Goal: Communication & Community: Answer question/provide support

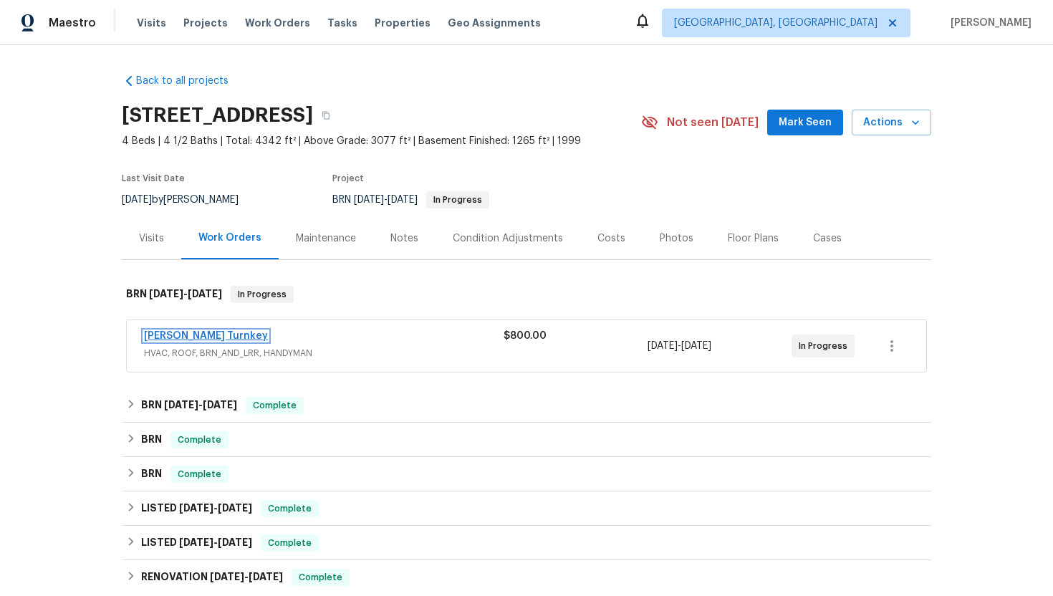
click at [199, 334] on link "Davis Turnkey" at bounding box center [206, 336] width 124 height 10
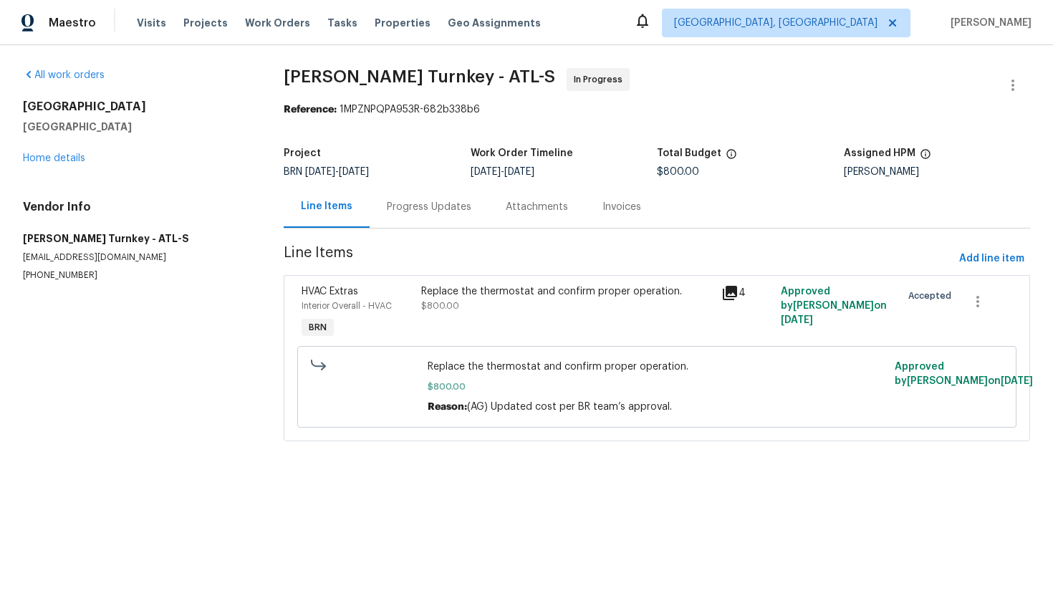
click at [420, 223] on div "Progress Updates" at bounding box center [428, 206] width 119 height 42
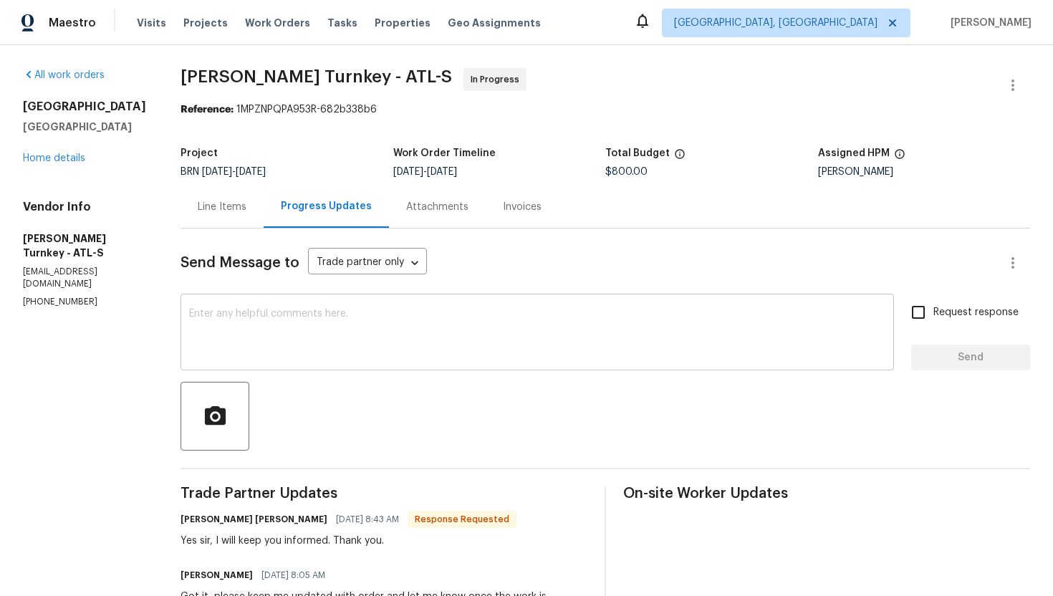
click at [334, 341] on textarea at bounding box center [537, 334] width 696 height 50
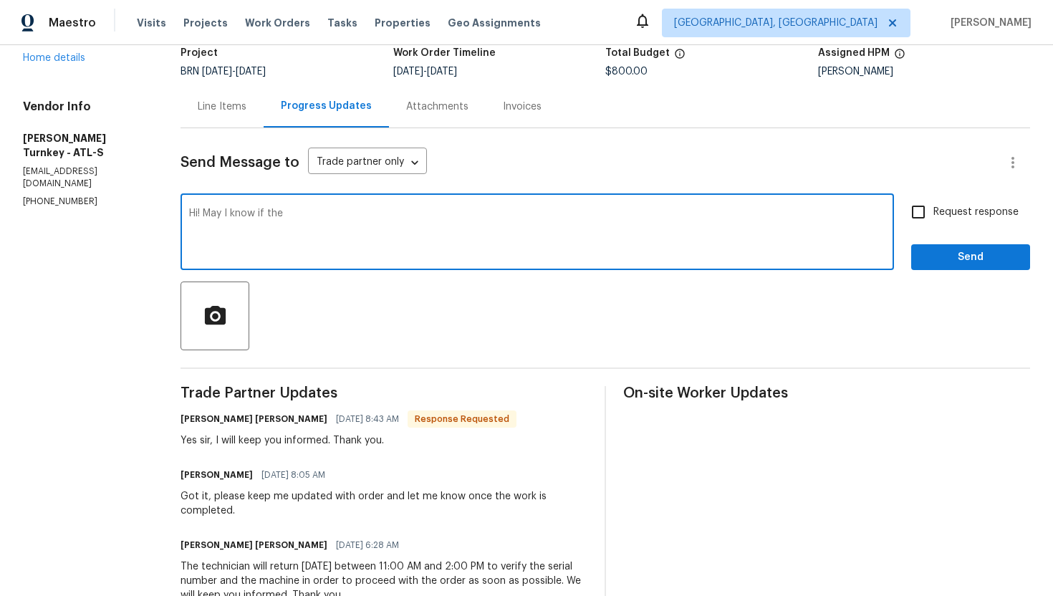
scroll to position [102, 0]
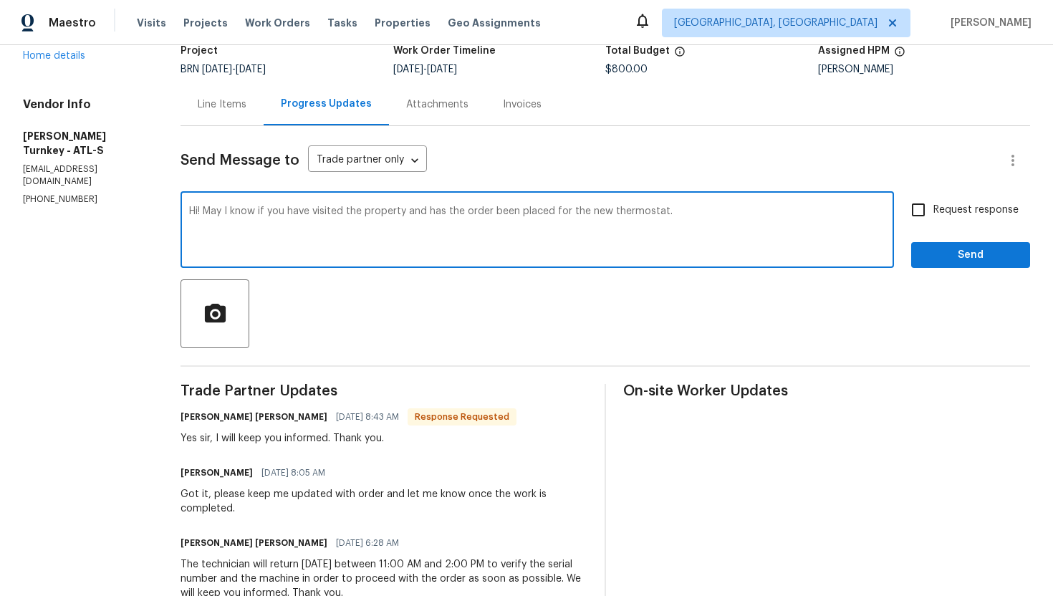
type textarea "Hi! May I know if you have visited the property and has the order been placed f…"
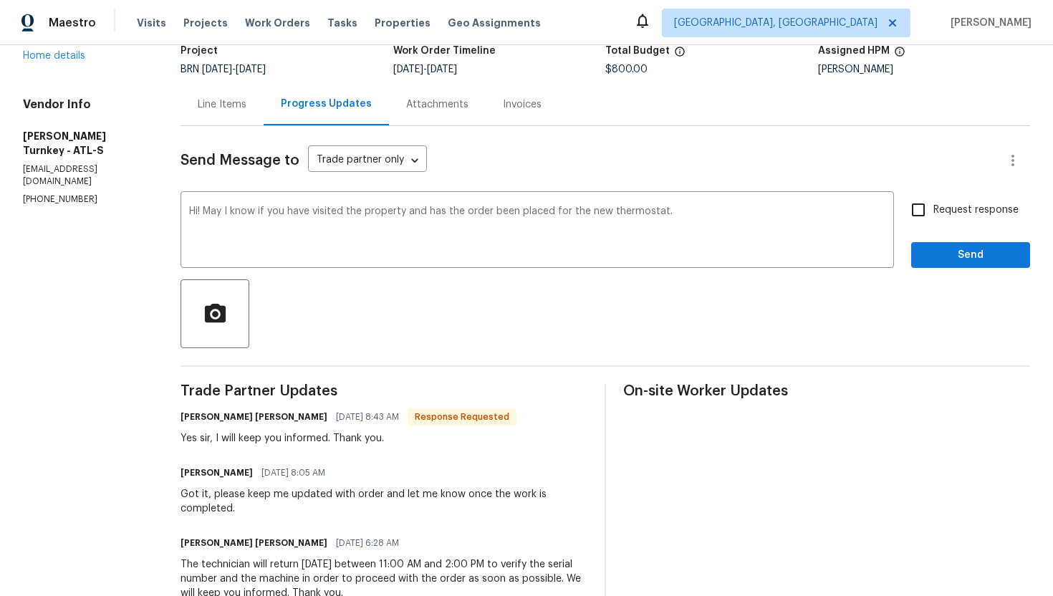
click at [959, 207] on span "Request response" at bounding box center [975, 210] width 85 height 15
click at [933, 207] on input "Request response" at bounding box center [918, 210] width 30 height 30
checkbox input "true"
click at [952, 246] on span "Send" at bounding box center [970, 255] width 96 height 18
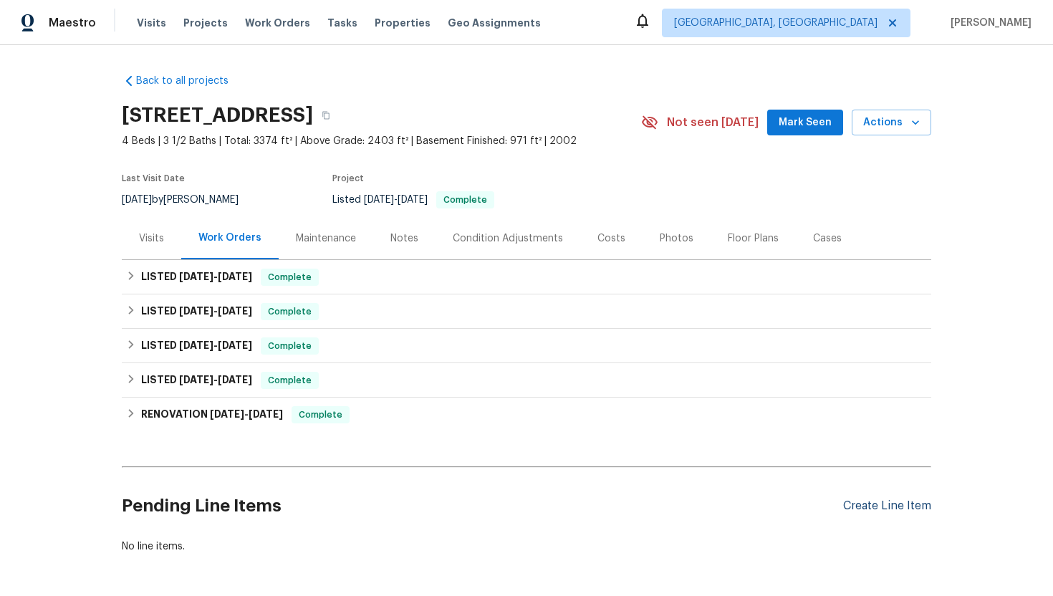
click at [875, 508] on div "Create Line Item" at bounding box center [887, 506] width 88 height 14
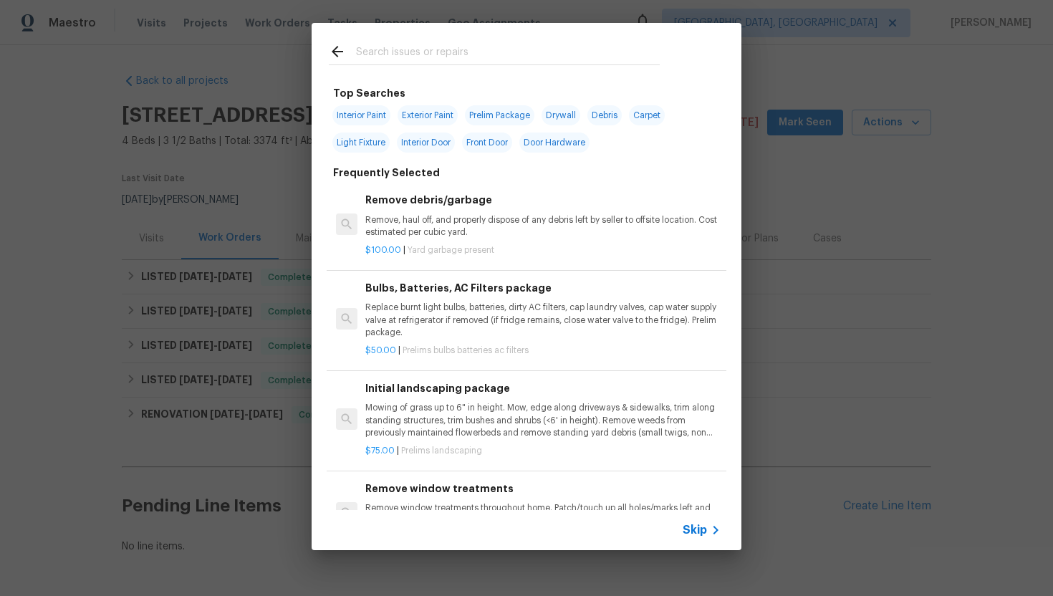
click at [694, 531] on span "Skip" at bounding box center [694, 530] width 24 height 14
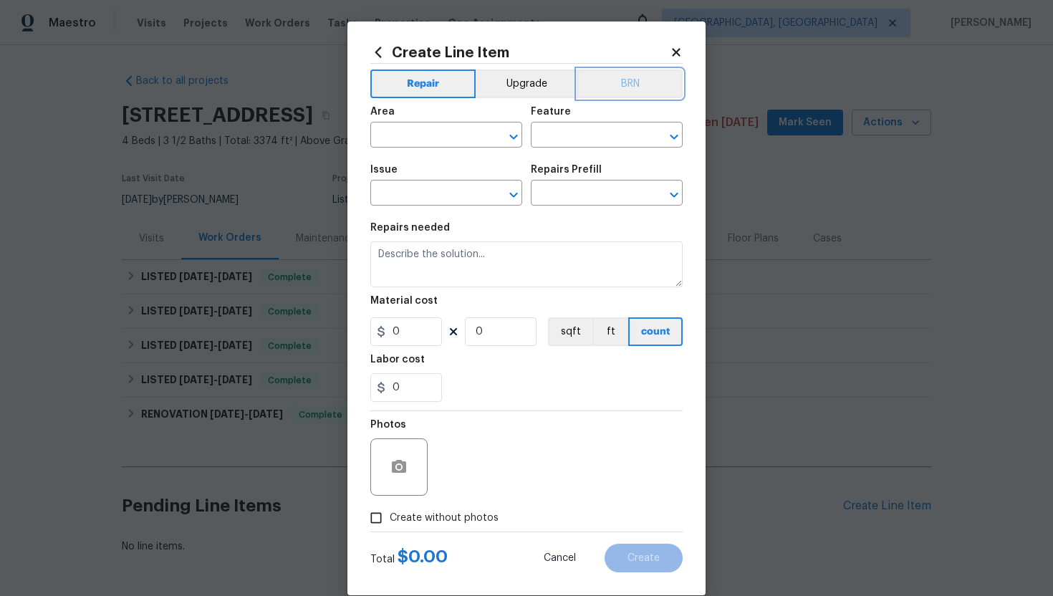
click at [627, 82] on button "BRN" at bounding box center [629, 83] width 105 height 29
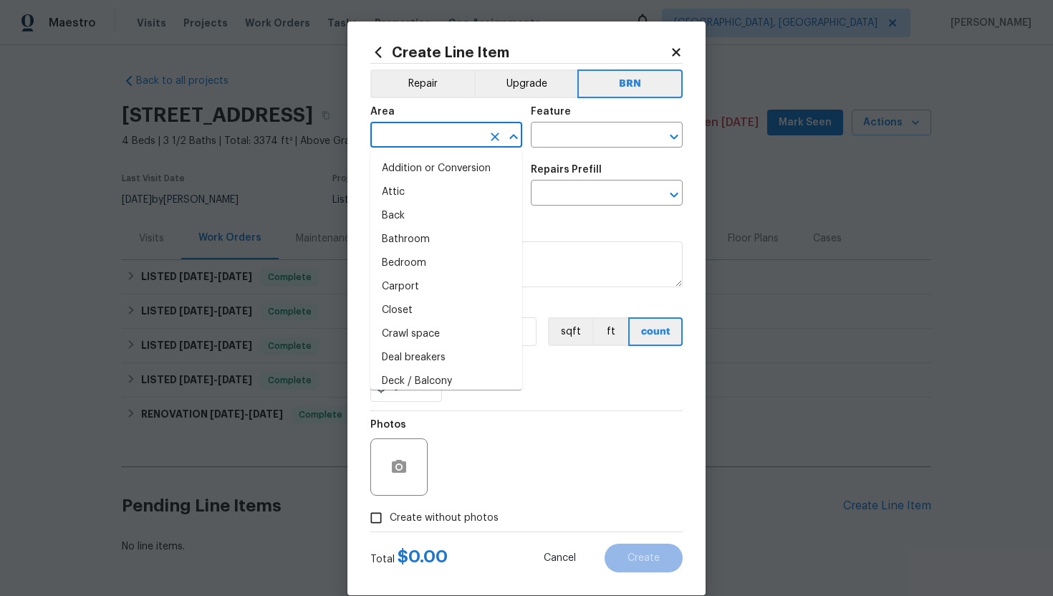
click at [387, 137] on input "text" at bounding box center [426, 136] width 112 height 22
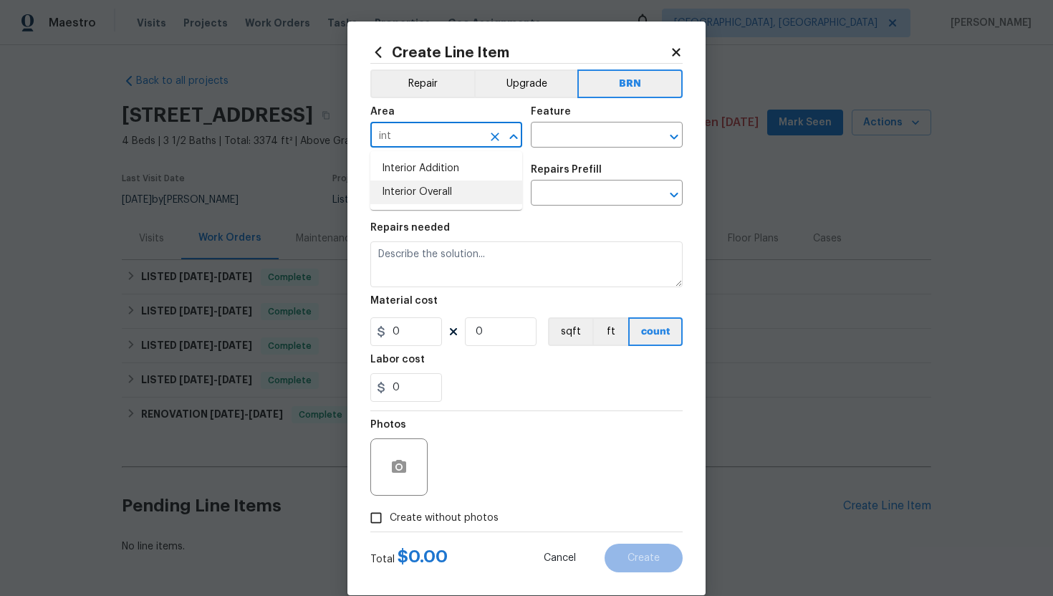
click at [405, 186] on li "Interior Overall" at bounding box center [446, 192] width 152 height 24
type input "Interior Overall"
click at [551, 137] on input "text" at bounding box center [587, 136] width 112 height 22
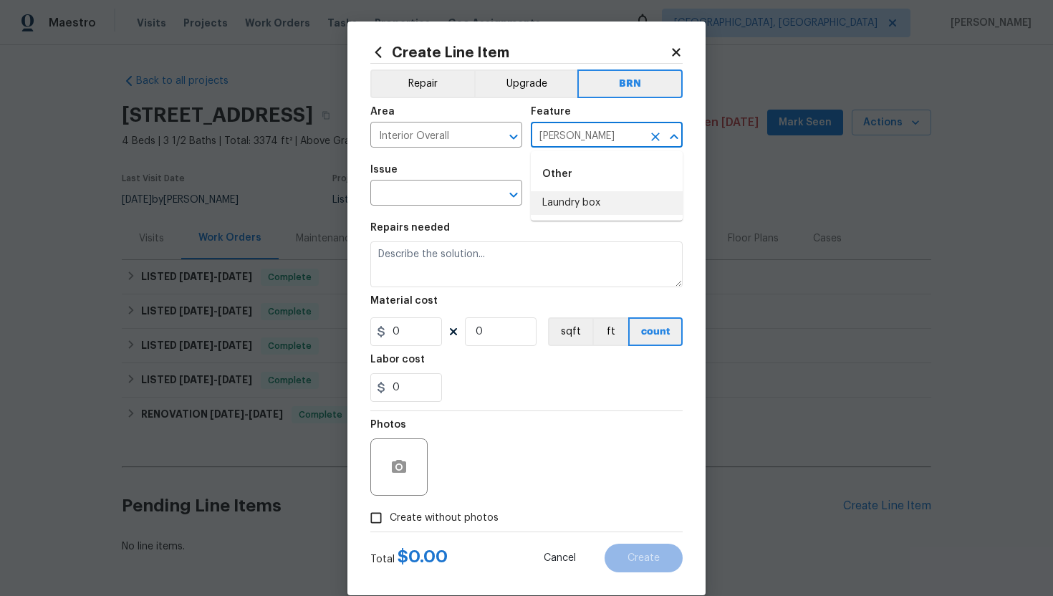
click at [556, 200] on li "Laundry box" at bounding box center [607, 203] width 152 height 24
type input "Laundry box"
click at [437, 186] on input "text" at bounding box center [426, 194] width 112 height 22
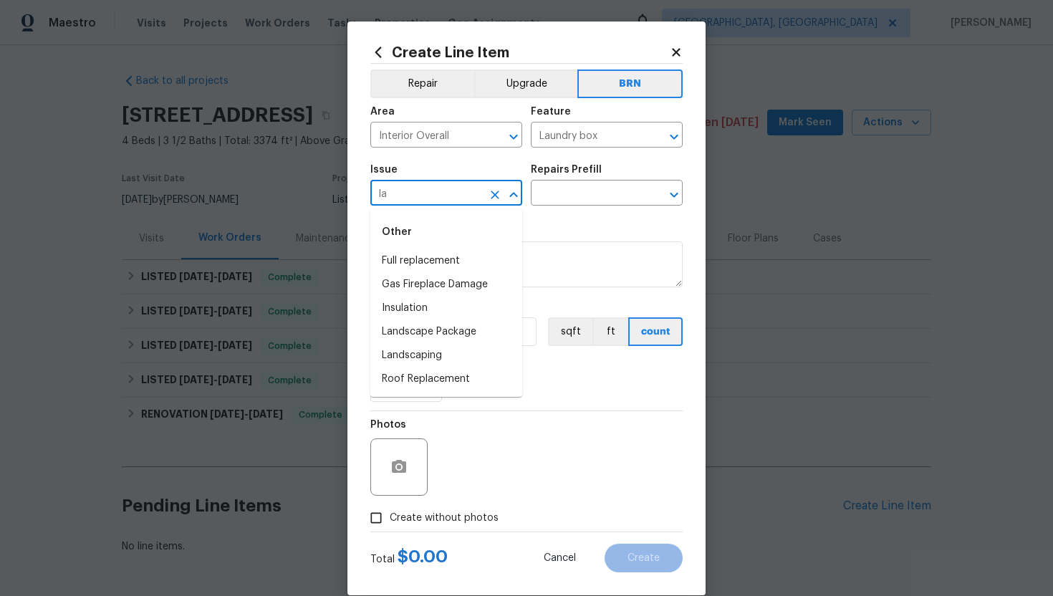
type input "l"
type input "i"
click at [484, 361] on li "Debris/garbage on site" at bounding box center [446, 356] width 152 height 24
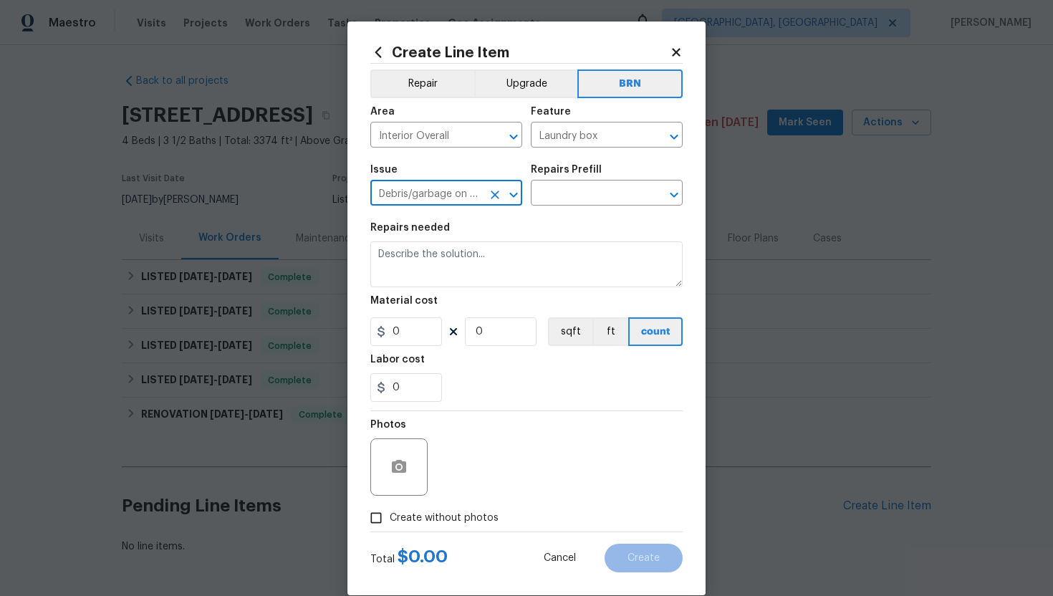
type input "Debris/garbage on site"
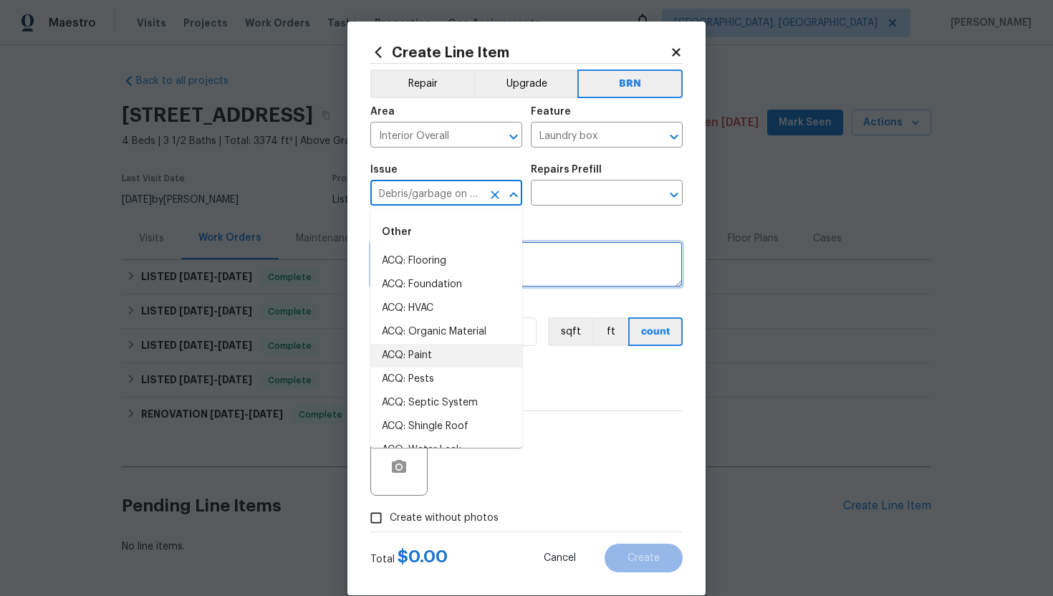
click at [575, 249] on textarea at bounding box center [526, 264] width 312 height 46
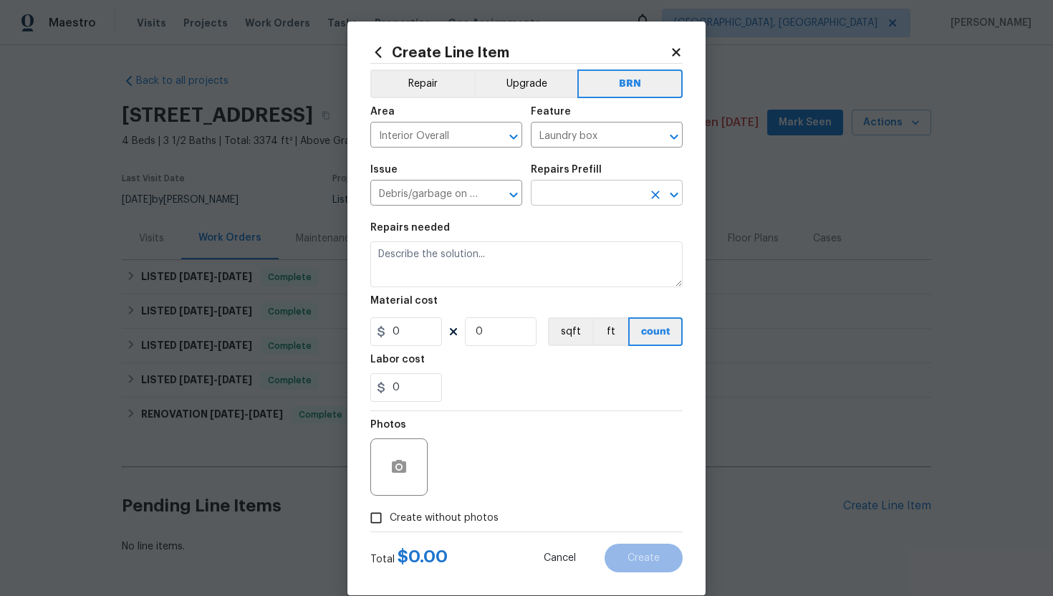
click at [590, 200] on input "text" at bounding box center [587, 194] width 112 height 22
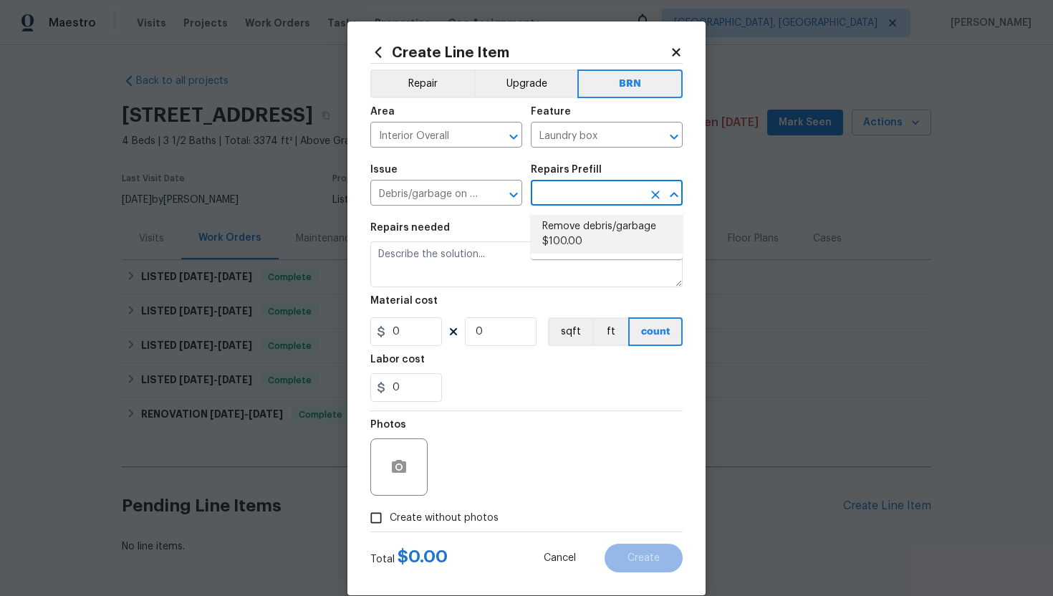
click at [589, 230] on li "Remove debris/garbage $100.00" at bounding box center [607, 234] width 152 height 39
type input "Remove debris/garbage $100.00"
type textarea "Remove, haul off, and properly dispose of any debris left by seller to offsite …"
type input "1"
type input "100"
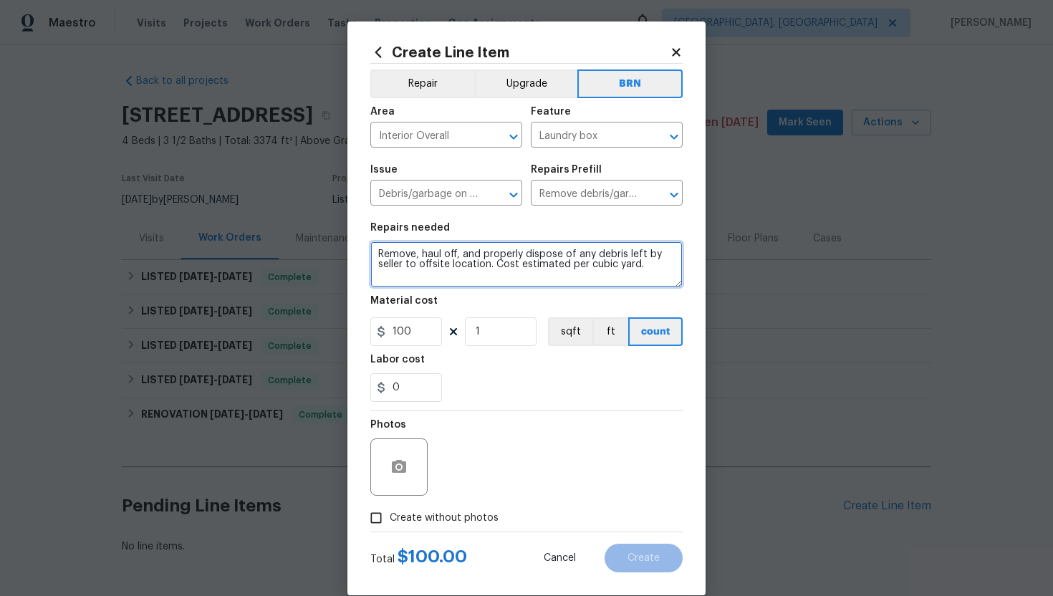
drag, startPoint x: 375, startPoint y: 256, endPoint x: 547, endPoint y: 299, distance: 177.1
click at [547, 299] on section "Repairs needed Remove, haul off, and properly dispose of any debris left by sel…" at bounding box center [526, 312] width 312 height 196
paste textarea "Contractor to remove dead bat from laundry room"
click at [379, 258] on textarea "Contractor to remove dead bat from laundry room" at bounding box center [526, 264] width 312 height 46
type textarea "Resale - Contractor to remove dead bat from laundry room"
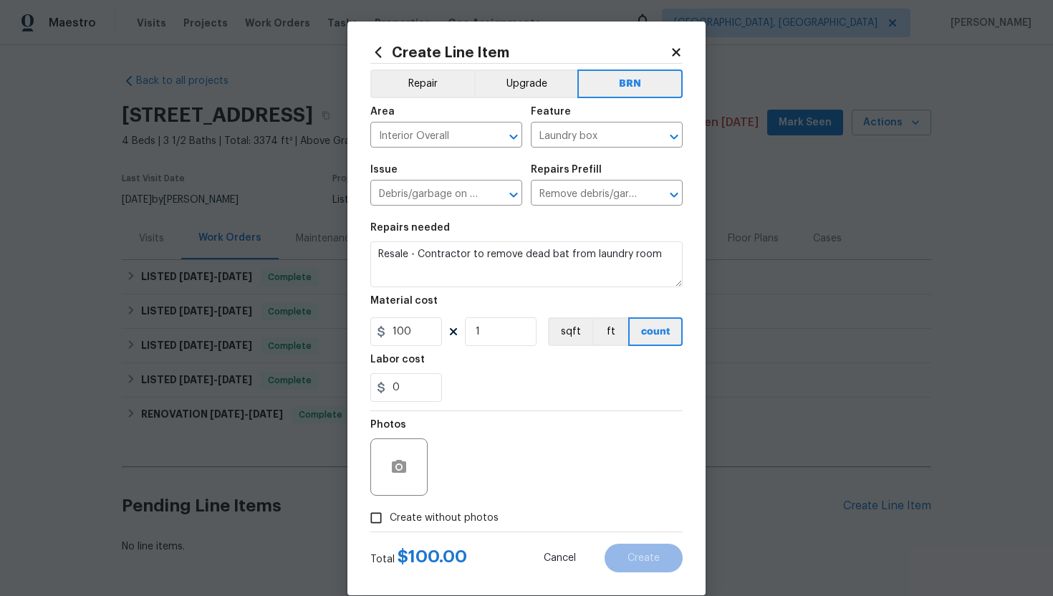
click at [505, 386] on div "0" at bounding box center [526, 387] width 312 height 29
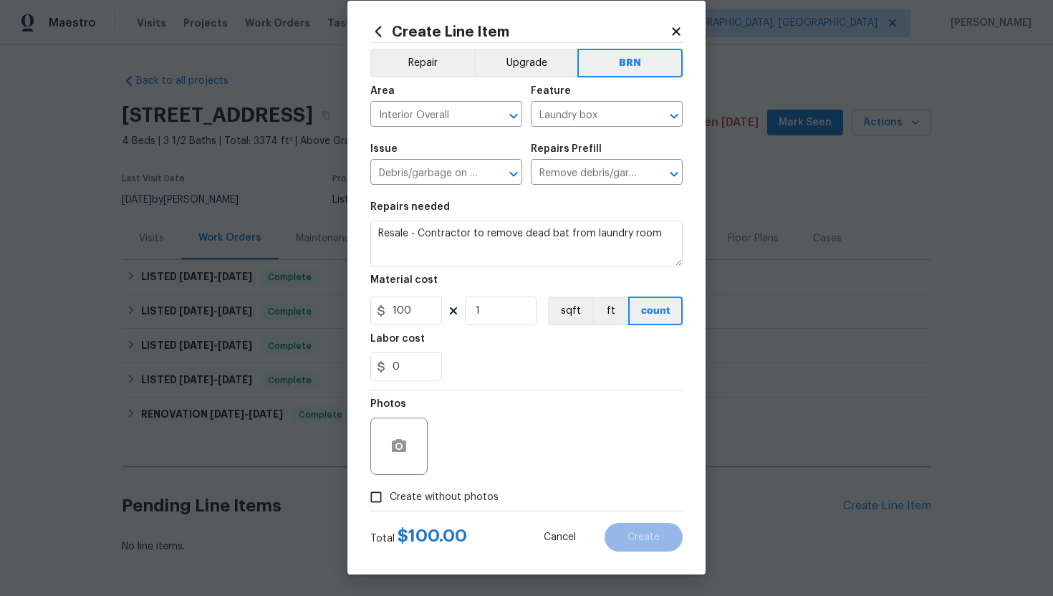
click at [453, 488] on label "Create without photos" at bounding box center [430, 496] width 136 height 27
click at [390, 488] on input "Create without photos" at bounding box center [375, 496] width 27 height 27
checkbox input "true"
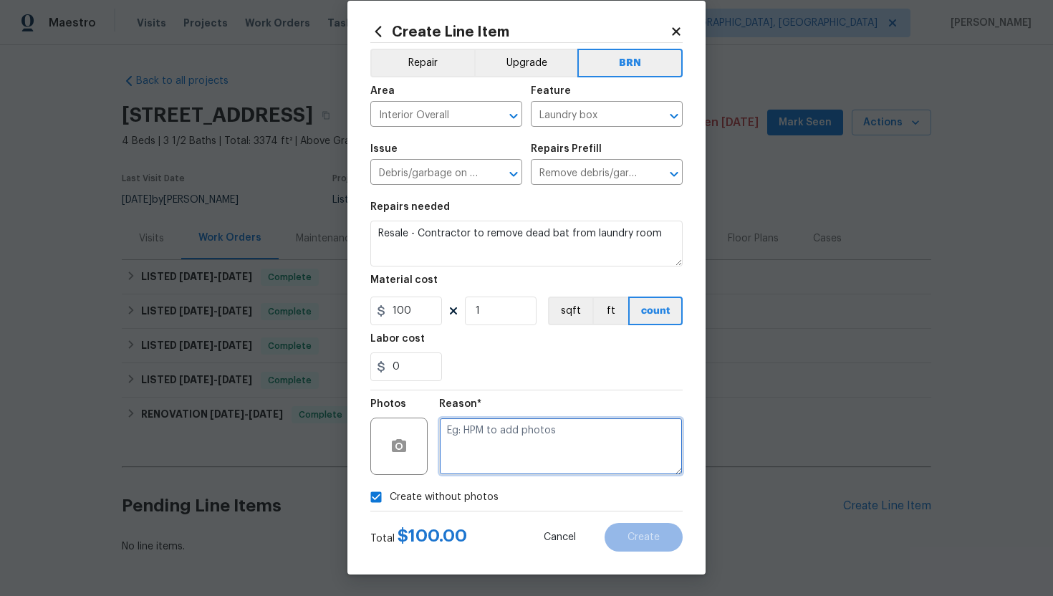
click at [493, 470] on textarea at bounding box center [560, 445] width 243 height 57
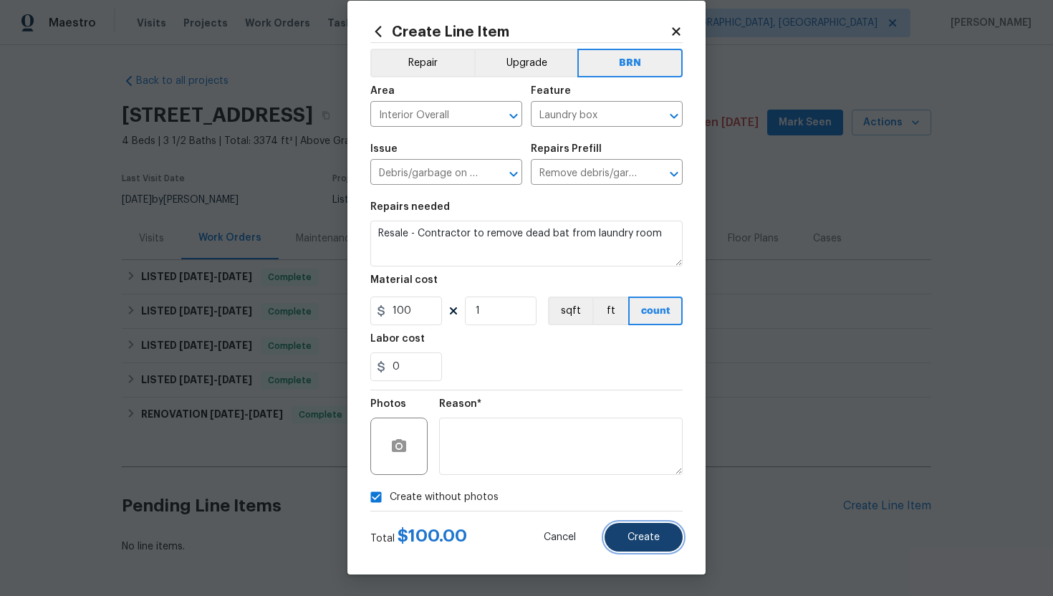
click at [641, 545] on button "Create" at bounding box center [643, 537] width 78 height 29
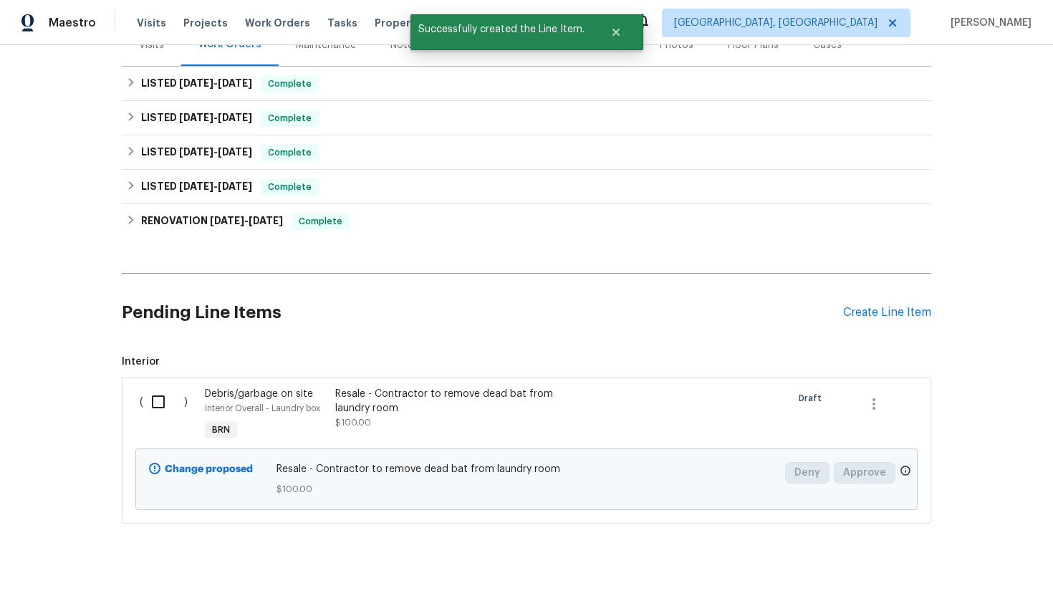
scroll to position [218, 0]
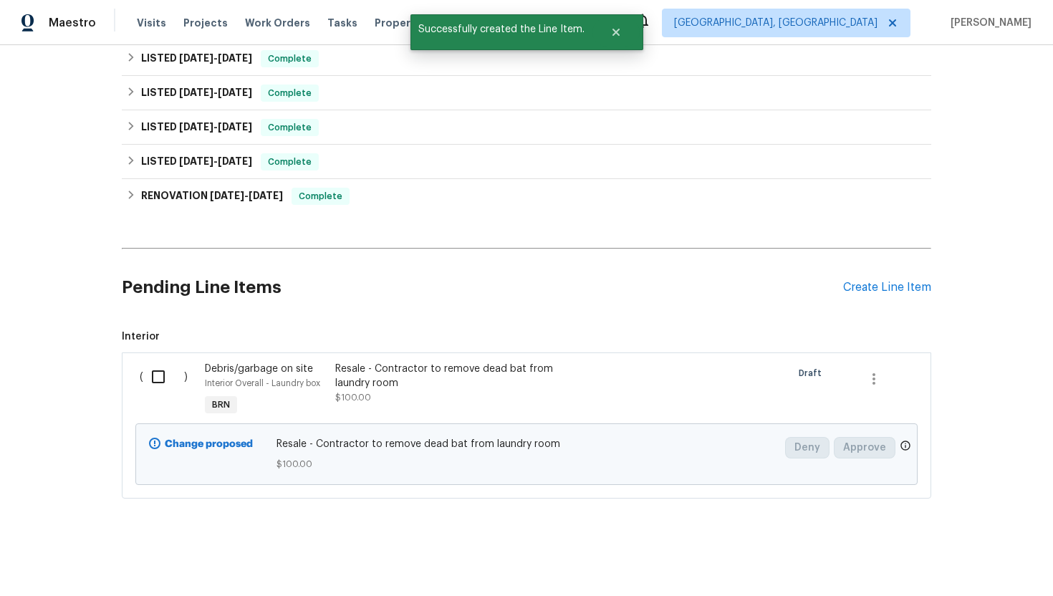
click at [160, 382] on input "checkbox" at bounding box center [163, 377] width 41 height 30
checkbox input "true"
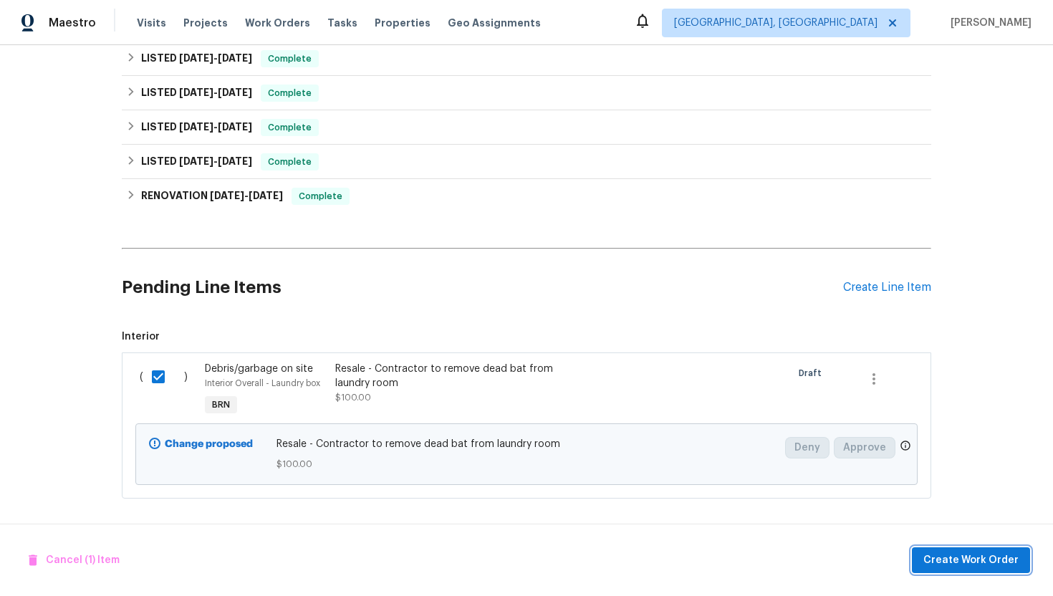
click at [1002, 565] on span "Create Work Order" at bounding box center [970, 560] width 95 height 18
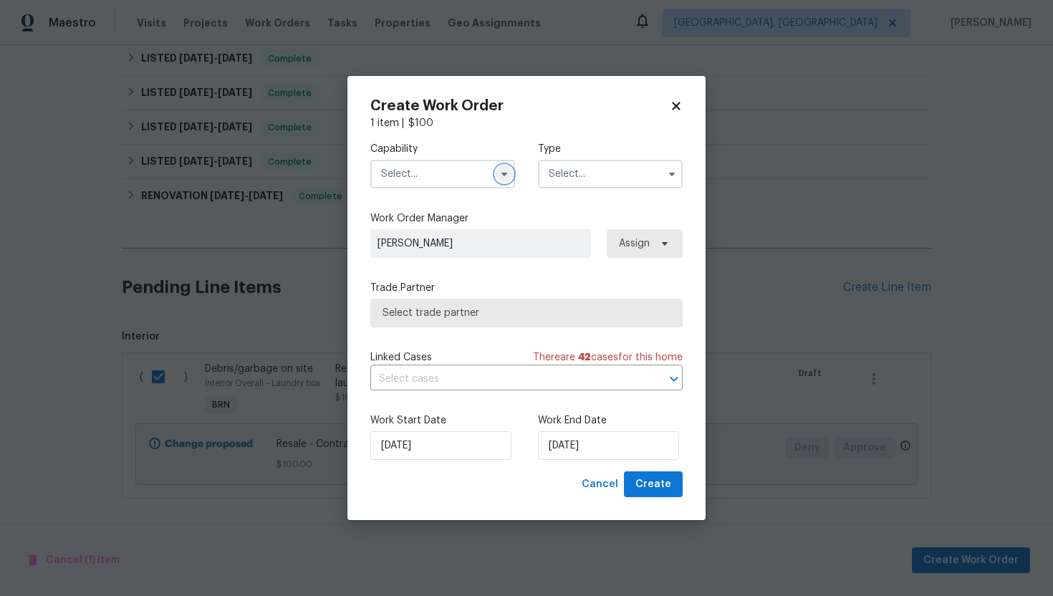
click at [499, 175] on icon "button" at bounding box center [503, 173] width 11 height 11
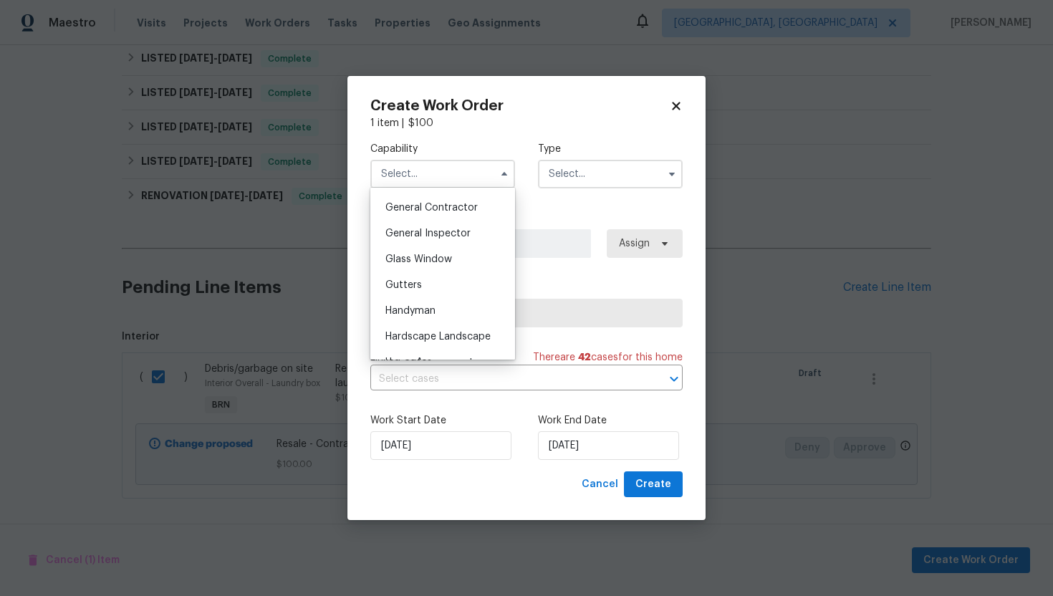
scroll to position [687, 0]
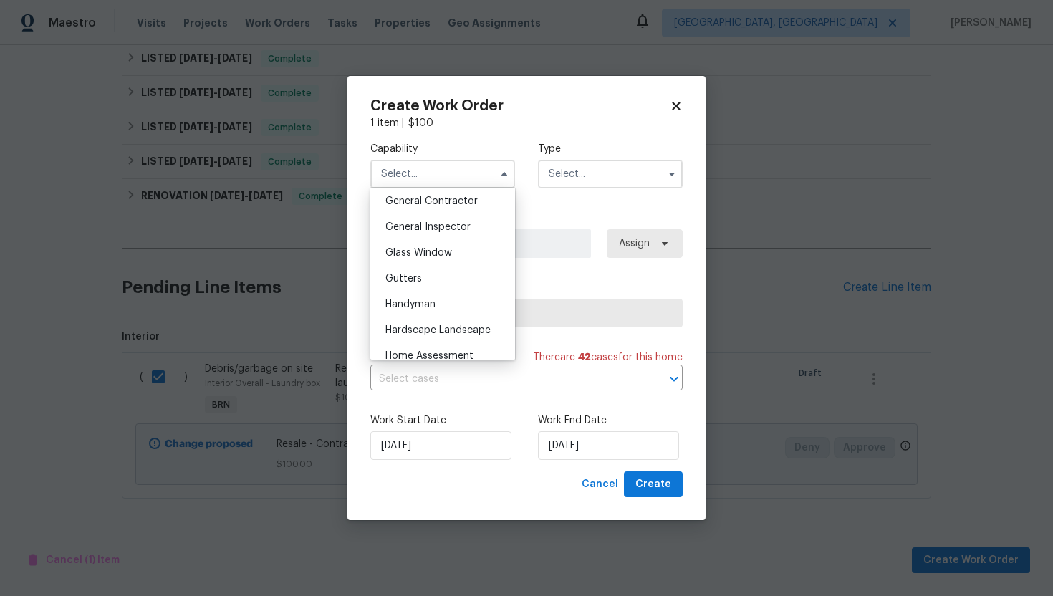
click at [472, 298] on div "Handyman" at bounding box center [442, 304] width 137 height 26
type input "Handyman"
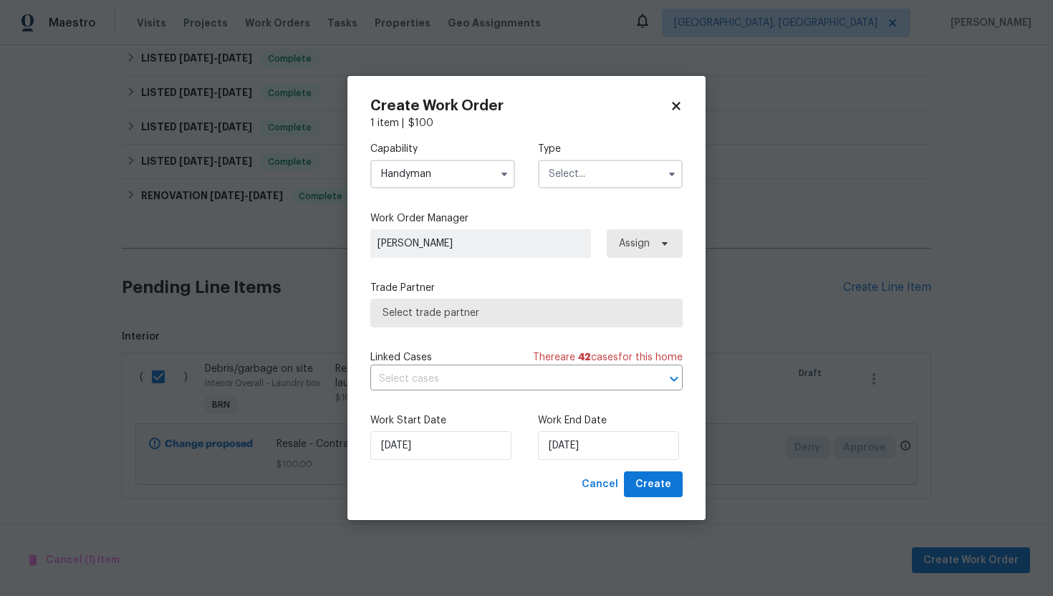
click at [586, 179] on input "text" at bounding box center [610, 174] width 145 height 29
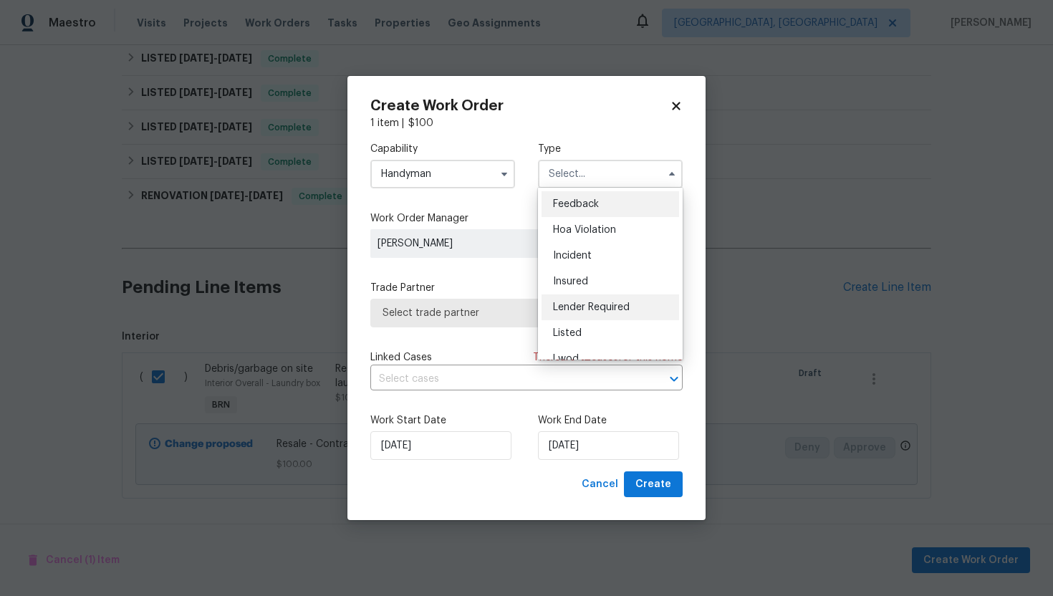
scroll to position [170, 0]
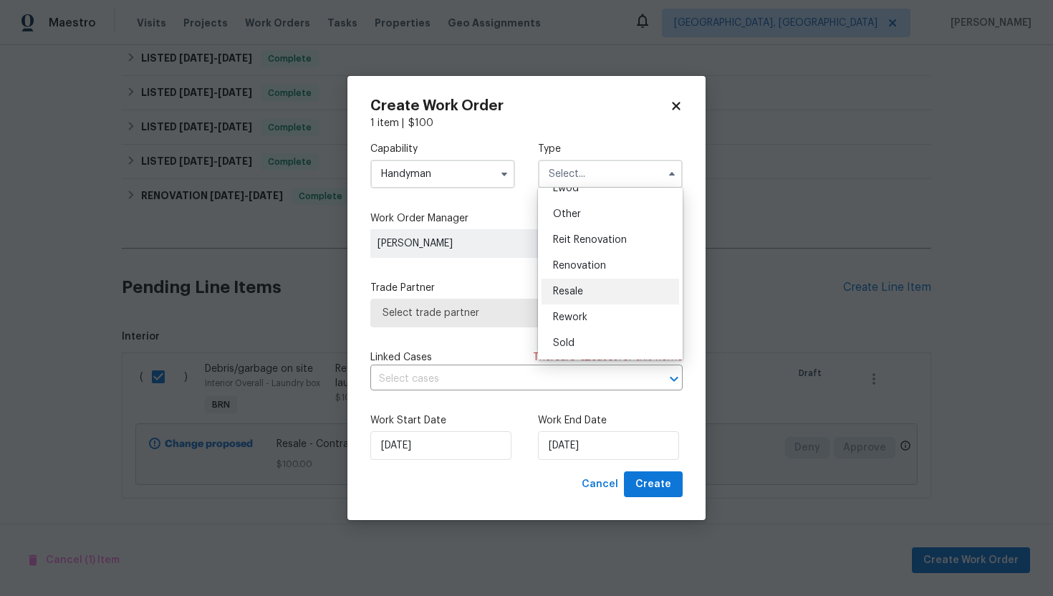
click at [620, 292] on div "Resale" at bounding box center [609, 292] width 137 height 26
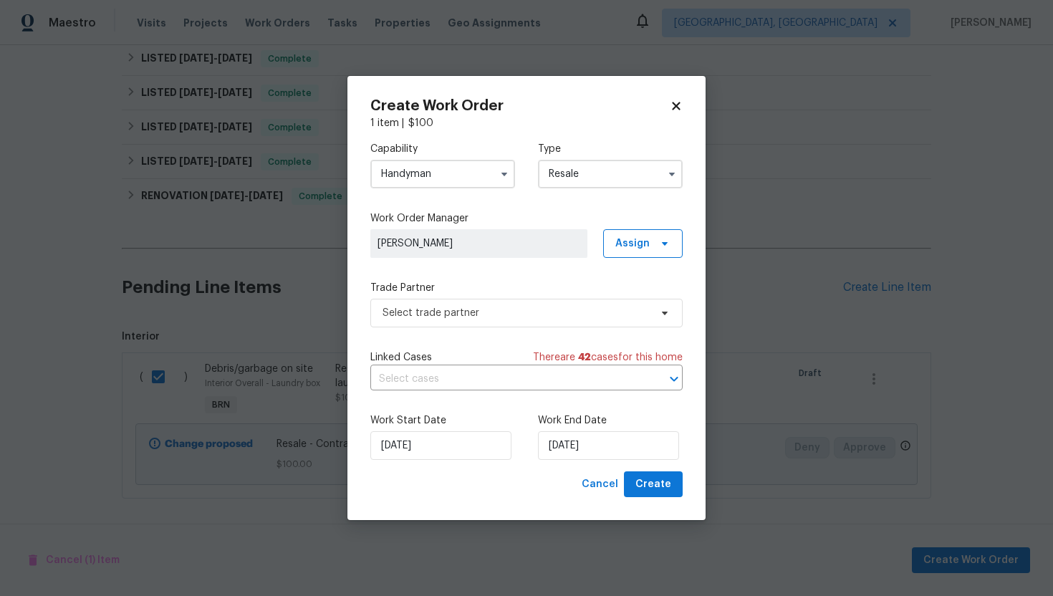
click at [649, 158] on div "Type Resale" at bounding box center [610, 165] width 145 height 47
click at [645, 181] on input "Resale" at bounding box center [610, 174] width 145 height 29
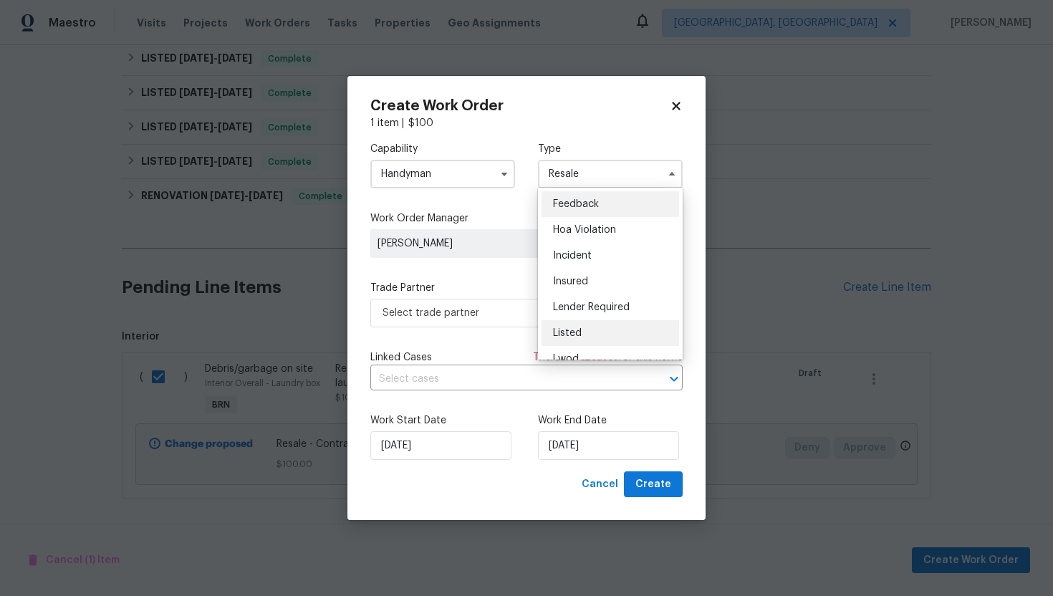
click at [624, 332] on div "Listed" at bounding box center [609, 333] width 137 height 26
type input "Listed"
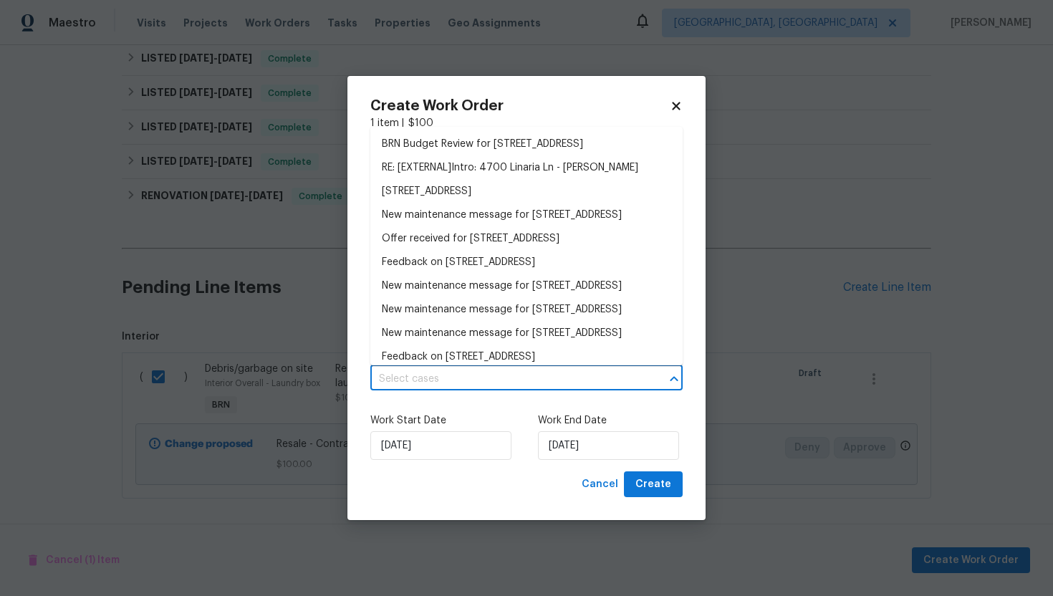
click at [531, 376] on input "text" at bounding box center [506, 379] width 272 height 22
click at [516, 156] on li "BRN Budget Review for 4700 Linaria Ln, Fuquay Varina, NC 27526" at bounding box center [526, 144] width 312 height 24
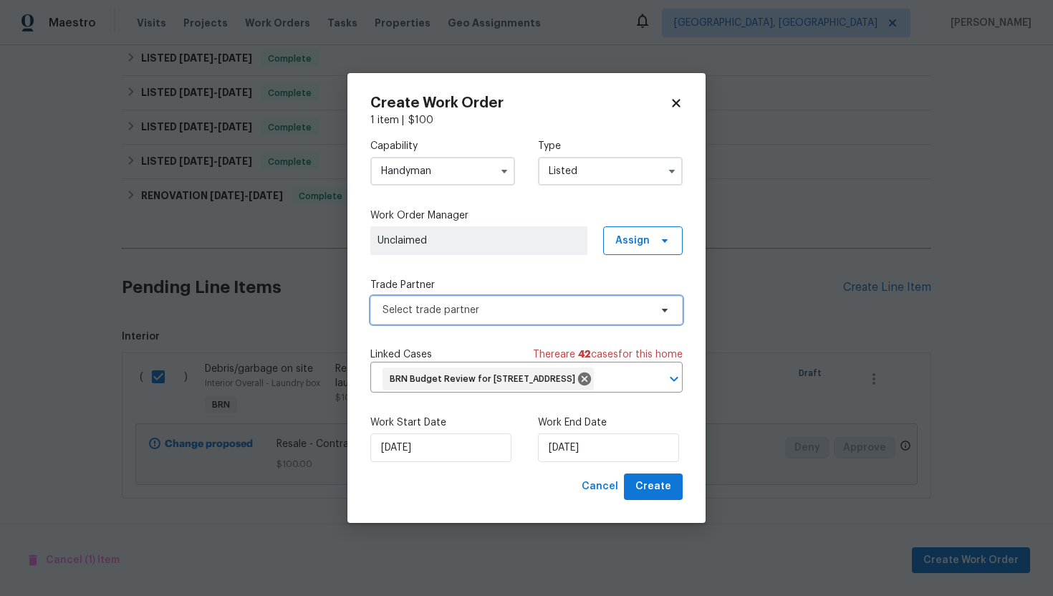
click at [488, 296] on span "Select trade partner" at bounding box center [526, 310] width 312 height 29
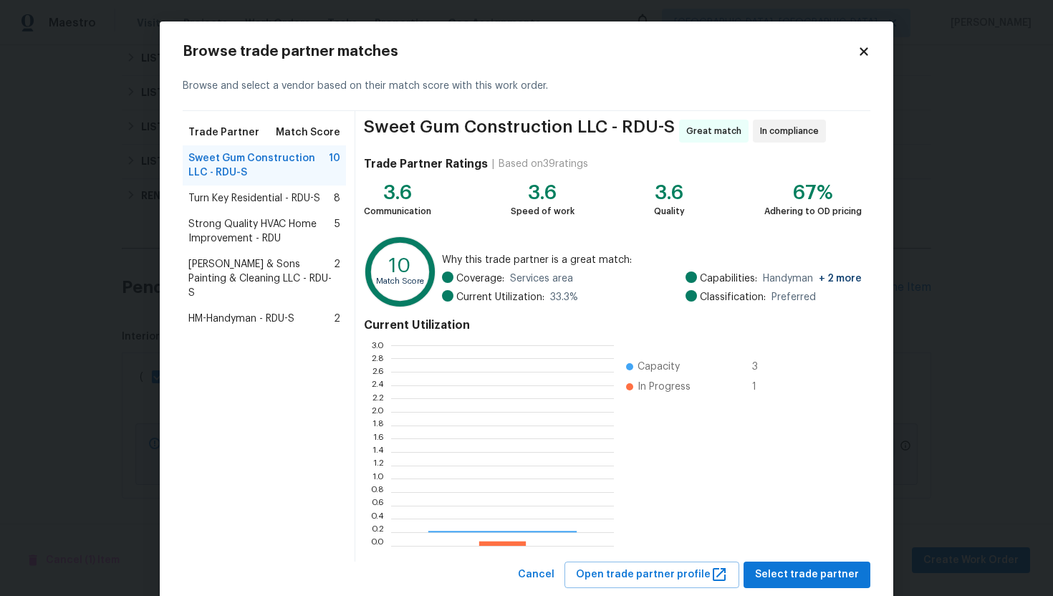
scroll to position [200, 223]
click at [221, 311] on span "HM-Handyman - RDU-S" at bounding box center [241, 318] width 106 height 14
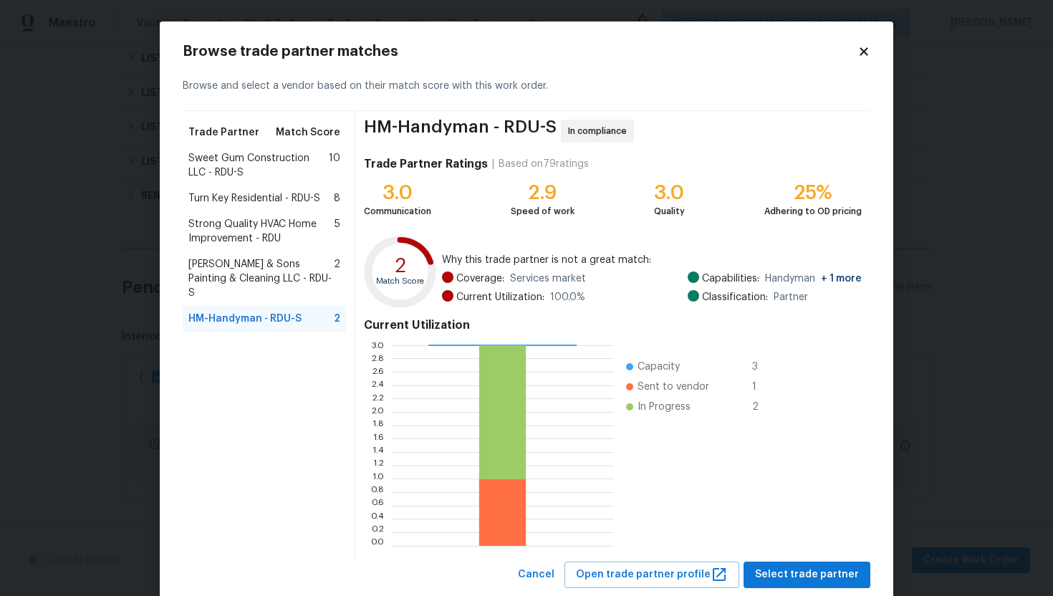
click at [230, 245] on span "Strong Quality HVAC Home Improvement - RDU" at bounding box center [261, 231] width 146 height 29
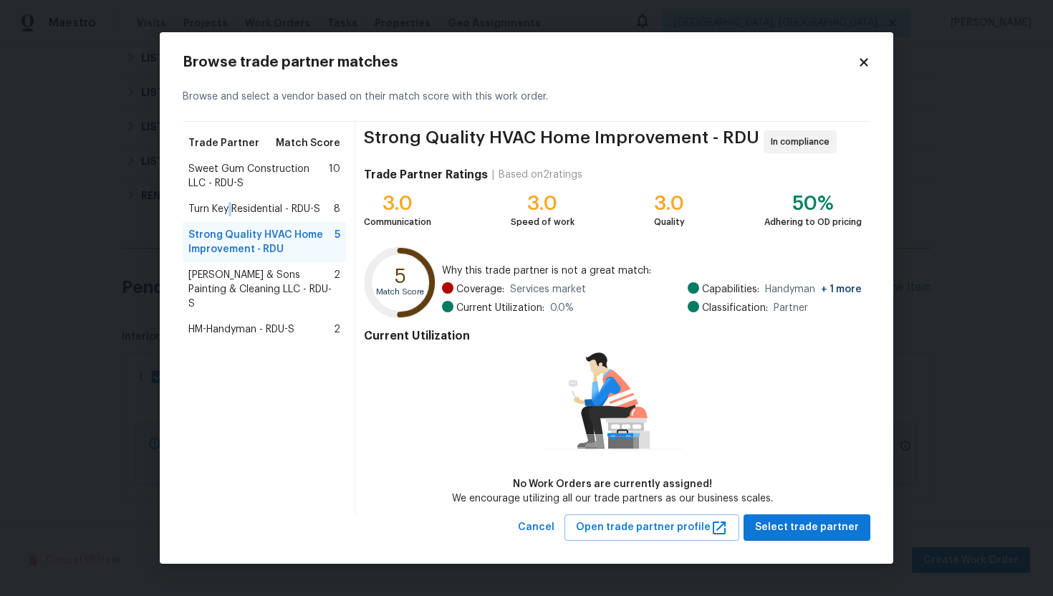
click at [230, 208] on span "Turn Key Residential - RDU-S" at bounding box center [254, 209] width 132 height 14
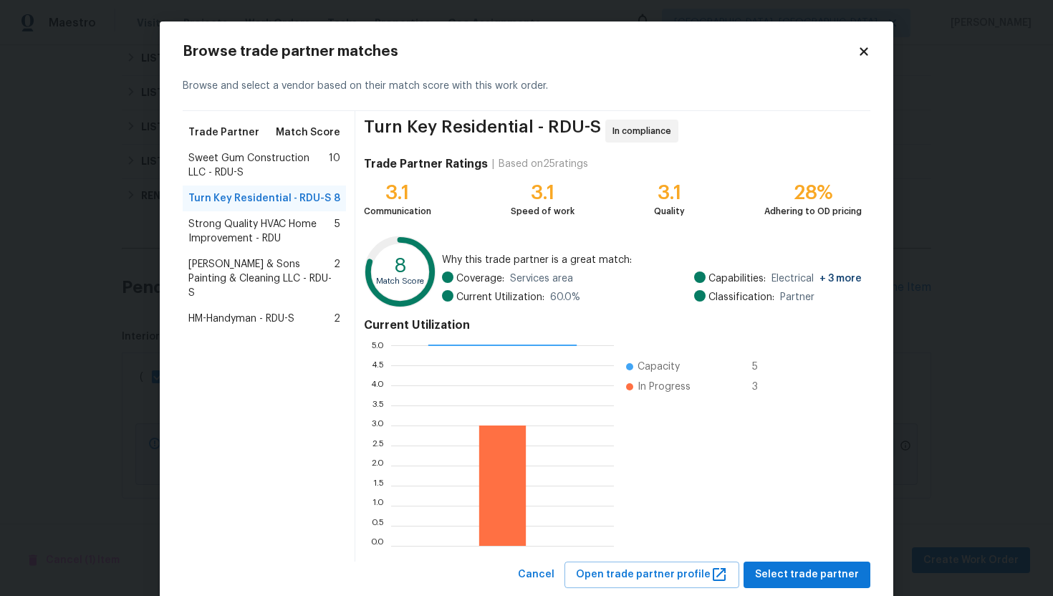
click at [213, 311] on span "HM-Handyman - RDU-S" at bounding box center [241, 318] width 106 height 14
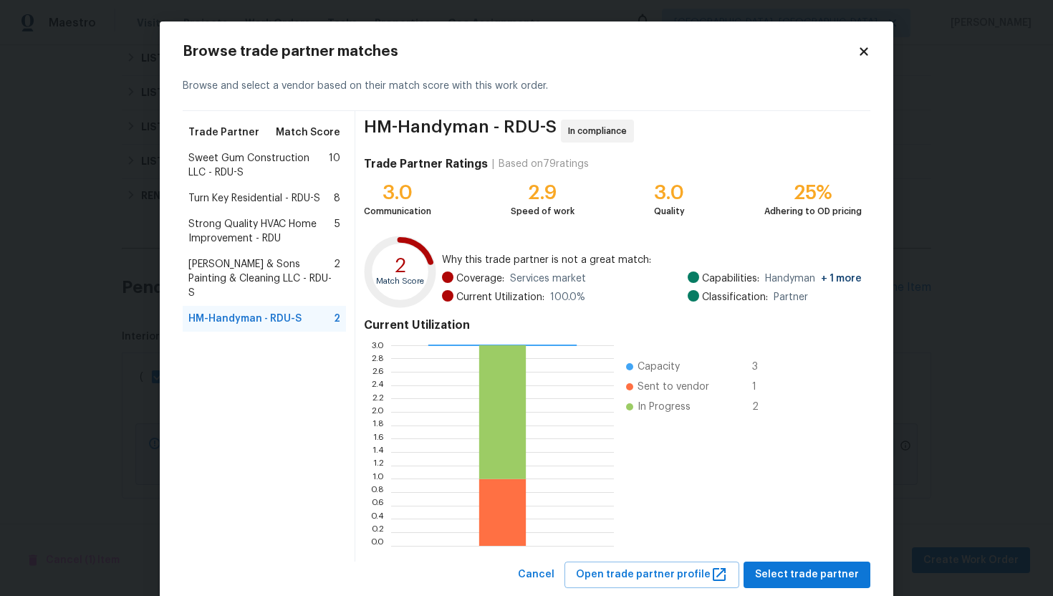
scroll to position [36, 0]
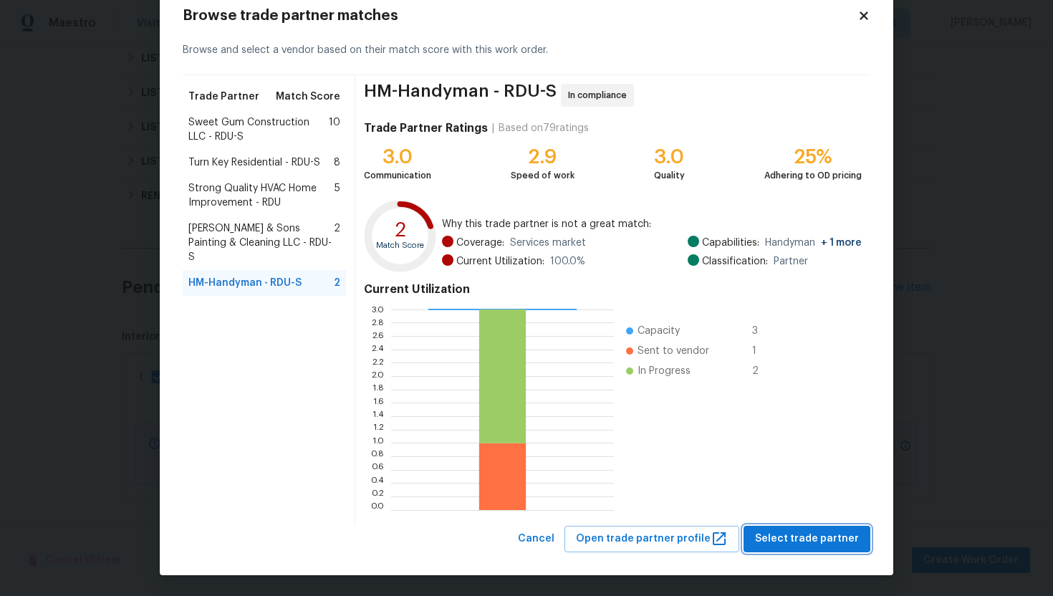
click at [838, 537] on span "Select trade partner" at bounding box center [807, 539] width 104 height 18
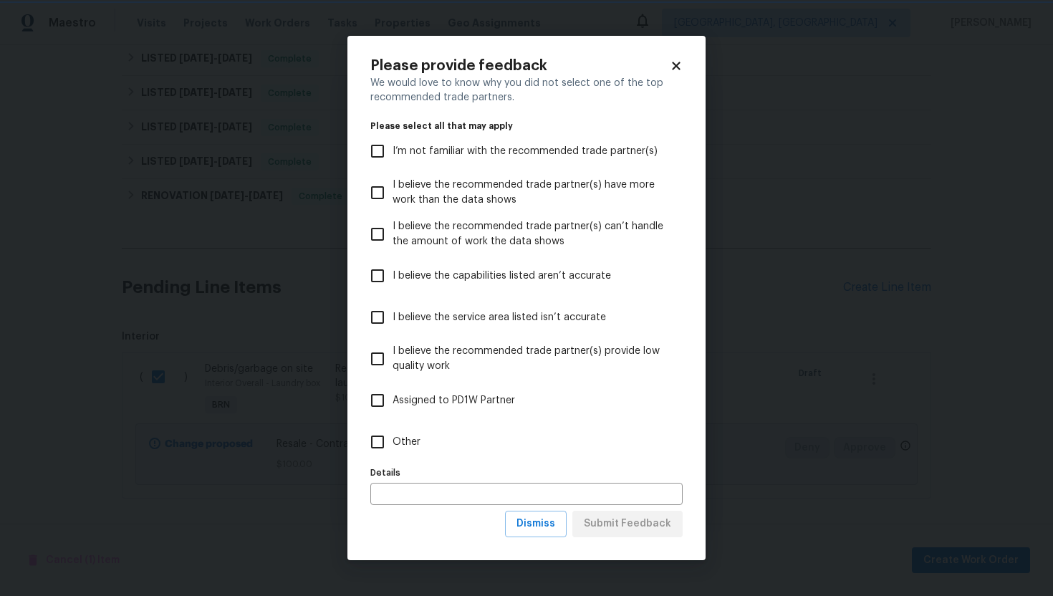
scroll to position [0, 0]
click at [553, 523] on span "Dismiss" at bounding box center [535, 524] width 39 height 18
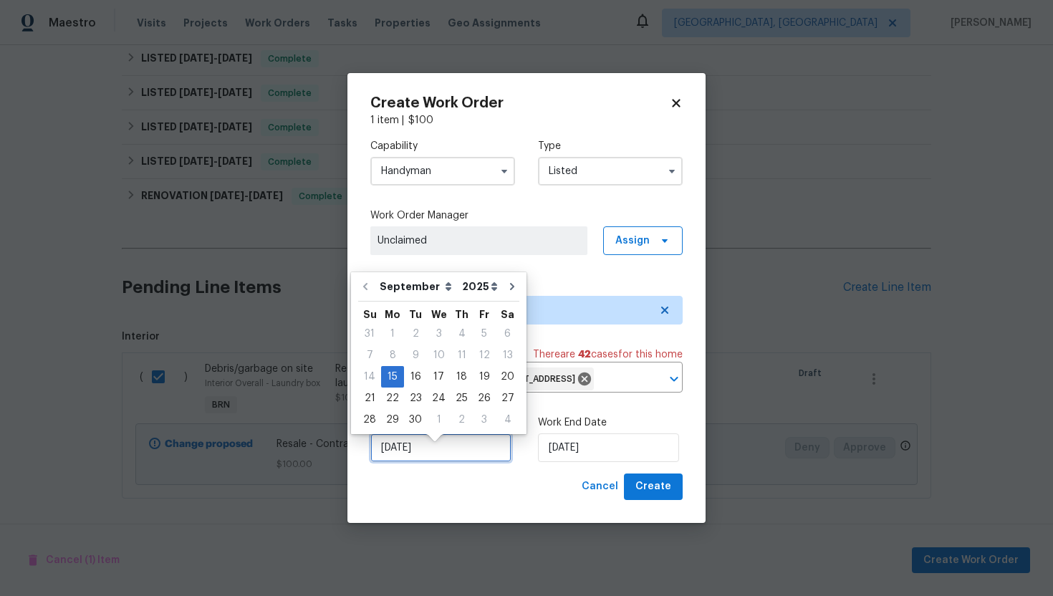
click at [395, 458] on input "[DATE]" at bounding box center [440, 447] width 141 height 29
click at [414, 381] on div "16" at bounding box center [415, 377] width 23 height 20
type input "[DATE]"
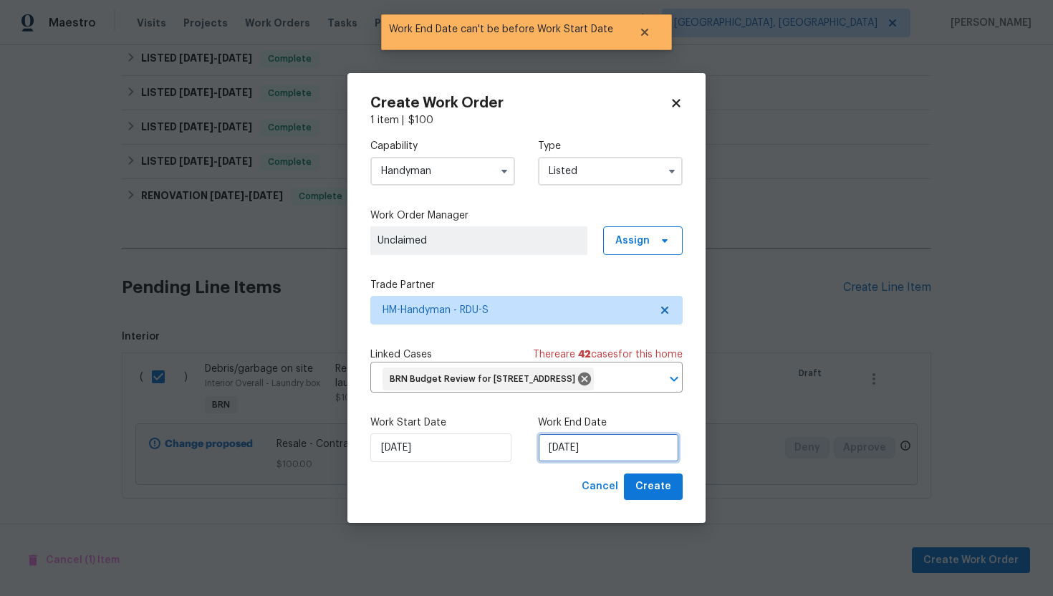
click at [556, 459] on input "[DATE]" at bounding box center [608, 447] width 141 height 29
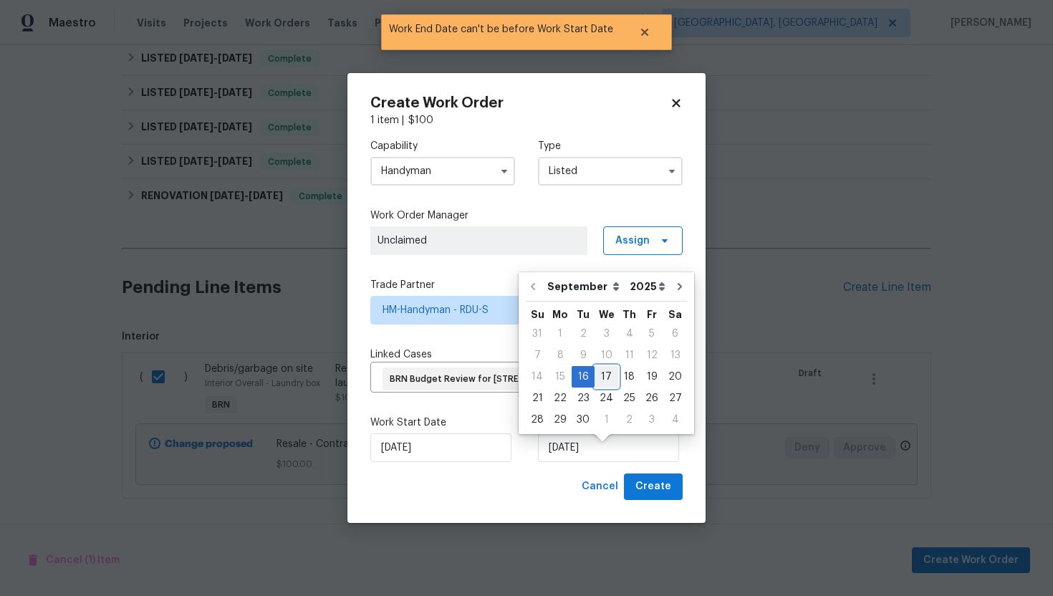
click at [609, 374] on div "17" at bounding box center [606, 377] width 24 height 20
type input "[DATE]"
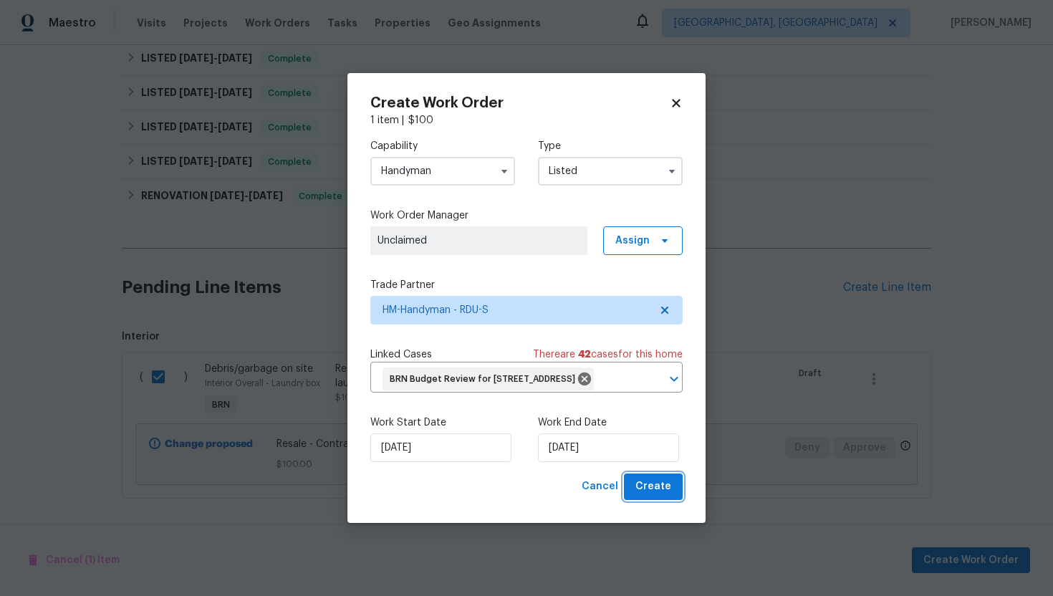
click at [662, 495] on span "Create" at bounding box center [653, 487] width 36 height 18
checkbox input "false"
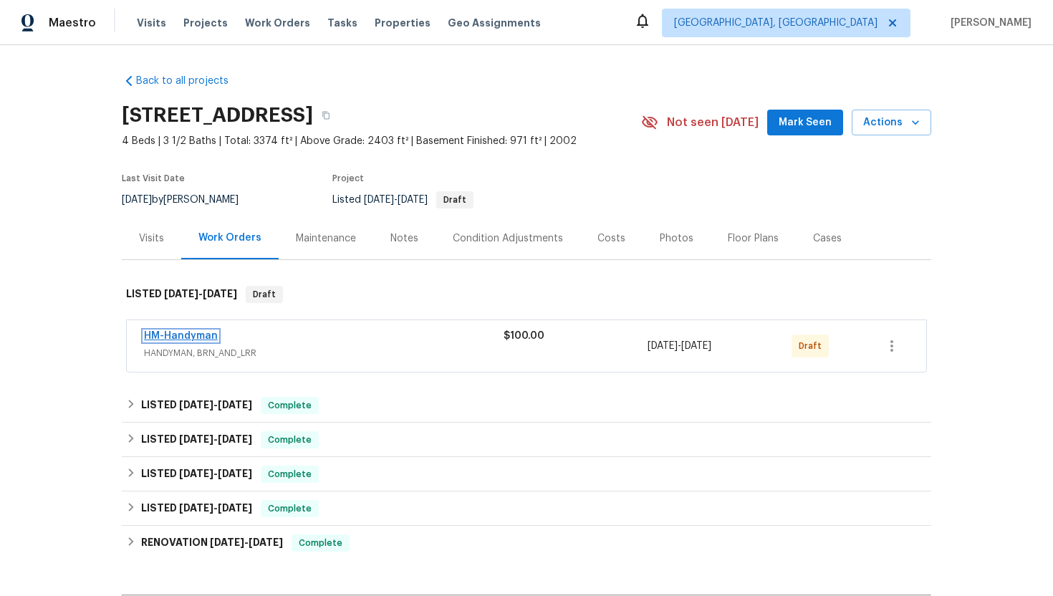
click at [171, 334] on link "HM-Handyman" at bounding box center [181, 336] width 74 height 10
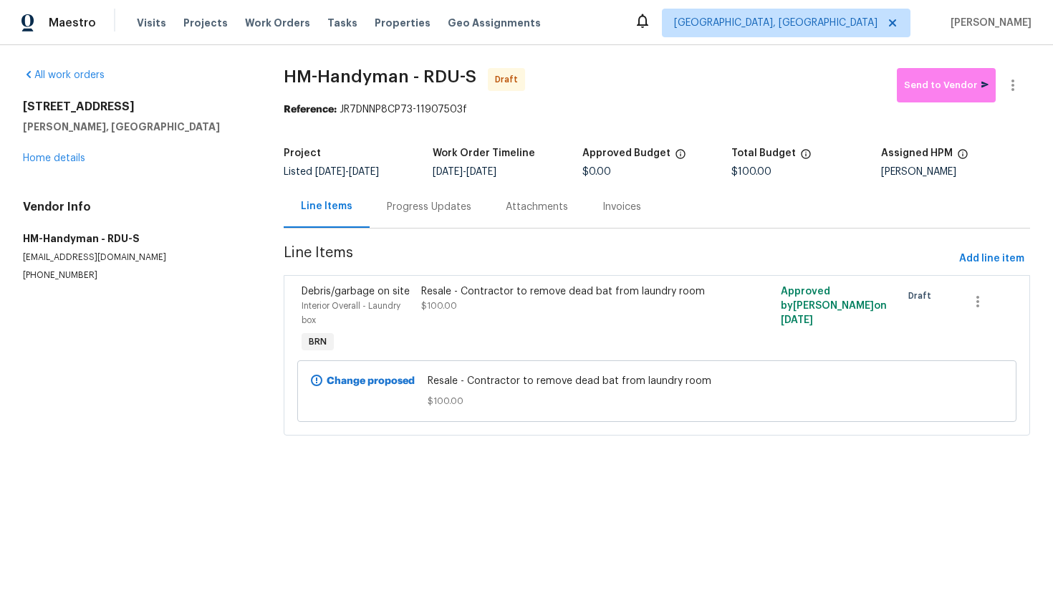
click at [452, 210] on div "Progress Updates" at bounding box center [429, 207] width 84 height 14
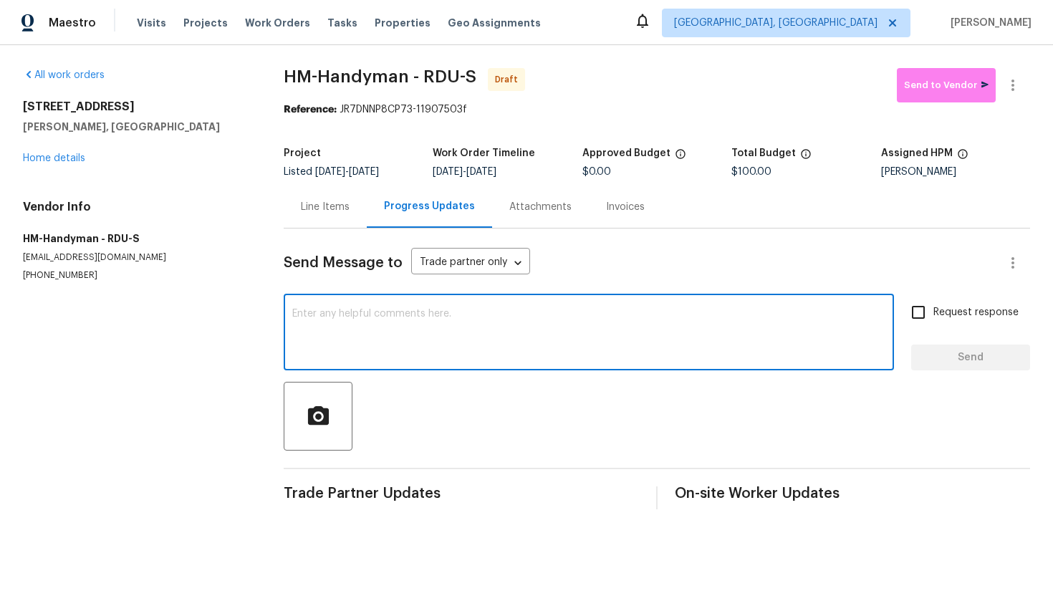
click at [429, 319] on textarea at bounding box center [588, 334] width 593 height 50
paste textarea "Hey! This is Ajay with Opendoor. I’m confirming a BRN Work Order for the proper…"
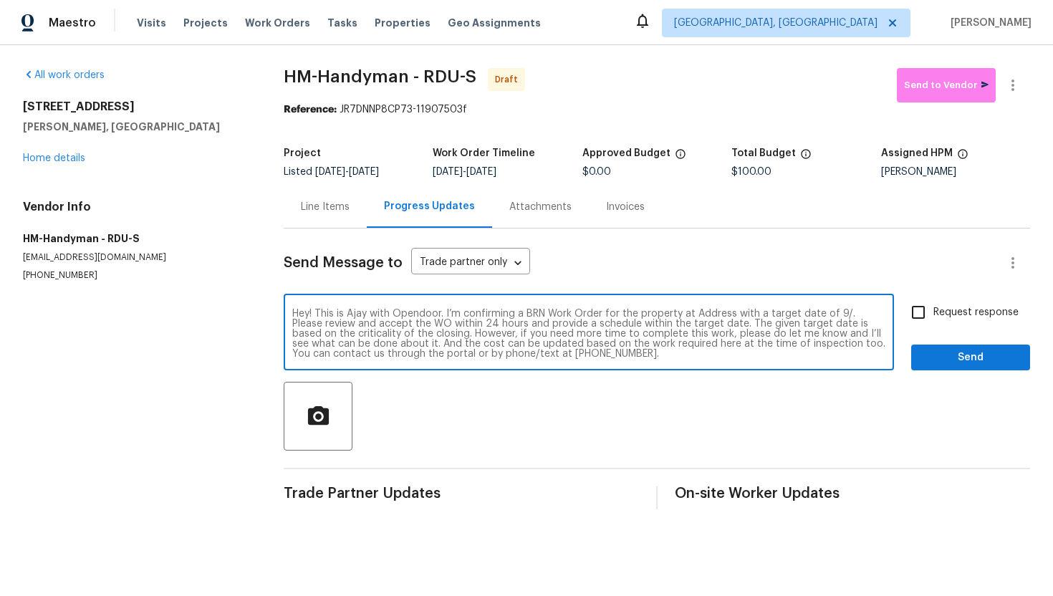
click at [715, 313] on textarea "Hey! This is Ajay with Opendoor. I’m confirming a BRN Work Order for the proper…" at bounding box center [588, 334] width 593 height 50
paste textarea "[STREET_ADDRESS]"
click at [429, 326] on textarea "Hey! This is Ajay with Opendoor. I’m confirming a BRN Work Order for the proper…" at bounding box center [588, 334] width 593 height 50
type textarea "Hey! This is Ajay with Opendoor. I’m confirming a BRN Work Order for the proper…"
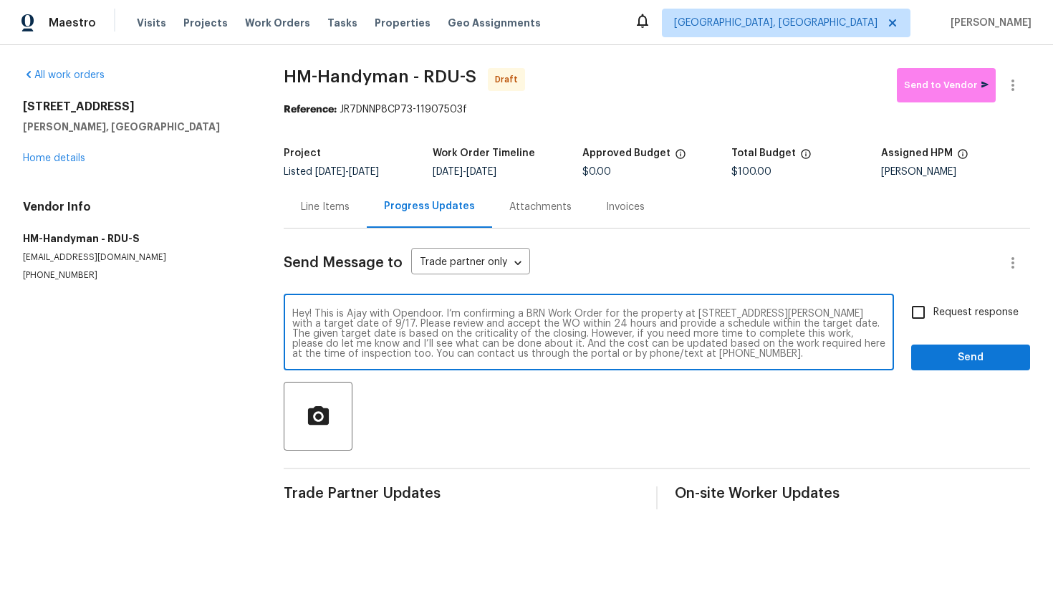
click at [949, 318] on span "Request response" at bounding box center [975, 312] width 85 height 15
click at [933, 318] on input "Request response" at bounding box center [918, 312] width 30 height 30
checkbox input "true"
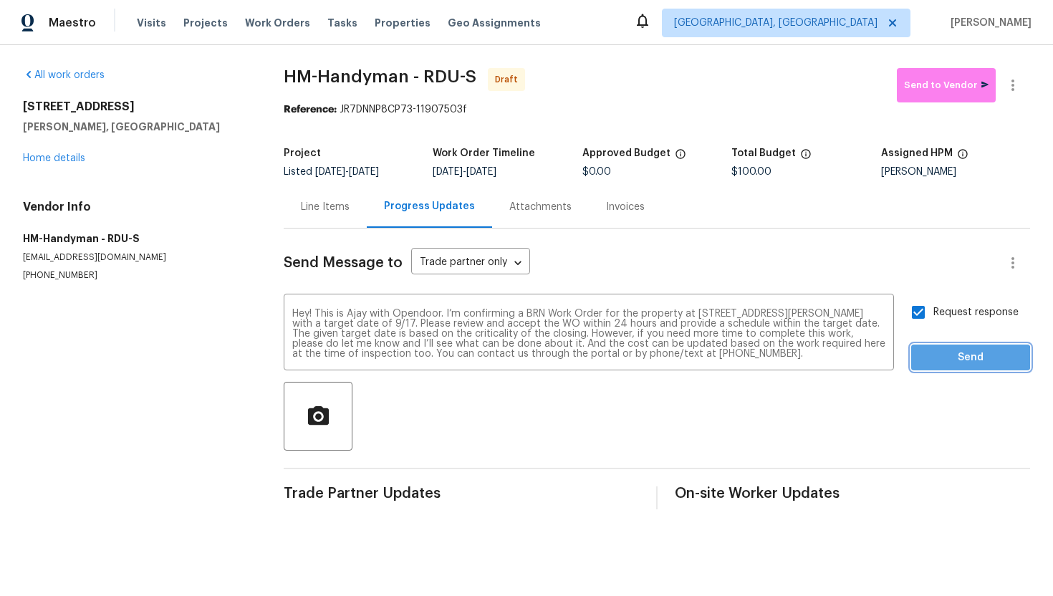
click at [971, 358] on span "Send" at bounding box center [970, 358] width 96 height 18
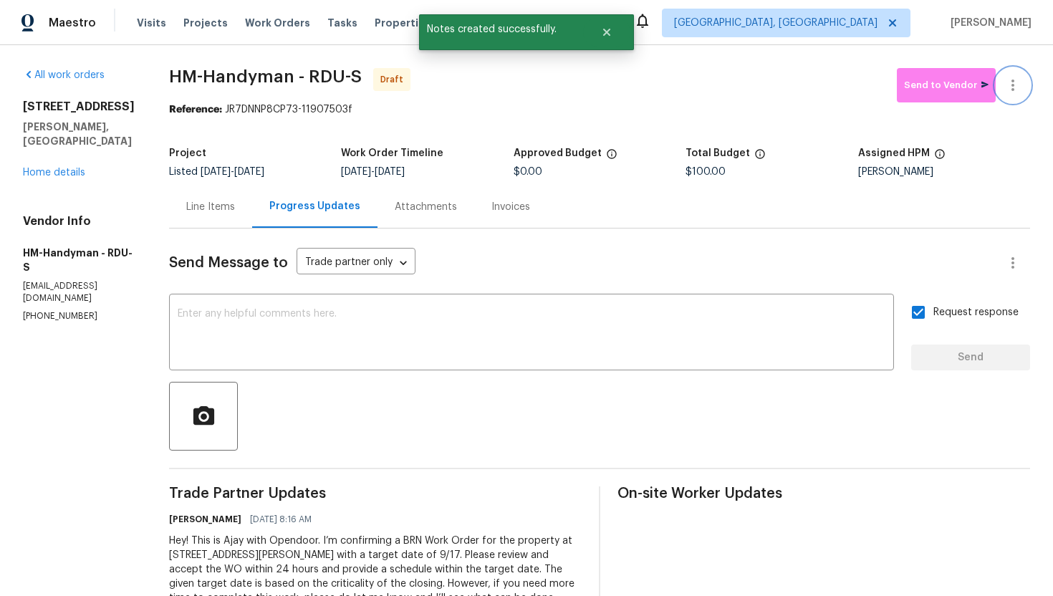
click at [1013, 91] on icon "button" at bounding box center [1012, 85] width 17 height 17
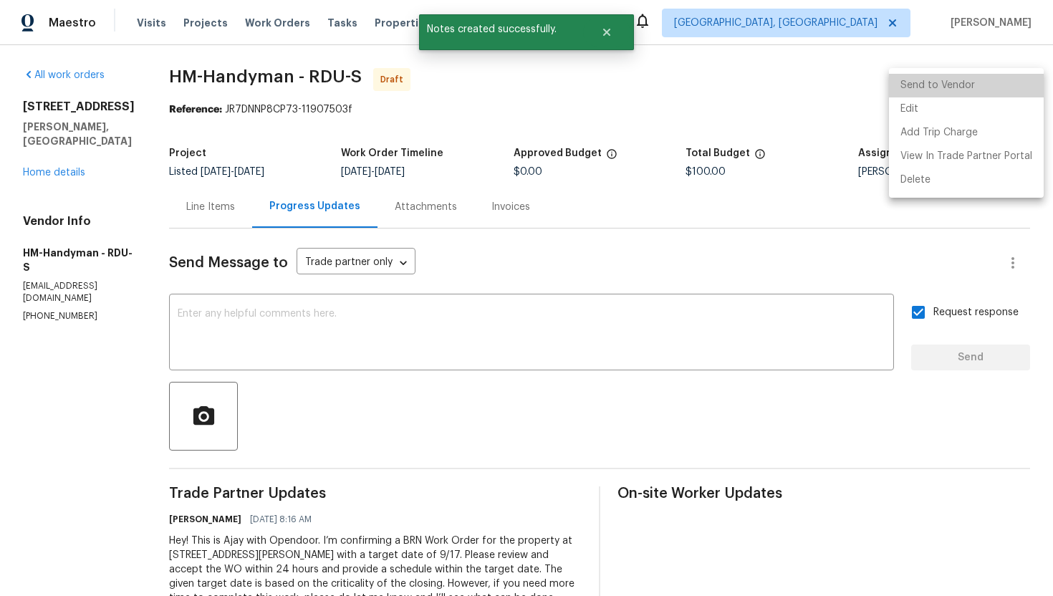
click at [1005, 86] on li "Send to Vendor" at bounding box center [966, 86] width 155 height 24
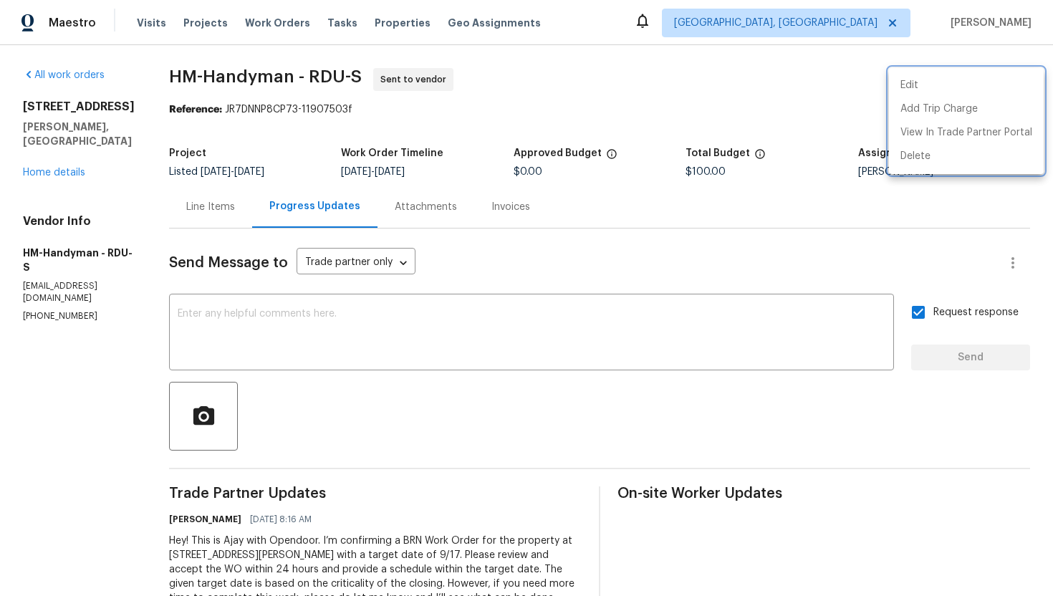
click at [233, 216] on div at bounding box center [526, 298] width 1053 height 596
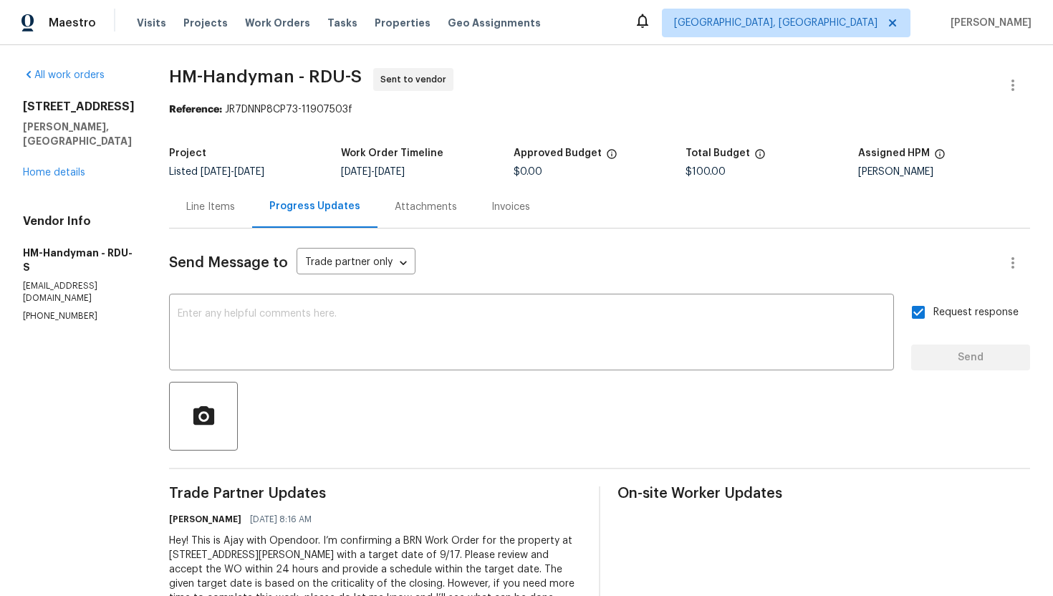
click at [233, 213] on div "Line Items" at bounding box center [210, 207] width 49 height 14
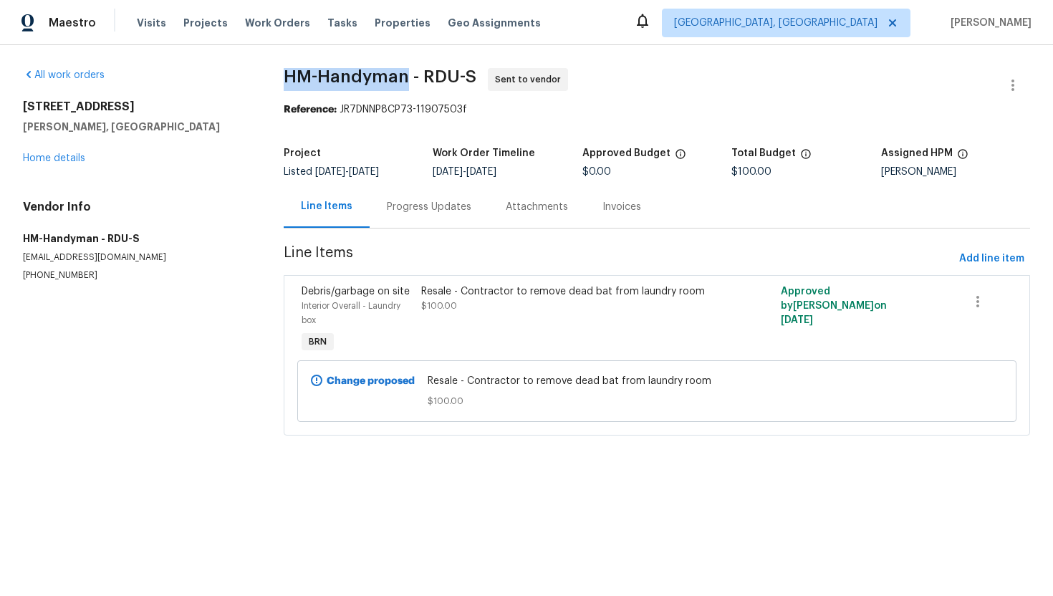
drag, startPoint x: 273, startPoint y: 77, endPoint x: 404, endPoint y: 78, distance: 131.0
click at [404, 78] on div "All work orders 4700 Linaria Ln Fuquay Varina, NC 27526 Home details Vendor Inf…" at bounding box center [526, 260] width 1053 height 430
copy span "HM-Handyman"
click at [628, 92] on span "HM-Handyman - RDU-S Sent to vendor" at bounding box center [640, 85] width 712 height 34
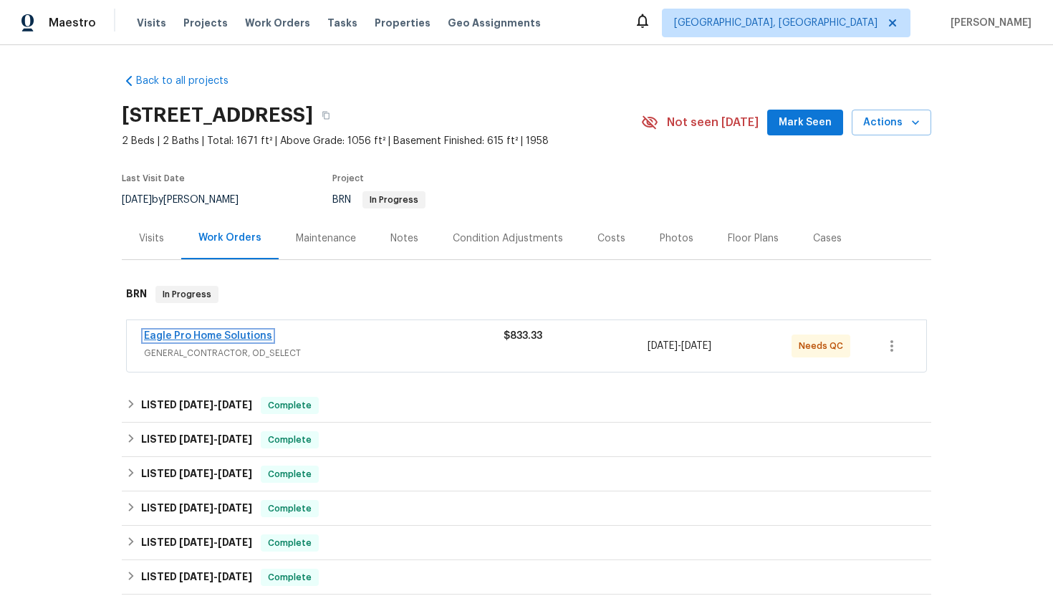
click at [232, 334] on link "Eagle Pro Home Solutions" at bounding box center [208, 336] width 128 height 10
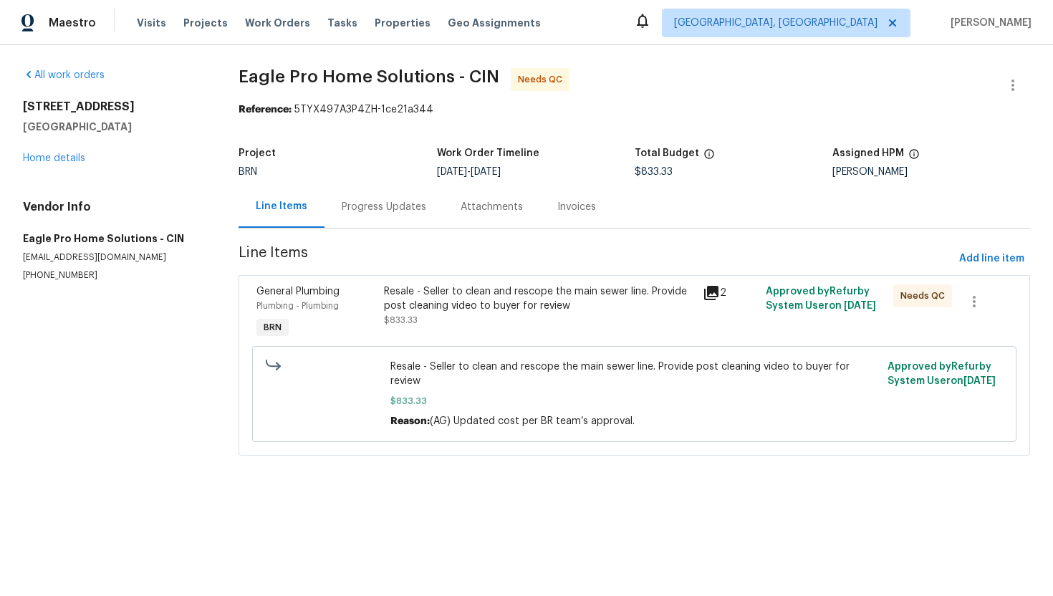
click at [359, 212] on div "Progress Updates" at bounding box center [384, 207] width 84 height 14
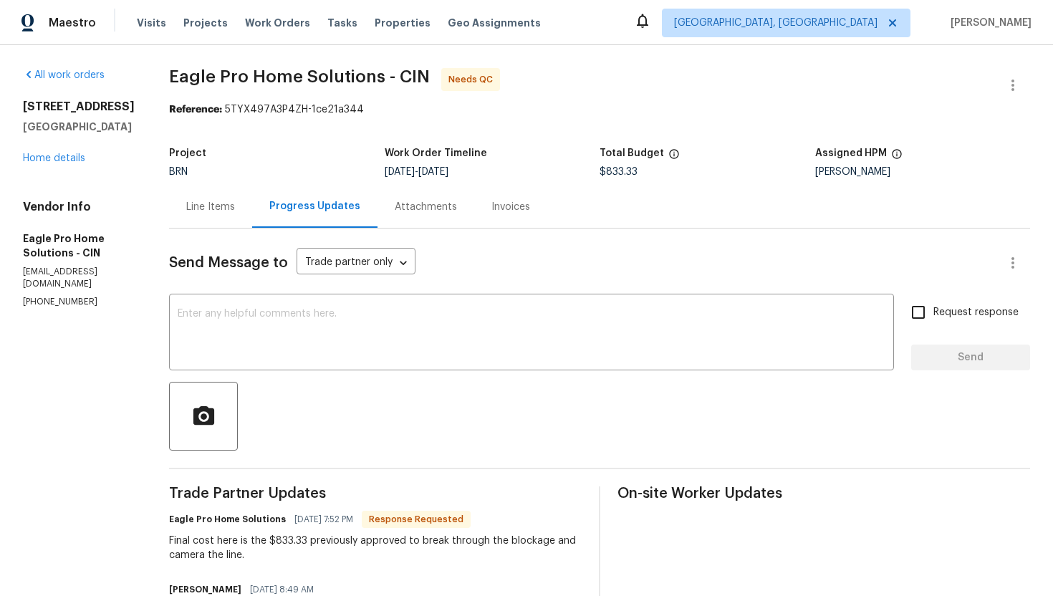
click at [252, 217] on div "Line Items" at bounding box center [210, 206] width 83 height 42
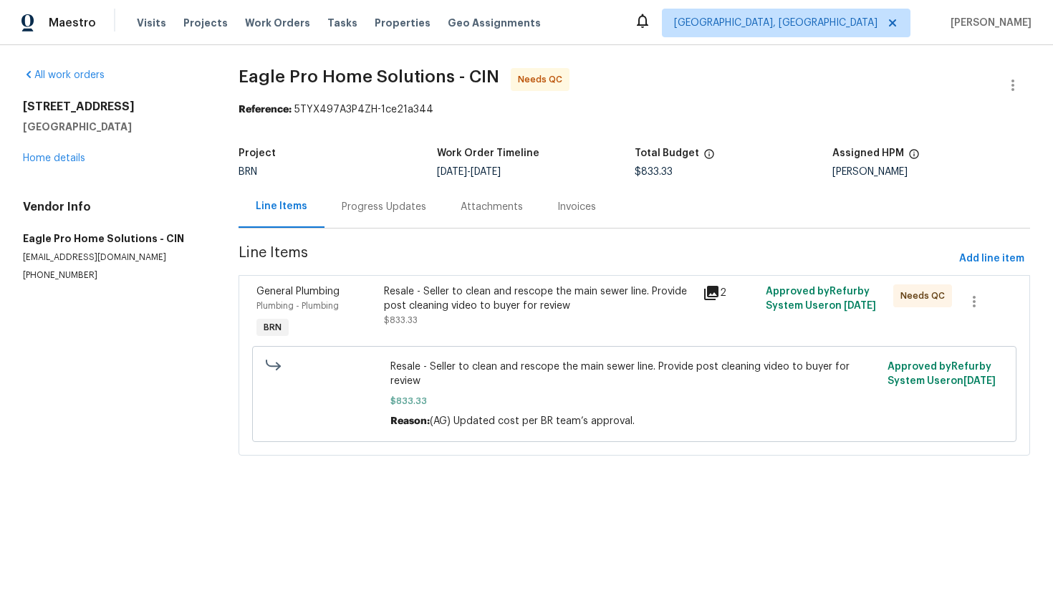
click at [448, 322] on div "Resale - Seller to clean and rescope the main sewer line. Provide post cleaning…" at bounding box center [538, 305] width 309 height 43
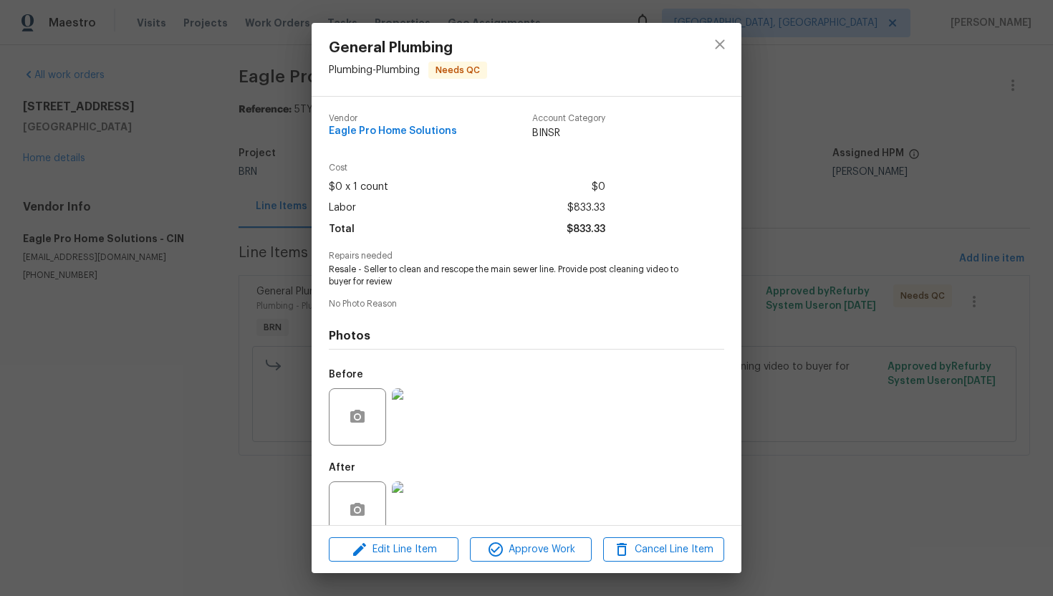
scroll to position [28, 0]
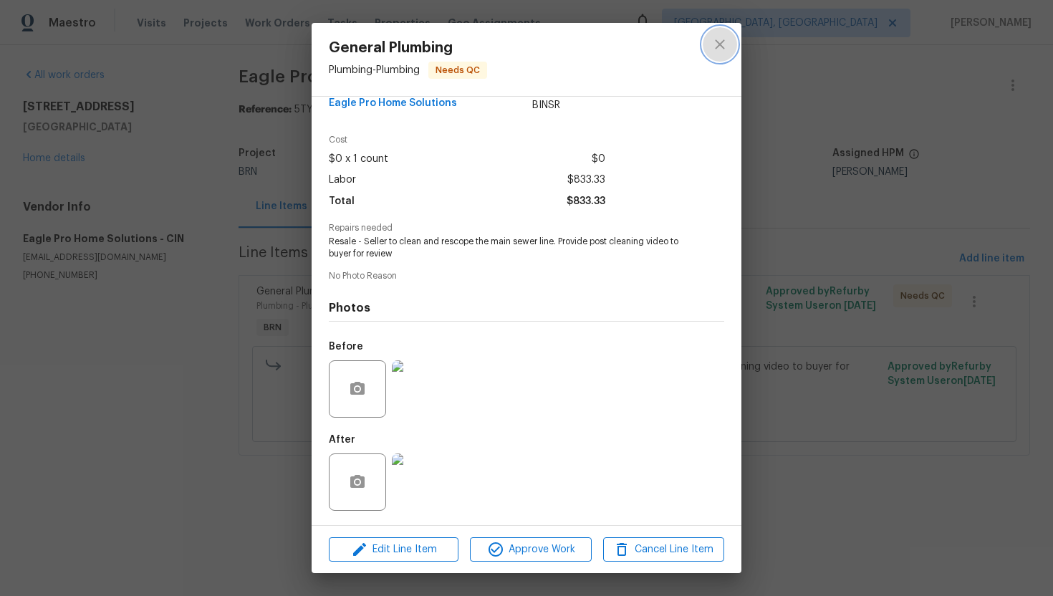
click at [718, 50] on icon "close" at bounding box center [719, 44] width 17 height 17
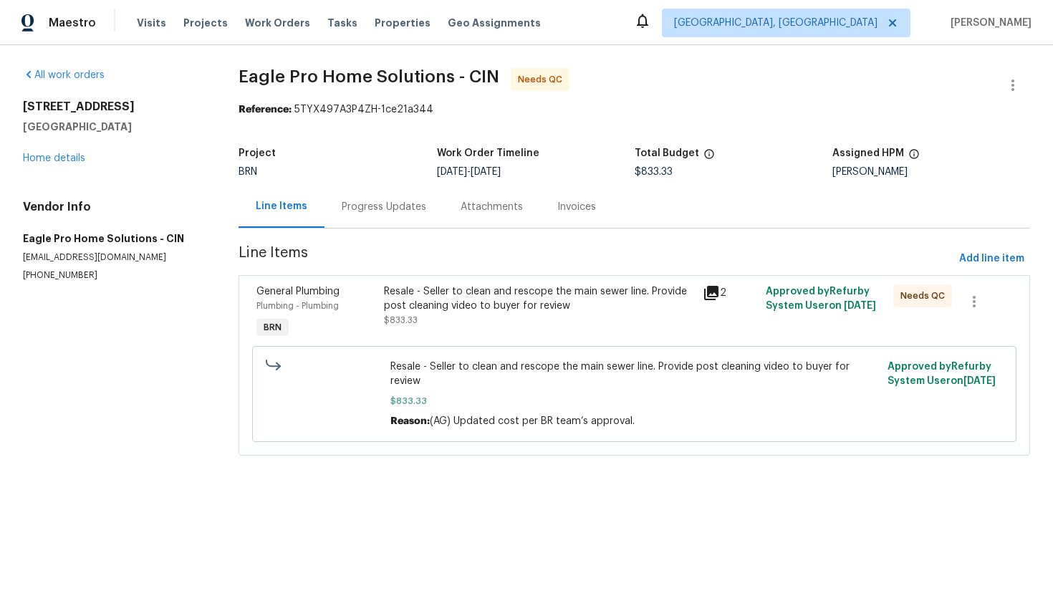
click at [523, 294] on div "Resale - Seller to clean and rescope the main sewer line. Provide post cleaning…" at bounding box center [538, 298] width 309 height 29
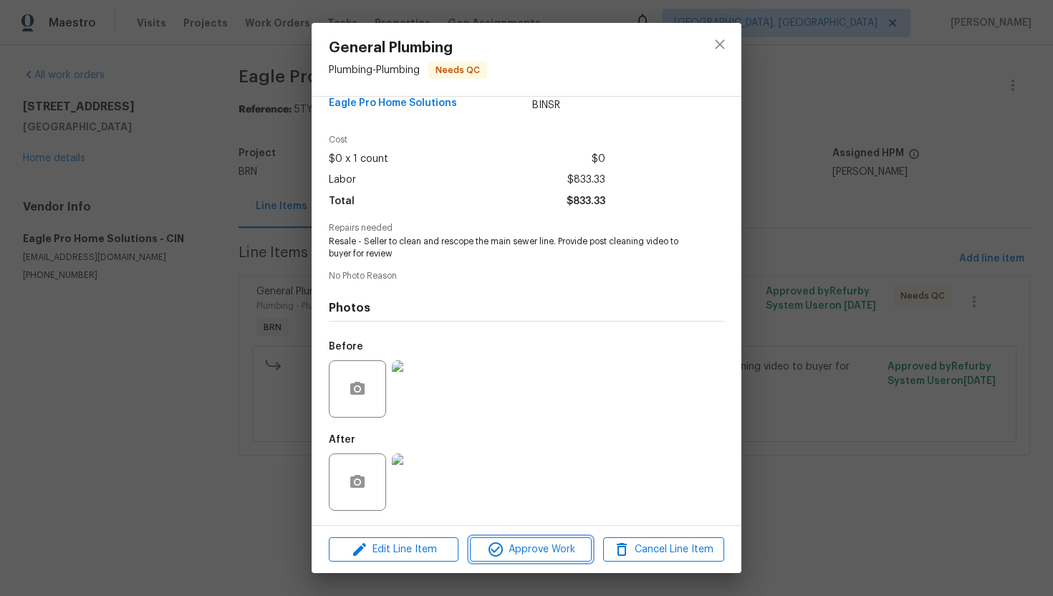
click at [518, 548] on span "Approve Work" at bounding box center [530, 550] width 112 height 18
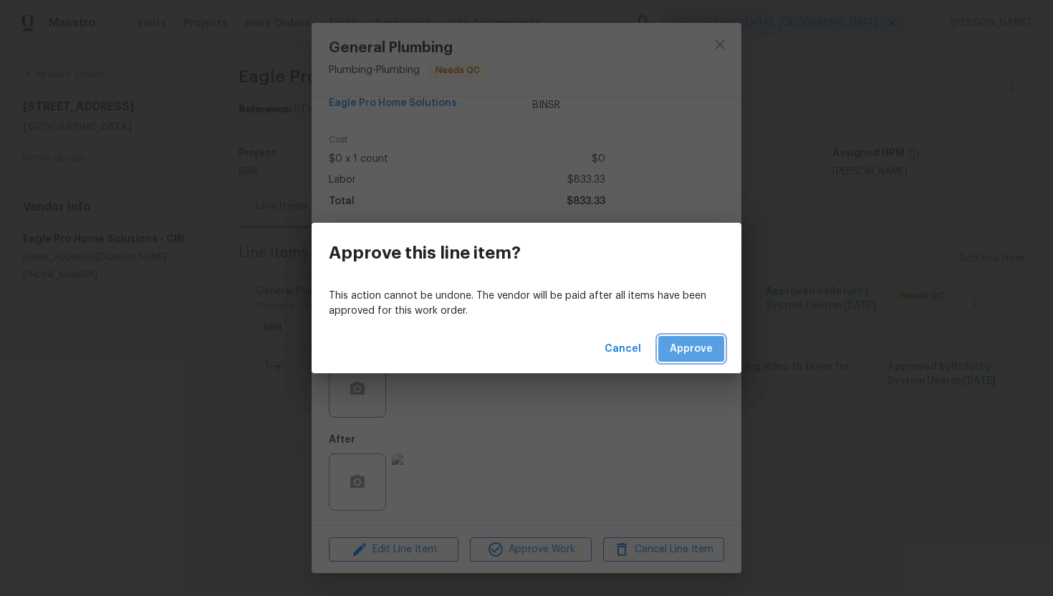
click at [687, 356] on span "Approve" at bounding box center [690, 349] width 43 height 18
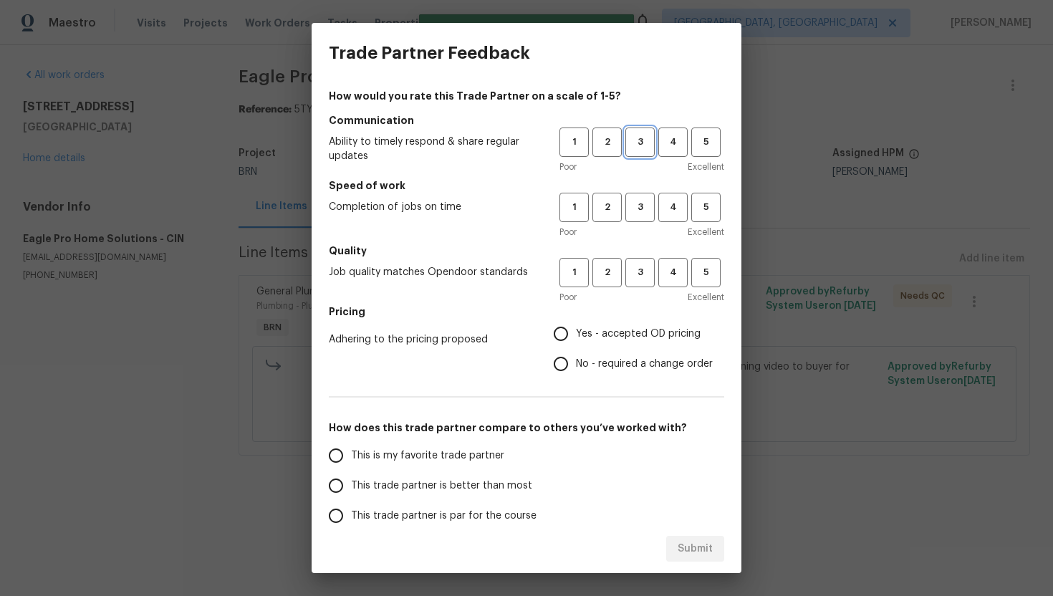
click at [637, 139] on span "3" at bounding box center [640, 142] width 26 height 16
click at [640, 235] on div "Poor Excellent" at bounding box center [641, 232] width 165 height 14
click at [640, 211] on span "3" at bounding box center [640, 207] width 26 height 16
click at [639, 271] on span "3" at bounding box center [640, 272] width 26 height 16
click at [595, 367] on span "No - required a change order" at bounding box center [644, 364] width 137 height 15
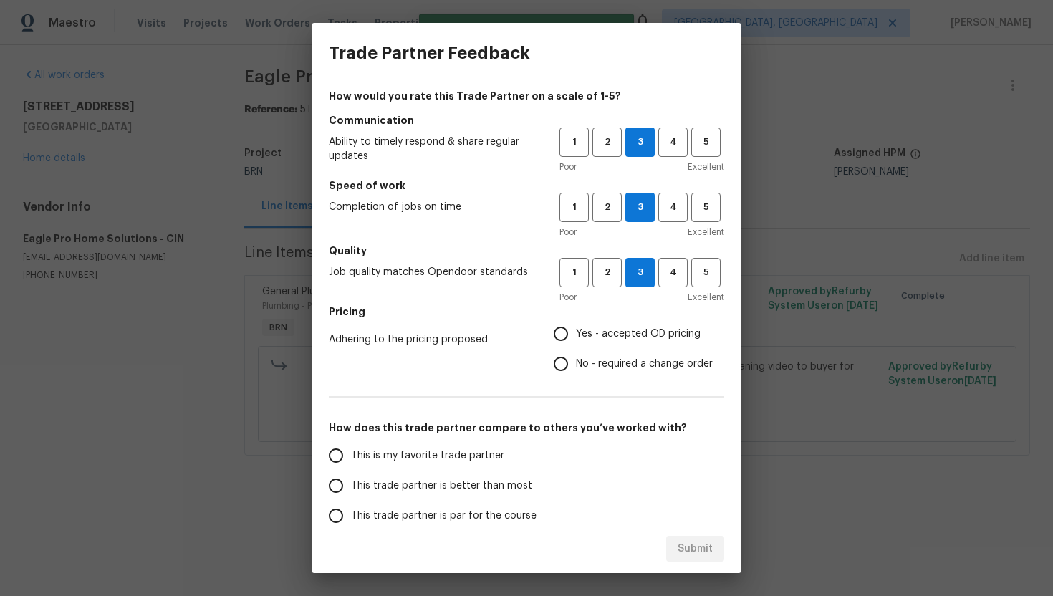
click at [576, 367] on input "No - required a change order" at bounding box center [561, 364] width 30 height 30
radio input "true"
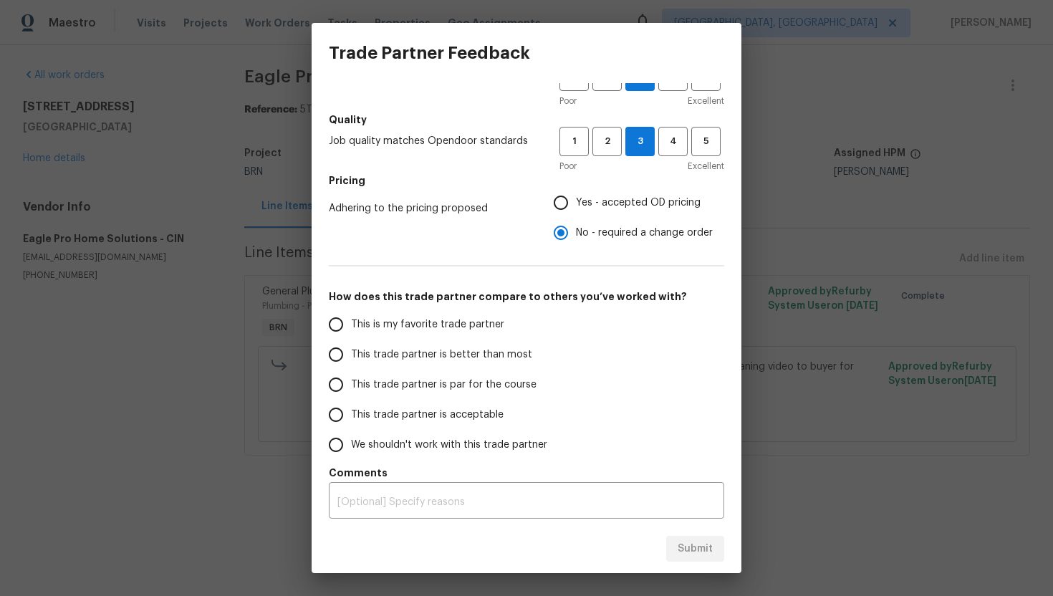
click at [412, 380] on span "This trade partner is par for the course" at bounding box center [443, 384] width 185 height 15
click at [351, 380] on input "This trade partner is par for the course" at bounding box center [336, 384] width 30 height 30
click at [715, 546] on button "Submit" at bounding box center [695, 549] width 58 height 26
radio input "true"
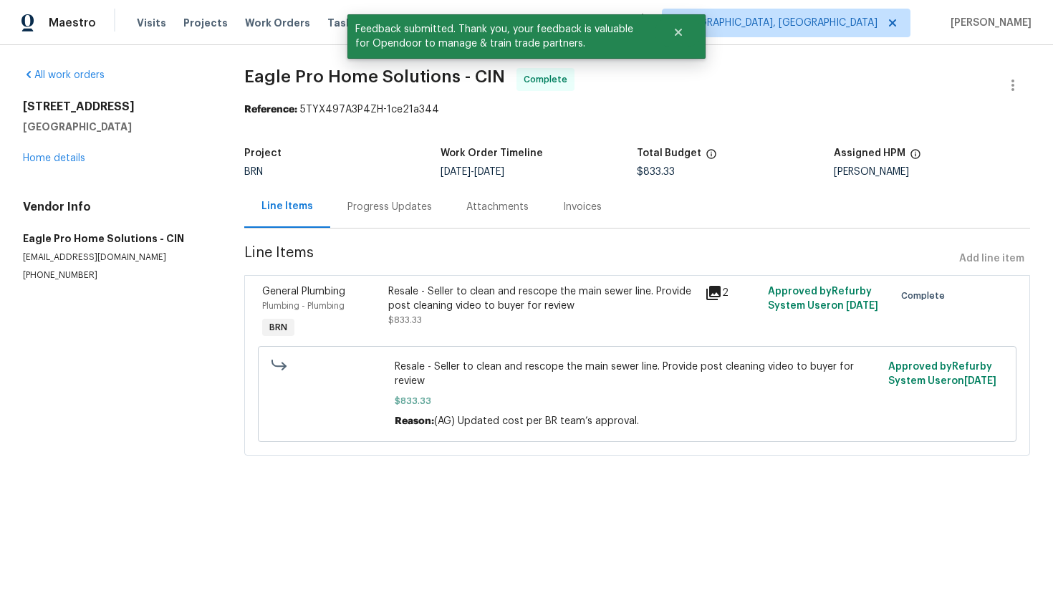
click at [421, 218] on div "Progress Updates" at bounding box center [389, 206] width 119 height 42
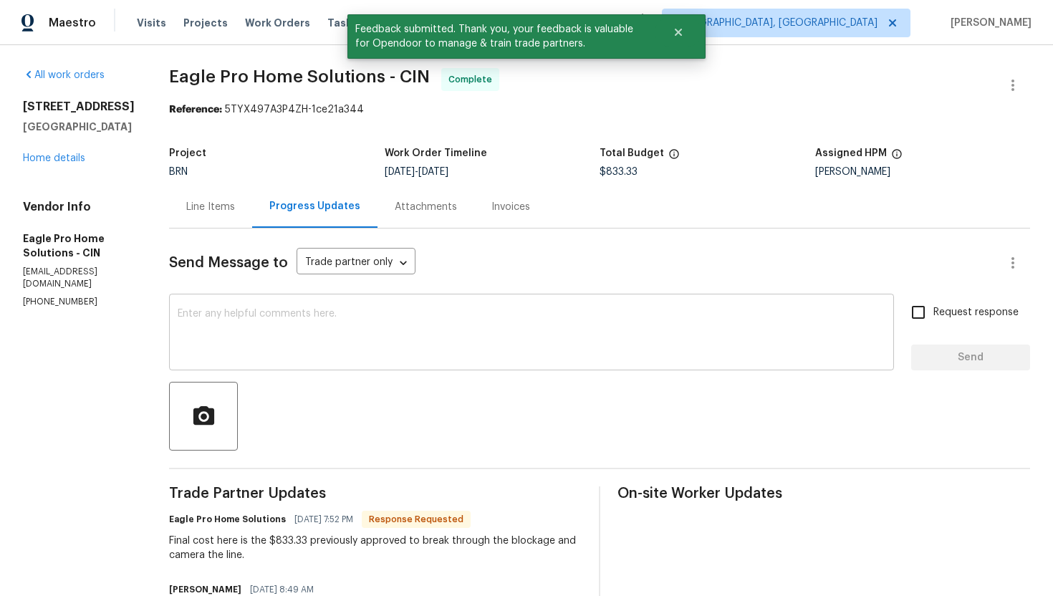
click at [460, 336] on textarea at bounding box center [531, 334] width 707 height 50
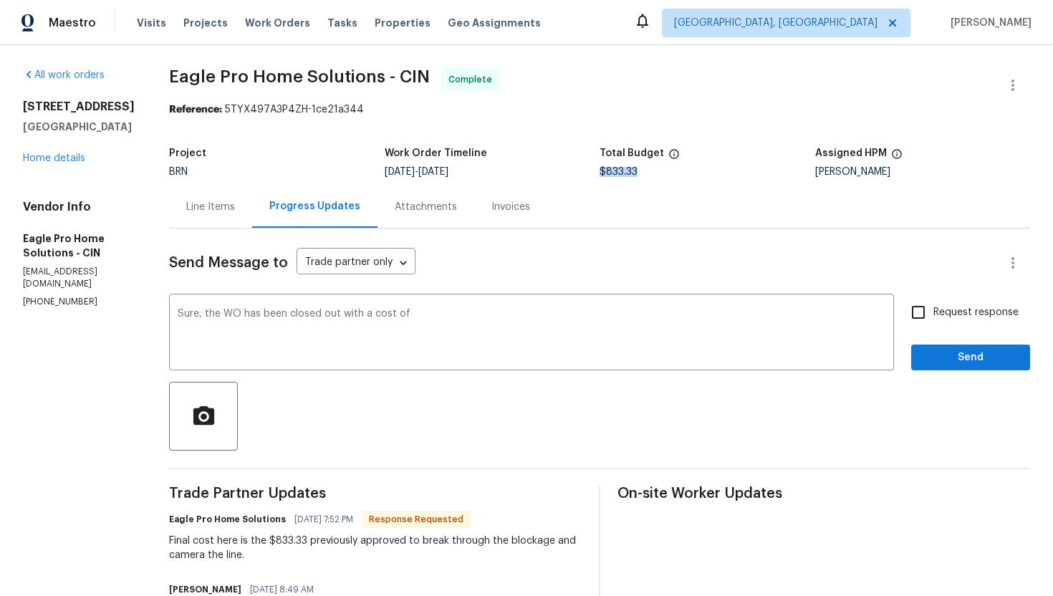
drag, startPoint x: 659, startPoint y: 167, endPoint x: 616, endPoint y: 171, distance: 42.5
click at [616, 171] on div "$833.33" at bounding box center [707, 172] width 216 height 10
copy span "$833.33"
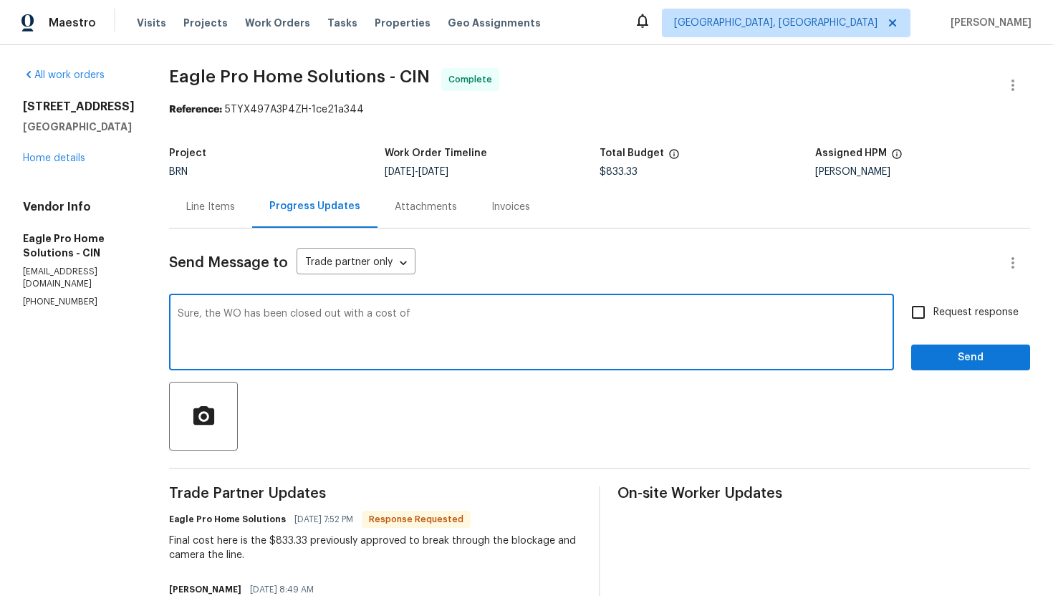
click at [531, 310] on textarea "Sure, the WO has been closed out with a cost of" at bounding box center [531, 334] width 707 height 50
paste textarea "$833.33"
type textarea "Sure, the WO has been closed out with a cost of $833.33. Thank you."
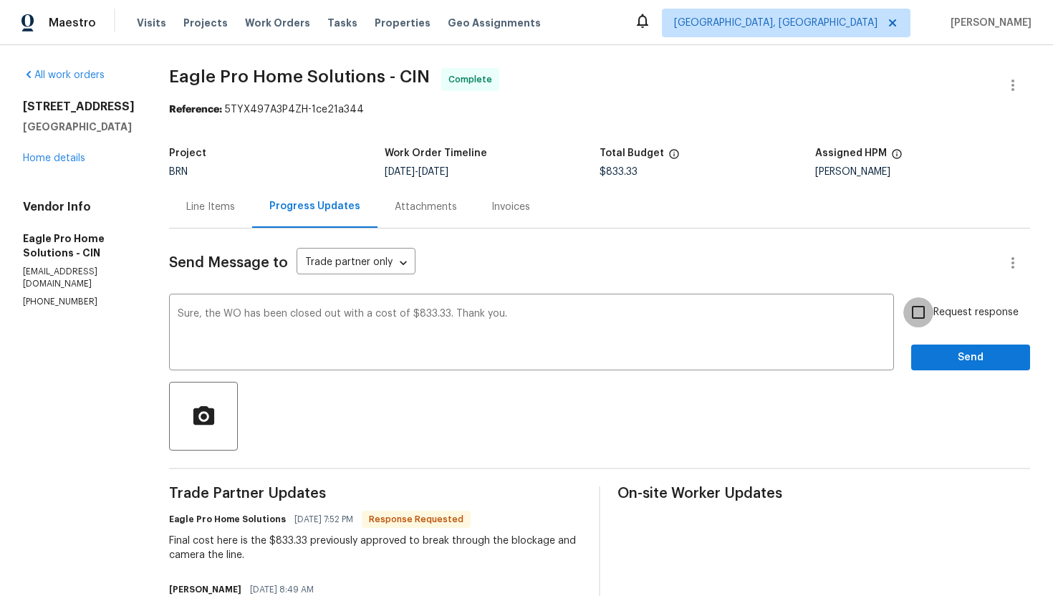
click at [932, 303] on input "Request response" at bounding box center [918, 312] width 30 height 30
checkbox input "true"
click at [946, 349] on span "Send" at bounding box center [970, 358] width 96 height 18
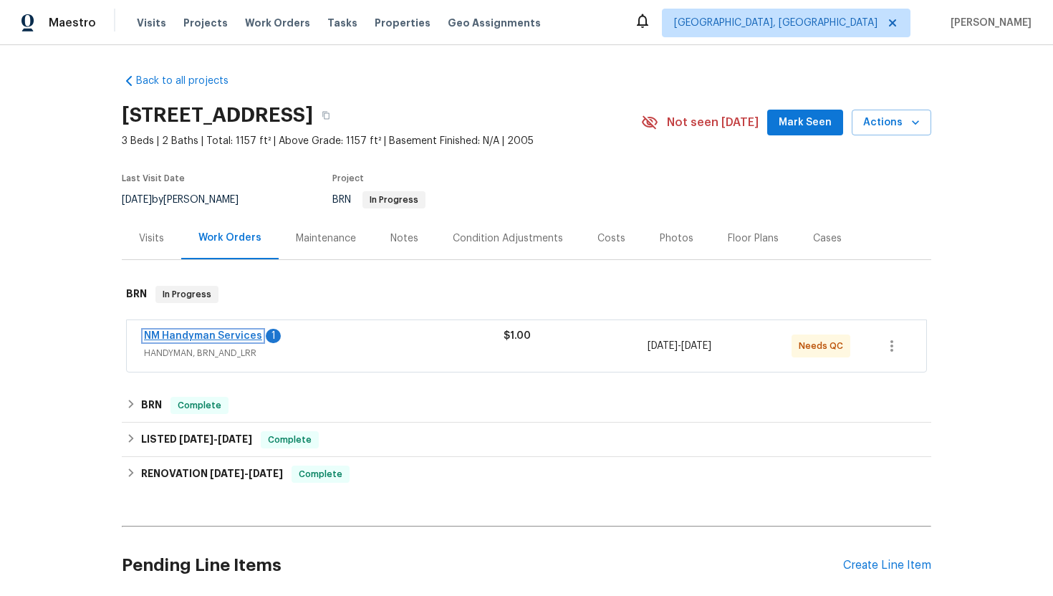
click at [224, 336] on link "NM Handyman Services" at bounding box center [203, 336] width 118 height 10
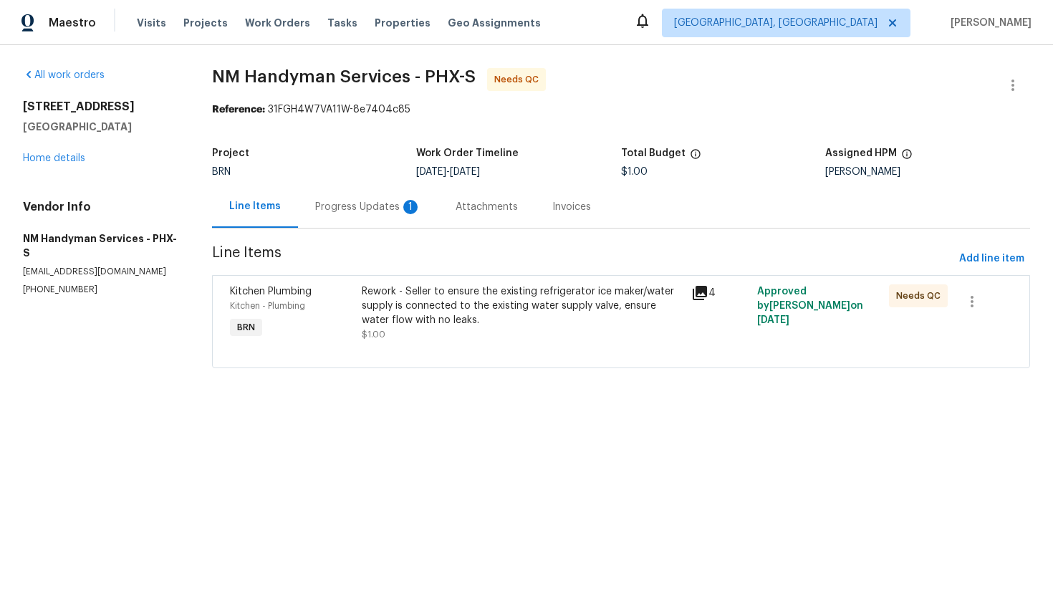
click at [357, 216] on div "Progress Updates 1" at bounding box center [368, 206] width 140 height 42
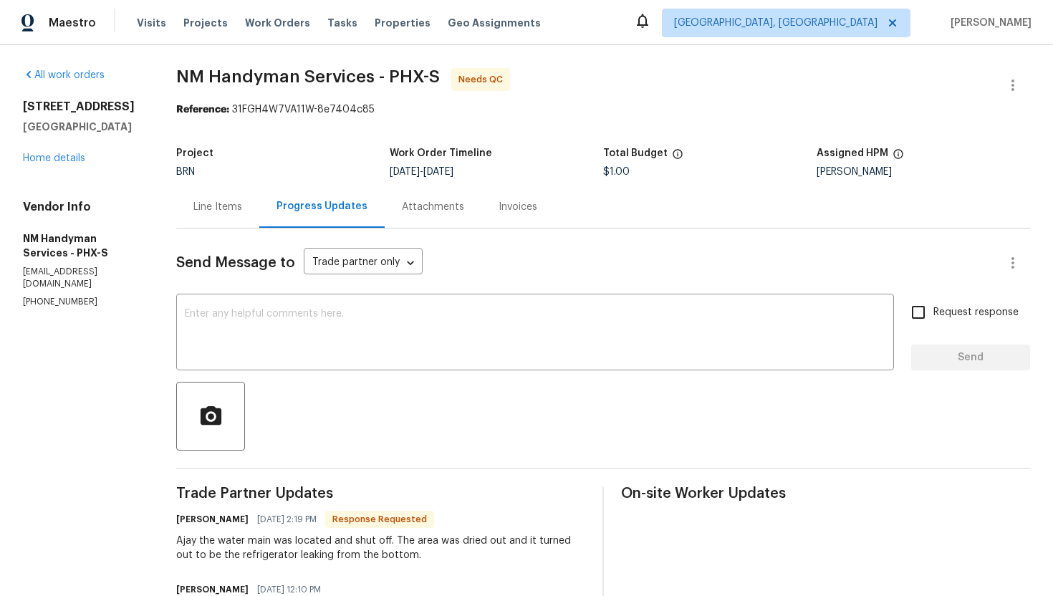
click at [212, 212] on div "Line Items" at bounding box center [217, 207] width 49 height 14
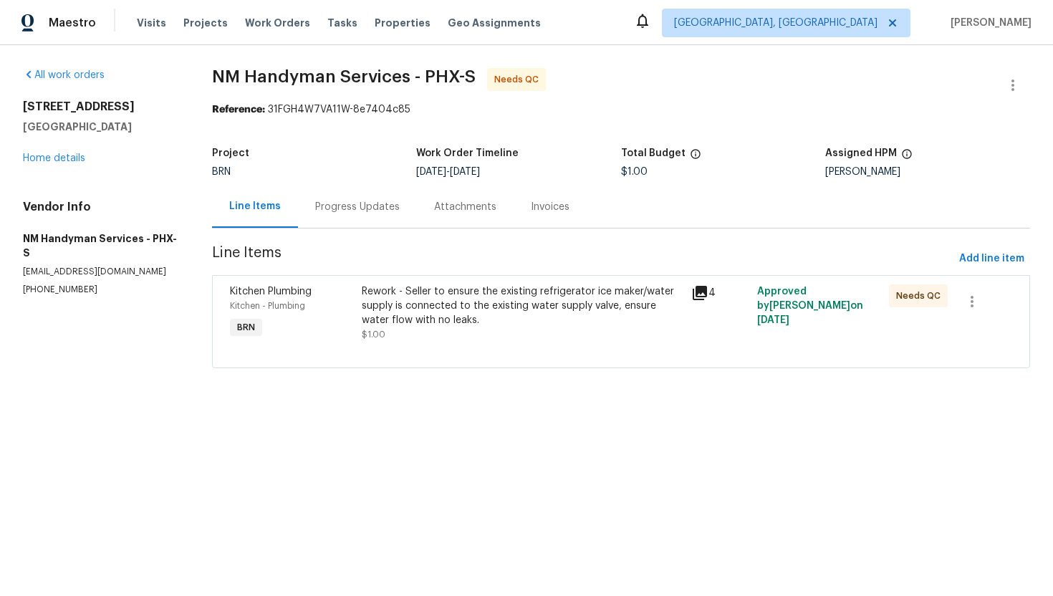
click at [382, 306] on div "Rework - Seller to ensure the existing refrigerator ice maker/water supply is c…" at bounding box center [522, 305] width 321 height 43
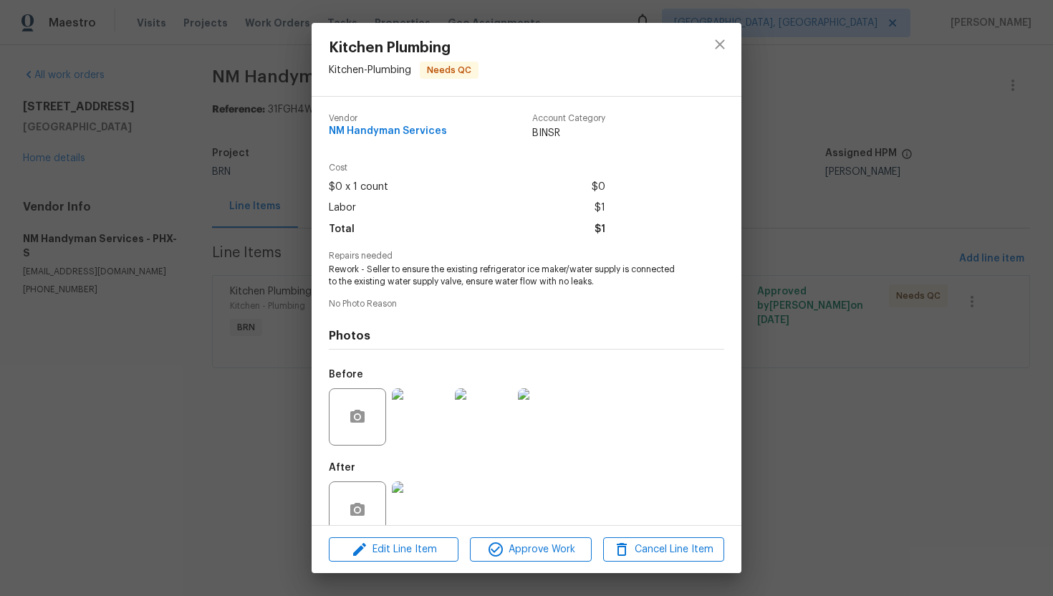
scroll to position [28, 0]
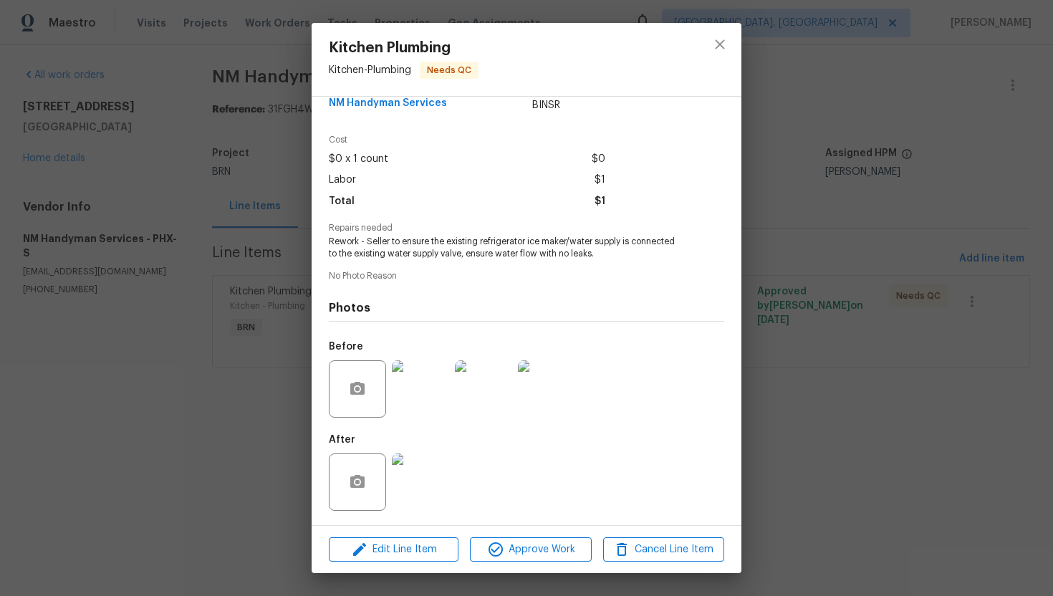
click at [437, 475] on img at bounding box center [420, 481] width 57 height 57
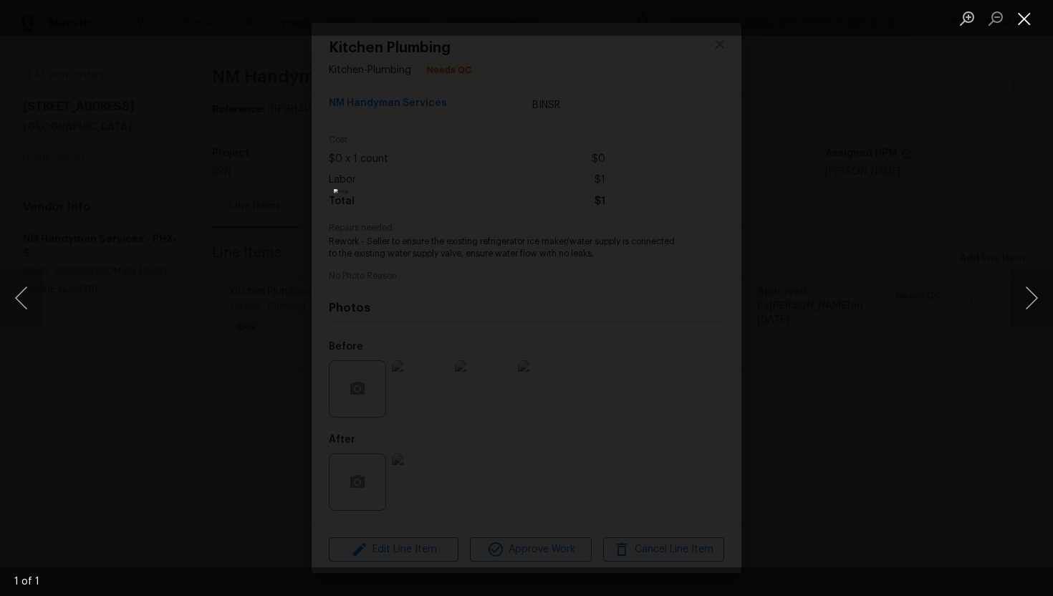
click at [1025, 26] on button "Close lightbox" at bounding box center [1024, 18] width 29 height 25
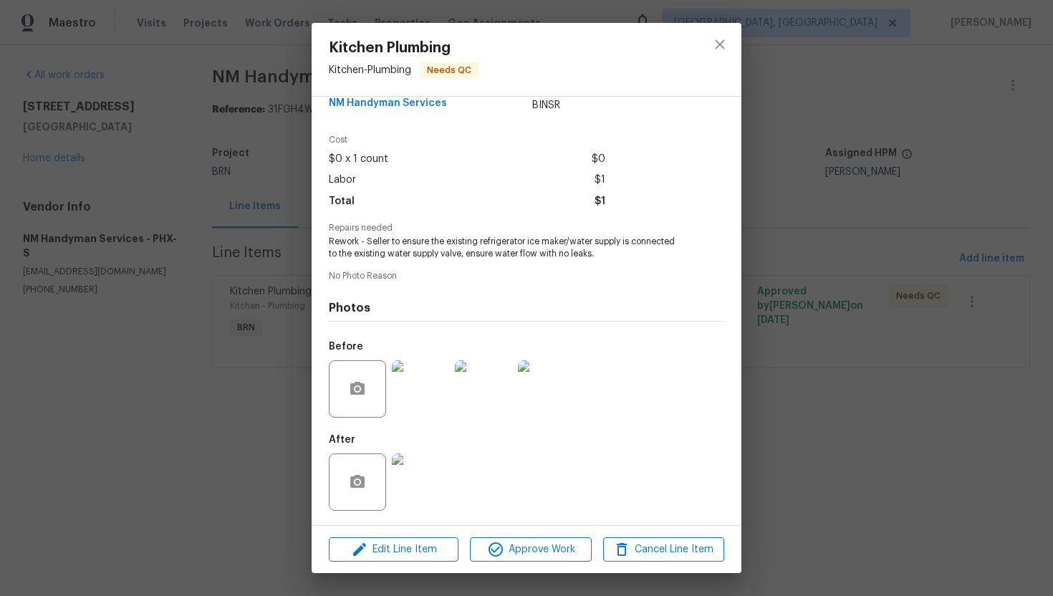
click at [437, 384] on img at bounding box center [420, 388] width 57 height 57
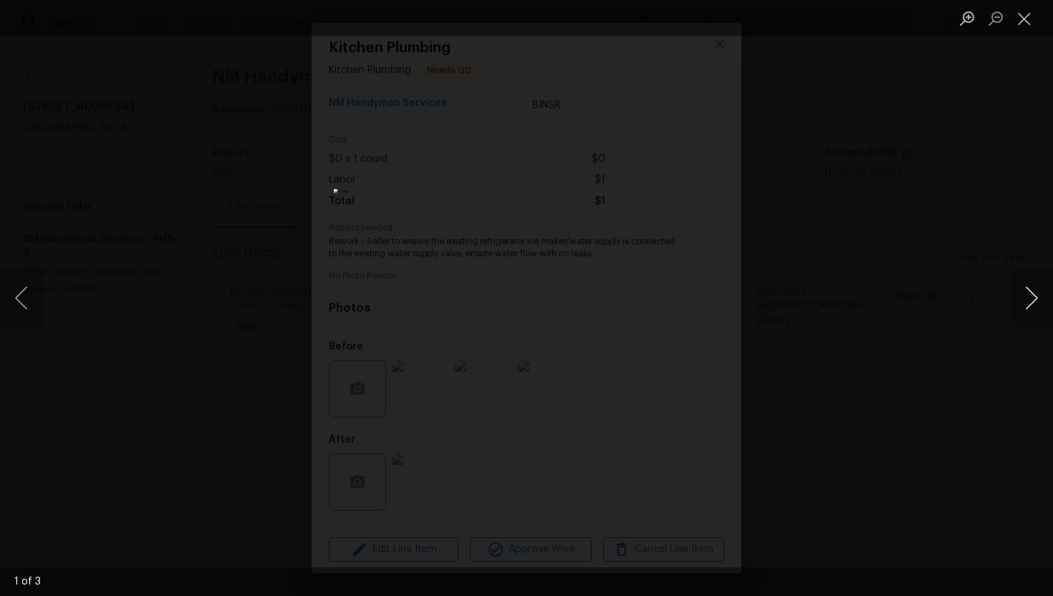
click at [1032, 304] on button "Next image" at bounding box center [1031, 297] width 43 height 57
click at [1015, 24] on button "Close lightbox" at bounding box center [1024, 18] width 29 height 25
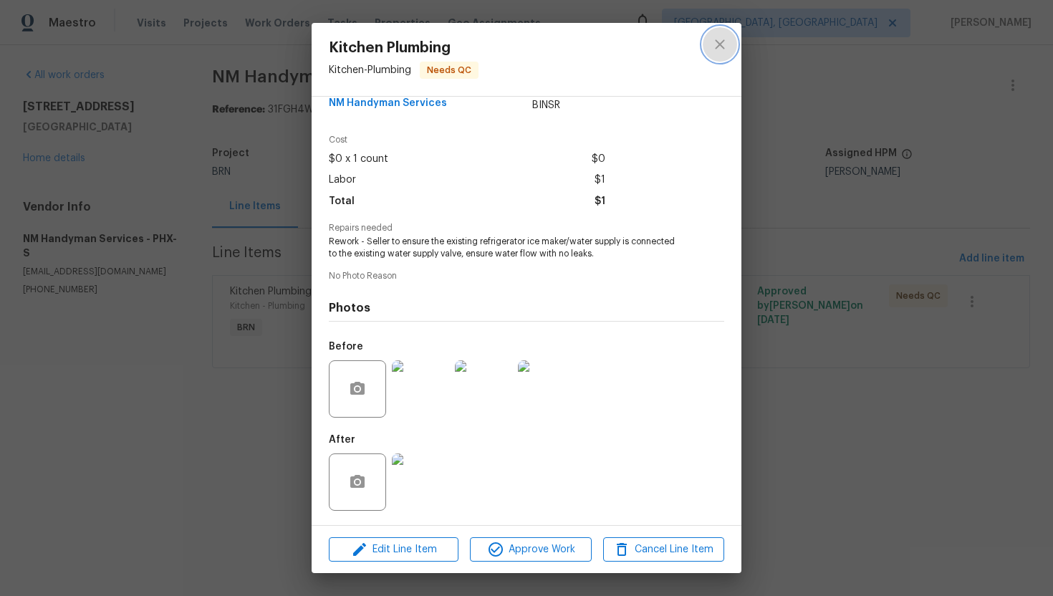
click at [706, 42] on button "close" at bounding box center [719, 44] width 34 height 34
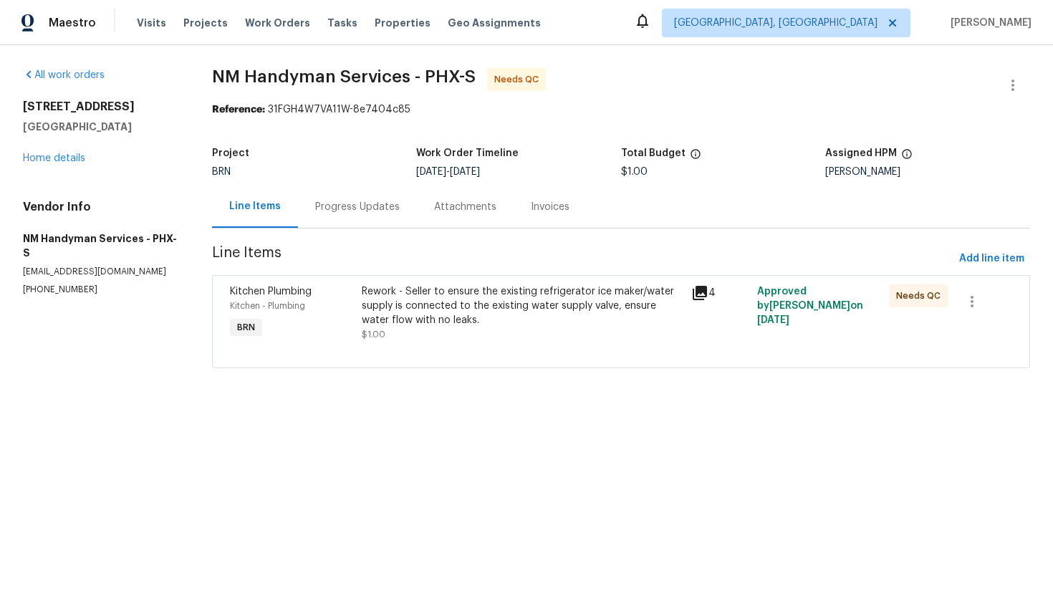
click at [329, 216] on div "Progress Updates" at bounding box center [357, 206] width 119 height 42
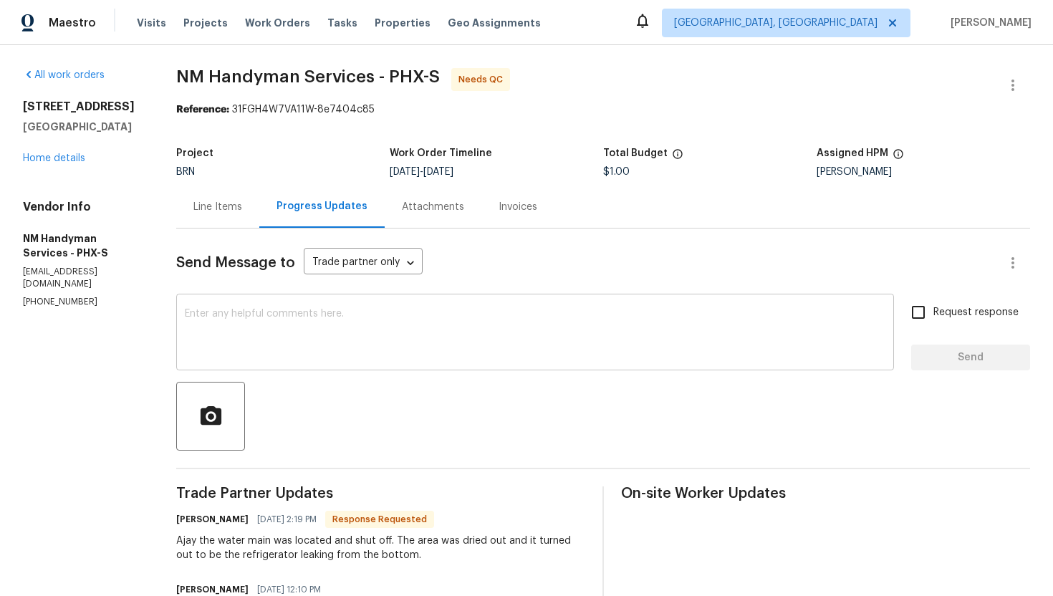
click at [357, 345] on textarea at bounding box center [535, 334] width 700 height 50
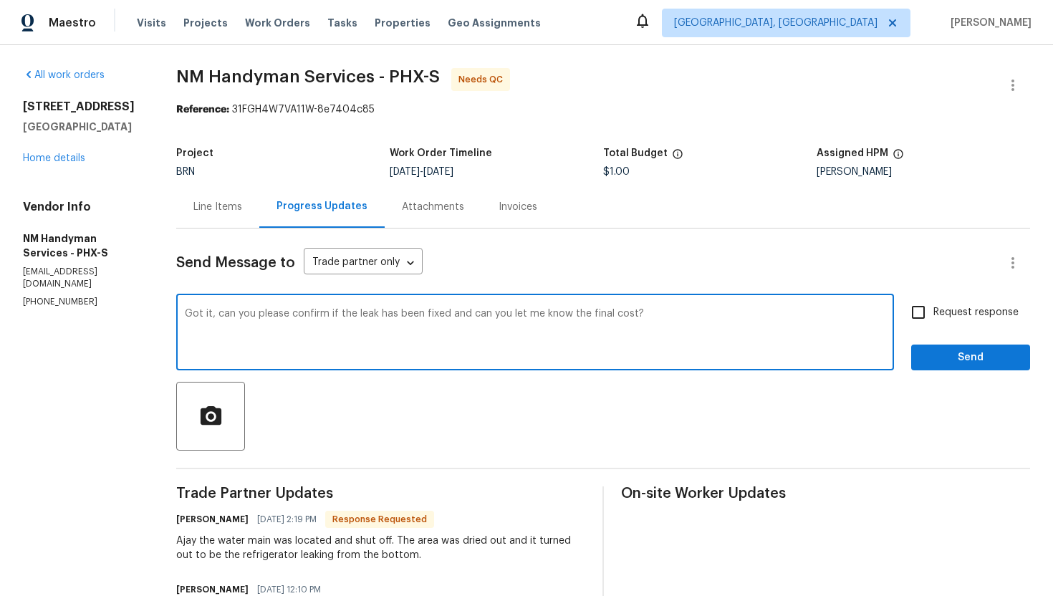
type textarea "Got it, can you please confirm if the leak has been fixed and can you let me kn…"
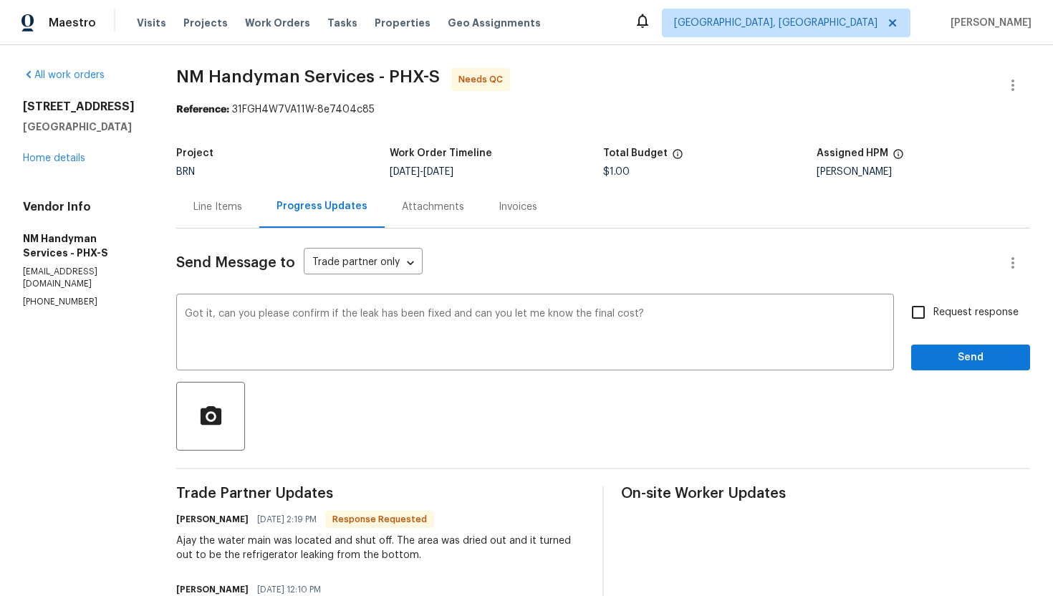
click at [948, 318] on span "Request response" at bounding box center [975, 312] width 85 height 15
click at [933, 318] on input "Request response" at bounding box center [918, 312] width 30 height 30
checkbox input "true"
click at [942, 353] on span "Send" at bounding box center [970, 358] width 96 height 18
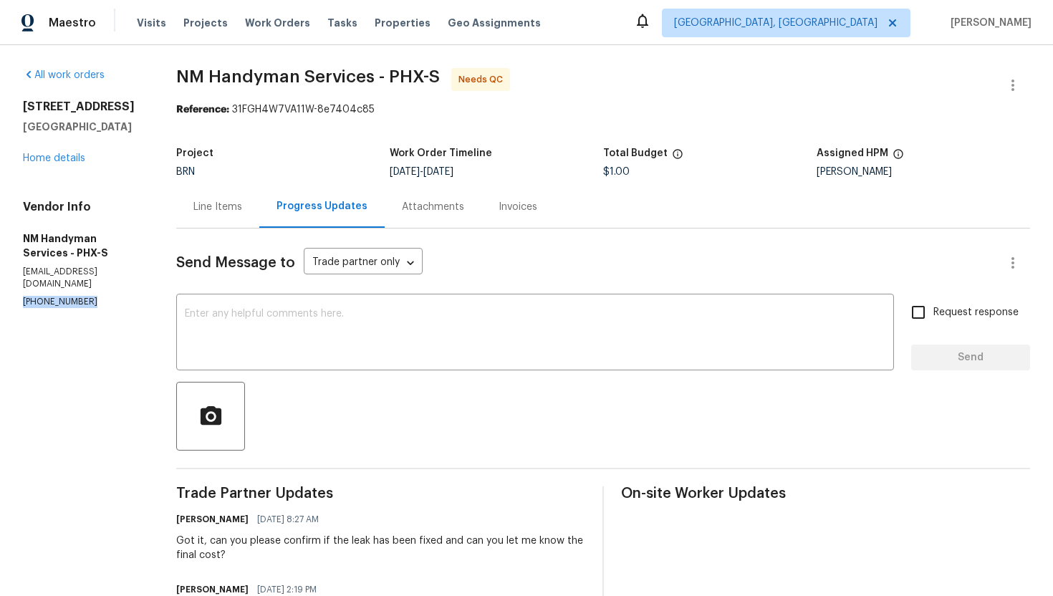
drag, startPoint x: 18, startPoint y: 303, endPoint x: 89, endPoint y: 303, distance: 70.9
click at [89, 303] on div "All work orders 2300 E Magma Rd Unit 74 San Tan Valley, AZ 85143 Home details V…" at bounding box center [526, 541] width 1053 height 992
copy p "(480) 703-5733"
click at [221, 212] on div "Line Items" at bounding box center [217, 207] width 49 height 14
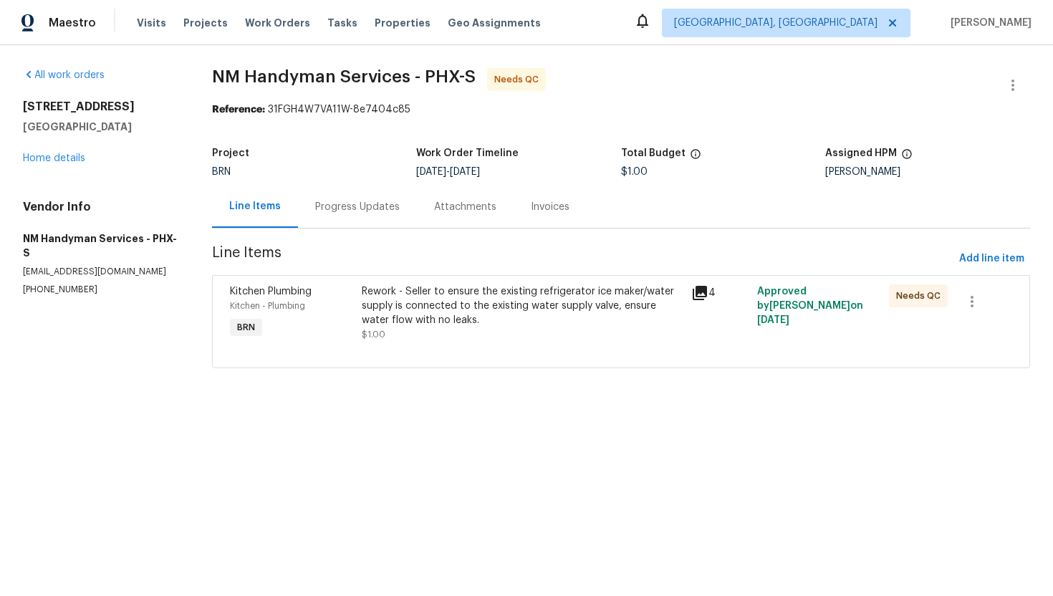
click at [463, 316] on div "Rework - Seller to ensure the existing refrigerator ice maker/water supply is c…" at bounding box center [522, 305] width 321 height 43
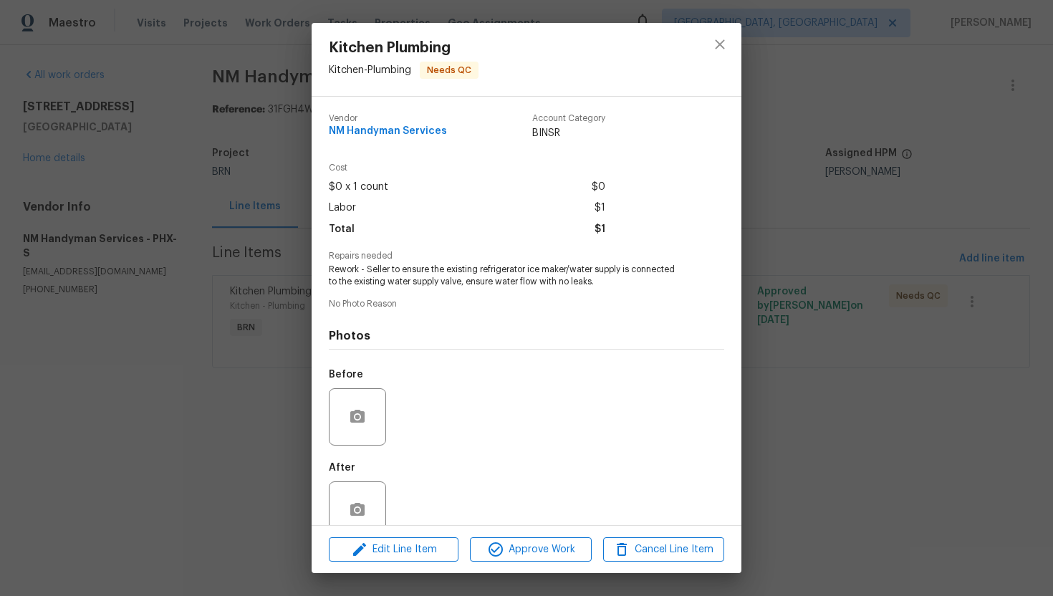
scroll to position [28, 0]
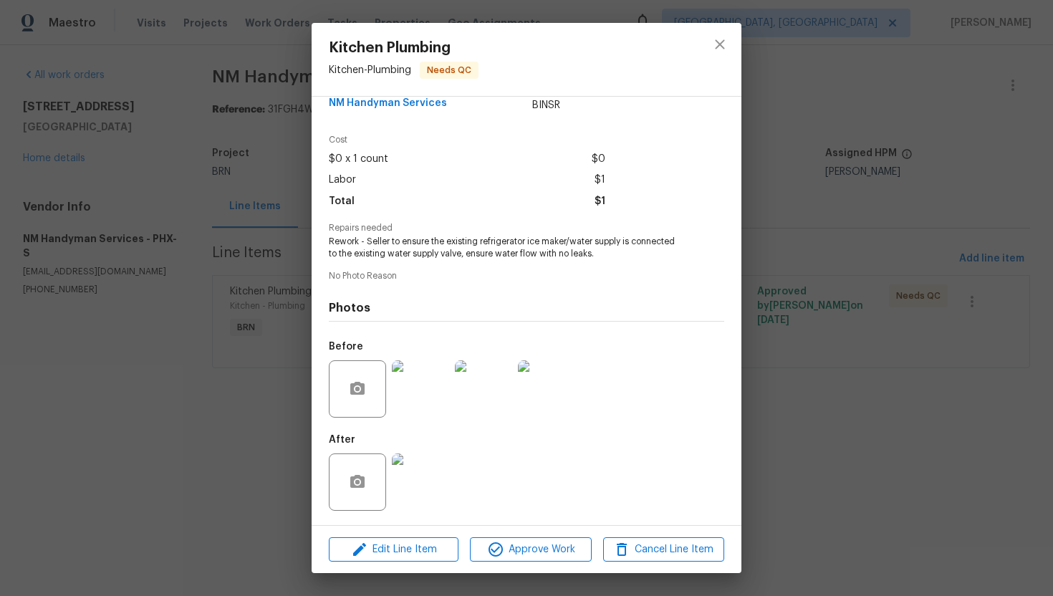
click at [422, 387] on img at bounding box center [420, 388] width 57 height 57
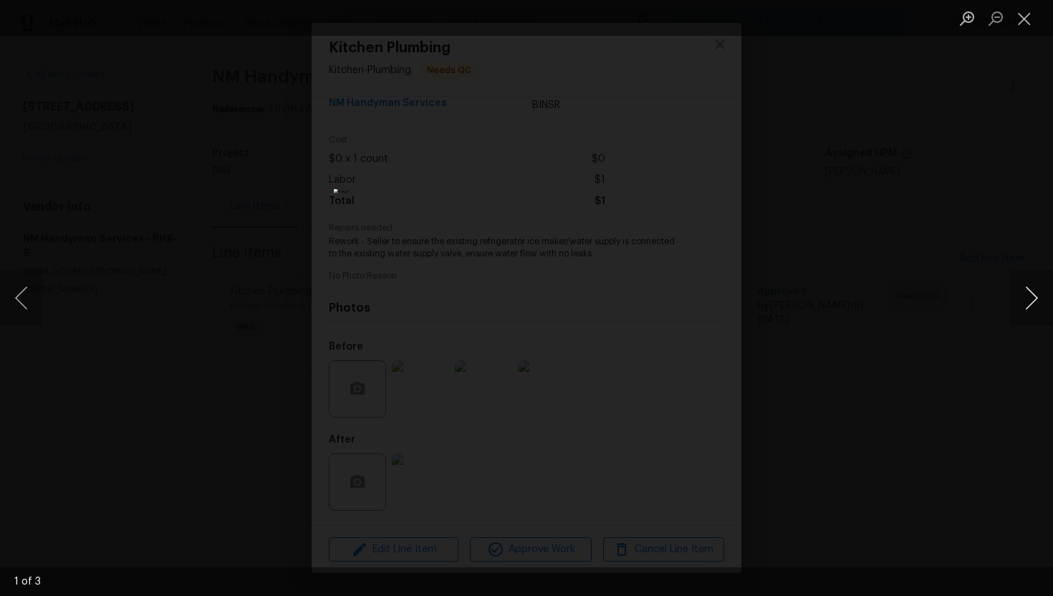
click at [1027, 297] on button "Next image" at bounding box center [1031, 297] width 43 height 57
click at [16, 296] on button "Previous image" at bounding box center [21, 297] width 43 height 57
click at [1024, 14] on button "Close lightbox" at bounding box center [1024, 18] width 29 height 25
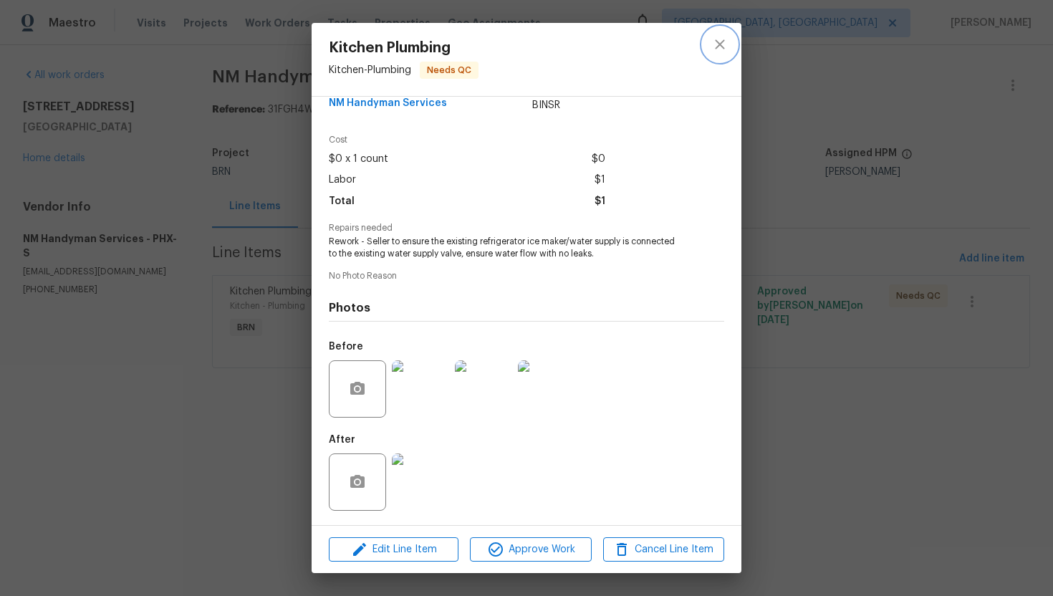
click at [716, 47] on icon "close" at bounding box center [719, 43] width 9 height 9
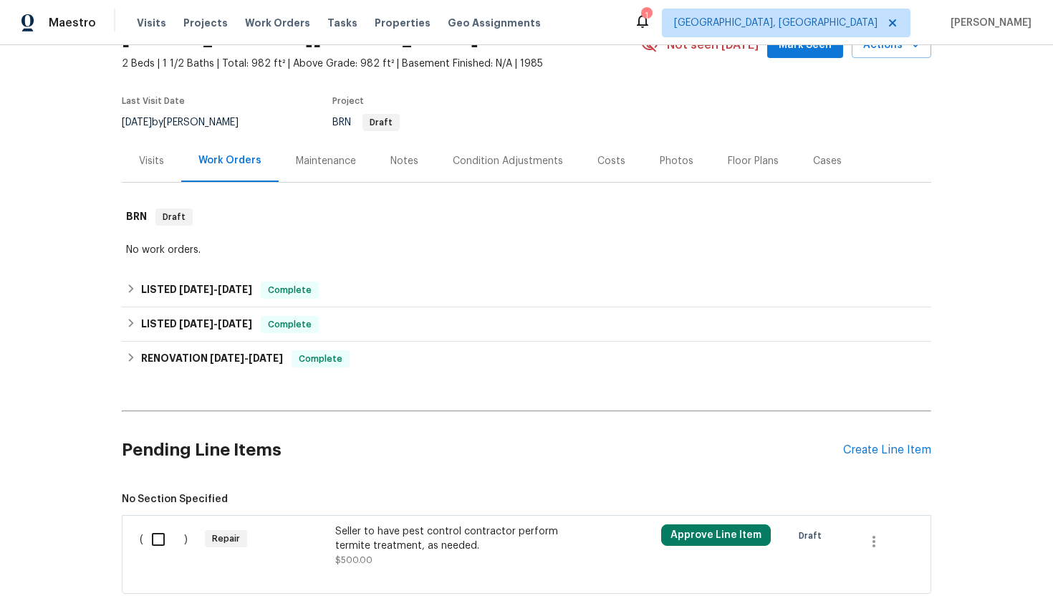
scroll to position [173, 0]
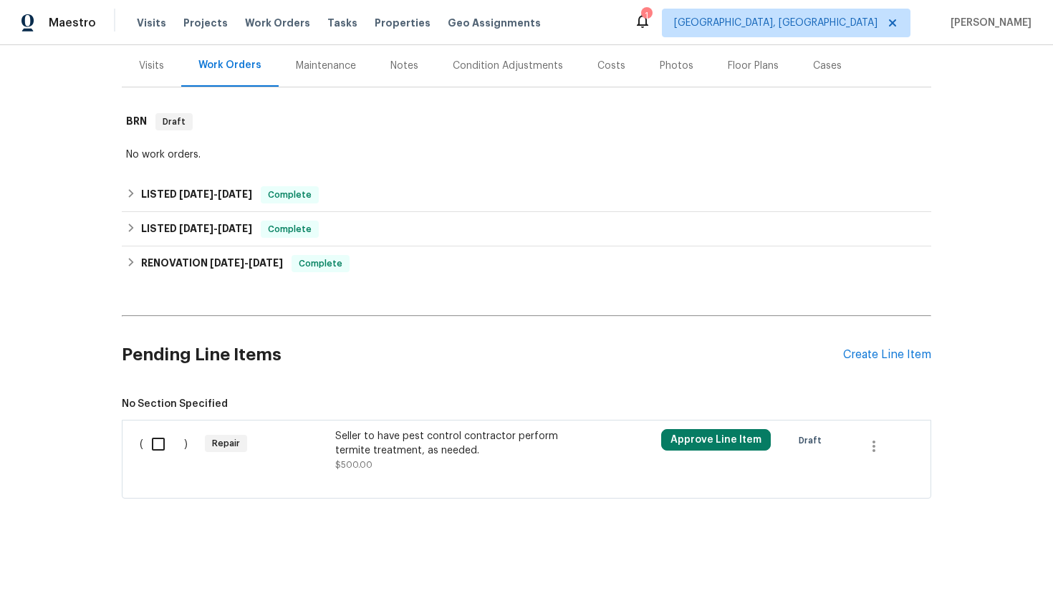
click at [481, 450] on div "Seller to have pest control contractor perform termite treatment, as needed." at bounding box center [461, 443] width 252 height 29
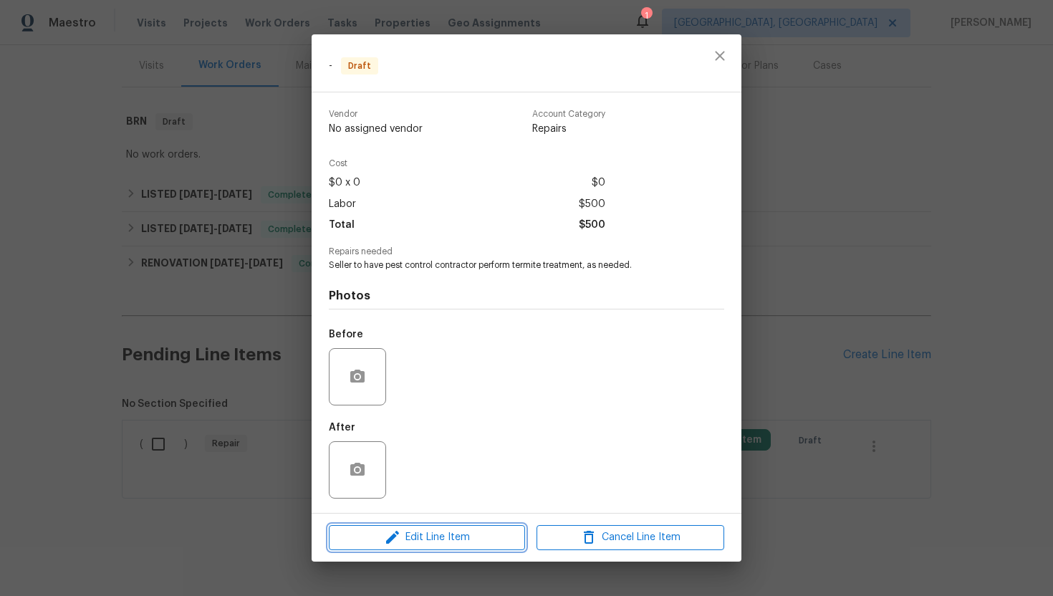
click at [452, 534] on span "Edit Line Item" at bounding box center [427, 537] width 188 height 18
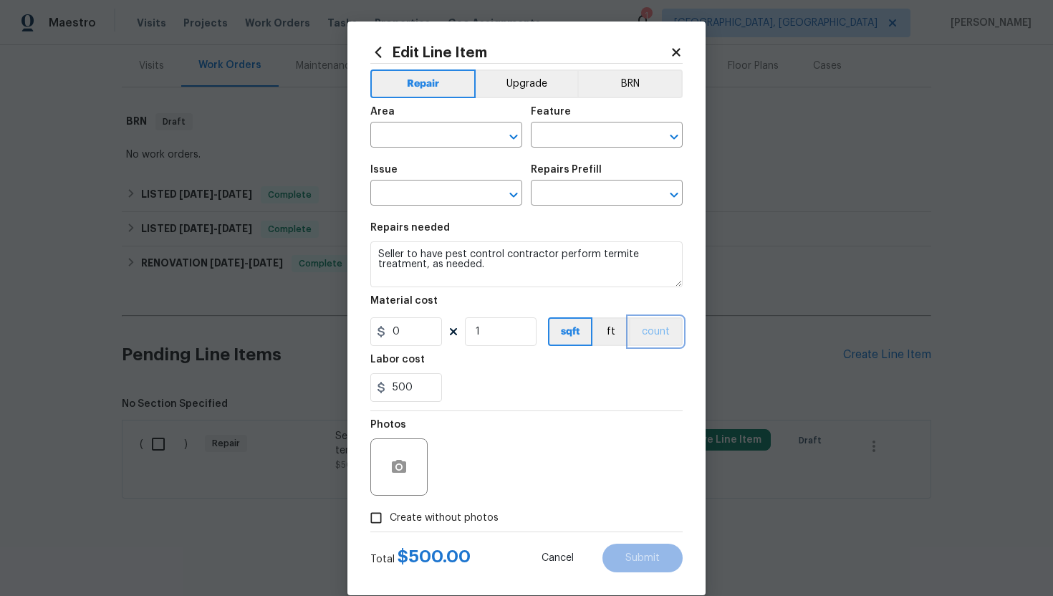
click at [655, 334] on button "count" at bounding box center [656, 331] width 54 height 29
click at [644, 85] on button "BRN" at bounding box center [629, 83] width 105 height 29
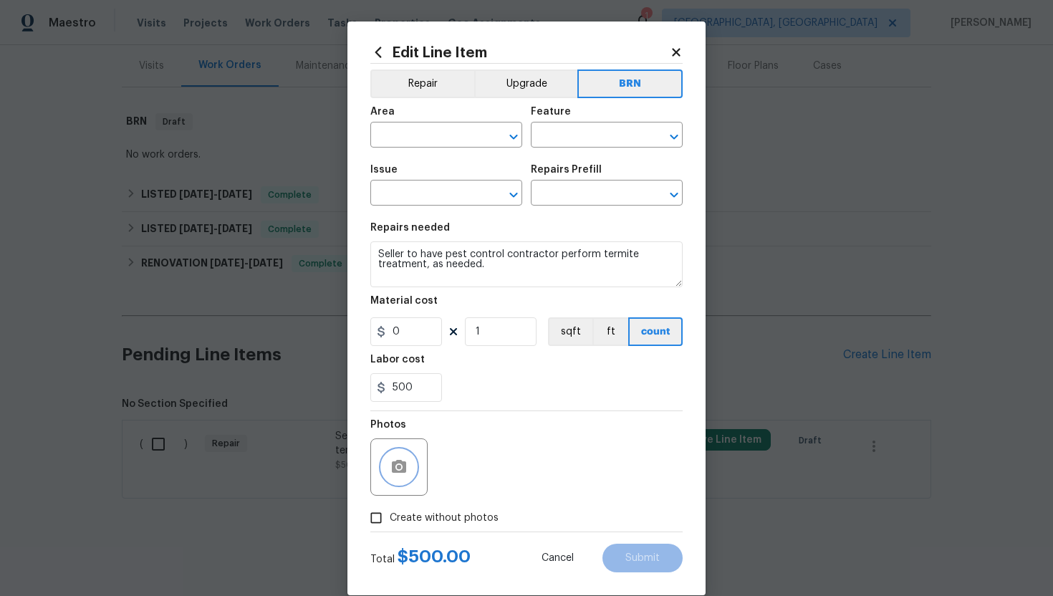
click at [392, 460] on icon "button" at bounding box center [398, 466] width 17 height 17
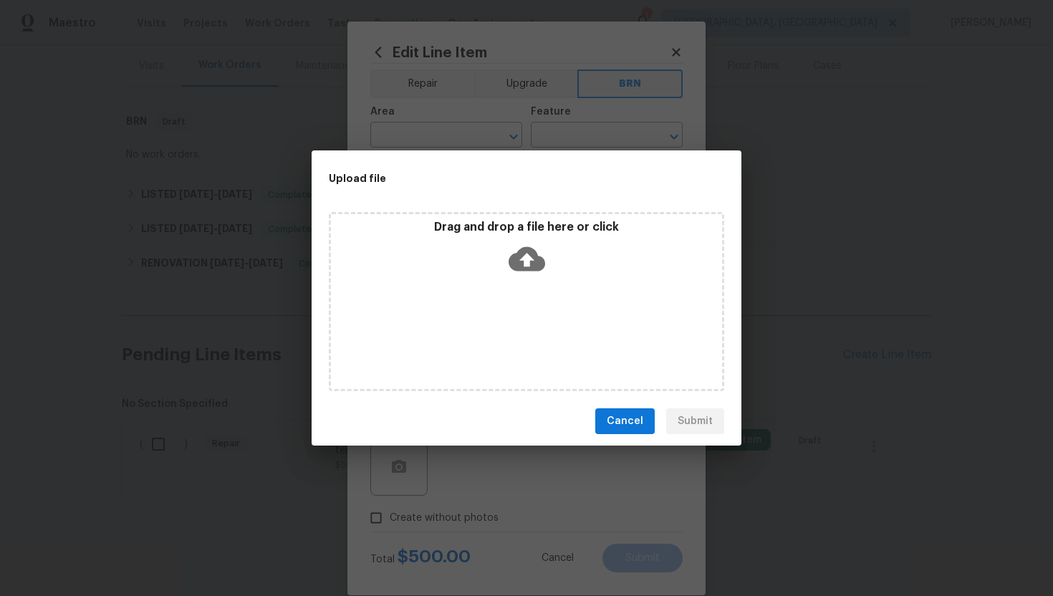
click at [523, 263] on icon at bounding box center [526, 259] width 37 height 37
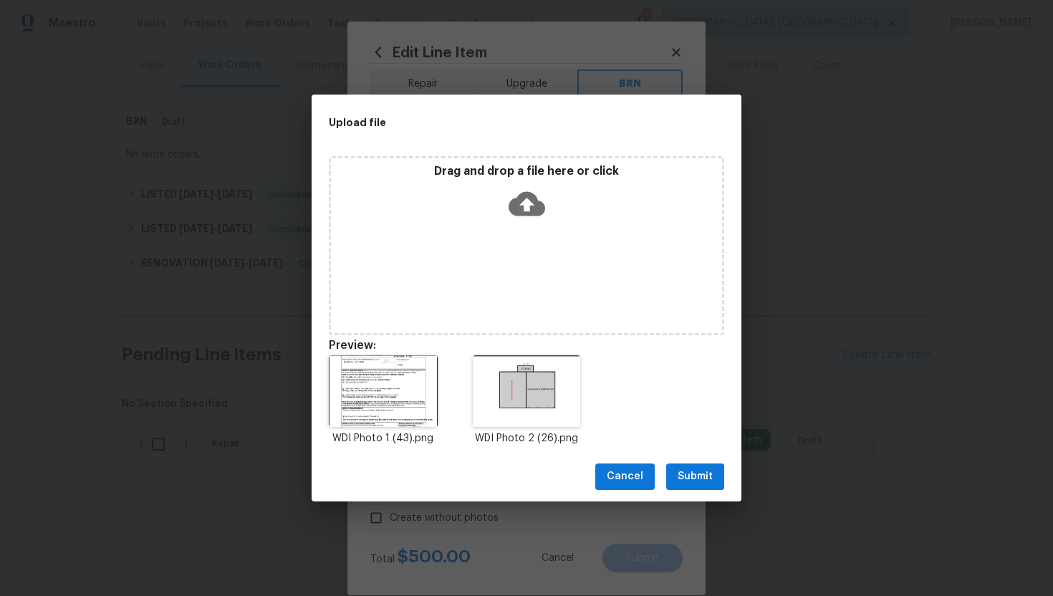
click at [705, 468] on span "Submit" at bounding box center [694, 477] width 35 height 18
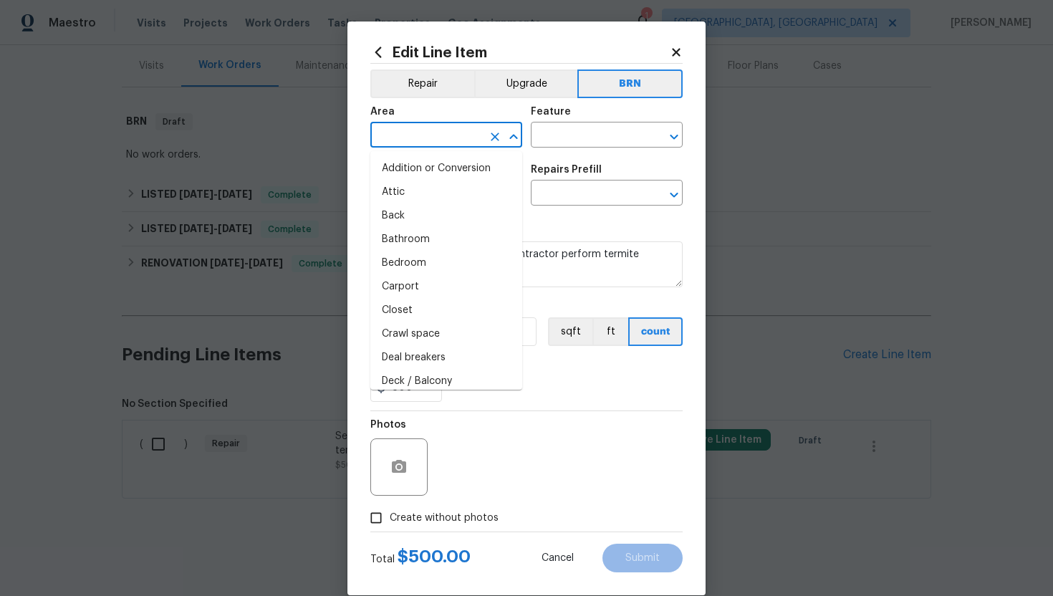
click at [441, 138] on input "text" at bounding box center [426, 136] width 112 height 22
type input "int"
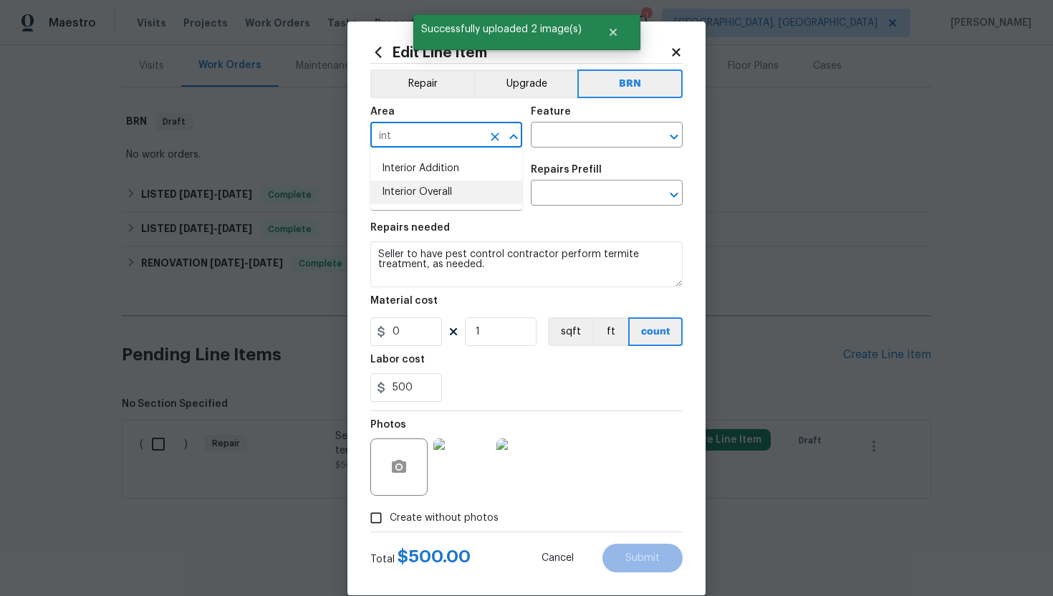
click at [422, 192] on li "Interior Overall" at bounding box center [446, 192] width 152 height 24
type input "Interior Overall"
click at [545, 138] on input "text" at bounding box center [587, 136] width 112 height 22
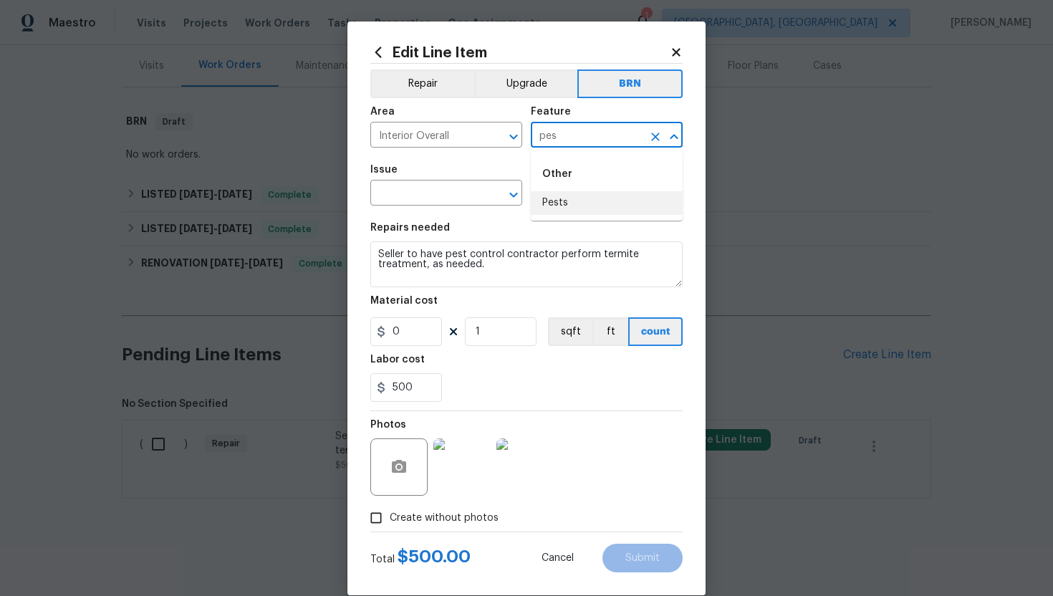
click at [548, 196] on li "Pests" at bounding box center [607, 203] width 152 height 24
type input "Pests"
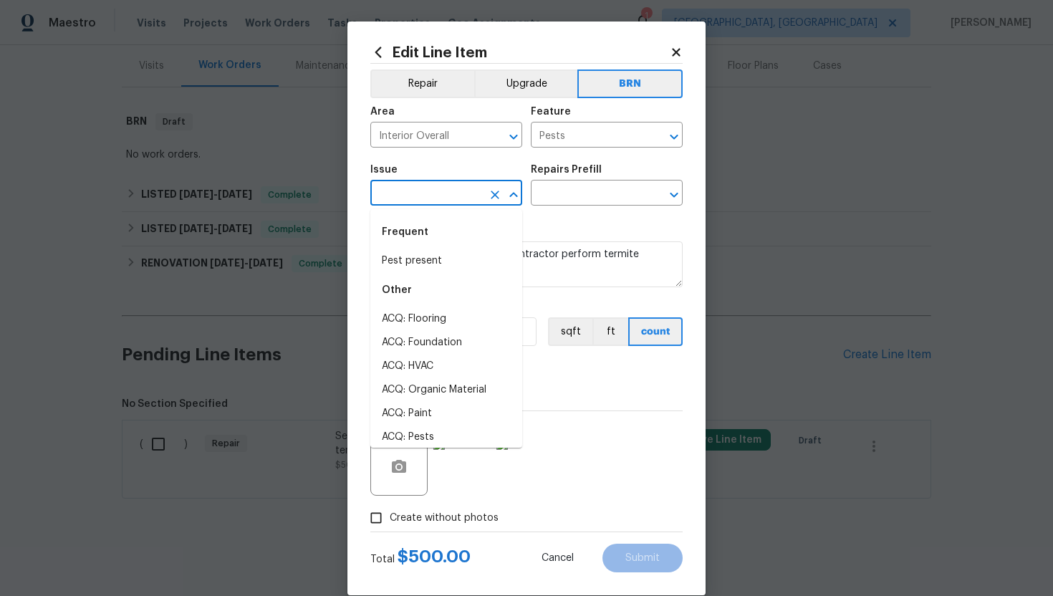
click at [432, 195] on input "text" at bounding box center [426, 194] width 112 height 22
click at [422, 252] on li "Pest present" at bounding box center [446, 261] width 152 height 24
type input "Pest present"
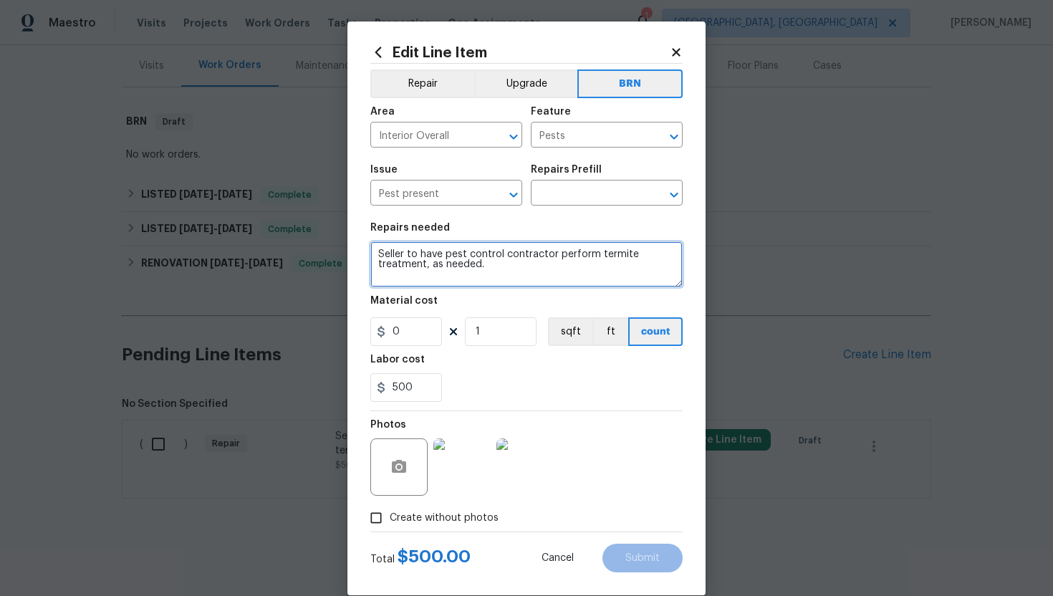
drag, startPoint x: 373, startPoint y: 253, endPoint x: 488, endPoint y: 290, distance: 120.9
click at [488, 290] on section "Repairs needed Seller to have pest control contractor perform termite treatment…" at bounding box center [526, 312] width 312 height 196
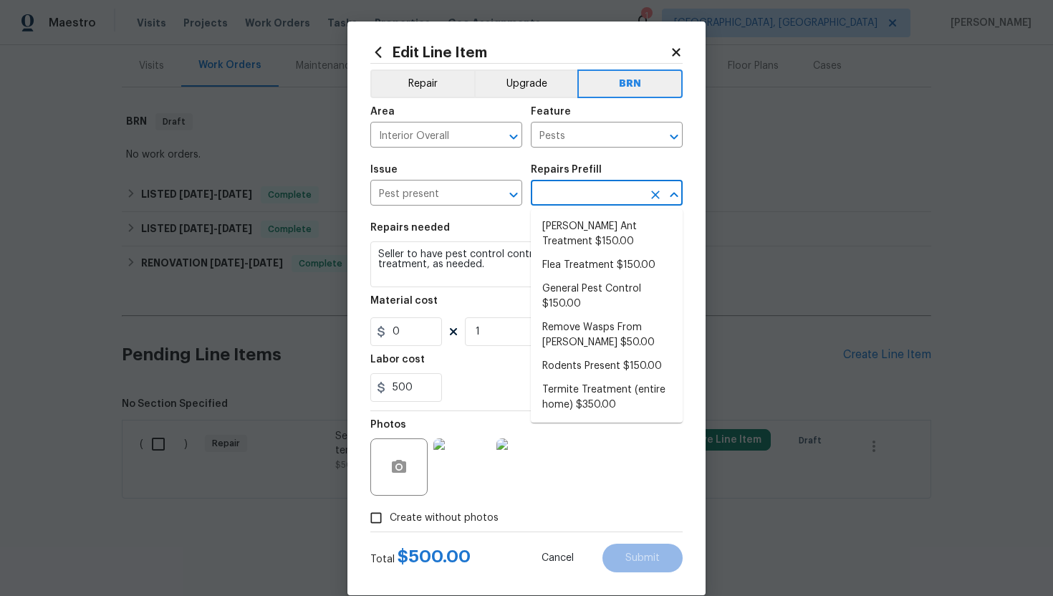
click at [565, 203] on input "text" at bounding box center [587, 194] width 112 height 22
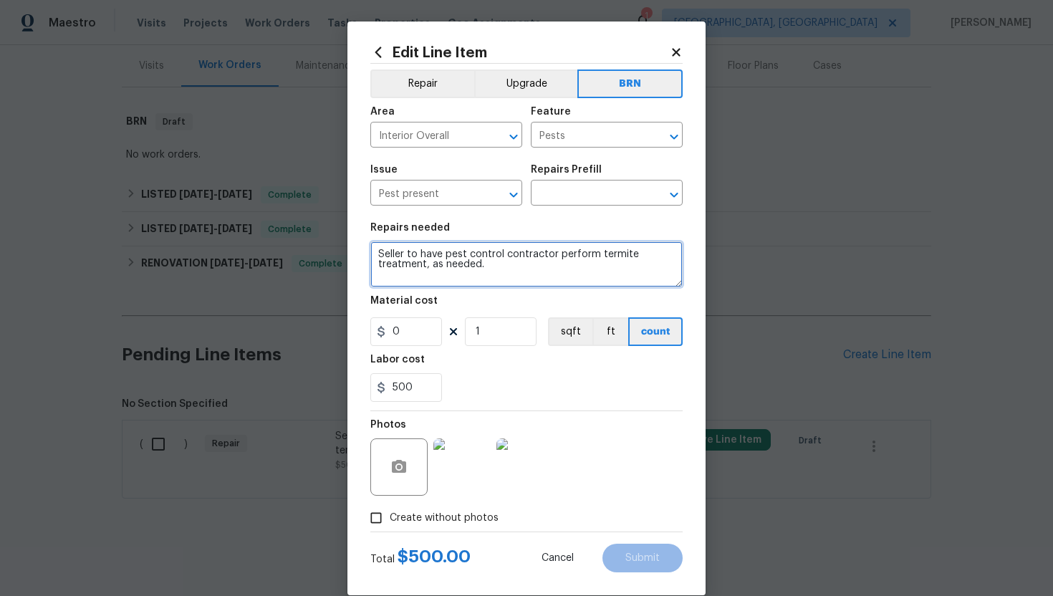
click at [493, 263] on textarea "Seller to have pest control contractor perform termite treatment, as needed." at bounding box center [526, 264] width 312 height 46
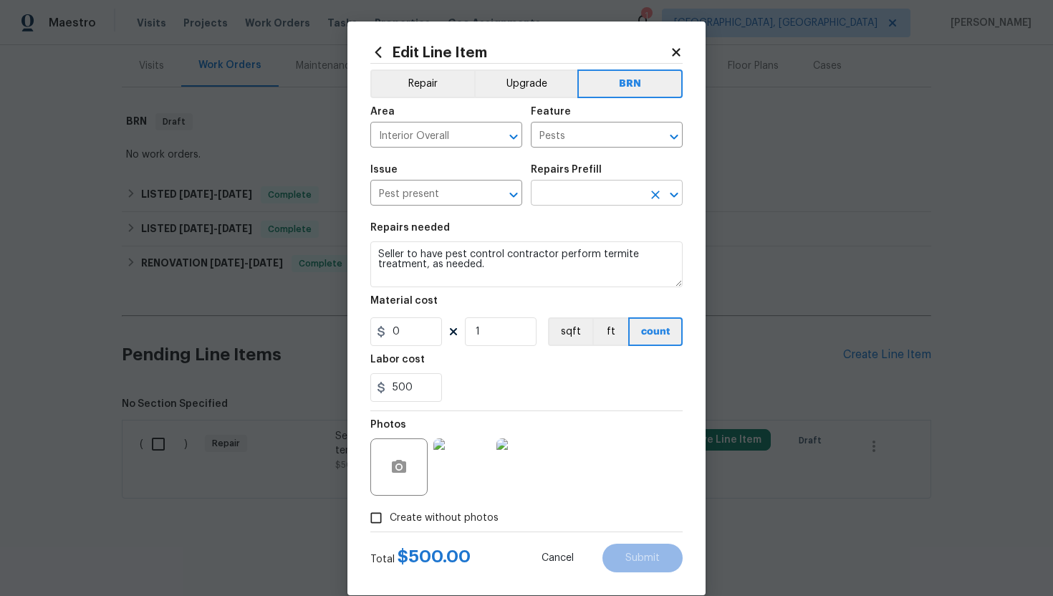
click at [580, 193] on input "text" at bounding box center [587, 194] width 112 height 22
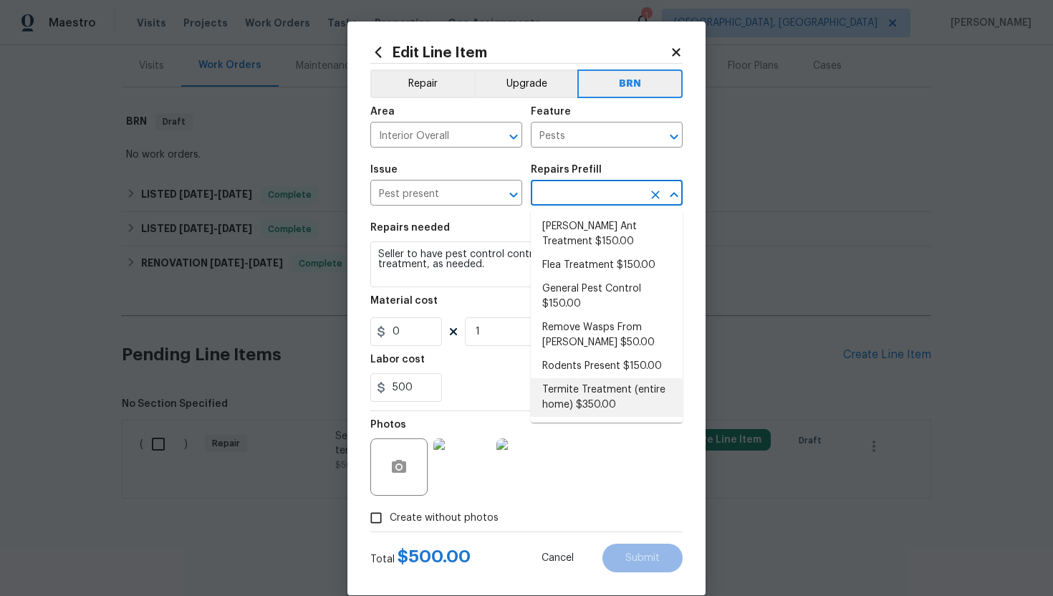
click at [591, 389] on li "Termite Treatment (entire home) $350.00" at bounding box center [607, 397] width 152 height 39
type input "Termite Treatment (entire home) $350.00"
type textarea "Treat for Termites - Perimeter Plus; to include trenching, drilling where neede…"
type input "350"
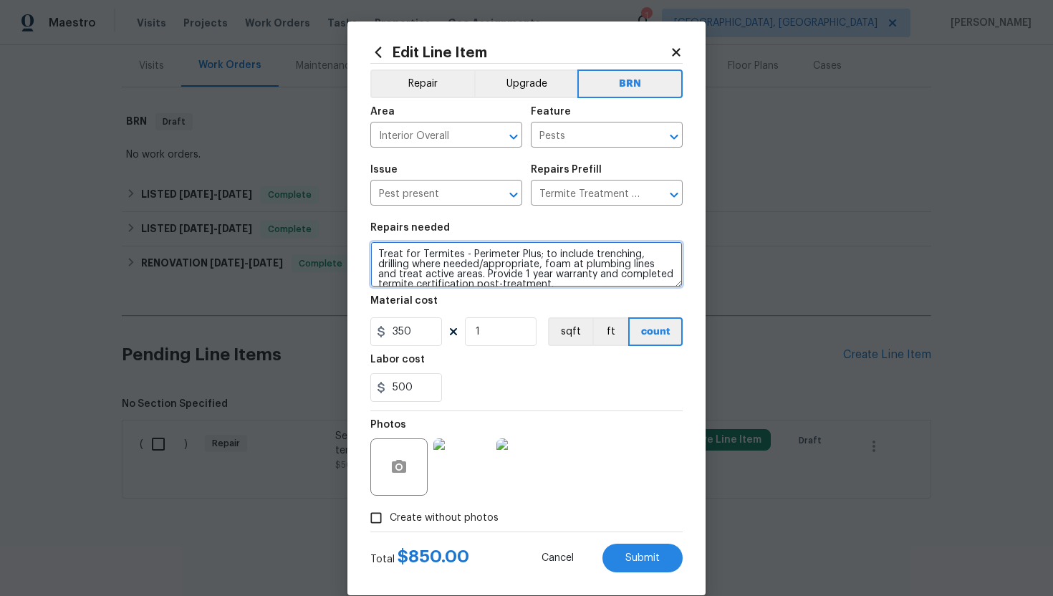
scroll to position [10, 0]
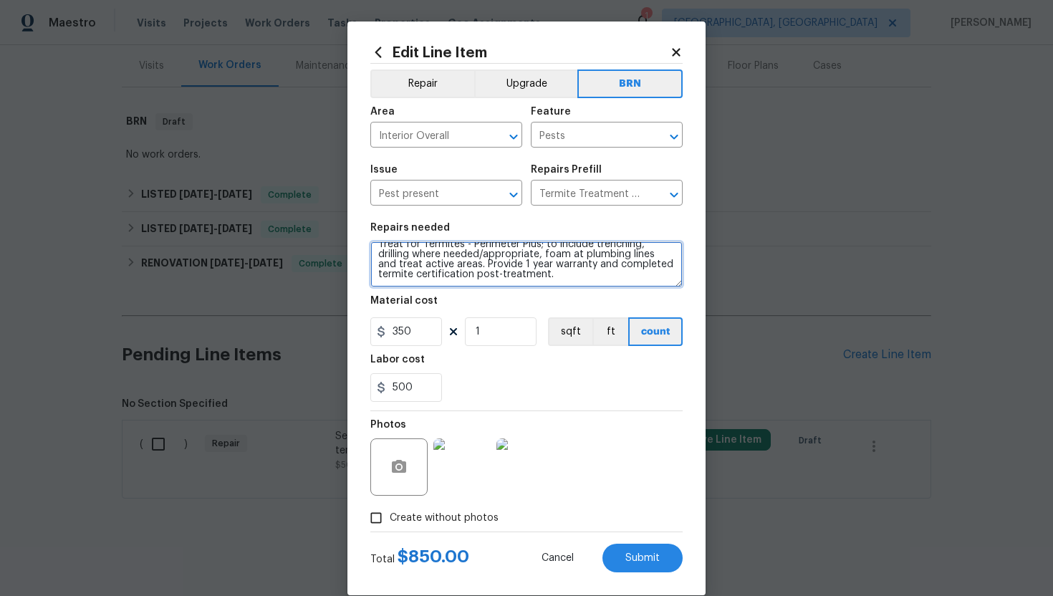
drag, startPoint x: 376, startPoint y: 253, endPoint x: 511, endPoint y: 313, distance: 147.1
click at [511, 313] on section "Repairs needed Treat for Termites - Perimeter Plus; to include trenching, drill…" at bounding box center [526, 312] width 312 height 196
paste textarea "Seller to have pest control contractor perform termite treatment, as needed"
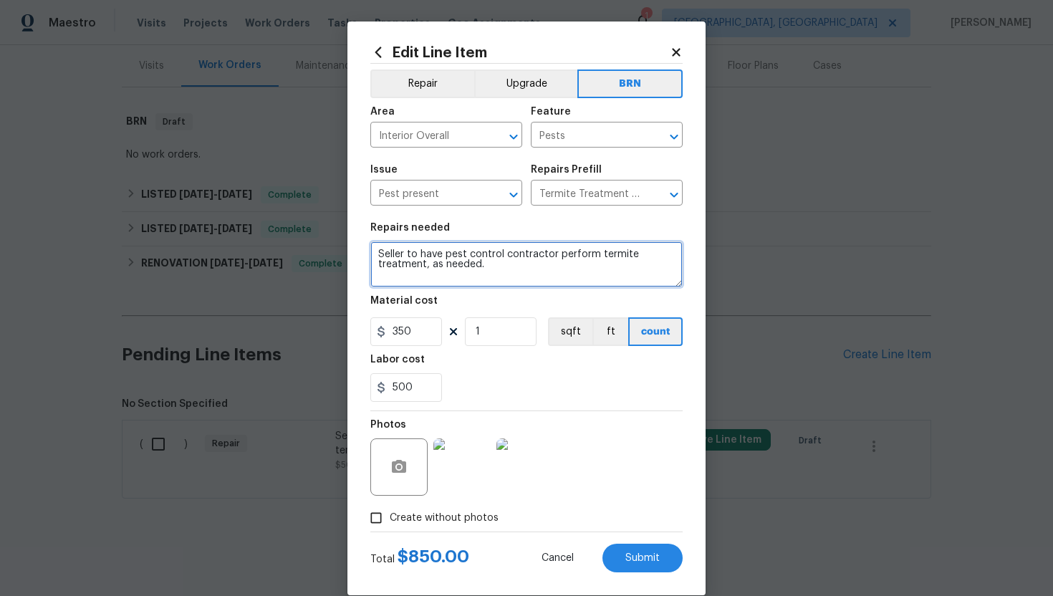
scroll to position [0, 0]
type textarea "Seller to have pest control contractor perform termite treatment, as needed."
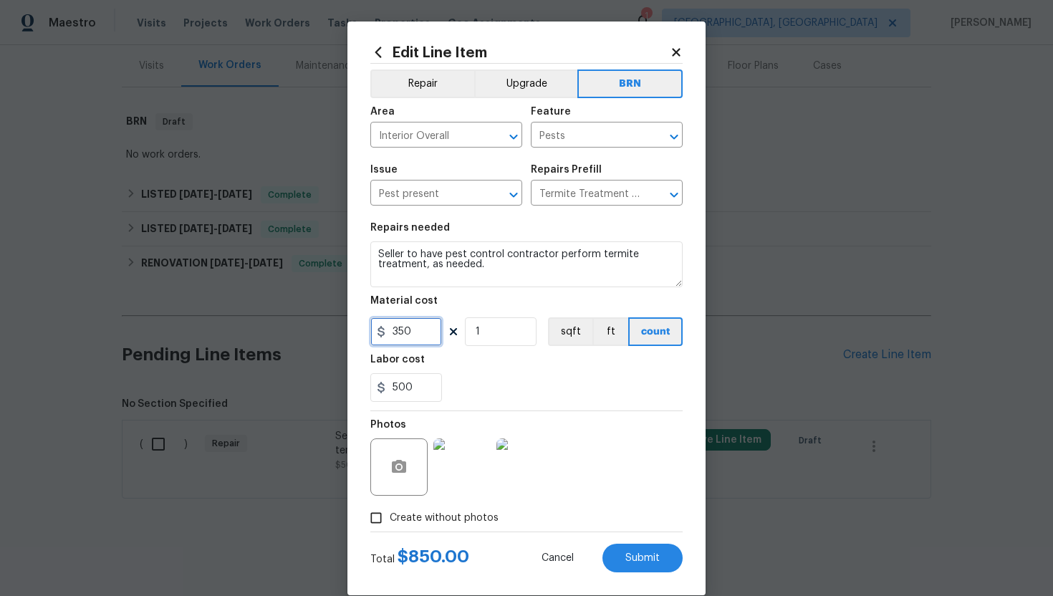
click at [405, 335] on input "350" at bounding box center [406, 331] width 72 height 29
type input "0"
click at [598, 395] on div "500" at bounding box center [526, 387] width 312 height 29
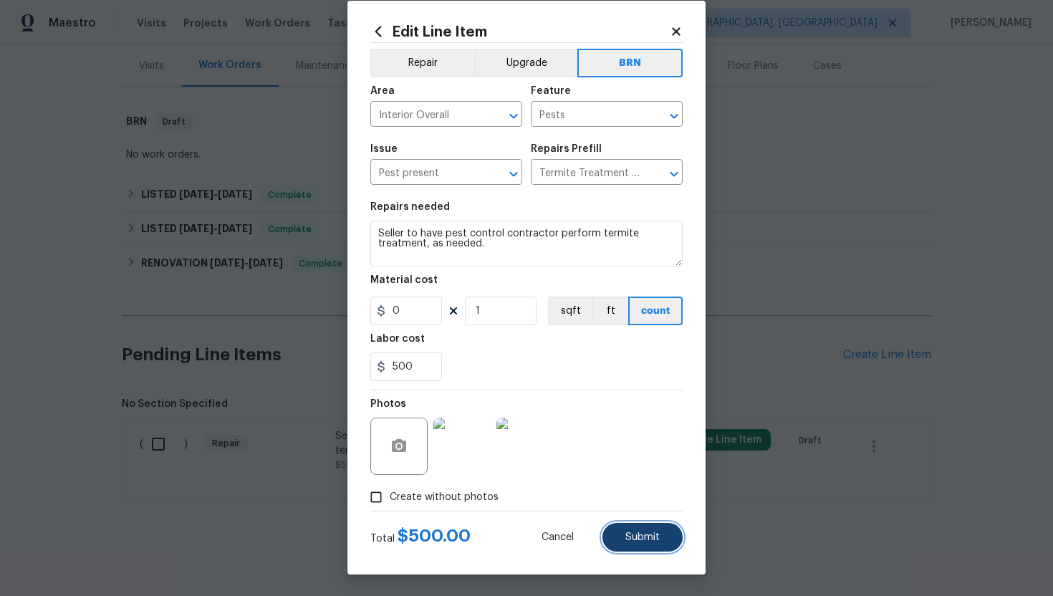
click at [634, 538] on span "Submit" at bounding box center [642, 537] width 34 height 11
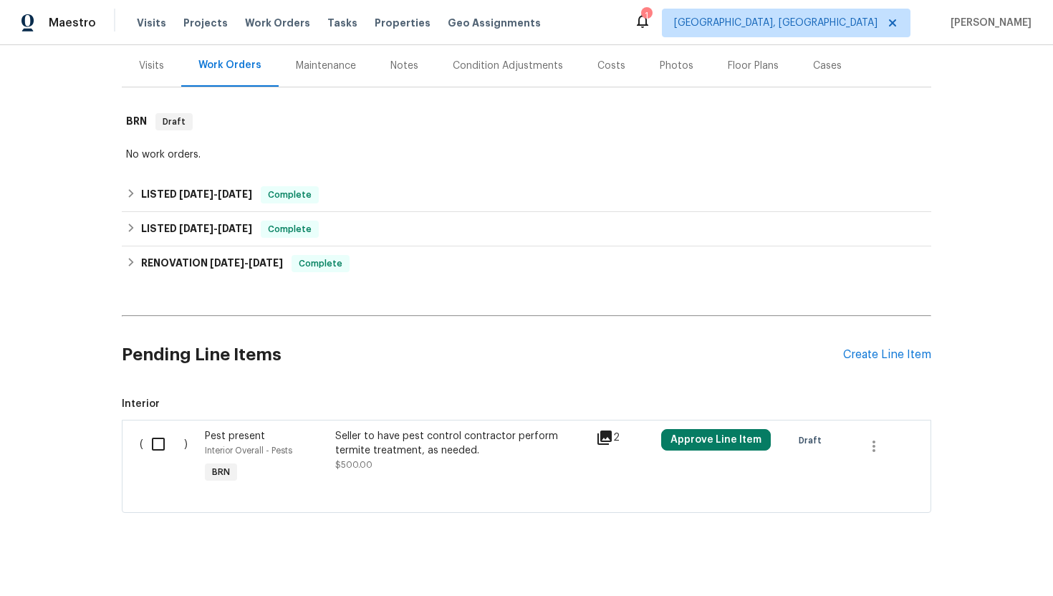
click at [155, 442] on input "checkbox" at bounding box center [163, 444] width 41 height 30
checkbox input "true"
click at [973, 564] on span "Create Work Order" at bounding box center [970, 560] width 95 height 18
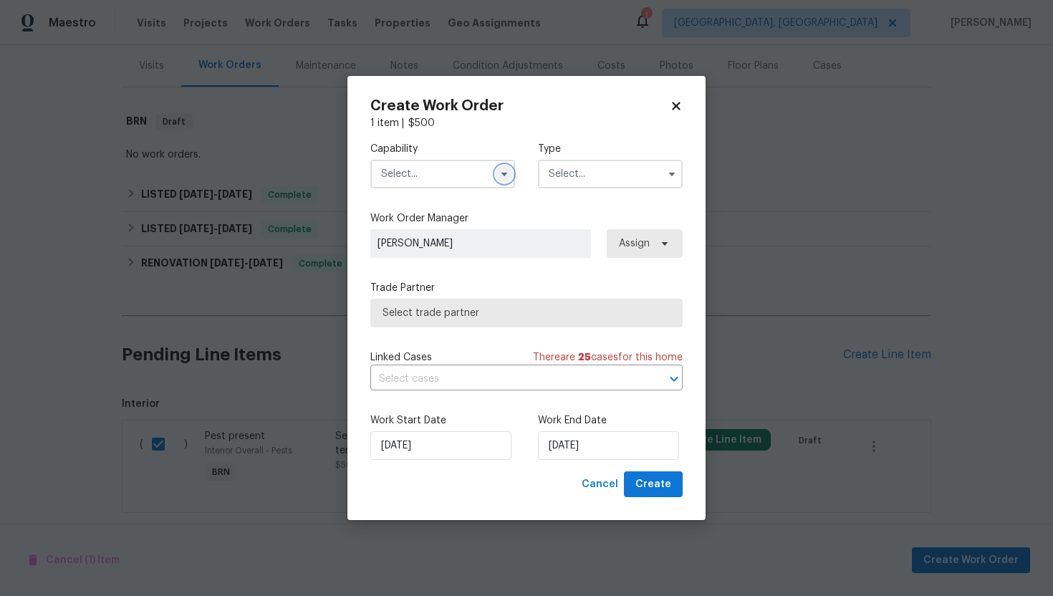
click at [500, 169] on icon "button" at bounding box center [503, 173] width 11 height 11
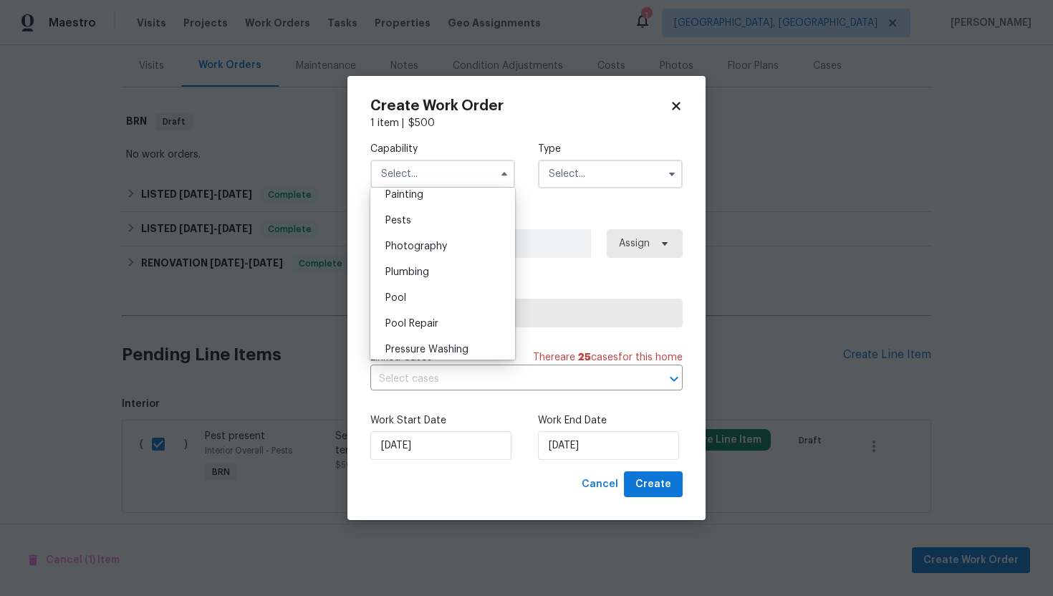
scroll to position [1186, 0]
click at [456, 254] on div "Pests" at bounding box center [442, 246] width 137 height 26
type input "Pests"
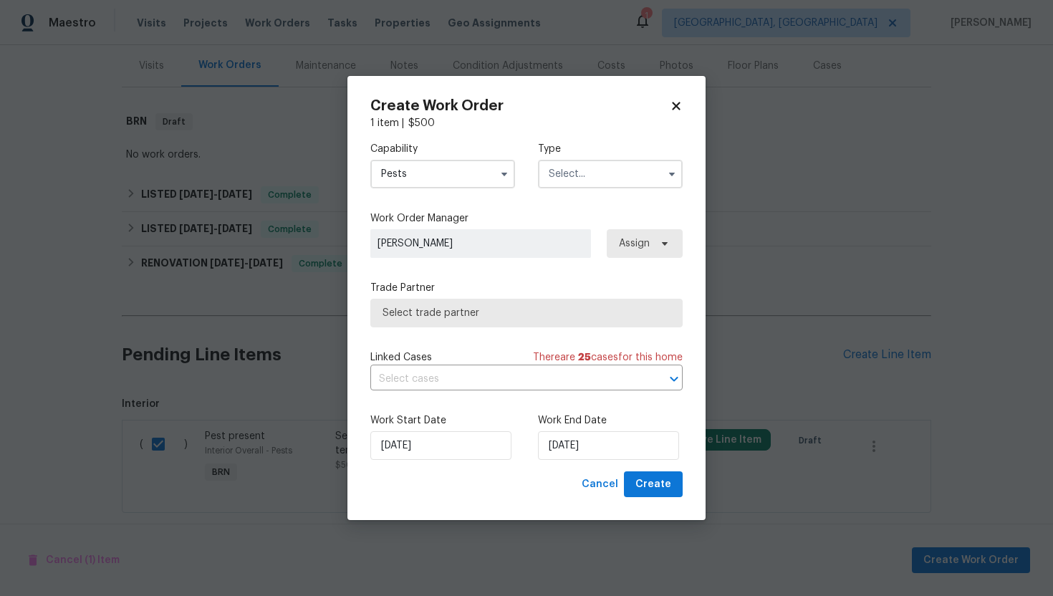
click at [575, 175] on input "text" at bounding box center [610, 174] width 145 height 29
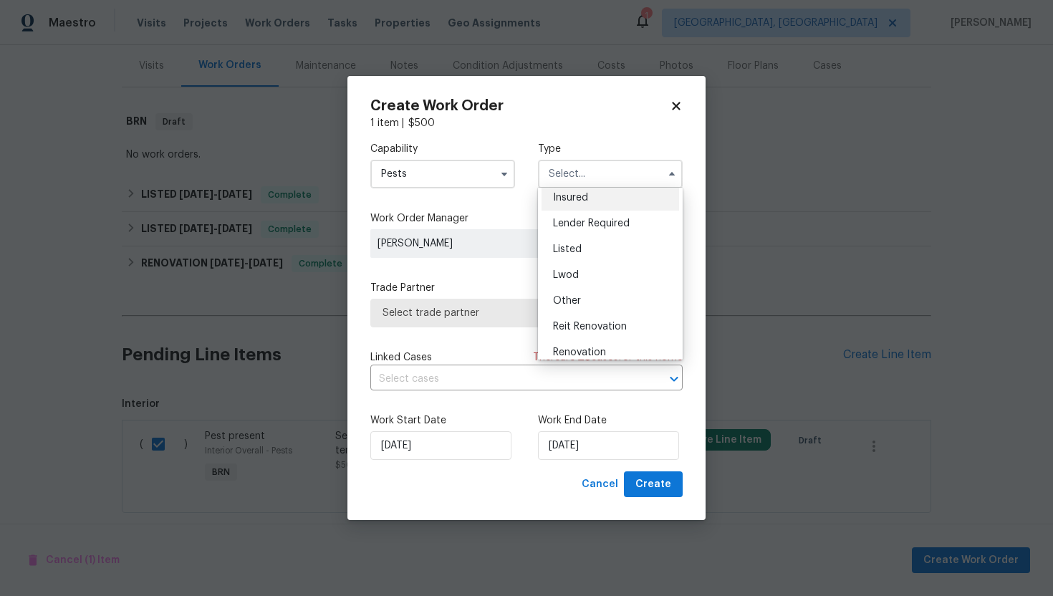
scroll to position [170, 0]
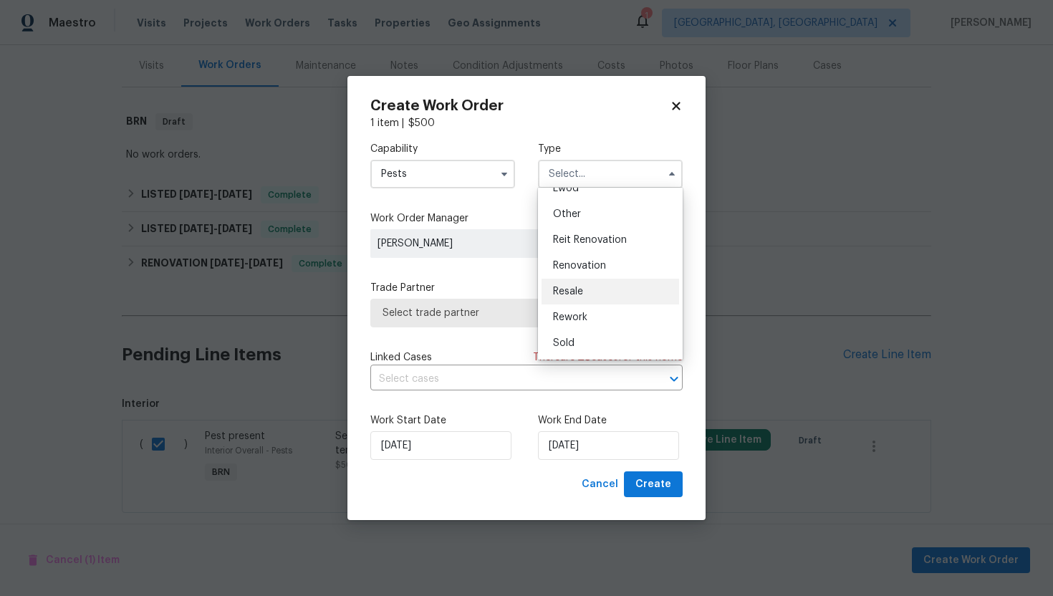
click at [584, 288] on div "Resale" at bounding box center [609, 292] width 137 height 26
type input "Resale"
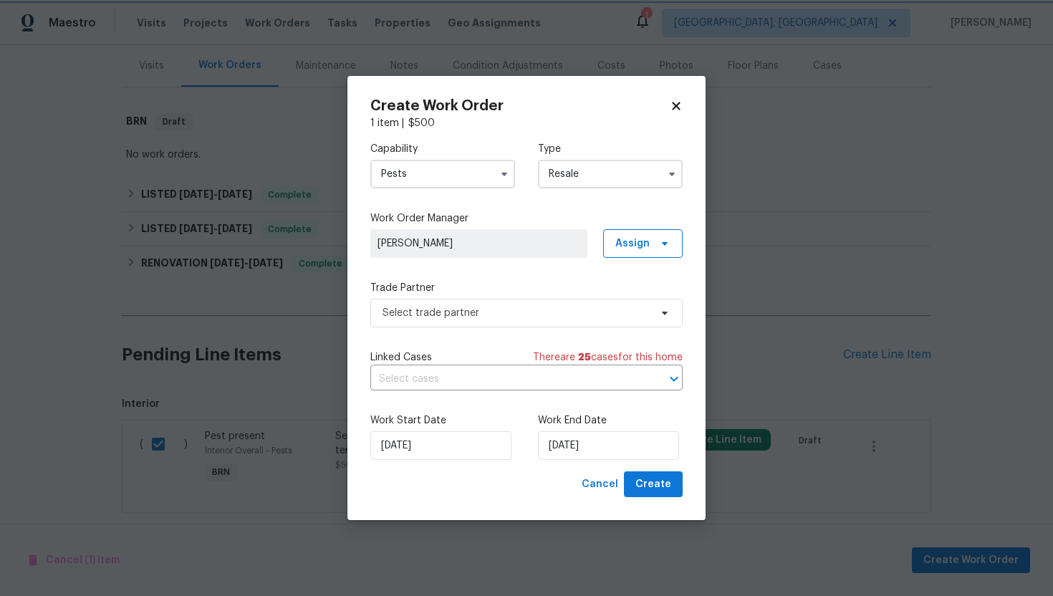
scroll to position [0, 0]
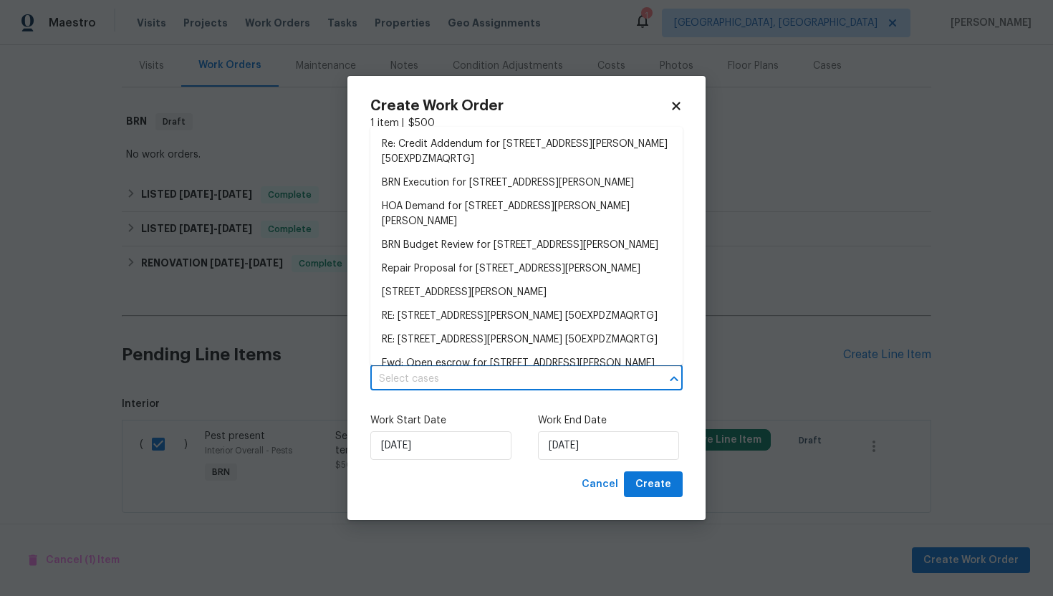
click at [497, 373] on input "text" at bounding box center [506, 379] width 272 height 22
click at [516, 185] on li "BRN Execution for 288 Donna Dr Apt F, Hendersonville, TN 37075" at bounding box center [526, 183] width 312 height 24
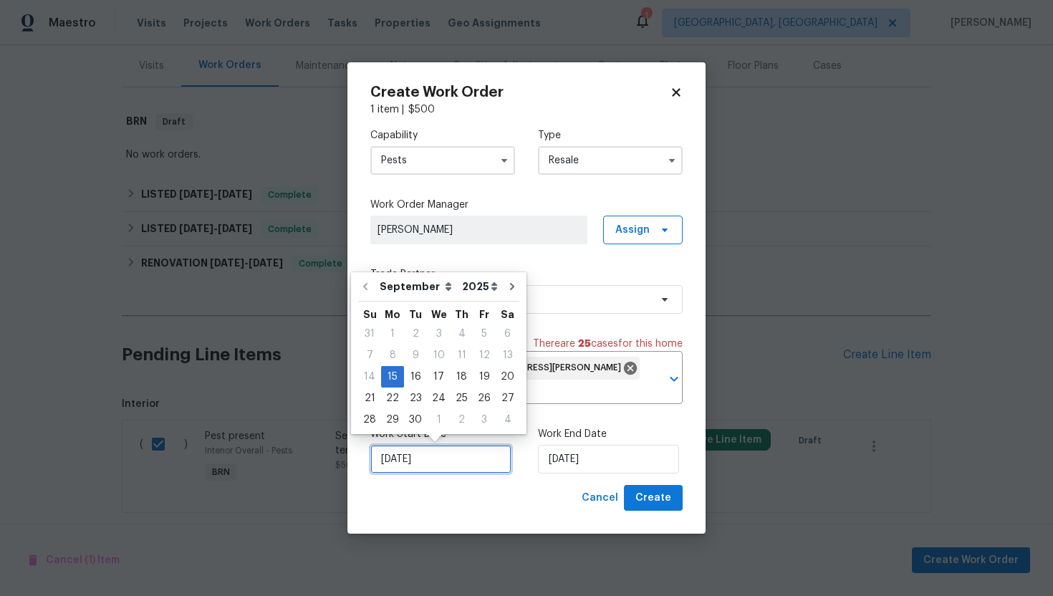
click at [403, 467] on input "[DATE]" at bounding box center [440, 459] width 141 height 29
click at [408, 382] on div "16" at bounding box center [415, 377] width 23 height 20
type input "9/16/2025"
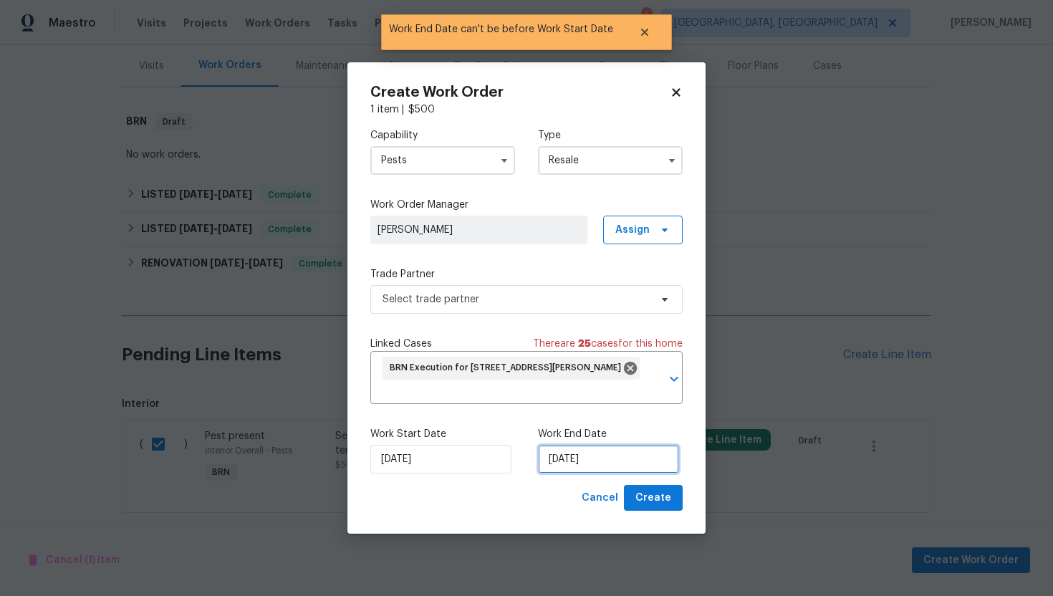
click at [564, 457] on input "9/16/2025" at bounding box center [608, 459] width 141 height 29
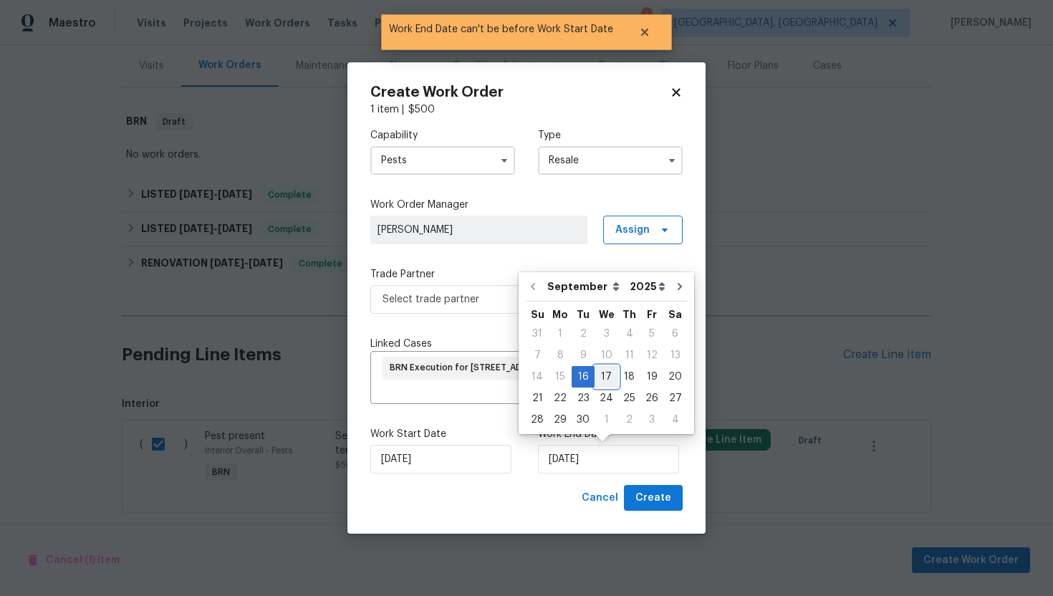
click at [606, 382] on div "17" at bounding box center [606, 377] width 24 height 20
type input "9/17/2025"
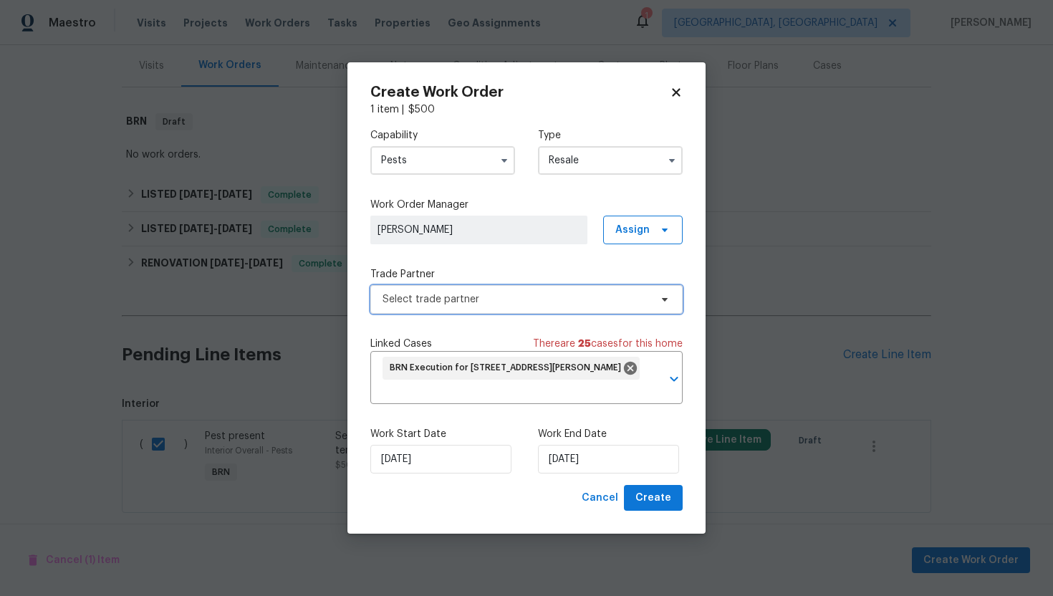
click at [579, 309] on span "Select trade partner" at bounding box center [526, 299] width 312 height 29
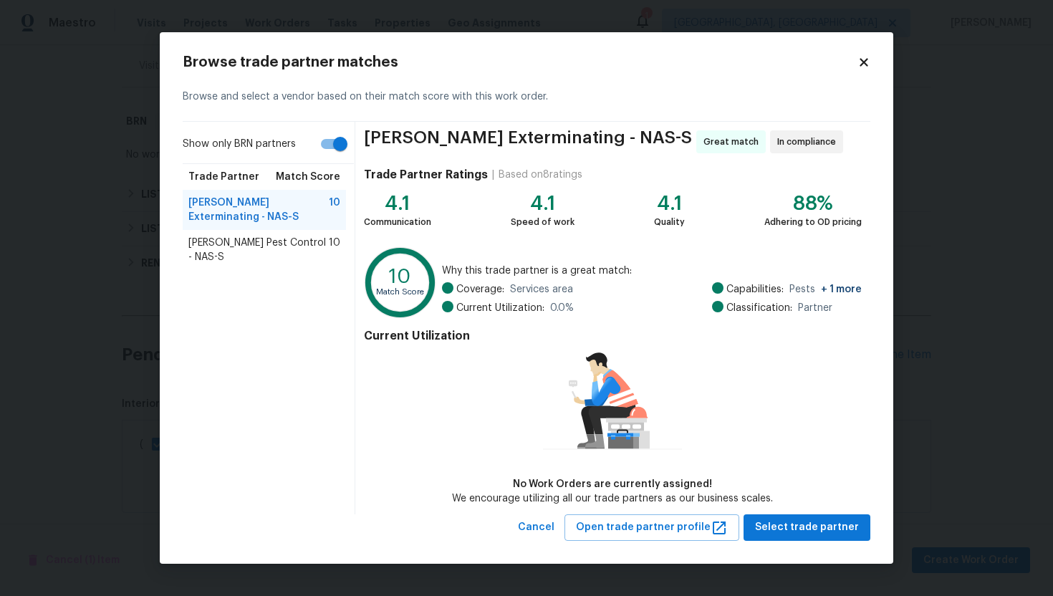
click at [330, 154] on input "Show only BRN partners" at bounding box center [340, 143] width 82 height 27
checkbox input "false"
click at [222, 245] on span "Robards Pest Control - NAS-S" at bounding box center [258, 250] width 140 height 29
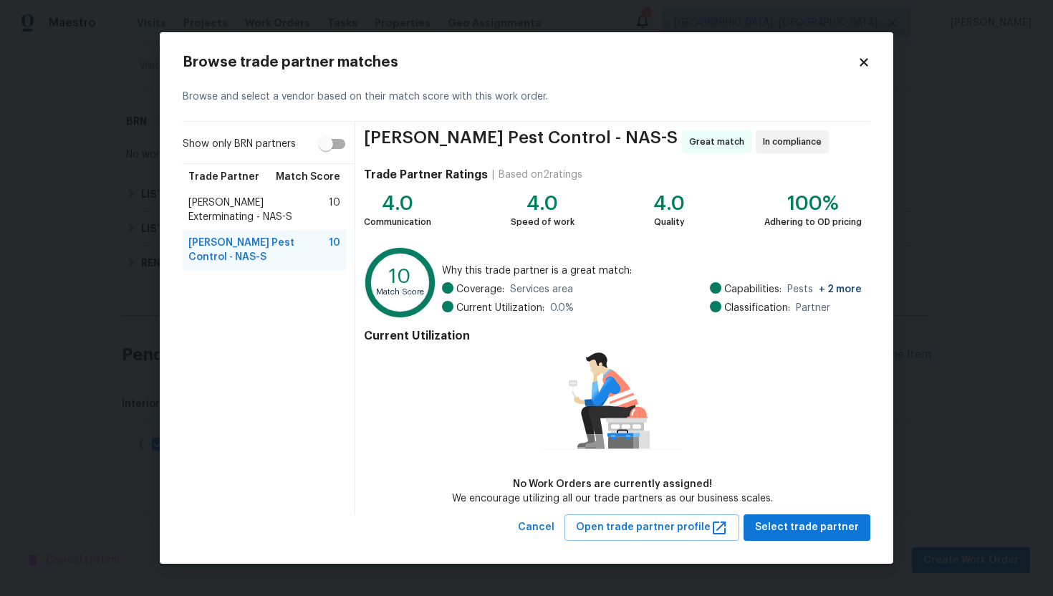
click at [240, 214] on span "Belle Meade Exterminating - NAS-S" at bounding box center [258, 209] width 140 height 29
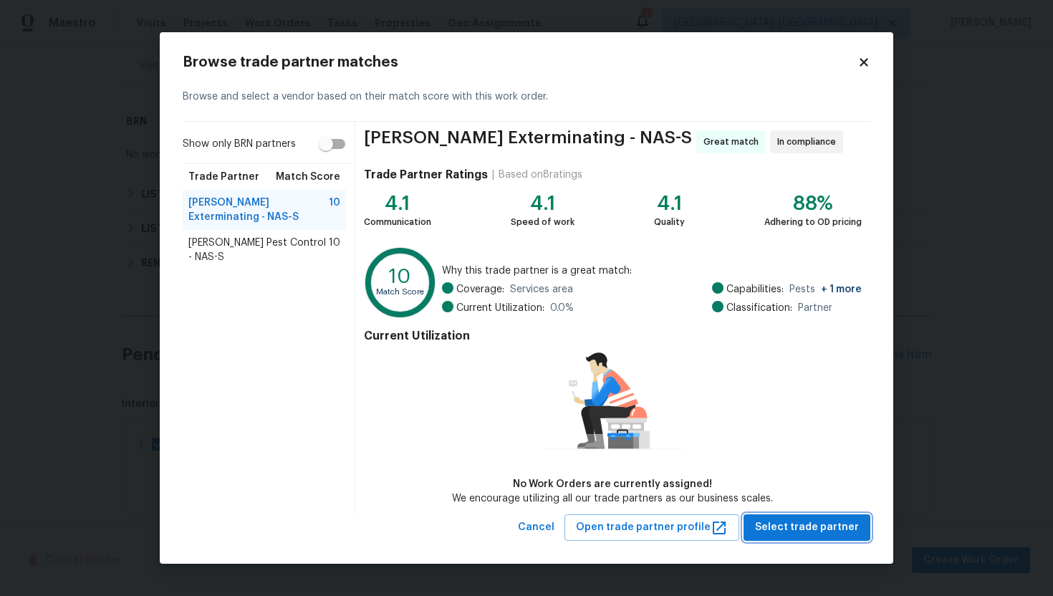
click at [780, 531] on span "Select trade partner" at bounding box center [807, 527] width 104 height 18
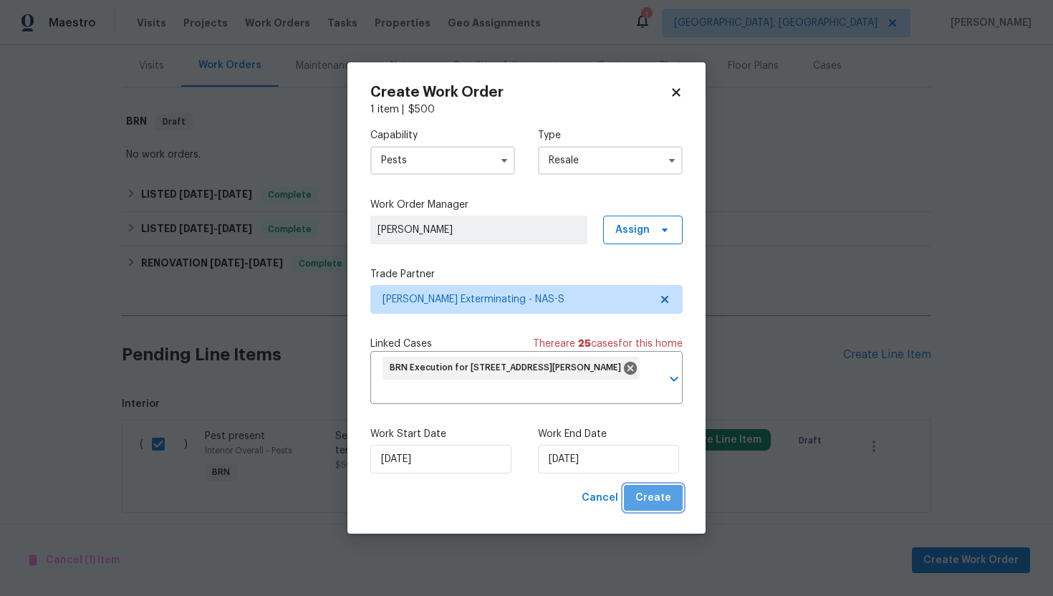
click at [653, 509] on button "Create" at bounding box center [653, 498] width 59 height 26
checkbox input "false"
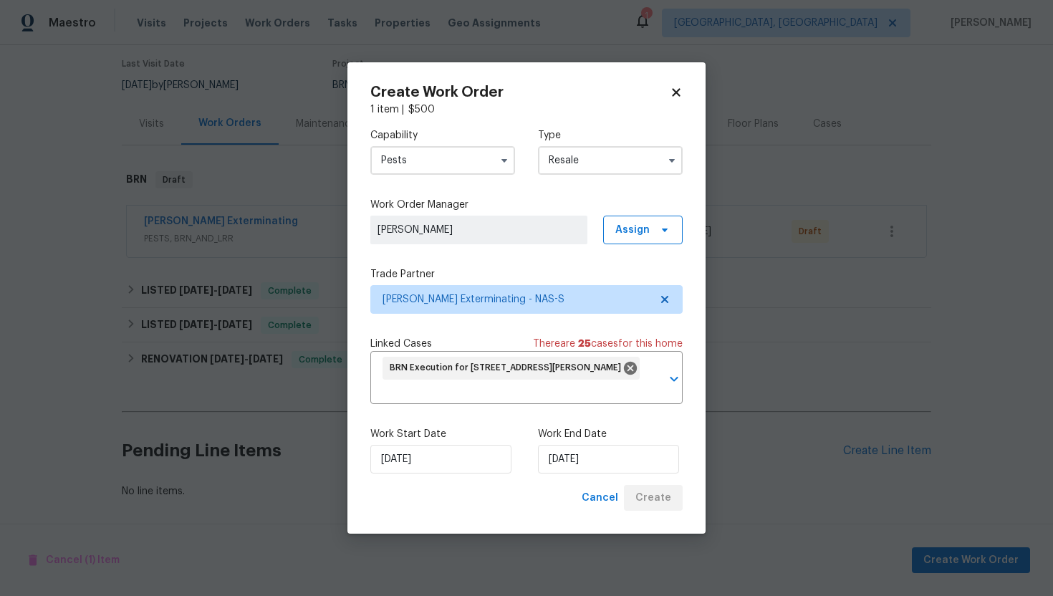
scroll to position [115, 0]
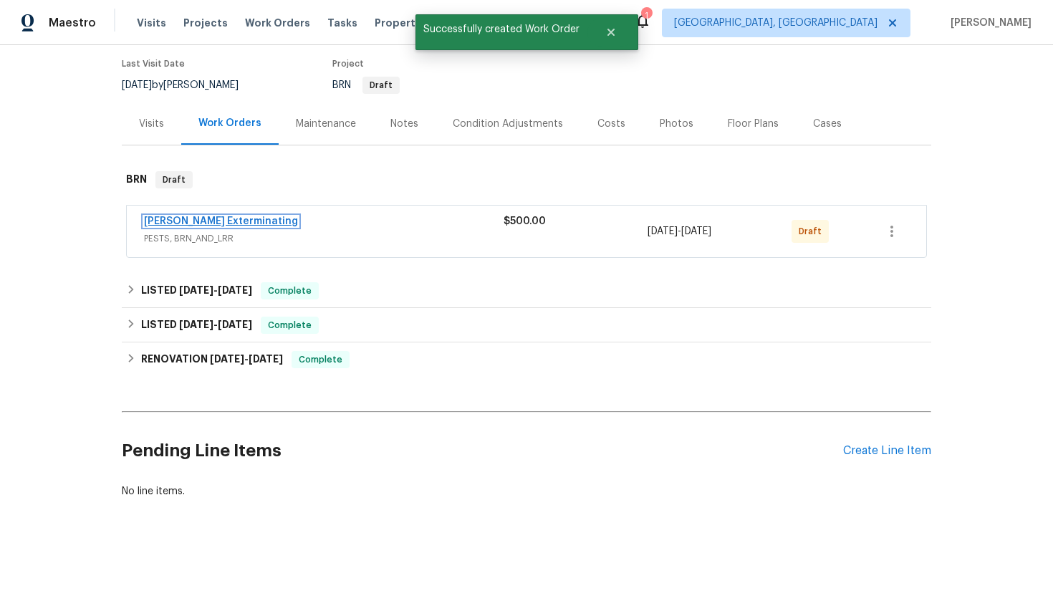
click at [233, 222] on link "Belle Meade Exterminating" at bounding box center [221, 221] width 154 height 10
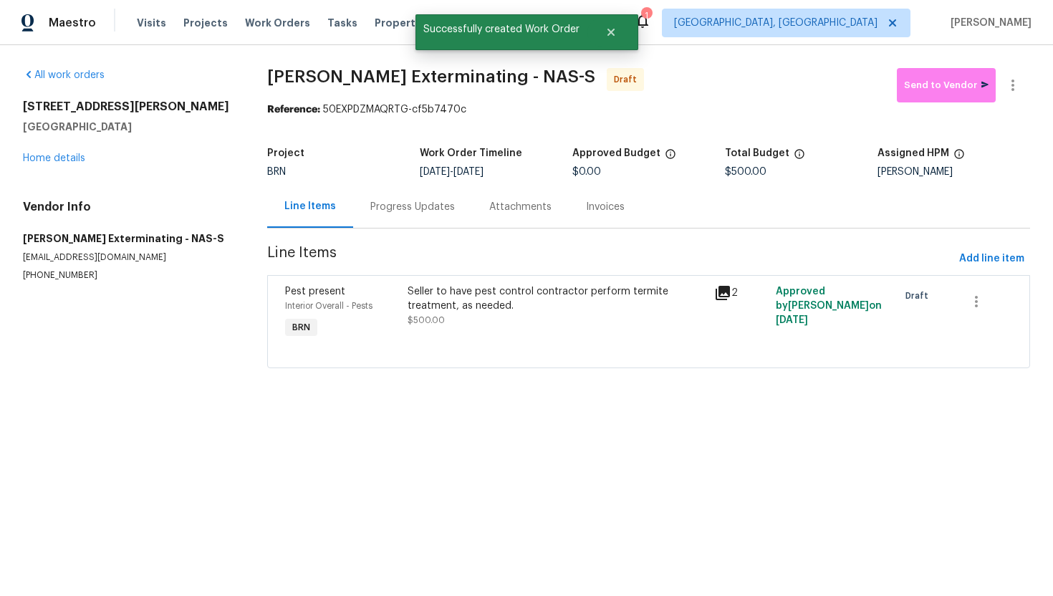
click at [400, 215] on div "Progress Updates" at bounding box center [412, 206] width 119 height 42
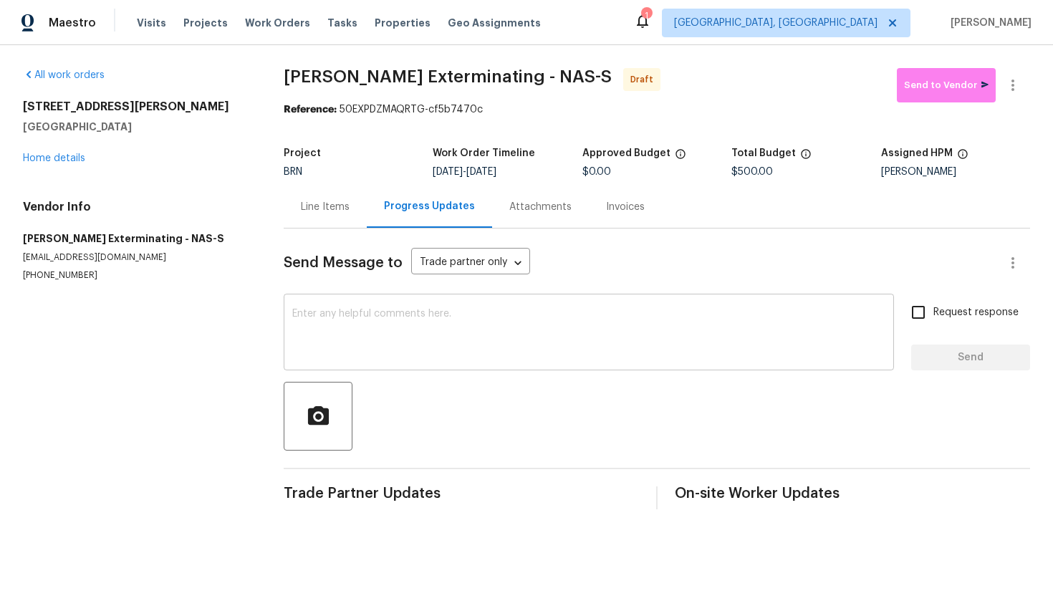
click at [596, 335] on textarea at bounding box center [588, 334] width 593 height 50
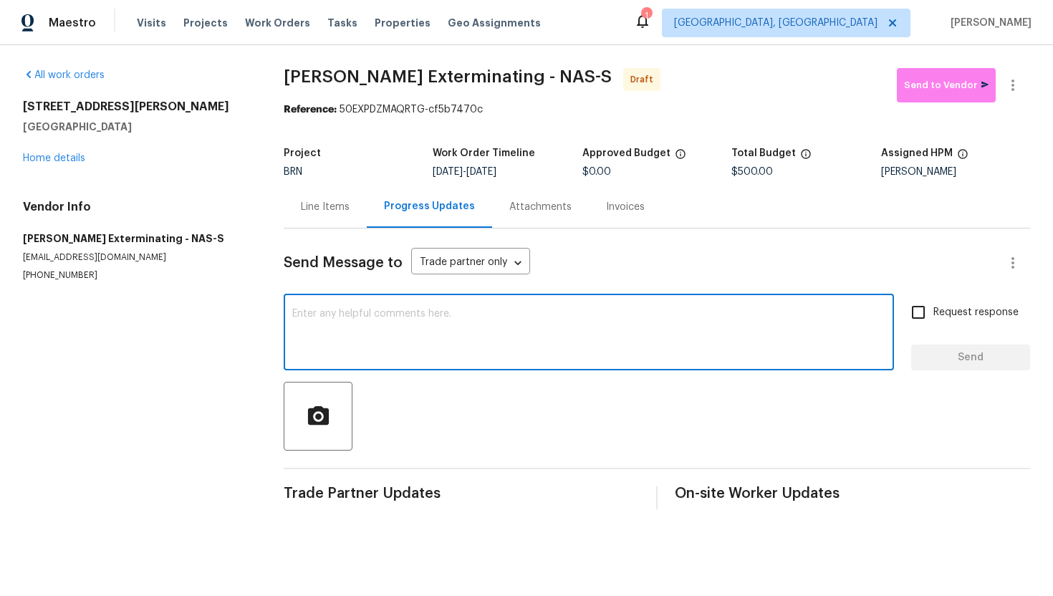
paste textarea "Hey! This is Ajay with Opendoor. I’m confirming a BRN Work Order for the proper…"
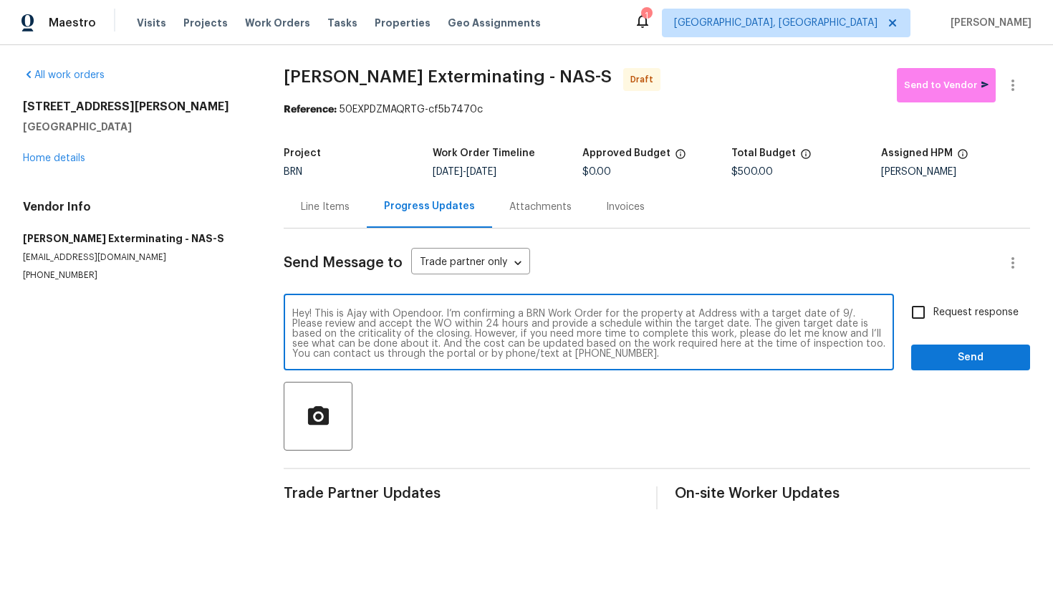
click at [705, 315] on textarea "Hey! This is Ajay with Opendoor. I’m confirming a BRN Work Order for the proper…" at bounding box center [588, 334] width 593 height 50
paste textarea "288 Donna Dr Apt F, Hendersonville, TN 37075"
click at [430, 324] on textarea "Hey! This is Ajay with Opendoor. I’m confirming a BRN Work Order for the proper…" at bounding box center [588, 334] width 593 height 50
type textarea "Hey! This is Ajay with Opendoor. I’m confirming a BRN Work Order for the proper…"
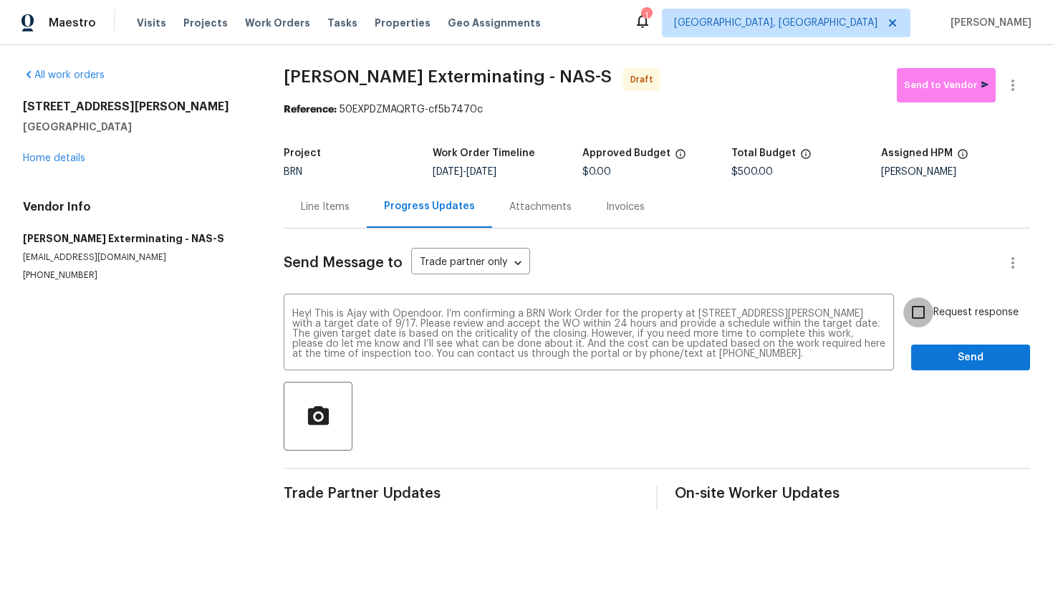
click at [911, 317] on input "Request response" at bounding box center [918, 312] width 30 height 30
checkbox input "true"
click at [940, 355] on span "Send" at bounding box center [970, 358] width 96 height 18
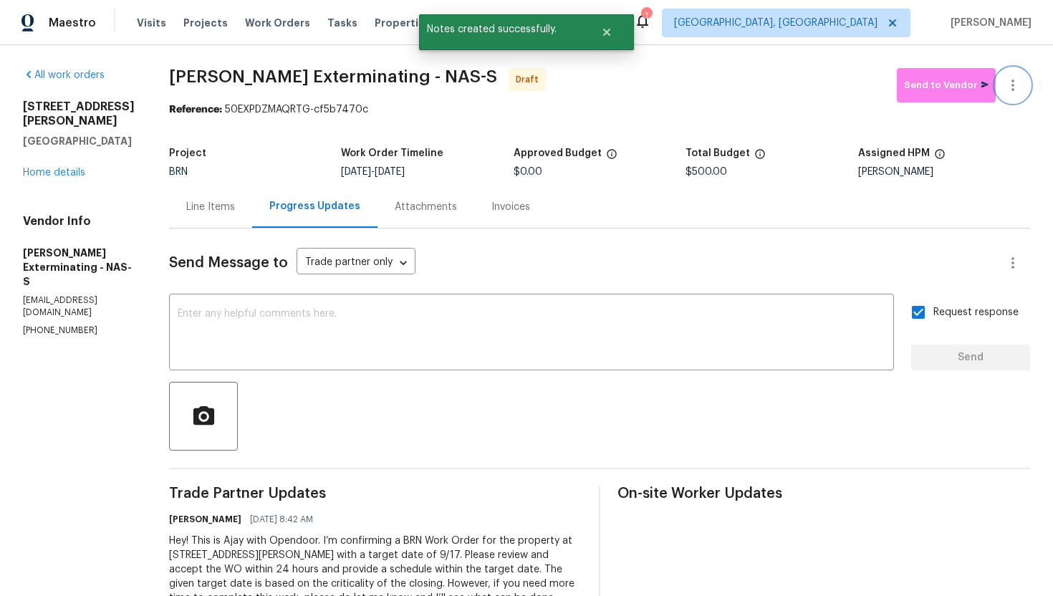
click at [1018, 93] on icon "button" at bounding box center [1012, 85] width 17 height 17
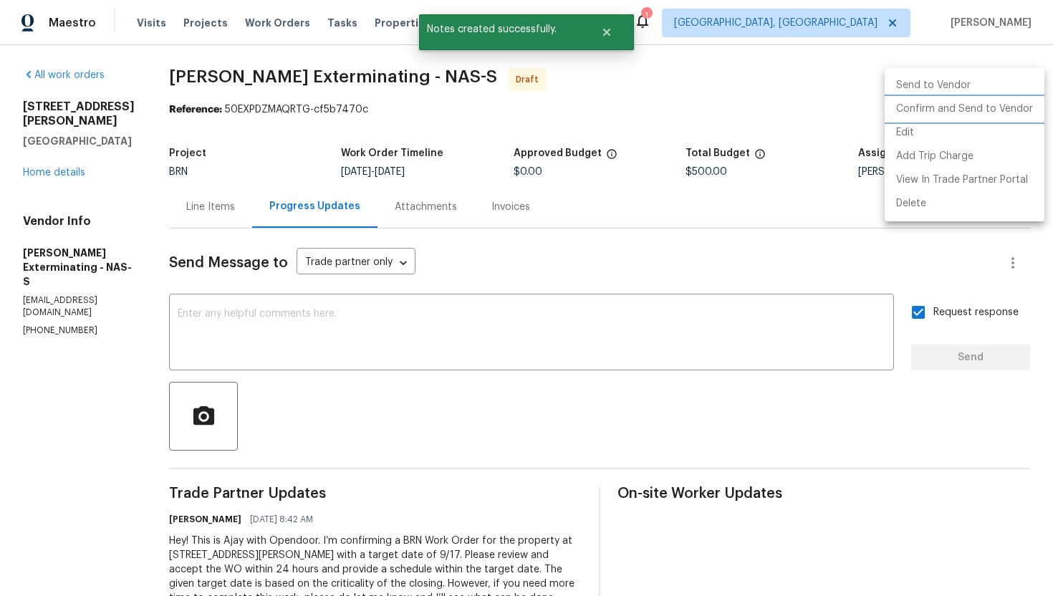
click at [1012, 111] on li "Confirm and Send to Vendor" at bounding box center [964, 109] width 160 height 24
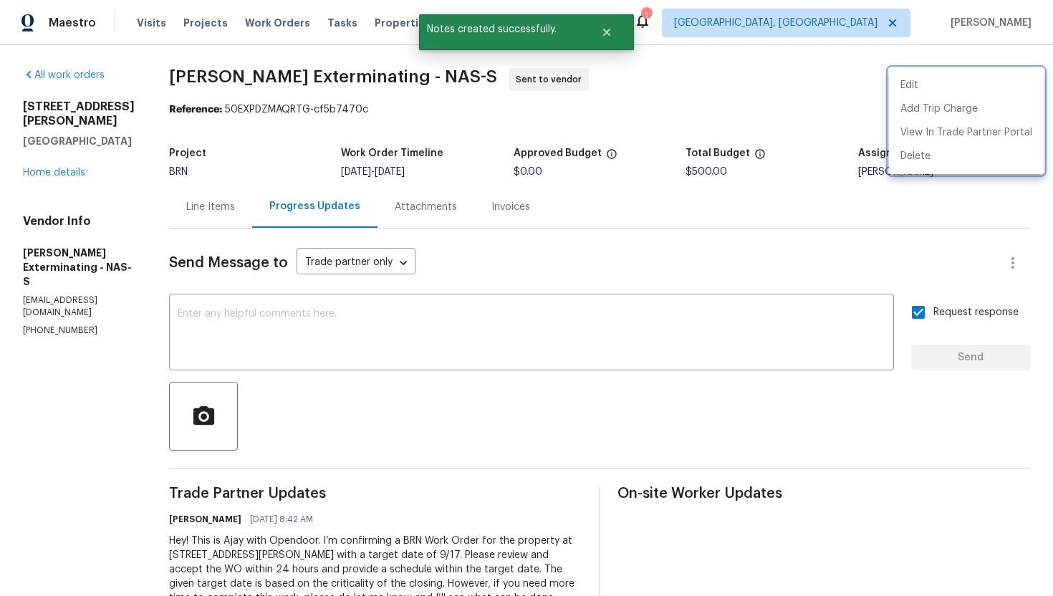
click at [616, 304] on div at bounding box center [526, 298] width 1053 height 596
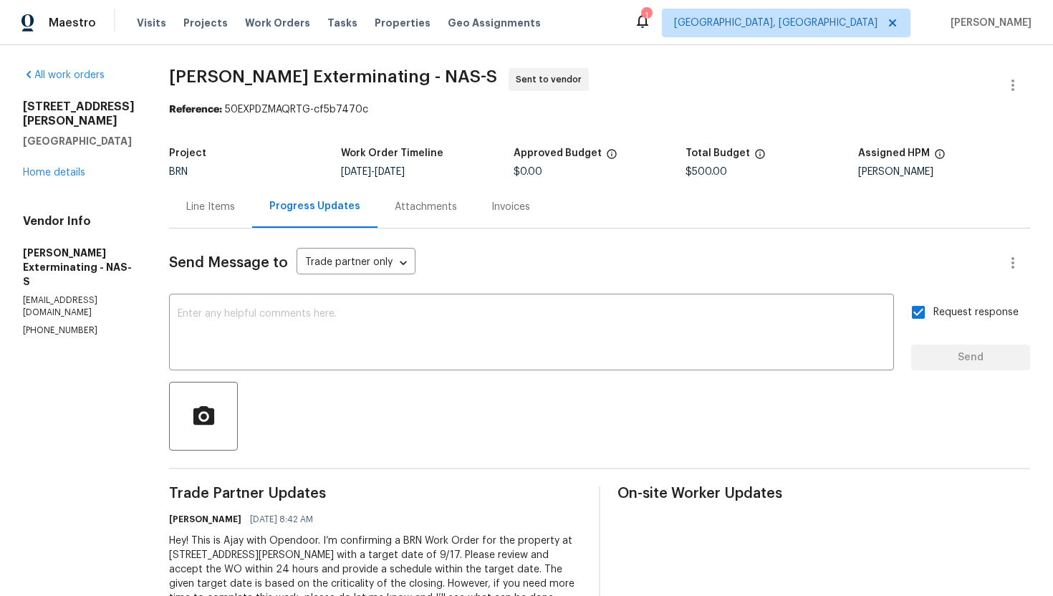
click at [218, 211] on div "Line Items" at bounding box center [210, 207] width 49 height 14
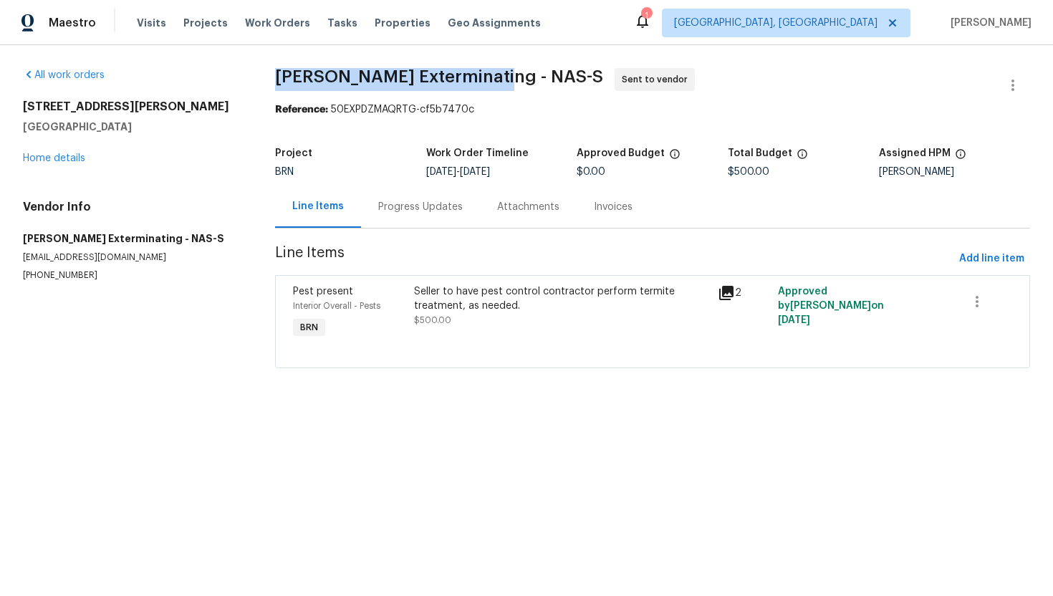
drag, startPoint x: 265, startPoint y: 70, endPoint x: 493, endPoint y: 77, distance: 228.5
click at [495, 77] on div "All work orders 288 Donna Dr Apt F Hendersonville, TN 37075 Home details Vendor…" at bounding box center [526, 226] width 1053 height 363
copy span "Belle Meade Exterminating"
click at [679, 74] on span "Belle Meade Exterminating - NAS-S Sent to vendor" at bounding box center [635, 85] width 720 height 34
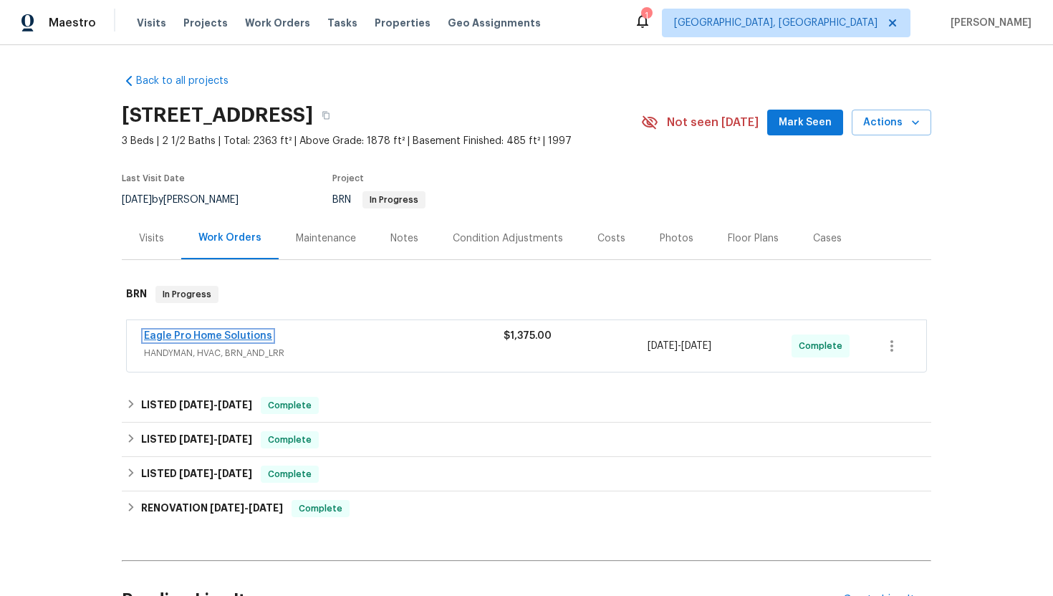
click at [219, 335] on link "Eagle Pro Home Solutions" at bounding box center [208, 336] width 128 height 10
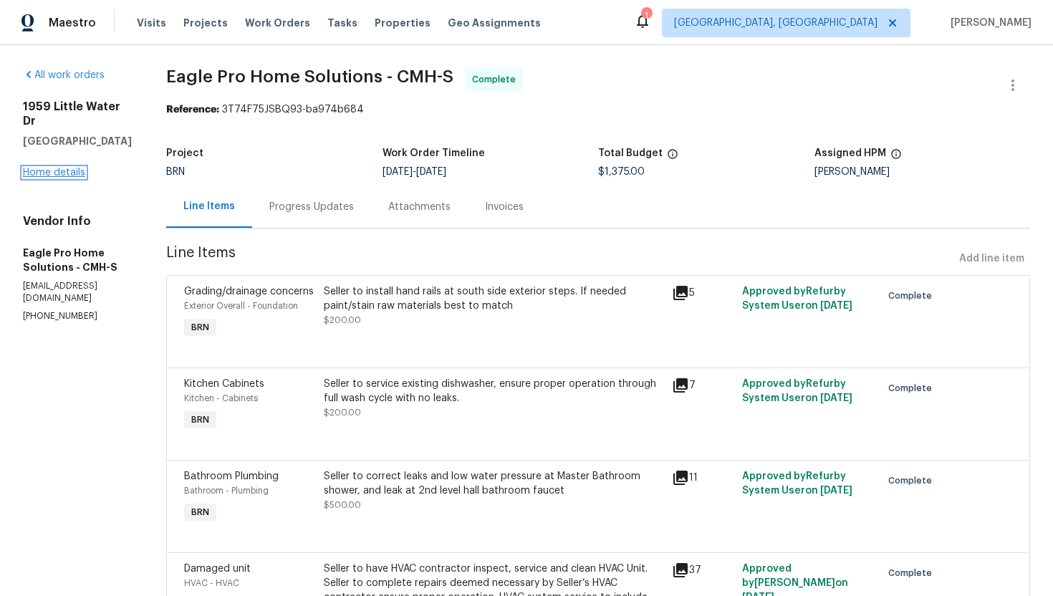
click at [69, 168] on link "Home details" at bounding box center [54, 173] width 62 height 10
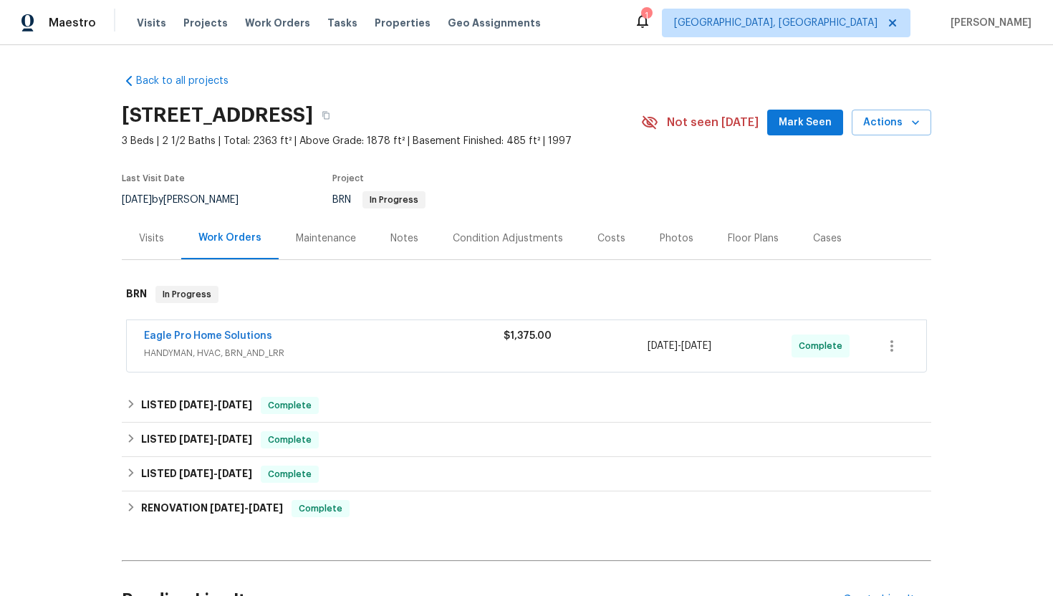
click at [326, 347] on span "HANDYMAN, HVAC, BRN_AND_LRR" at bounding box center [323, 353] width 359 height 14
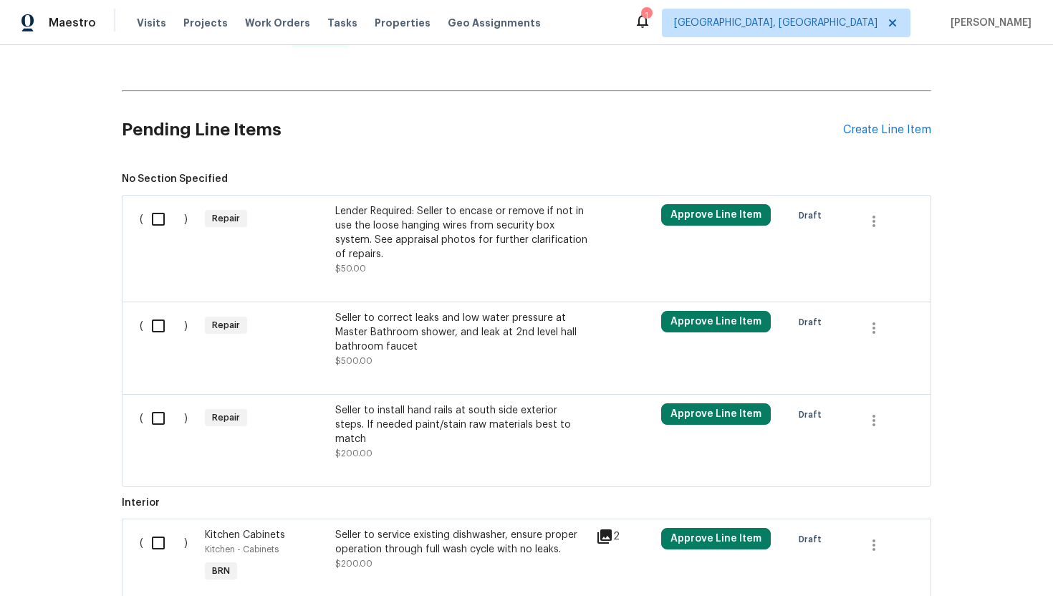
scroll to position [1030, 0]
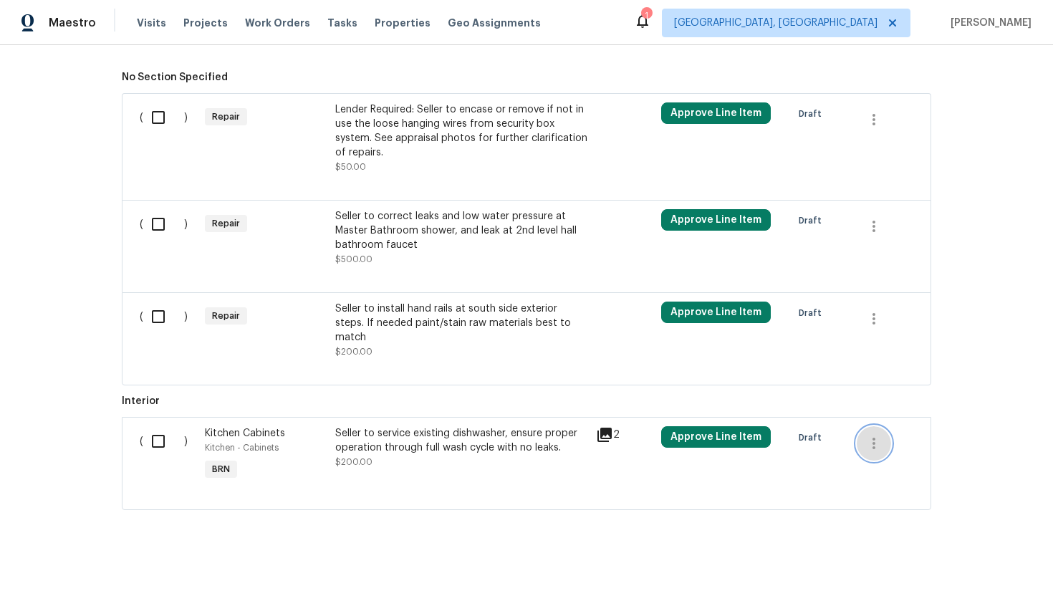
click at [867, 435] on icon "button" at bounding box center [873, 443] width 17 height 17
click at [866, 435] on li "Cancel" at bounding box center [883, 432] width 55 height 24
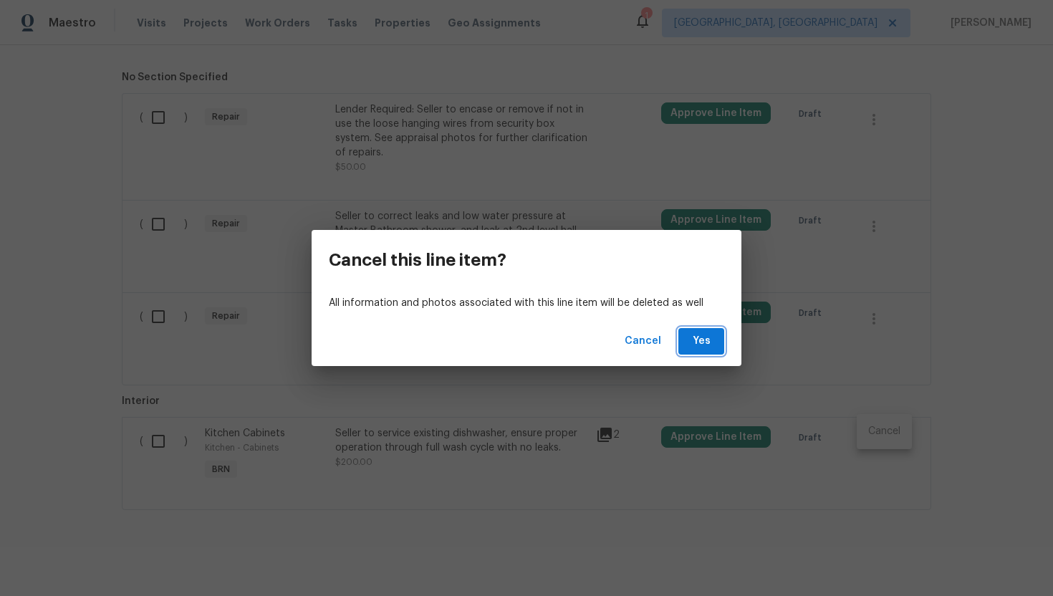
click at [704, 336] on span "Yes" at bounding box center [701, 341] width 23 height 18
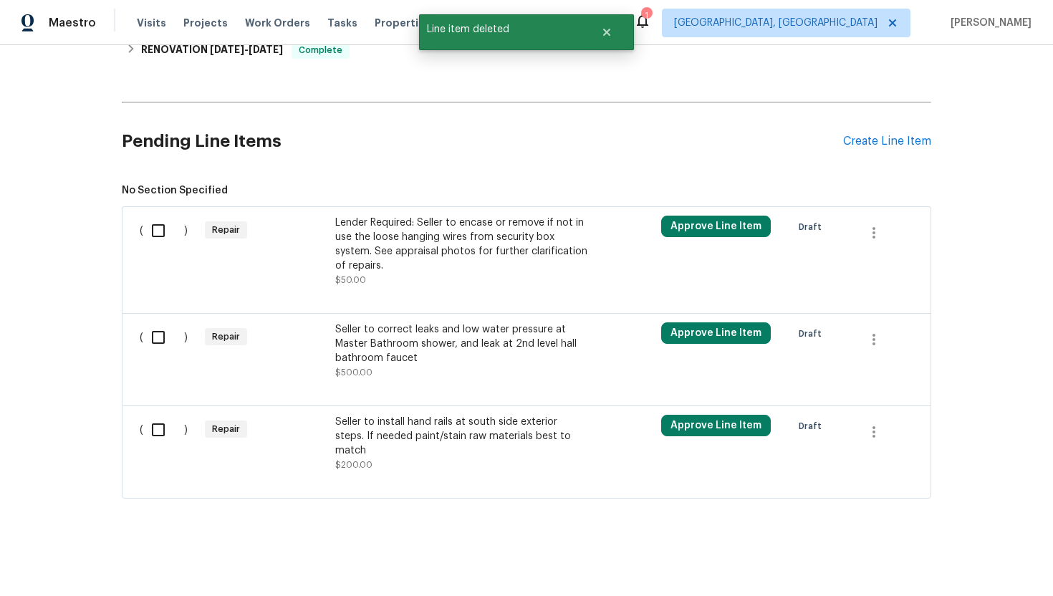
scroll to position [905, 0]
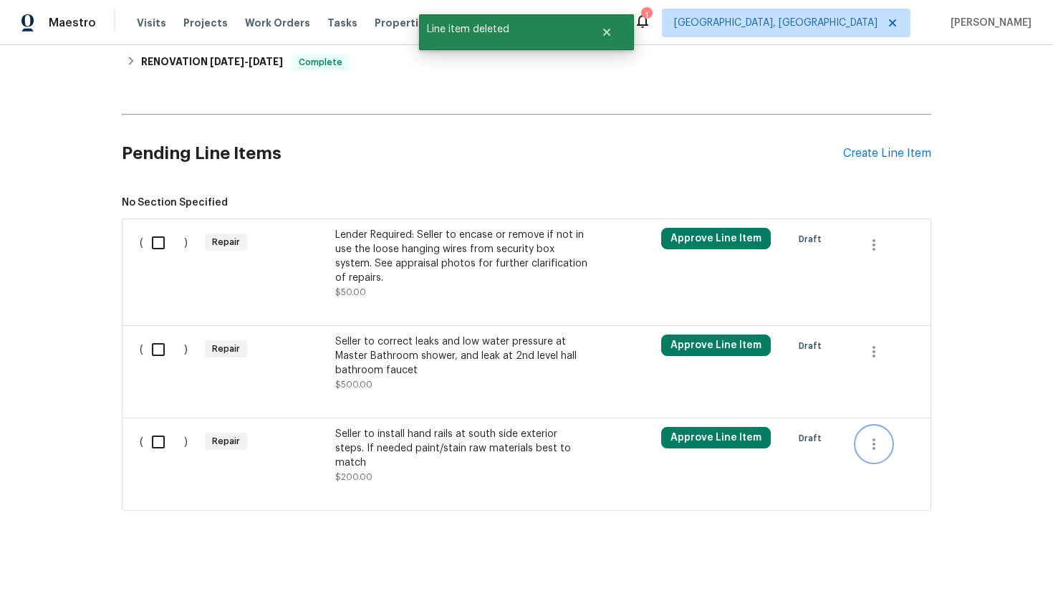
click at [874, 448] on icon "button" at bounding box center [873, 443] width 17 height 17
click at [873, 452] on li "Cancel" at bounding box center [883, 446] width 55 height 24
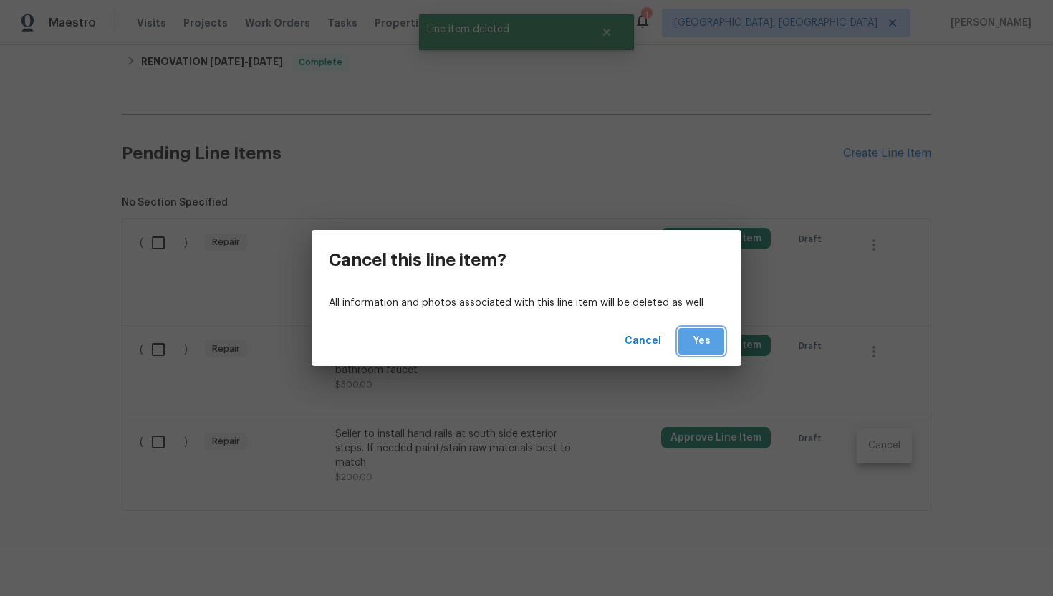
click at [698, 337] on span "Yes" at bounding box center [701, 341] width 23 height 18
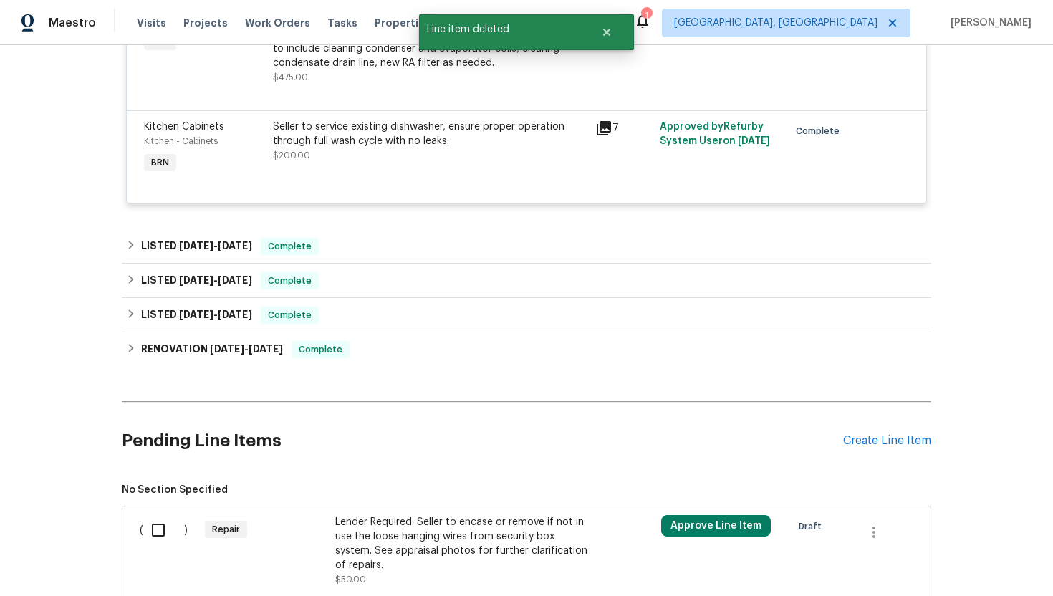
scroll to position [827, 0]
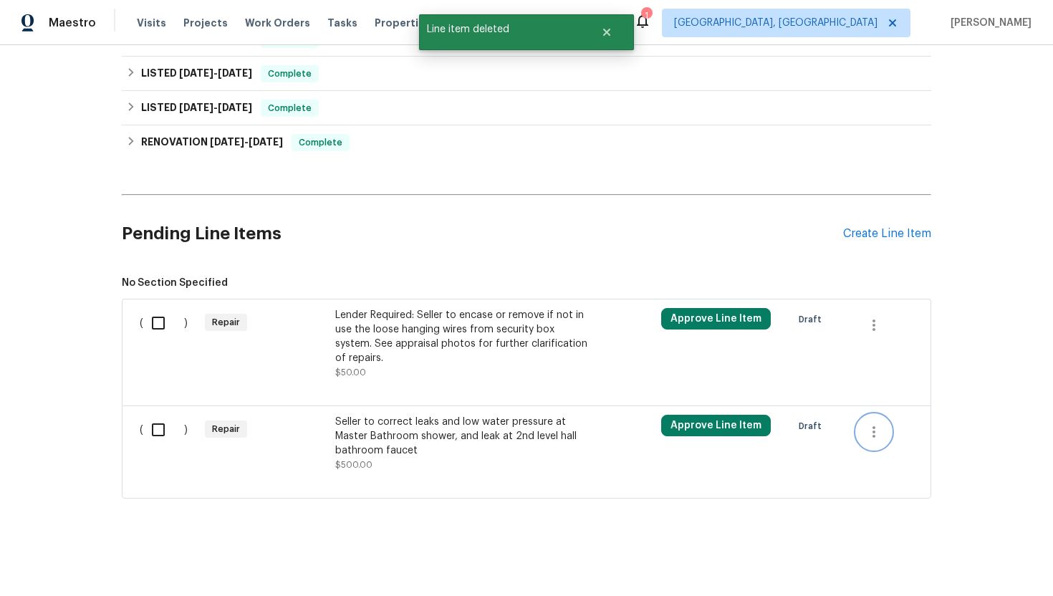
click at [879, 431] on icon "button" at bounding box center [873, 431] width 17 height 17
click at [880, 427] on li "Cancel" at bounding box center [883, 432] width 55 height 24
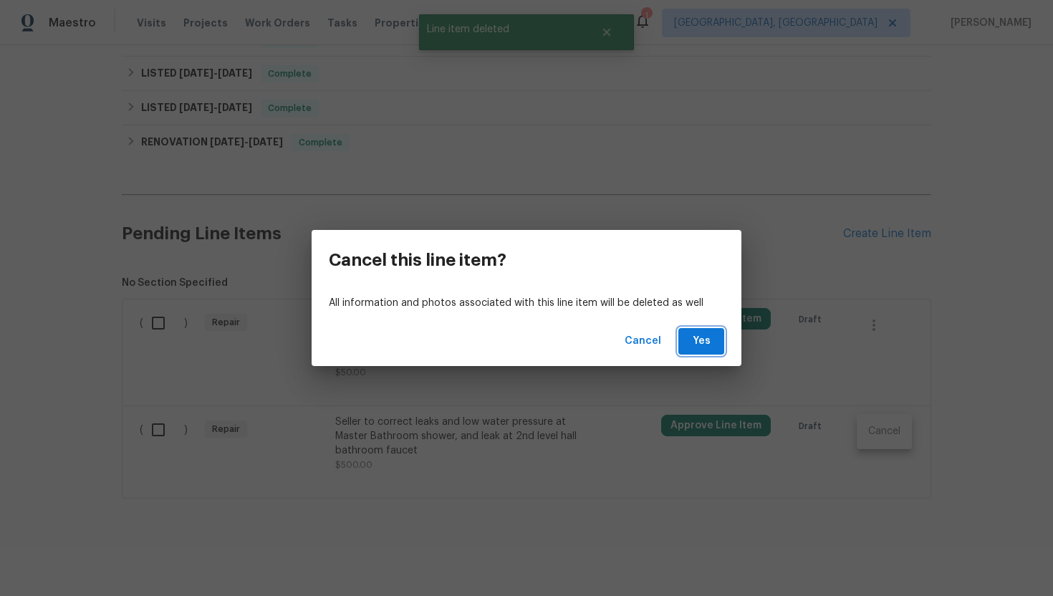
click at [681, 343] on button "Yes" at bounding box center [701, 341] width 46 height 26
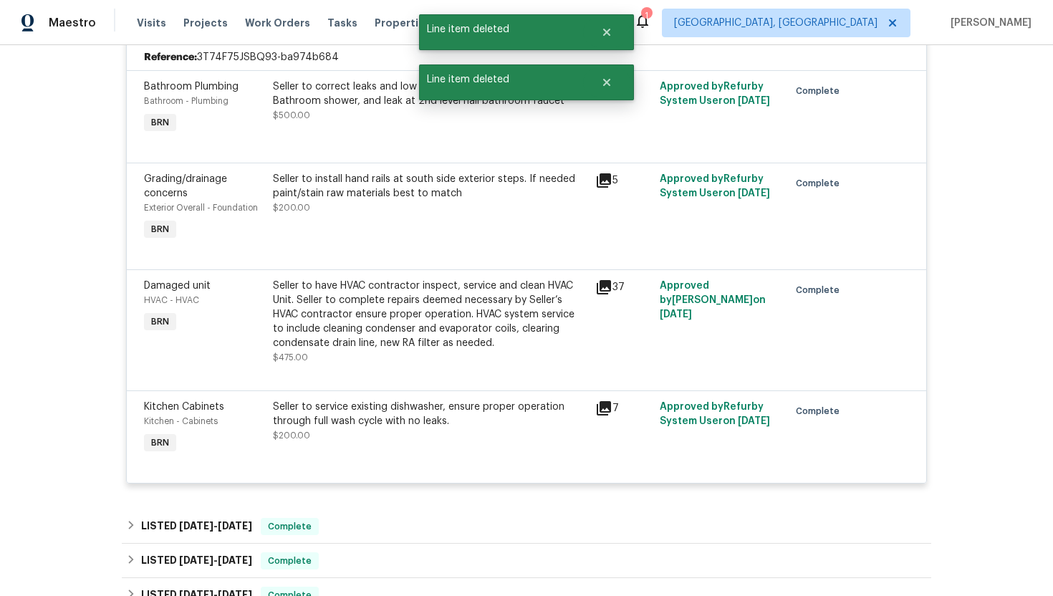
scroll to position [193, 0]
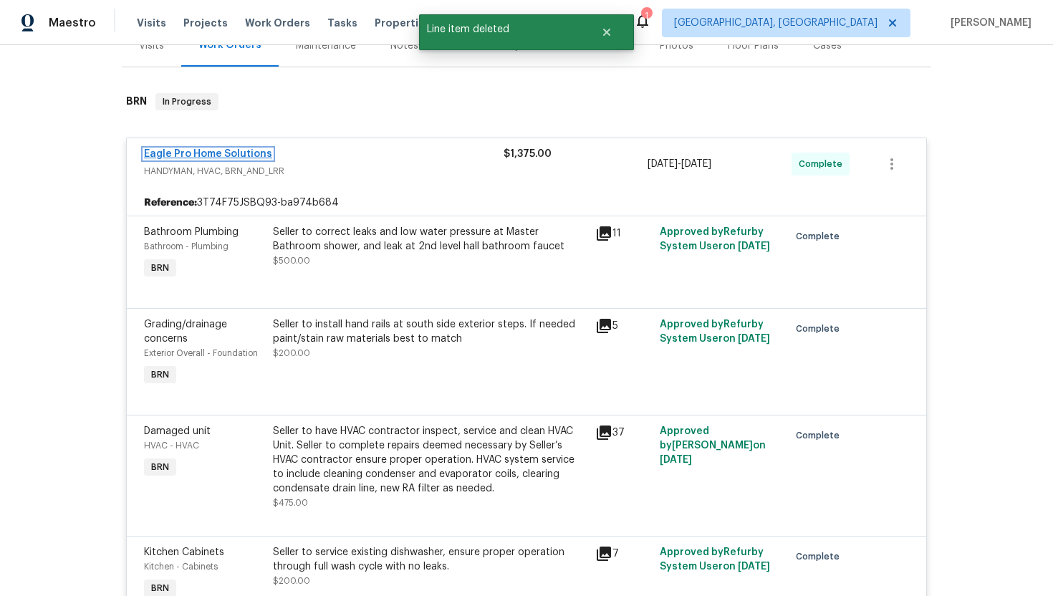
click at [221, 151] on link "Eagle Pro Home Solutions" at bounding box center [208, 154] width 128 height 10
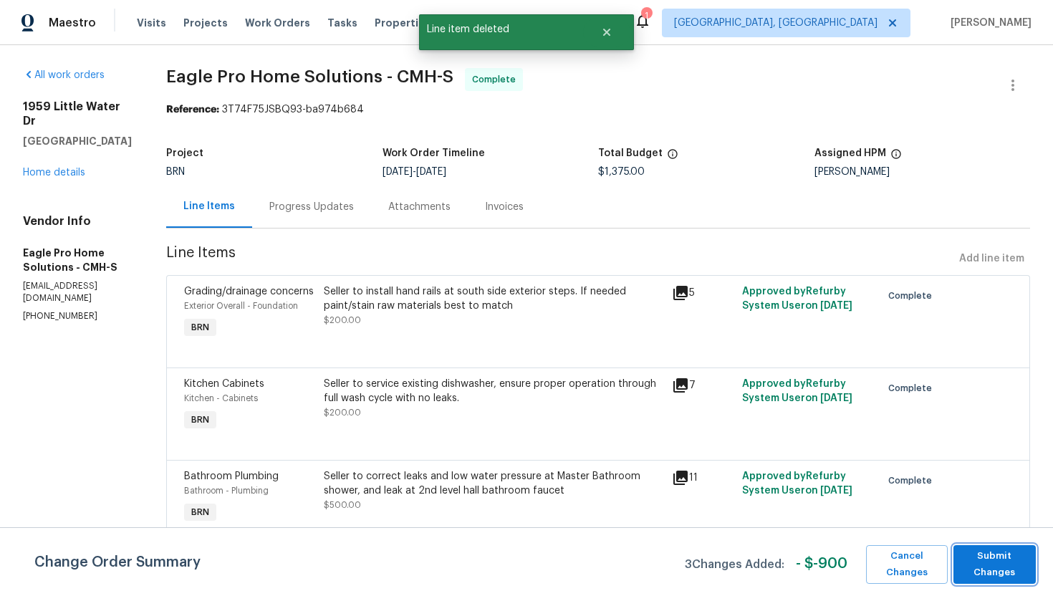
click at [999, 556] on span "Submit Changes" at bounding box center [994, 564] width 68 height 33
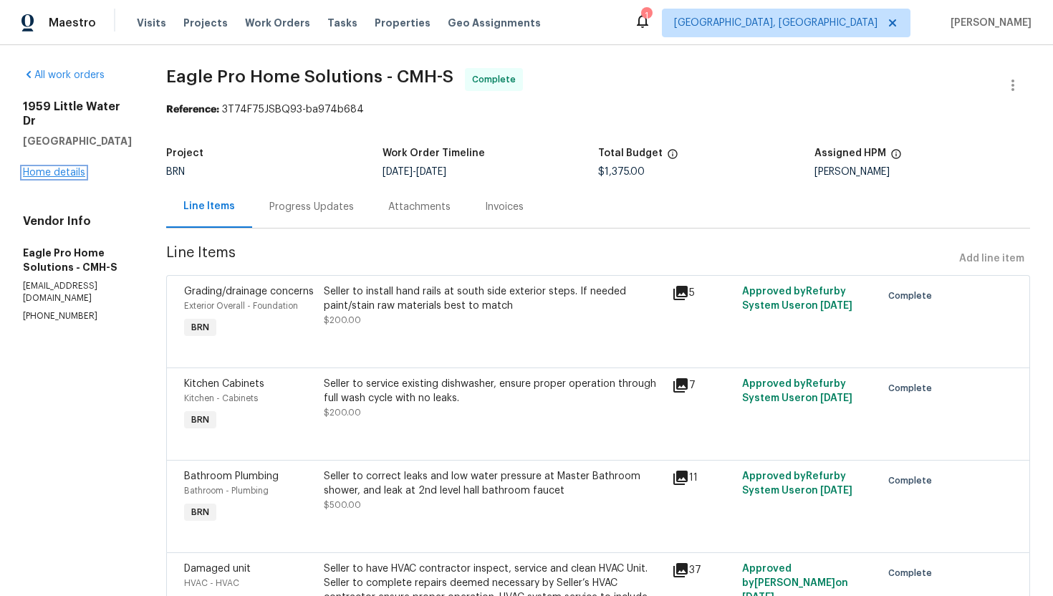
click at [72, 168] on link "Home details" at bounding box center [54, 173] width 62 height 10
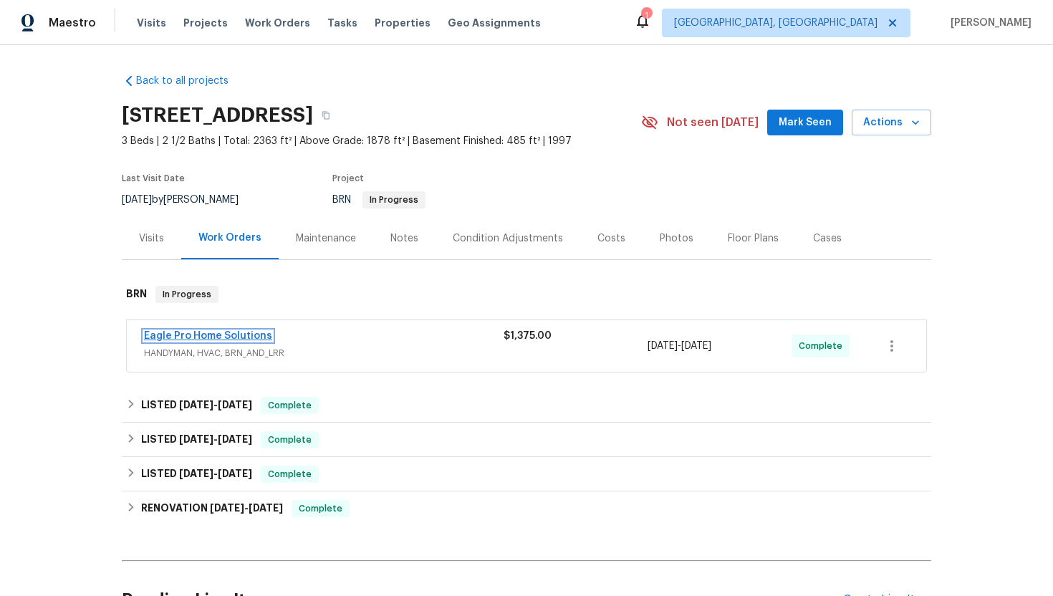
click at [243, 337] on link "Eagle Pro Home Solutions" at bounding box center [208, 336] width 128 height 10
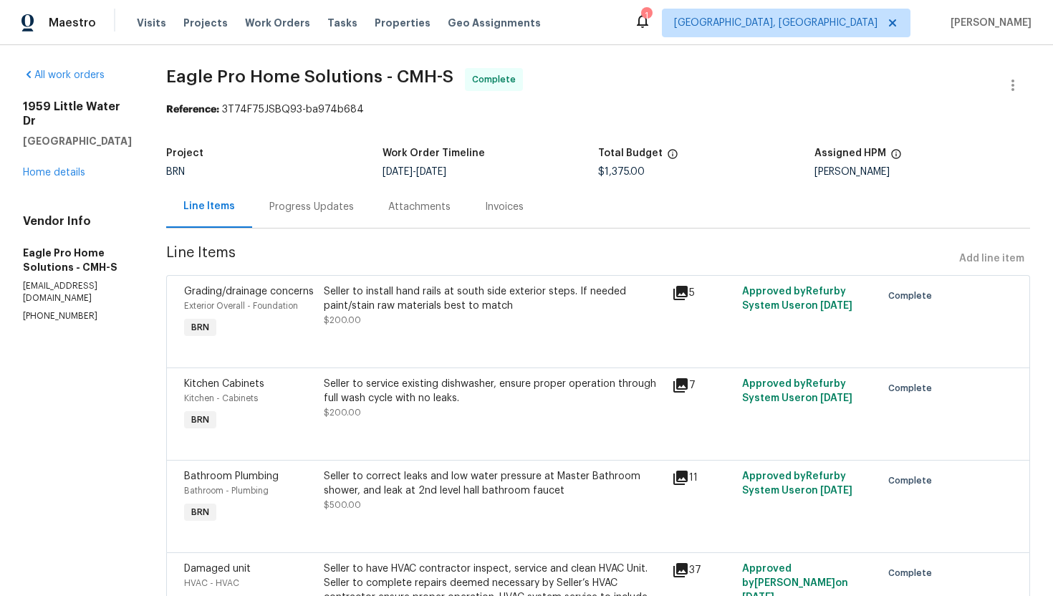
click at [523, 211] on div "Invoices" at bounding box center [504, 207] width 39 height 14
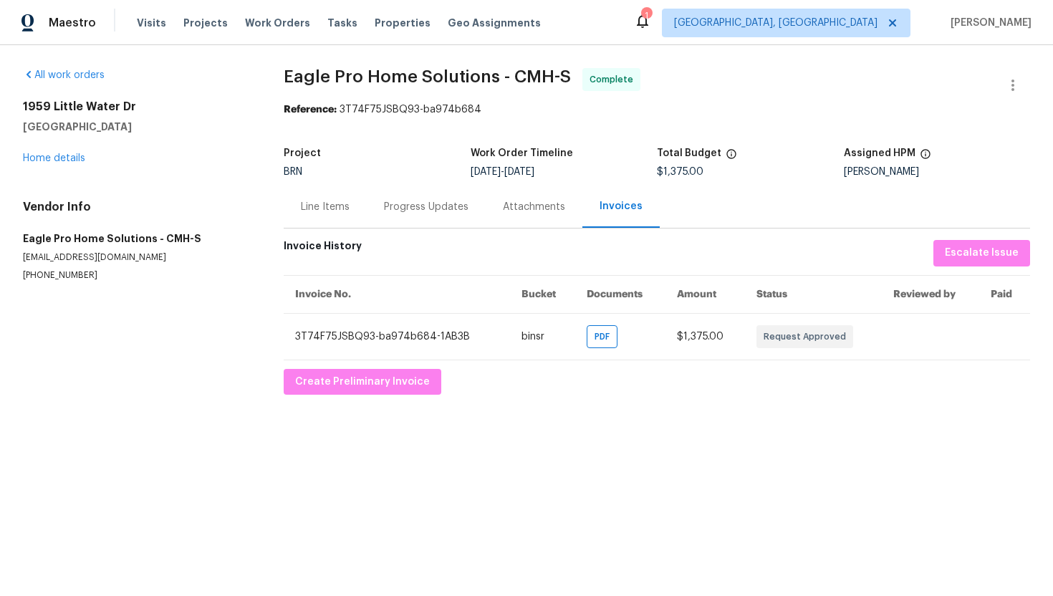
click at [346, 212] on div "Line Items" at bounding box center [325, 207] width 49 height 14
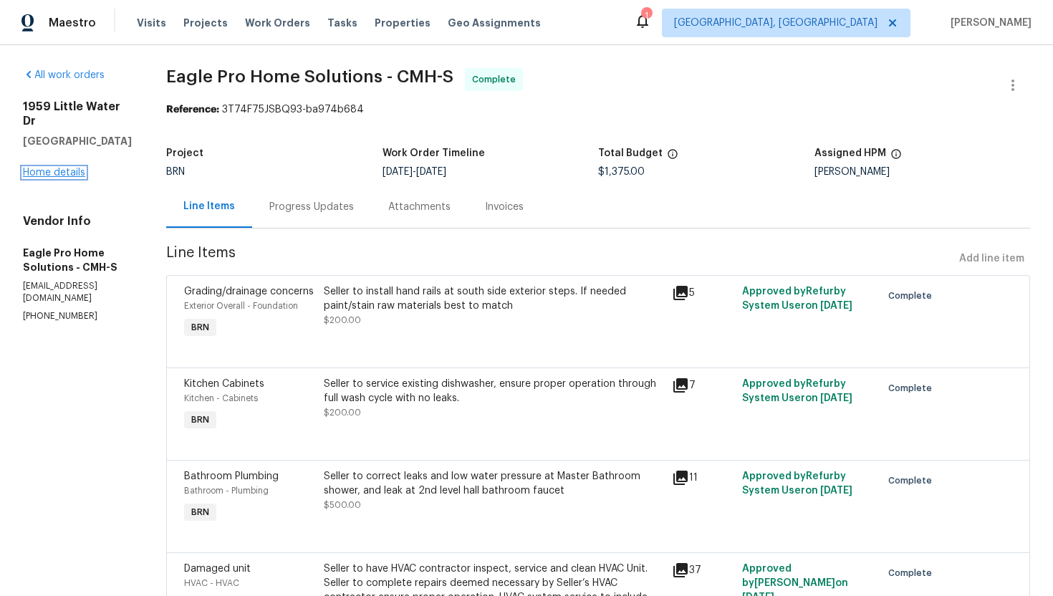
click at [69, 168] on link "Home details" at bounding box center [54, 173] width 62 height 10
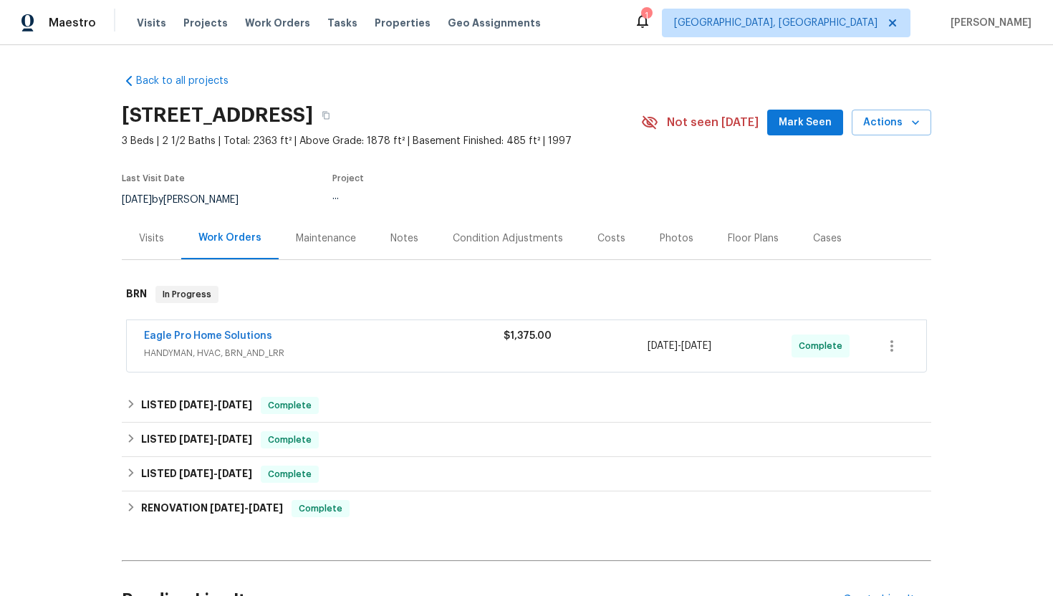
scroll to position [274, 0]
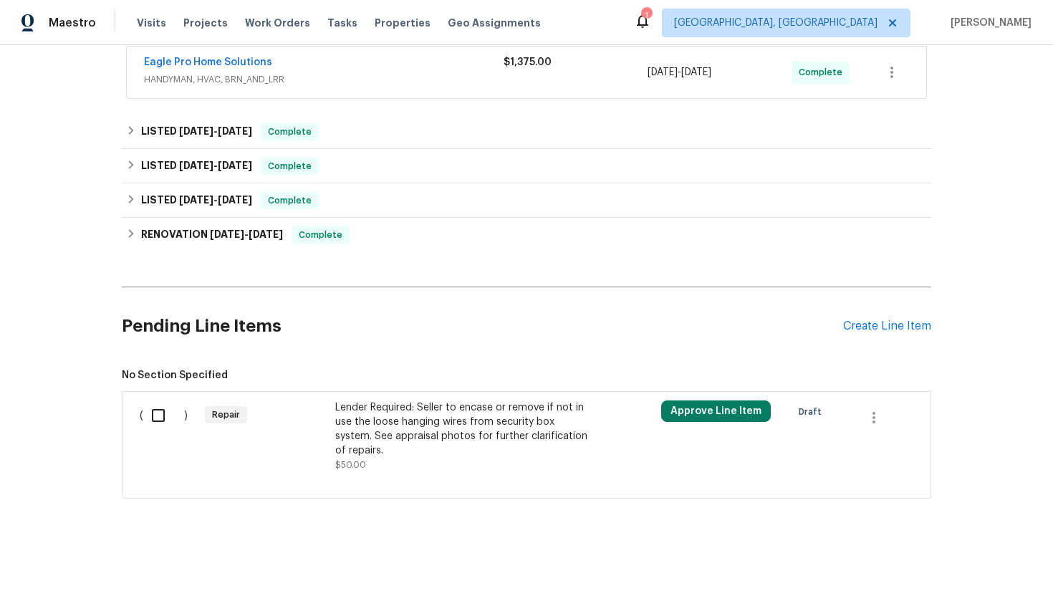
click at [420, 452] on div "Lender Required: Seller to encase or remove if not in use the loose hanging wir…" at bounding box center [461, 428] width 252 height 57
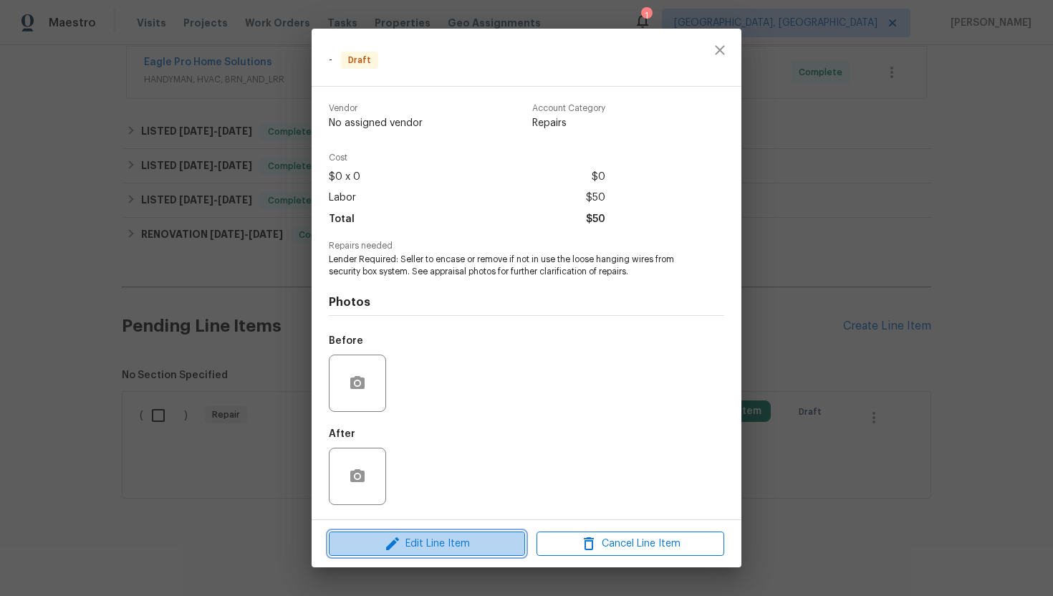
click at [450, 546] on span "Edit Line Item" at bounding box center [427, 544] width 188 height 18
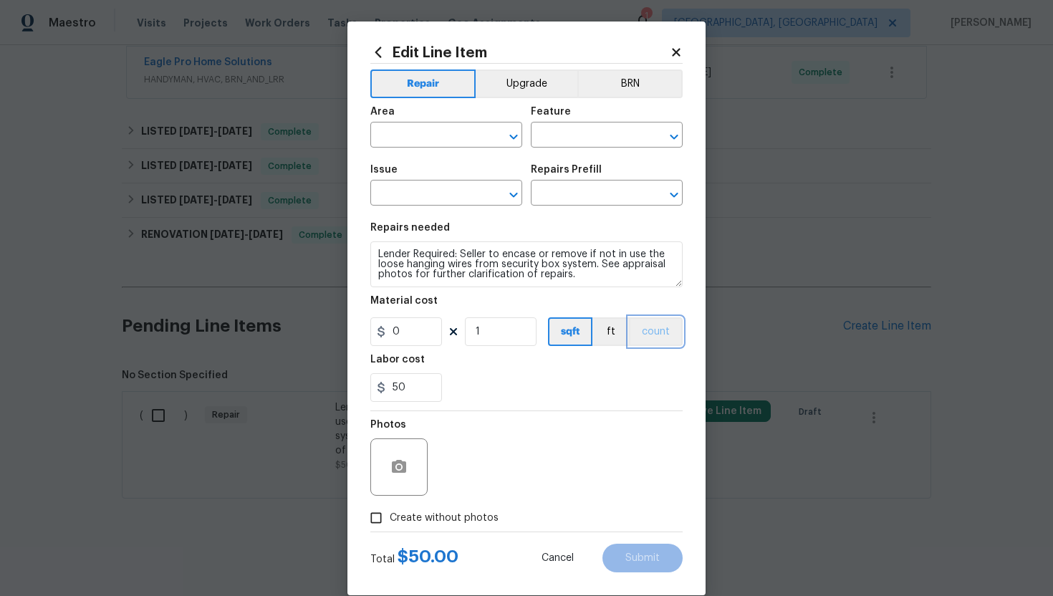
click at [653, 325] on button "count" at bounding box center [656, 331] width 54 height 29
click at [642, 80] on button "BRN" at bounding box center [629, 83] width 105 height 29
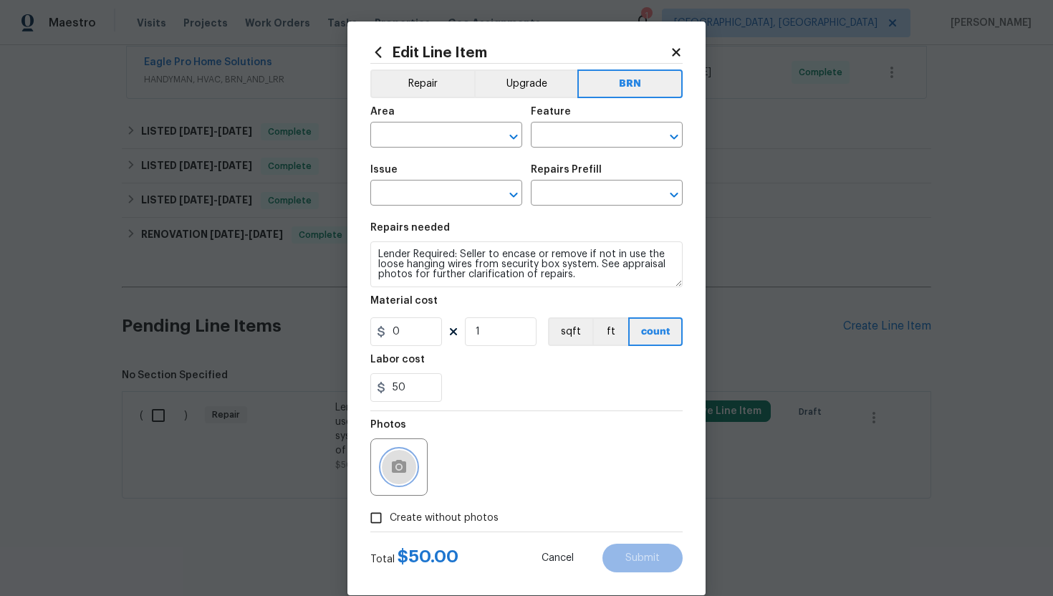
click at [398, 465] on circle "button" at bounding box center [399, 467] width 4 height 4
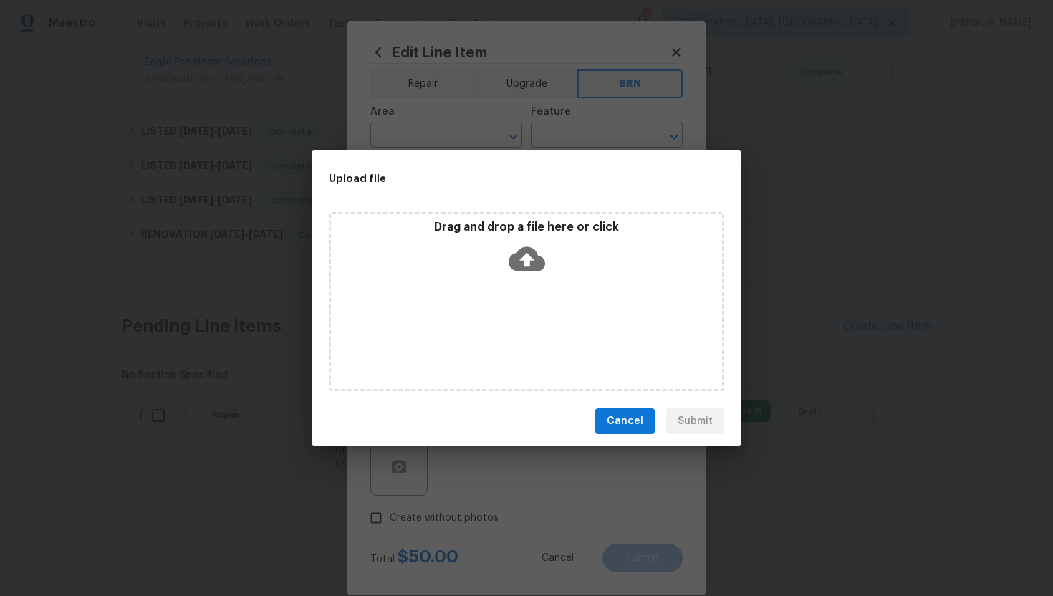
click at [523, 263] on icon at bounding box center [526, 259] width 37 height 37
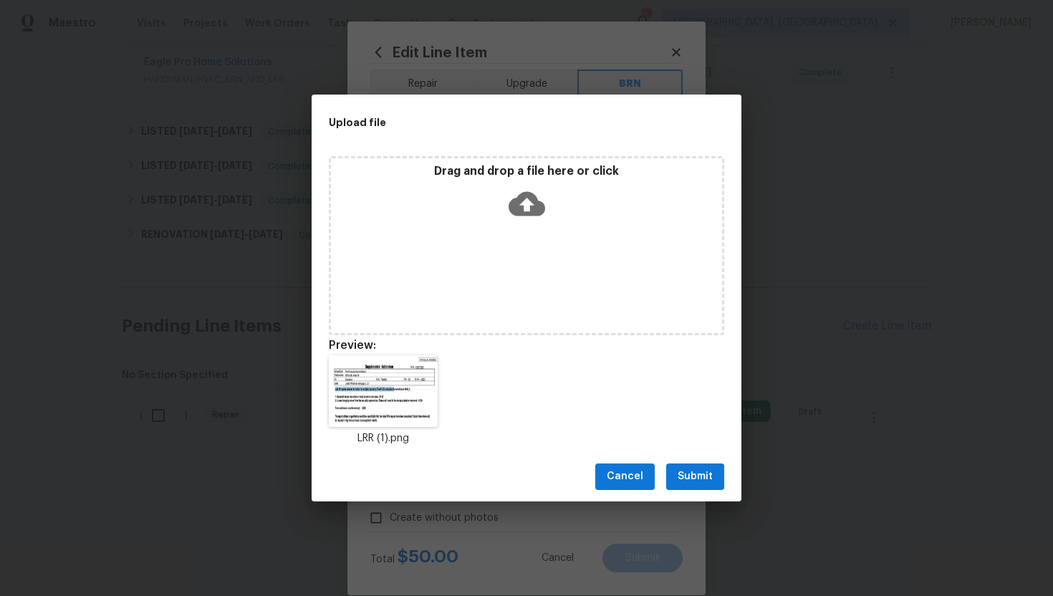
click at [702, 480] on span "Submit" at bounding box center [694, 477] width 35 height 18
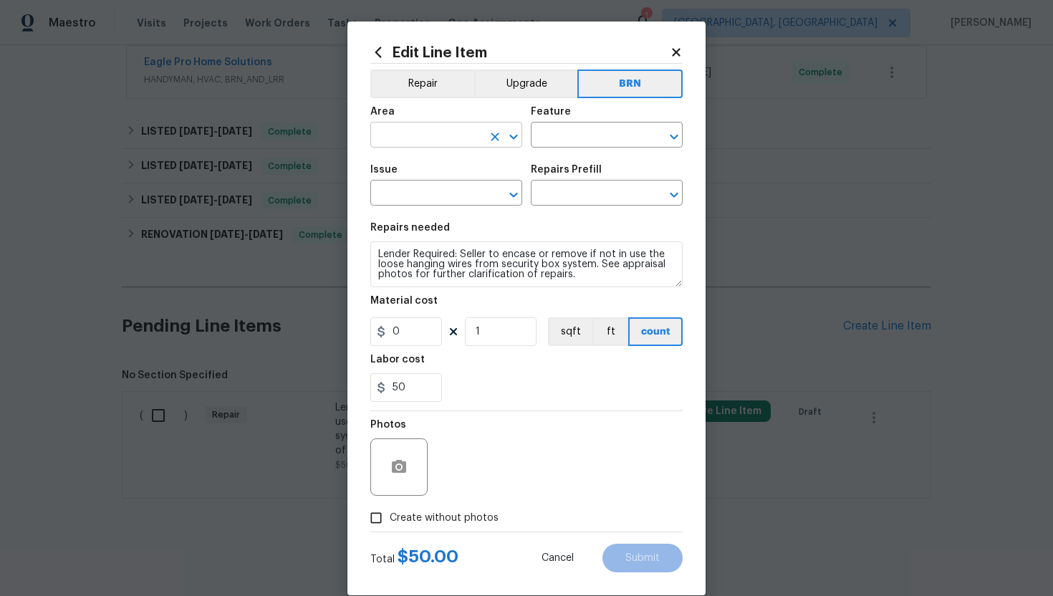
click at [440, 135] on input "text" at bounding box center [426, 136] width 112 height 22
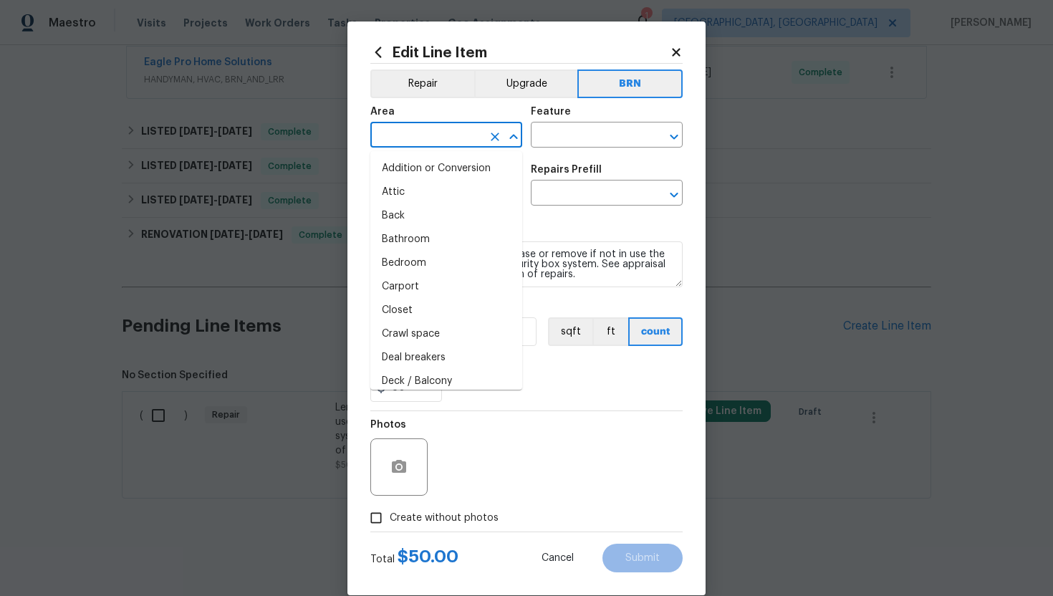
type input "i"
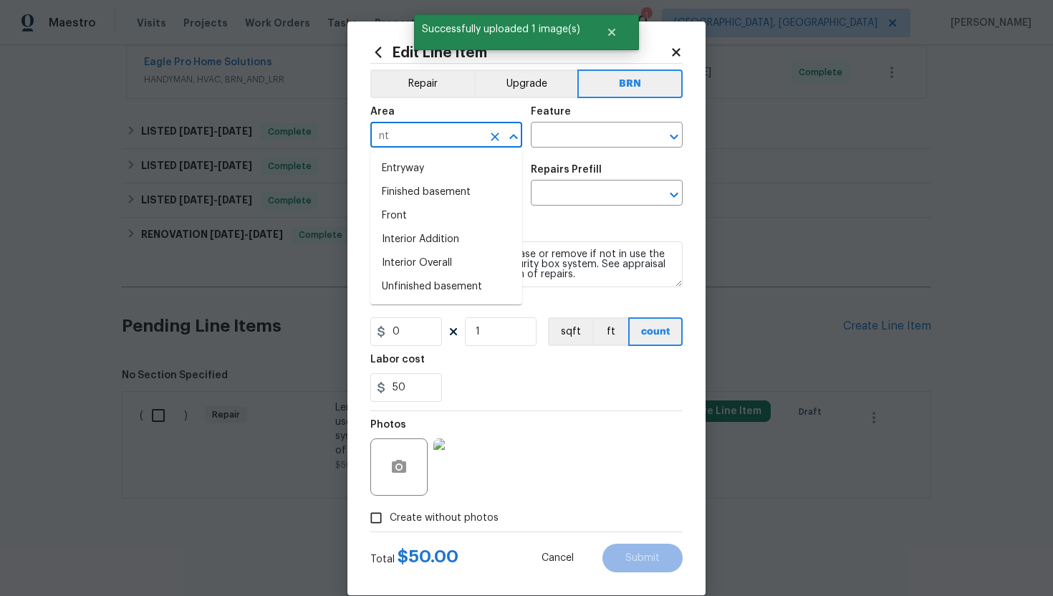
type input "n"
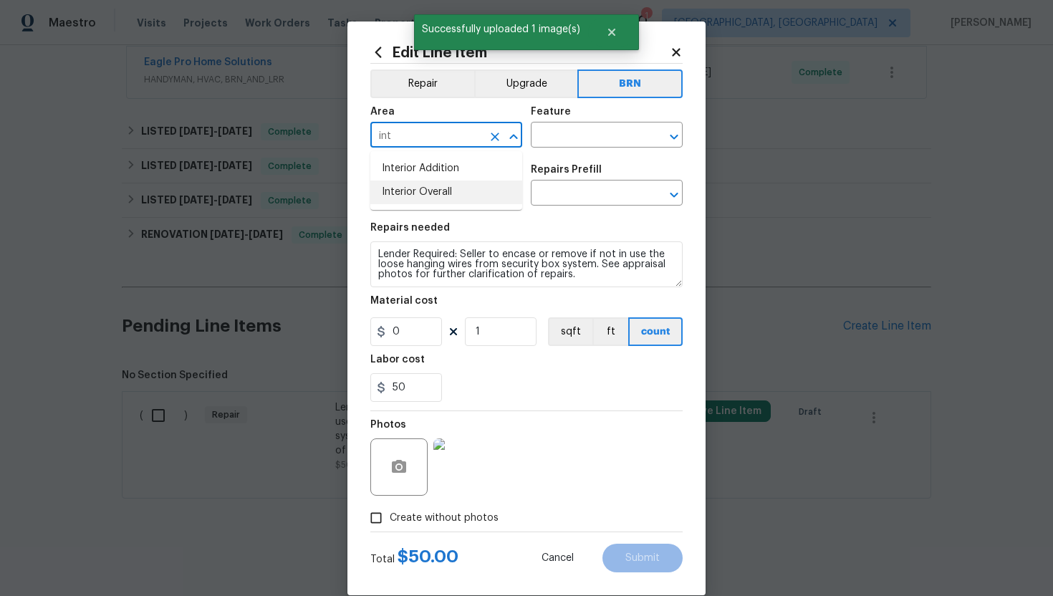
click at [494, 190] on li "Interior Overall" at bounding box center [446, 192] width 152 height 24
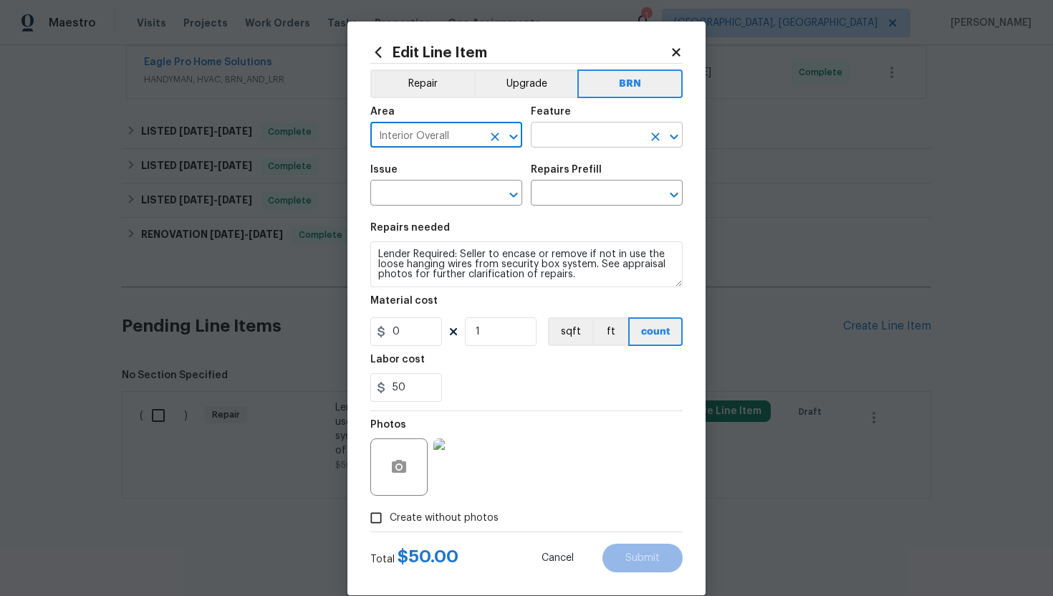
type input "Interior Overall"
click at [593, 135] on input "text" at bounding box center [587, 136] width 112 height 22
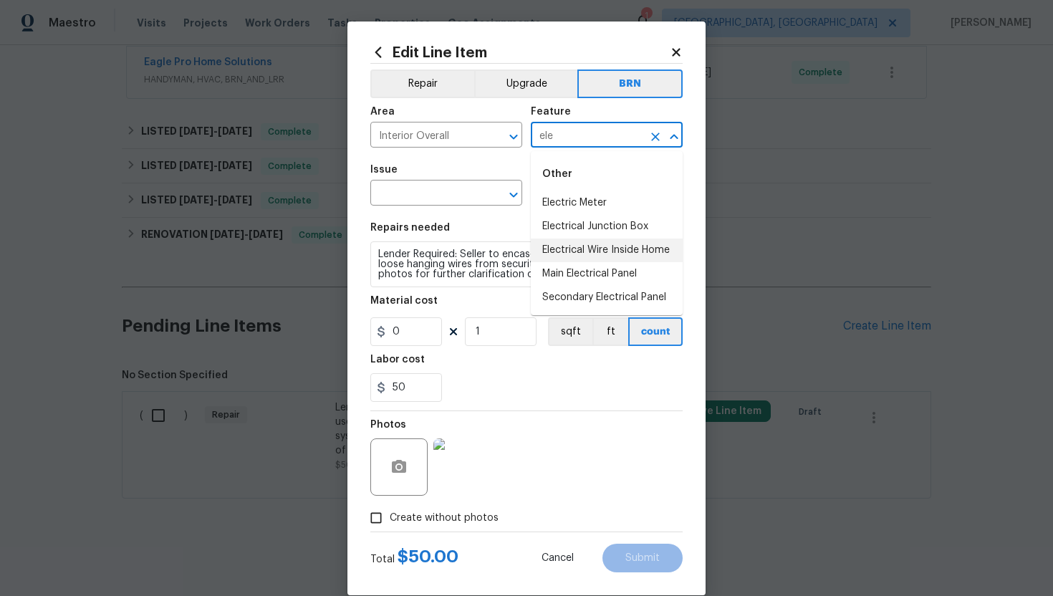
click at [631, 249] on li "Electrical Wire Inside Home" at bounding box center [607, 250] width 152 height 24
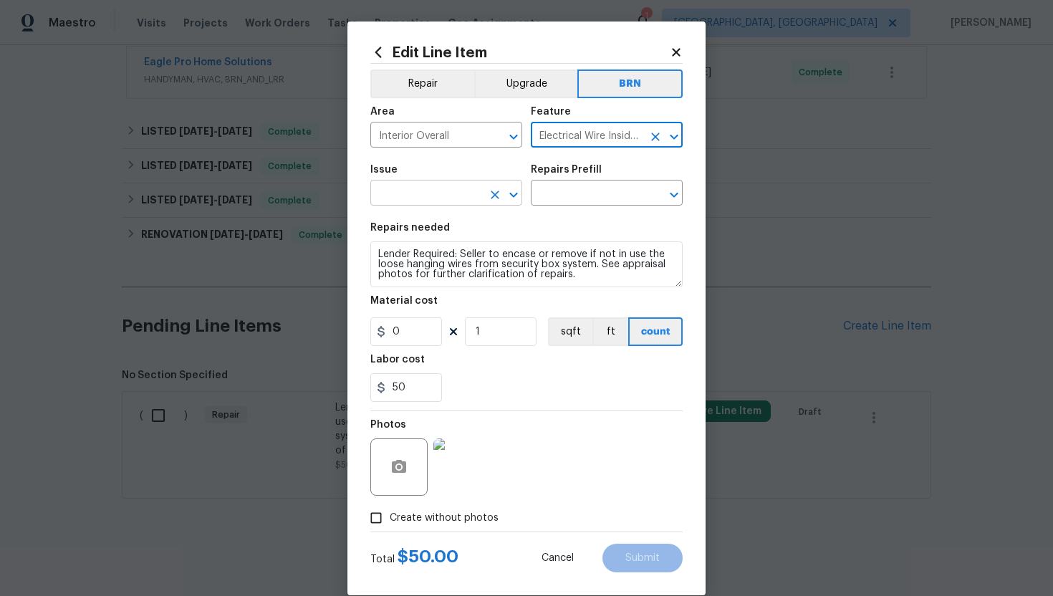
type input "Electrical Wire Inside Home"
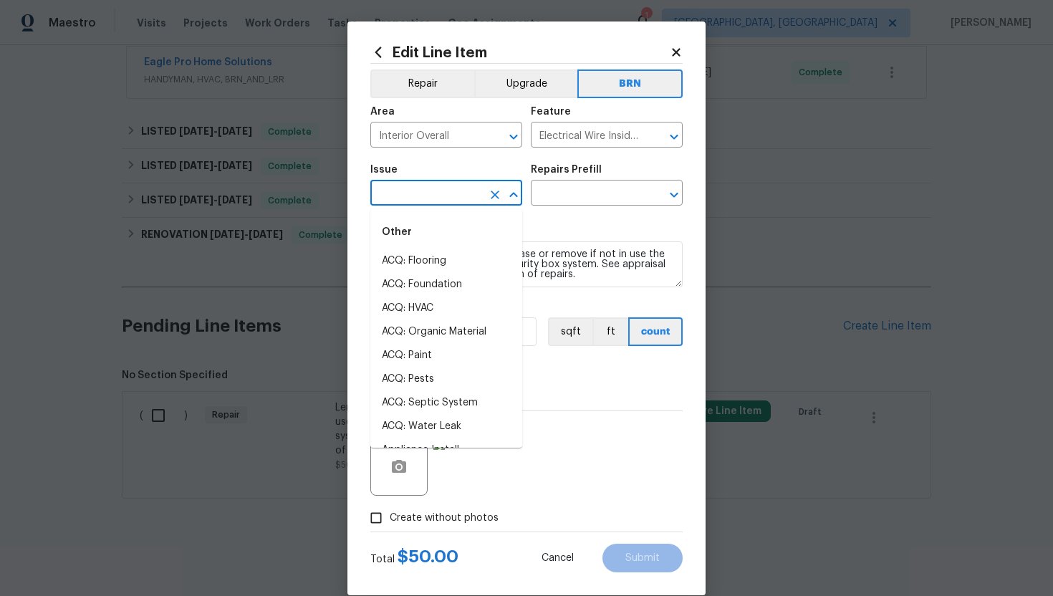
click at [459, 184] on input "text" at bounding box center [426, 194] width 112 height 22
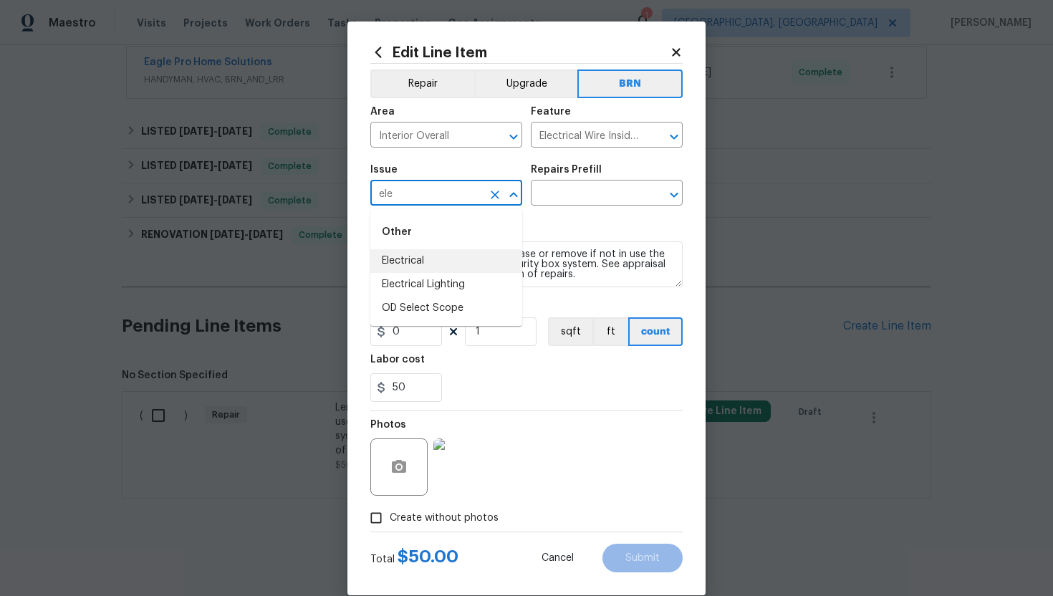
click at [470, 263] on li "Electrical" at bounding box center [446, 261] width 152 height 24
type input "Electrical"
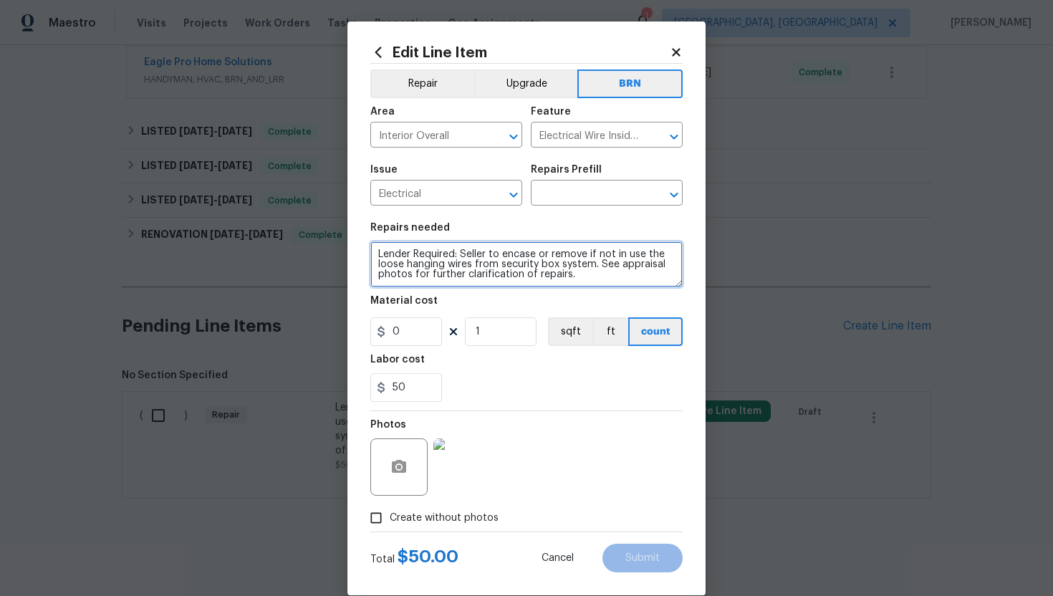
drag, startPoint x: 374, startPoint y: 256, endPoint x: 553, endPoint y: 297, distance: 183.1
click at [553, 297] on section "Repairs needed Lender Required: Seller to encase or remove if not in use the lo…" at bounding box center [526, 312] width 312 height 196
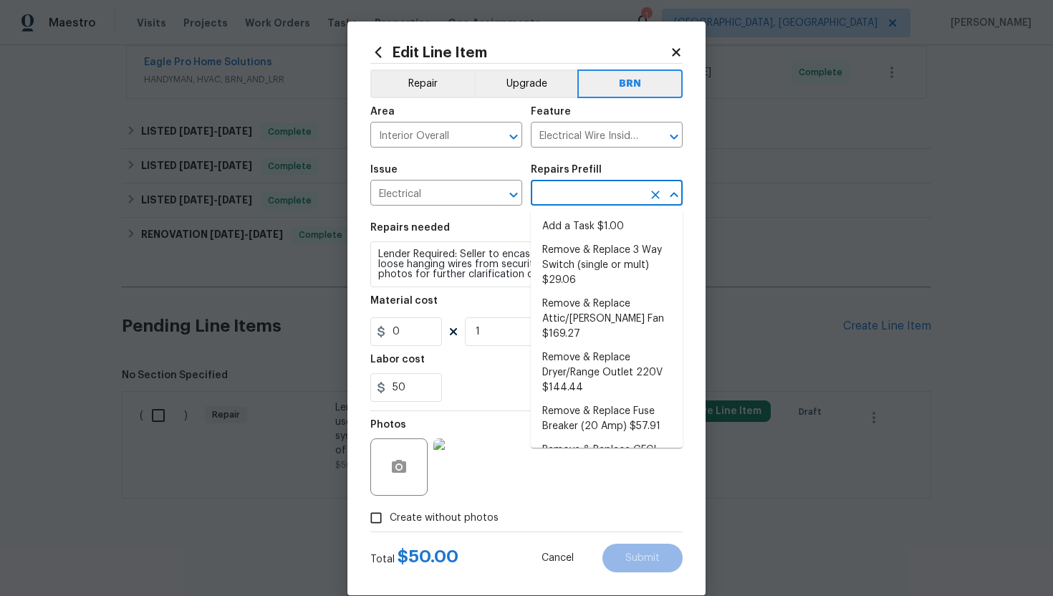
click at [604, 191] on input "text" at bounding box center [587, 194] width 112 height 22
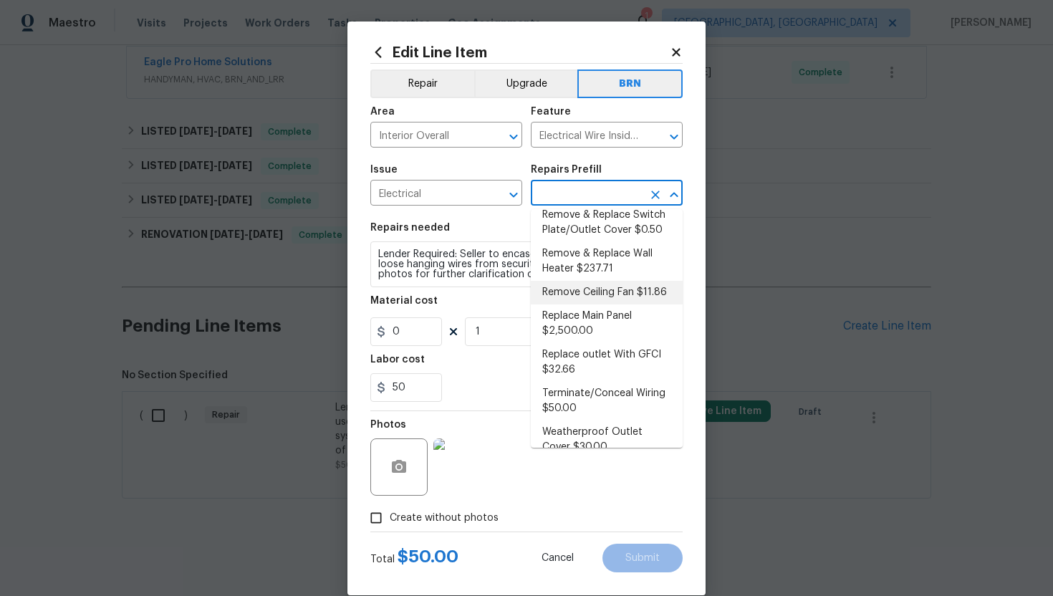
scroll to position [475, 0]
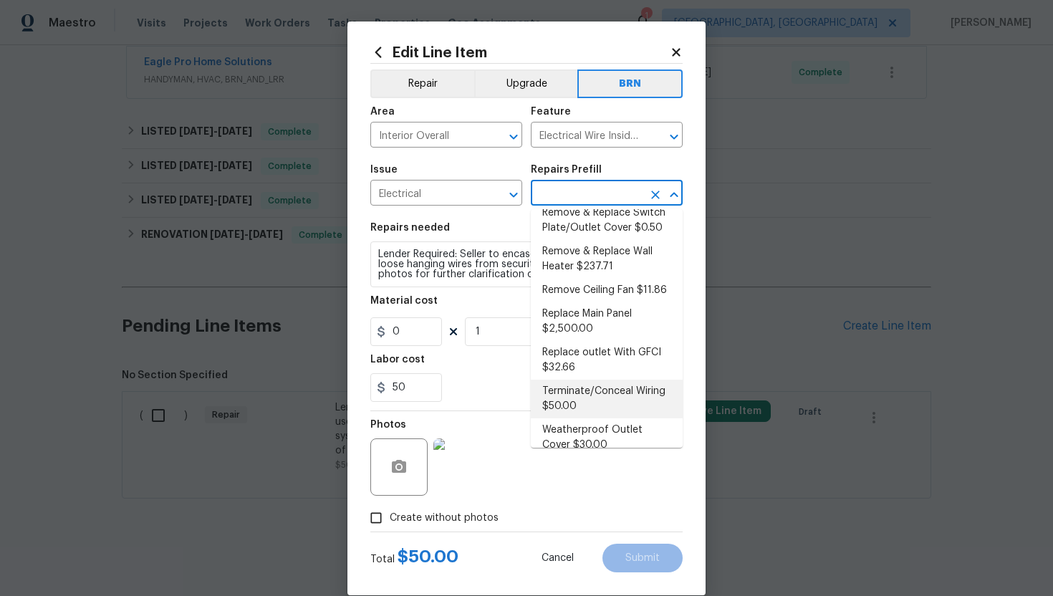
click at [600, 379] on li "Terminate/Conceal Wiring $50.00" at bounding box center [607, 398] width 152 height 39
type input "Terminate/Conceal Wiring $50.00"
type textarea "Ensure that all electrical wires are to terminate in sealed junction box, no ex…"
type input "50"
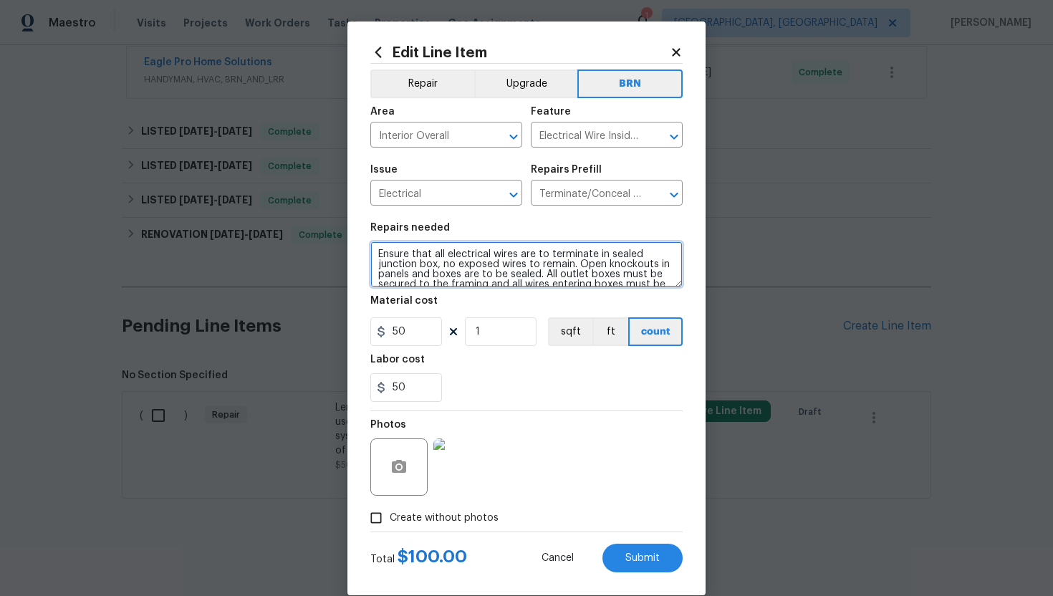
scroll to position [20, 0]
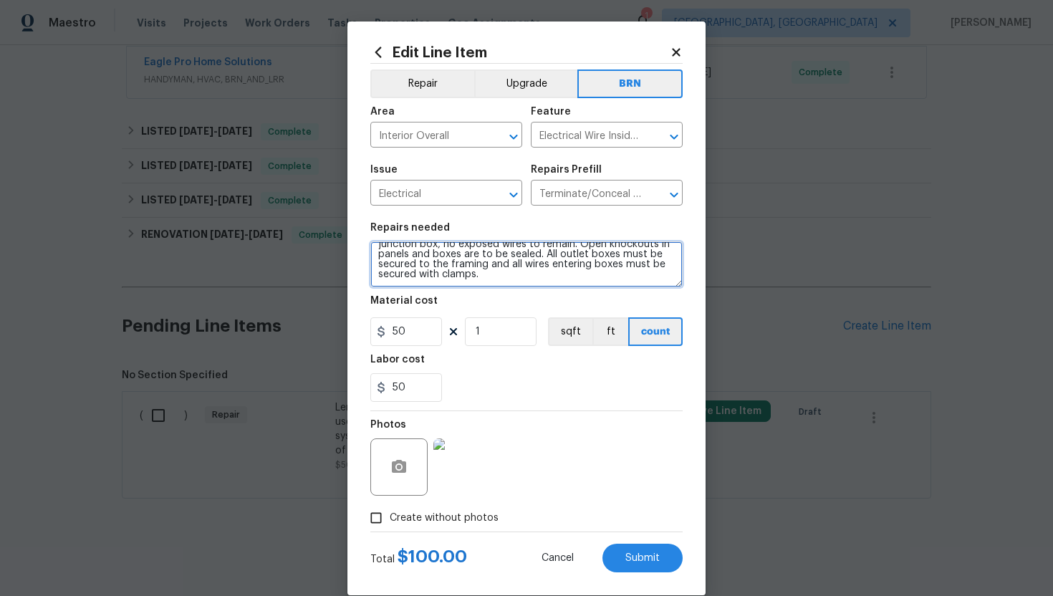
drag, startPoint x: 378, startPoint y: 256, endPoint x: 460, endPoint y: 288, distance: 88.2
click at [460, 289] on section "Repairs needed Ensure that all electrical wires are to terminate in sealed junc…" at bounding box center [526, 312] width 312 height 196
paste textarea "Lender Required: Seller to encase or remove if not in use the loose hanging wir…"
type textarea "Lender Required: Seller to encase or remove if not in use the loose hanging wir…"
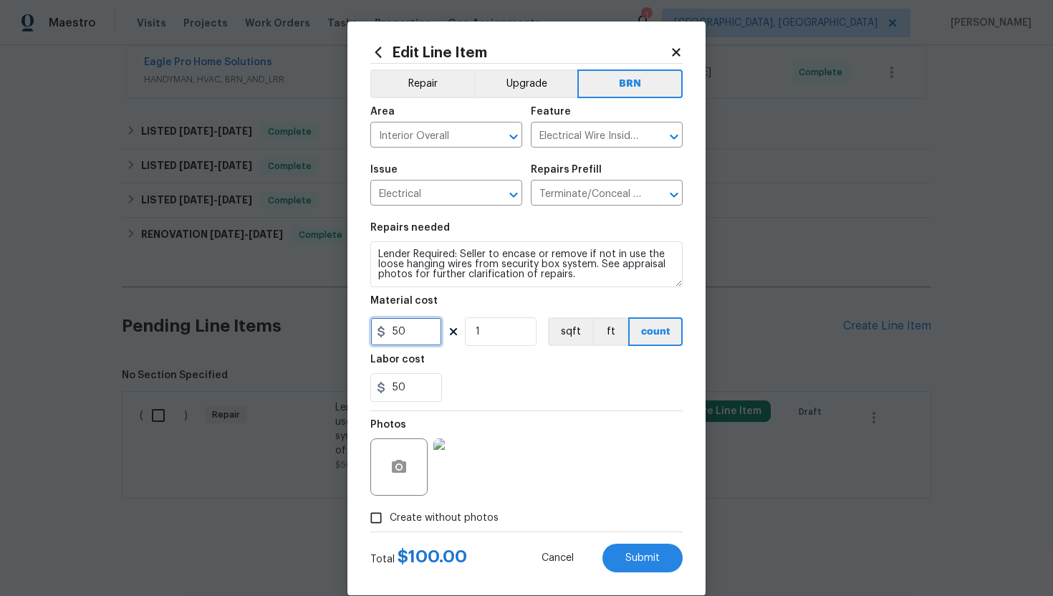
click at [398, 334] on input "50" at bounding box center [406, 331] width 72 height 29
type input "0"
click at [518, 394] on div "50" at bounding box center [526, 387] width 312 height 29
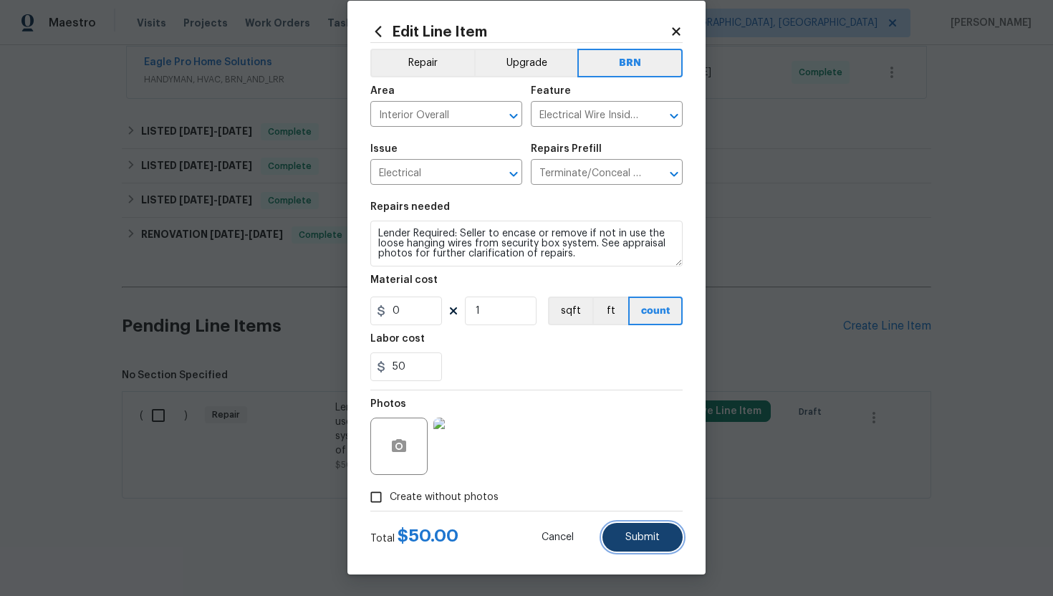
click at [643, 532] on span "Submit" at bounding box center [642, 537] width 34 height 11
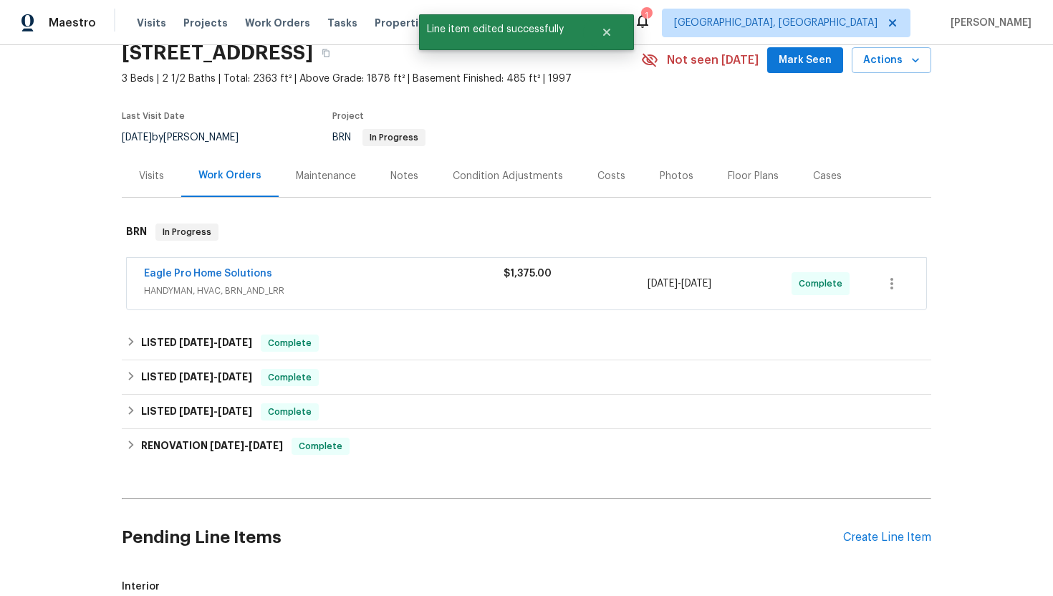
scroll to position [274, 0]
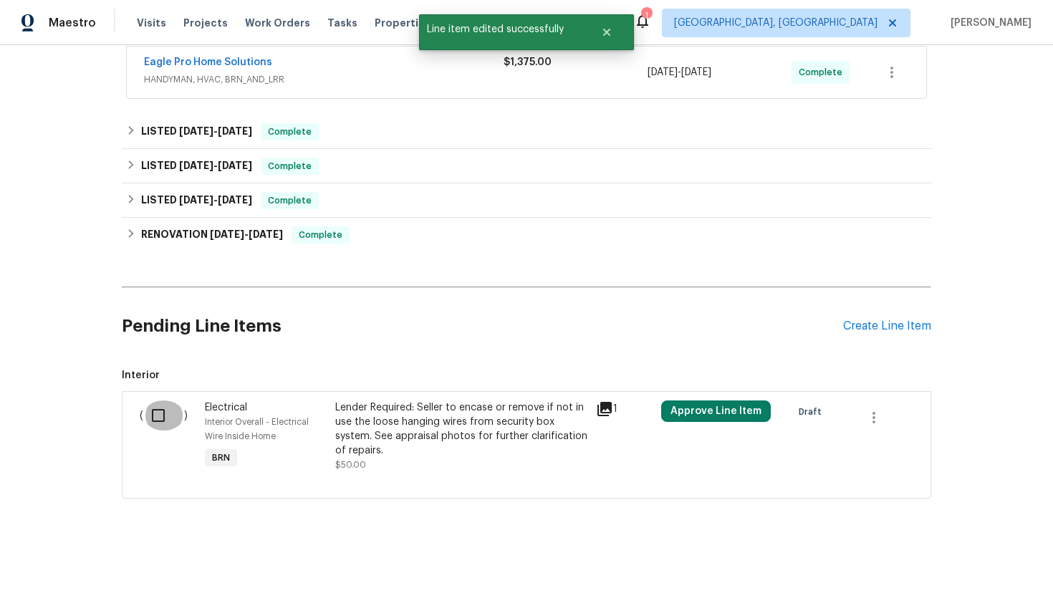
click at [170, 407] on input "checkbox" at bounding box center [163, 415] width 41 height 30
checkbox input "true"
click at [942, 555] on span "Create Work Order" at bounding box center [970, 560] width 95 height 18
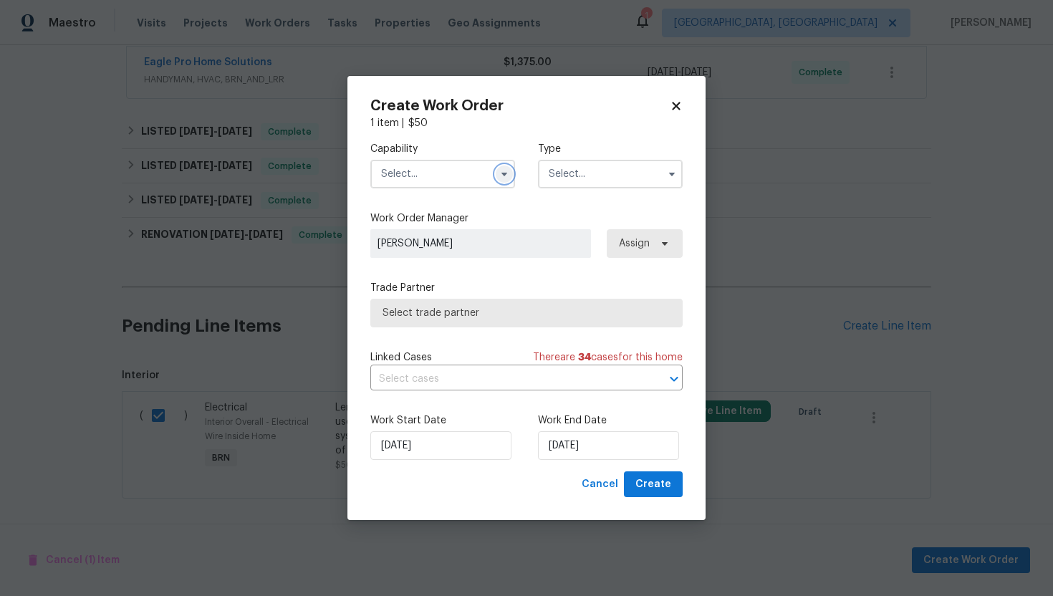
click at [502, 173] on icon "button" at bounding box center [504, 175] width 6 height 4
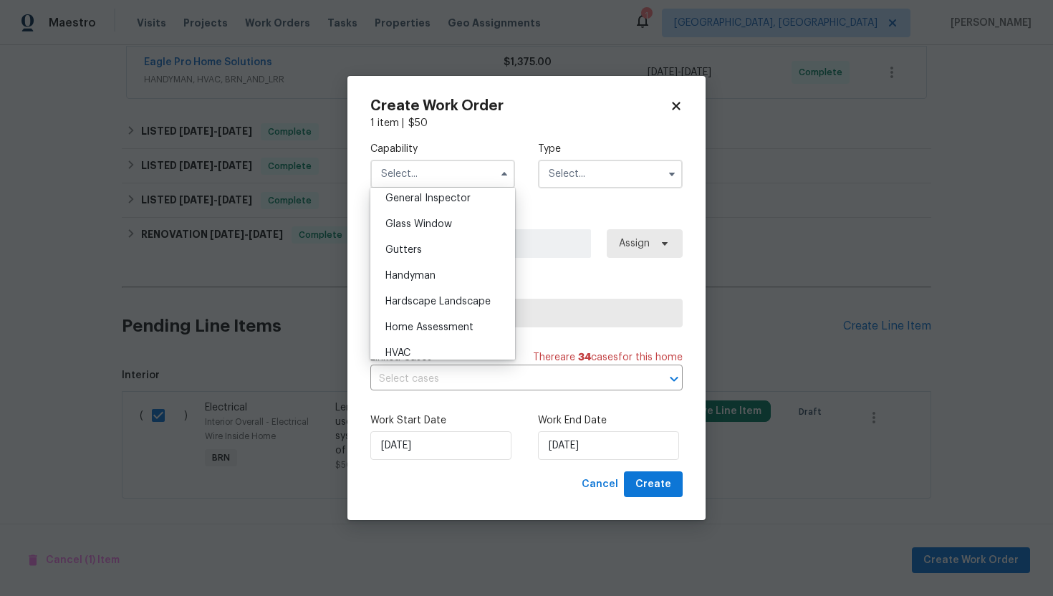
scroll to position [718, 0]
click at [468, 275] on div "Handyman" at bounding box center [442, 274] width 137 height 26
type input "Handyman"
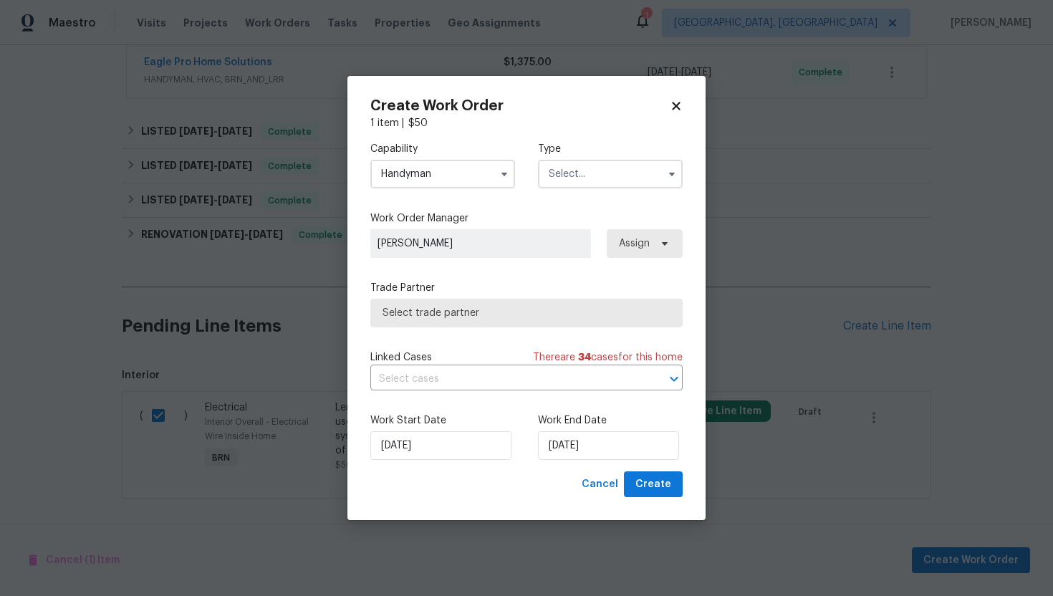
click at [579, 173] on input "text" at bounding box center [610, 174] width 145 height 29
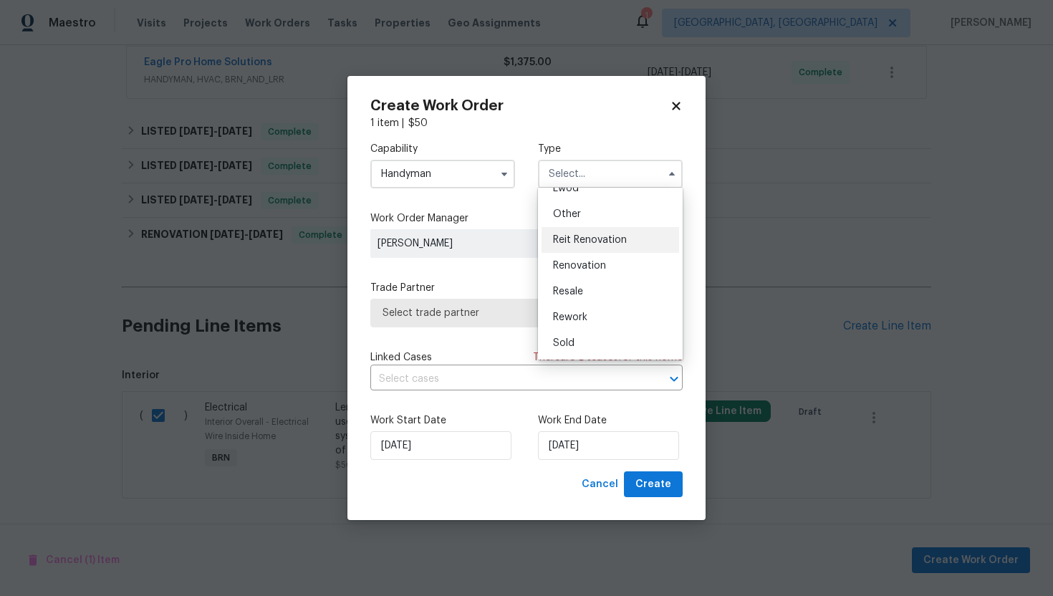
scroll to position [0, 0]
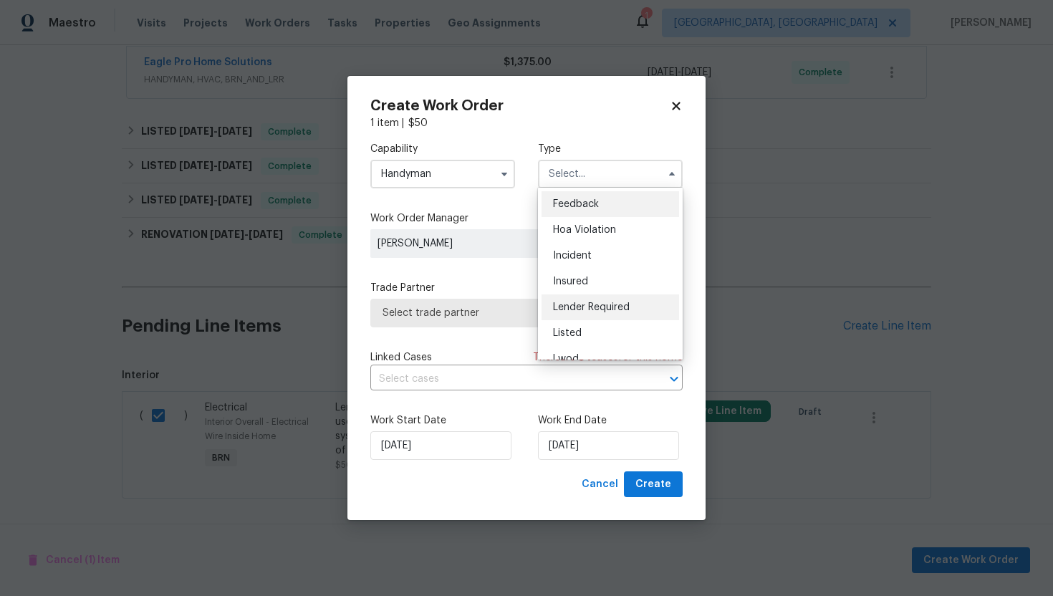
click at [621, 304] on span "Lender Required" at bounding box center [591, 307] width 77 height 10
type input "Lender Required"
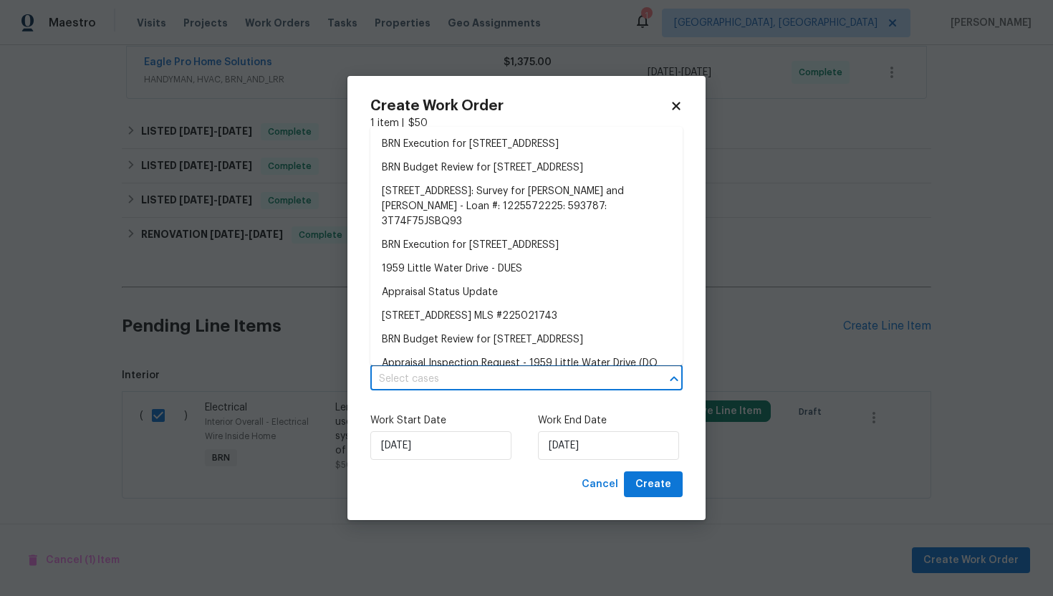
click at [511, 381] on input "text" at bounding box center [506, 379] width 272 height 22
click at [519, 153] on li "BRN Execution for [STREET_ADDRESS]" at bounding box center [526, 144] width 312 height 24
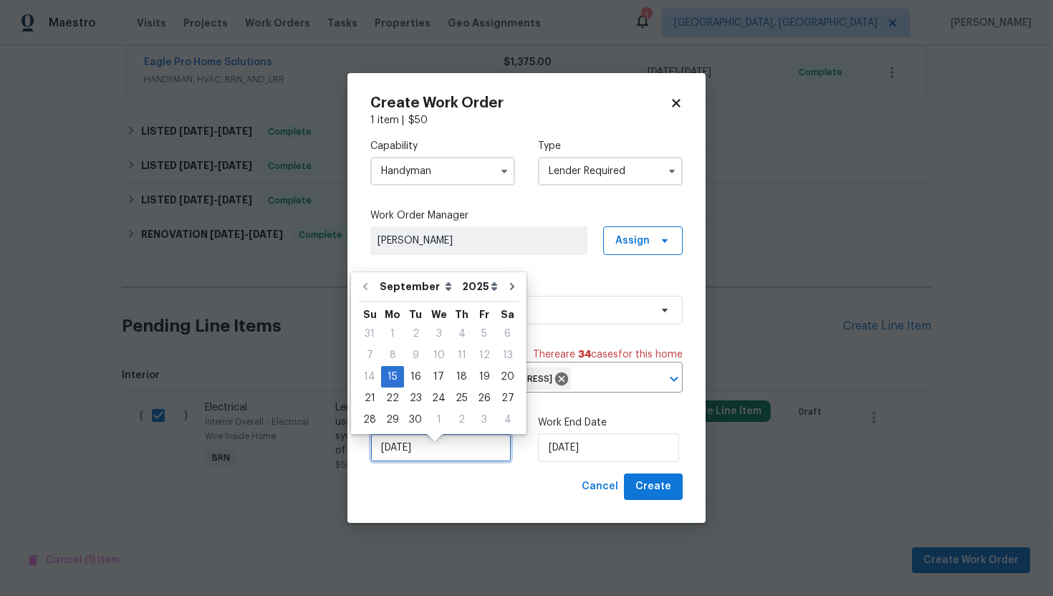
click at [405, 458] on input "[DATE]" at bounding box center [440, 447] width 141 height 29
click at [407, 382] on div "16" at bounding box center [415, 377] width 23 height 20
type input "[DATE]"
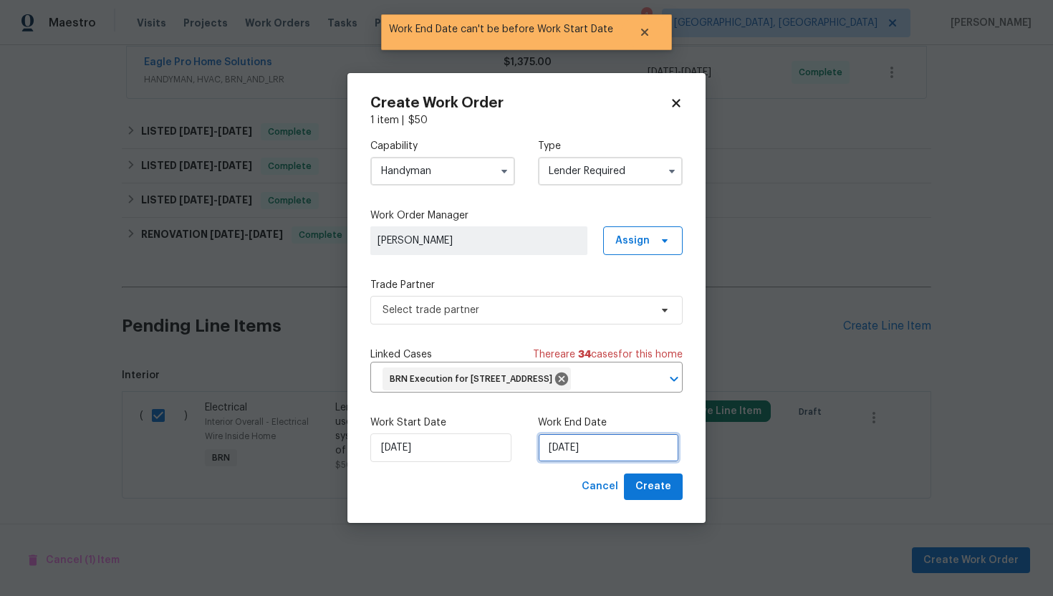
click at [553, 460] on input "[DATE]" at bounding box center [608, 447] width 141 height 29
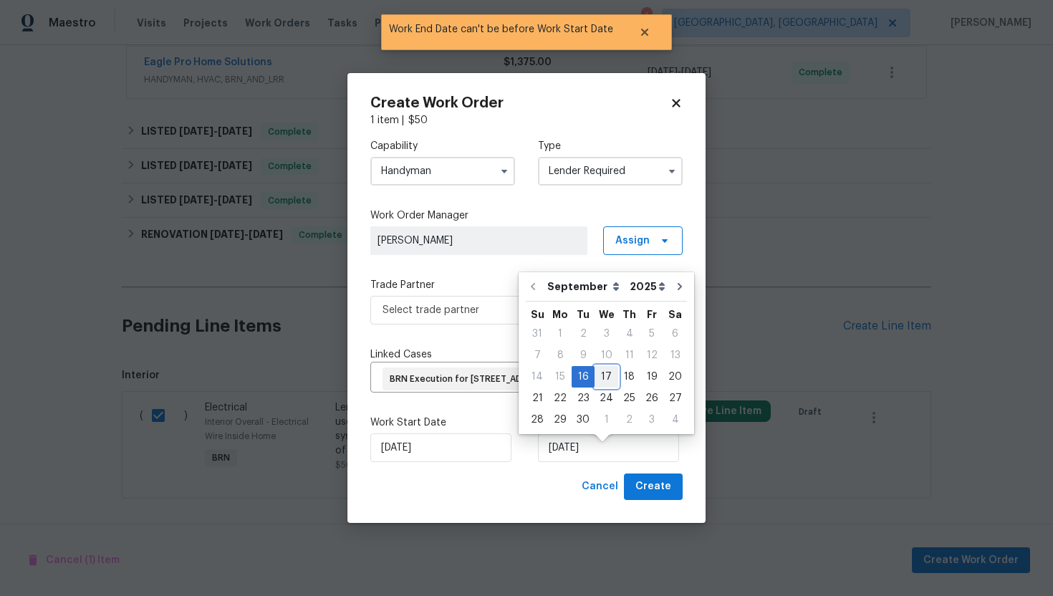
click at [606, 379] on div "17" at bounding box center [606, 377] width 24 height 20
type input "[DATE]"
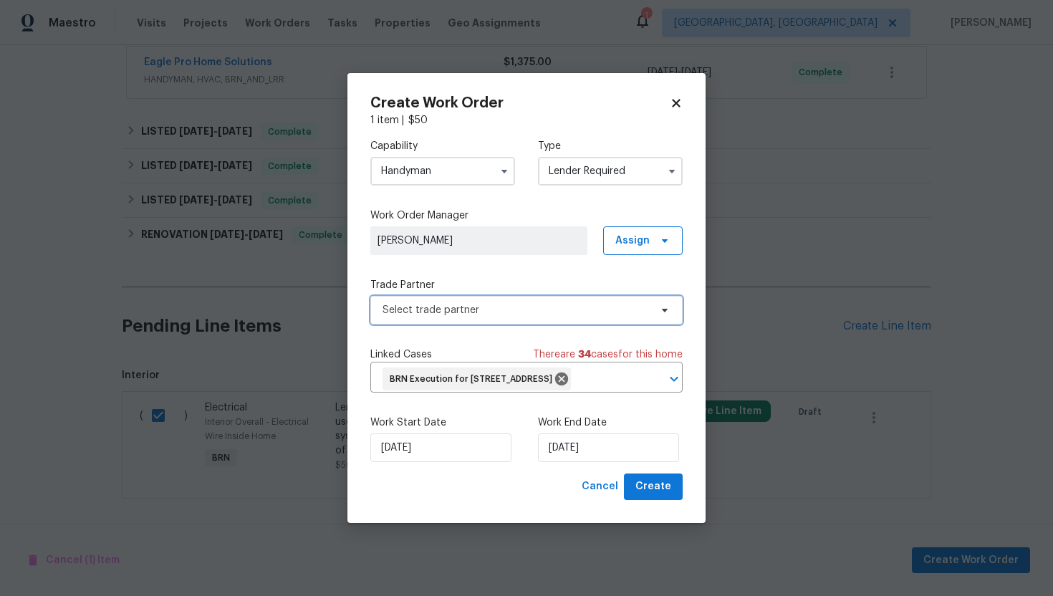
click at [495, 306] on span "Select trade partner" at bounding box center [526, 310] width 312 height 29
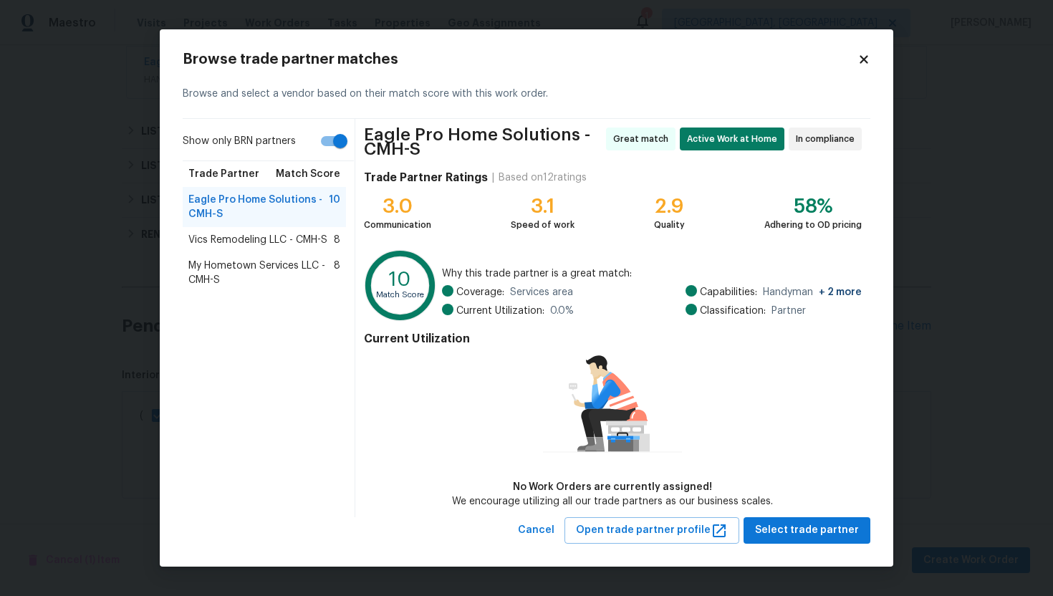
click at [264, 234] on span "Vics Remodeling LLC - CMH-S" at bounding box center [257, 240] width 139 height 14
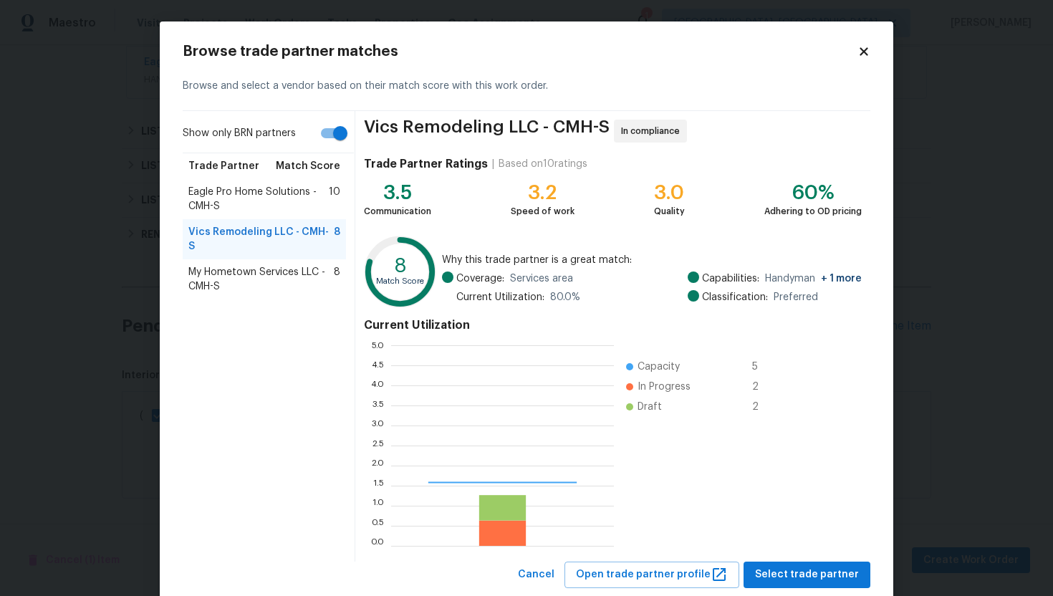
scroll to position [200, 223]
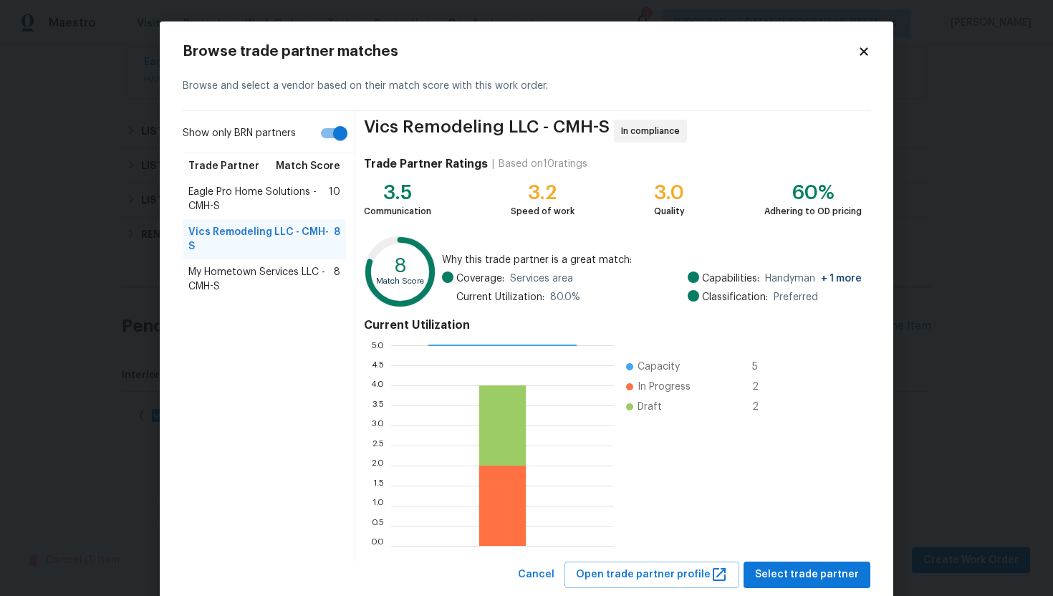
click at [330, 139] on input "Show only BRN partners" at bounding box center [340, 133] width 82 height 27
checkbox input "false"
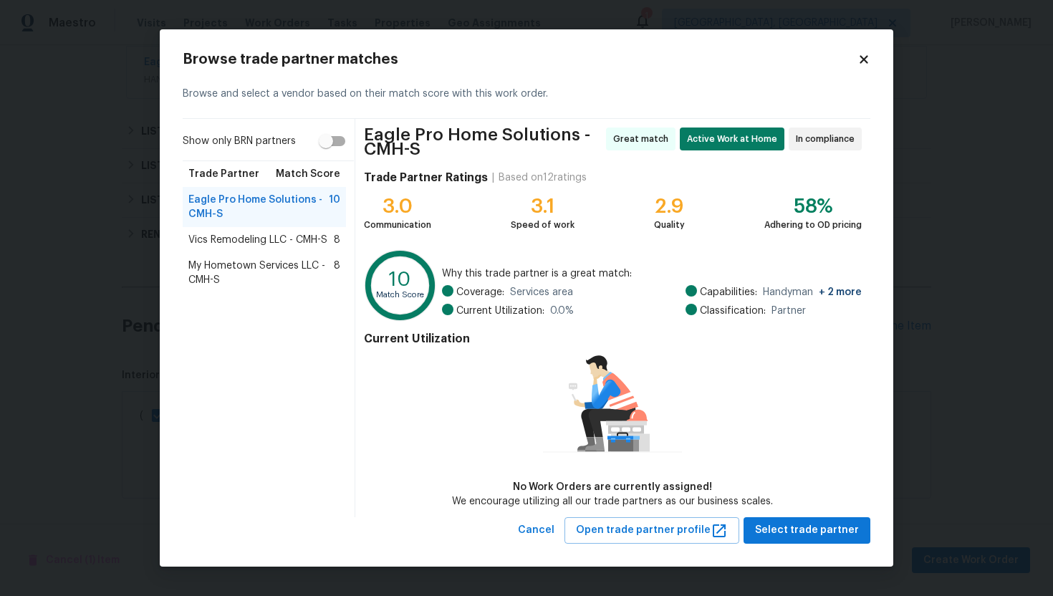
click at [266, 274] on span "My Hometown Services LLC - CMH-S" at bounding box center [260, 272] width 145 height 29
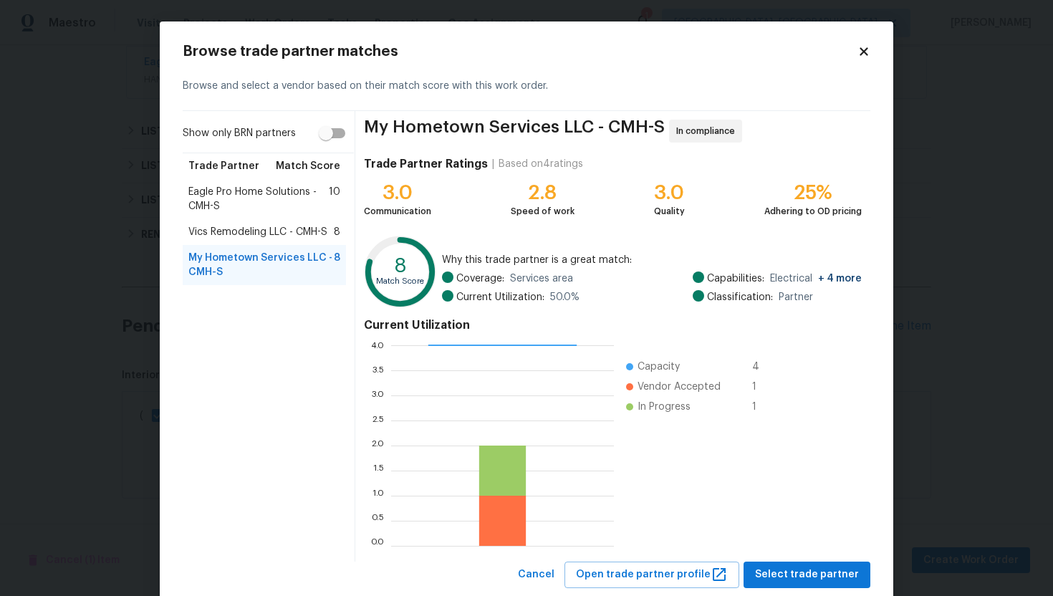
click at [253, 197] on span "Eagle Pro Home Solutions - CMH-S" at bounding box center [258, 199] width 140 height 29
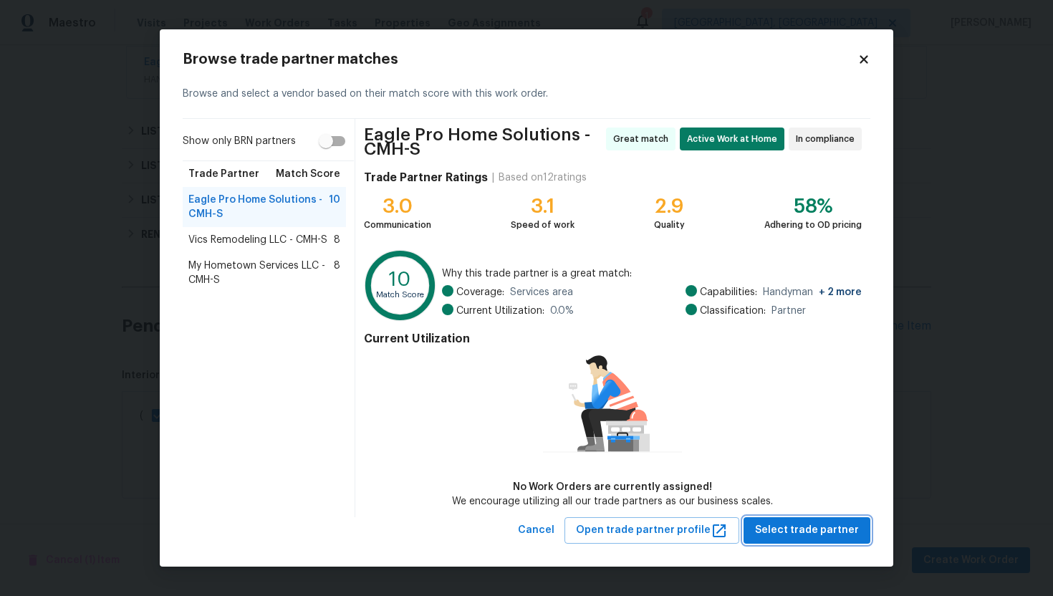
click at [778, 538] on span "Select trade partner" at bounding box center [807, 530] width 104 height 18
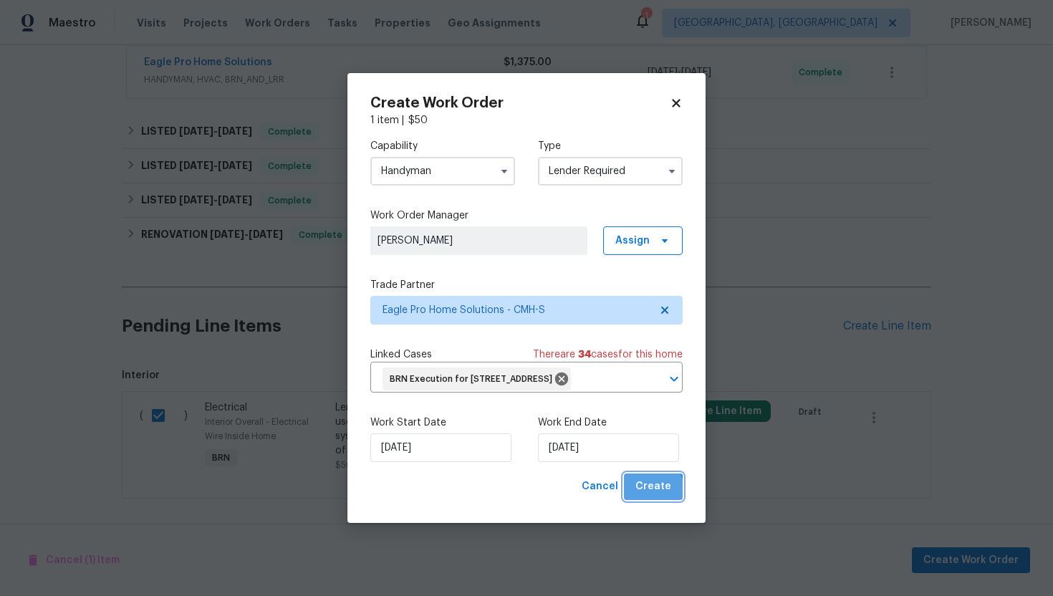
click at [648, 495] on span "Create" at bounding box center [653, 487] width 36 height 18
checkbox input "false"
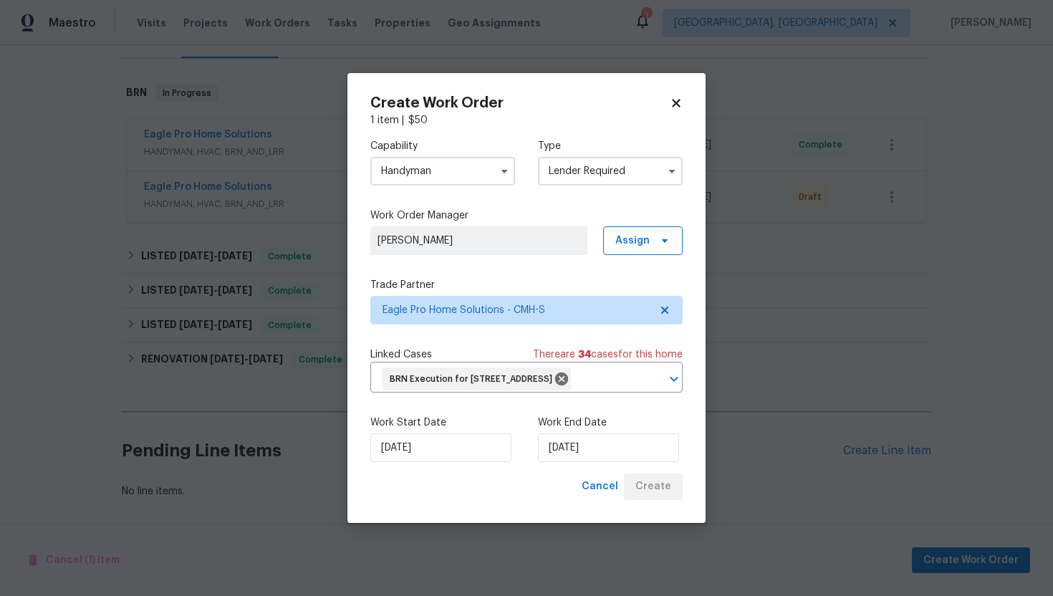
scroll to position [201, 0]
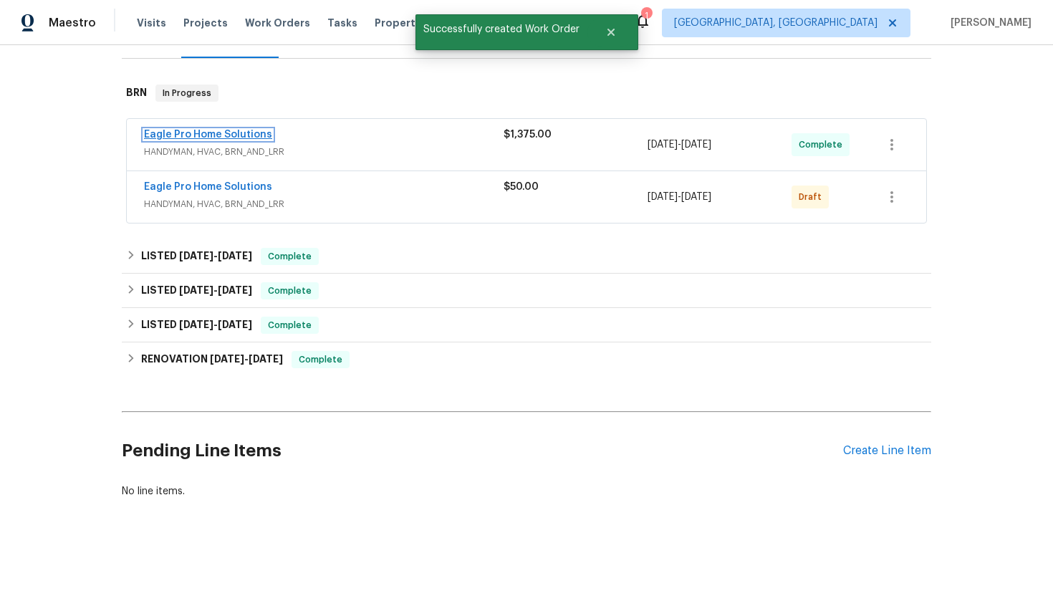
click at [189, 134] on link "Eagle Pro Home Solutions" at bounding box center [208, 135] width 128 height 10
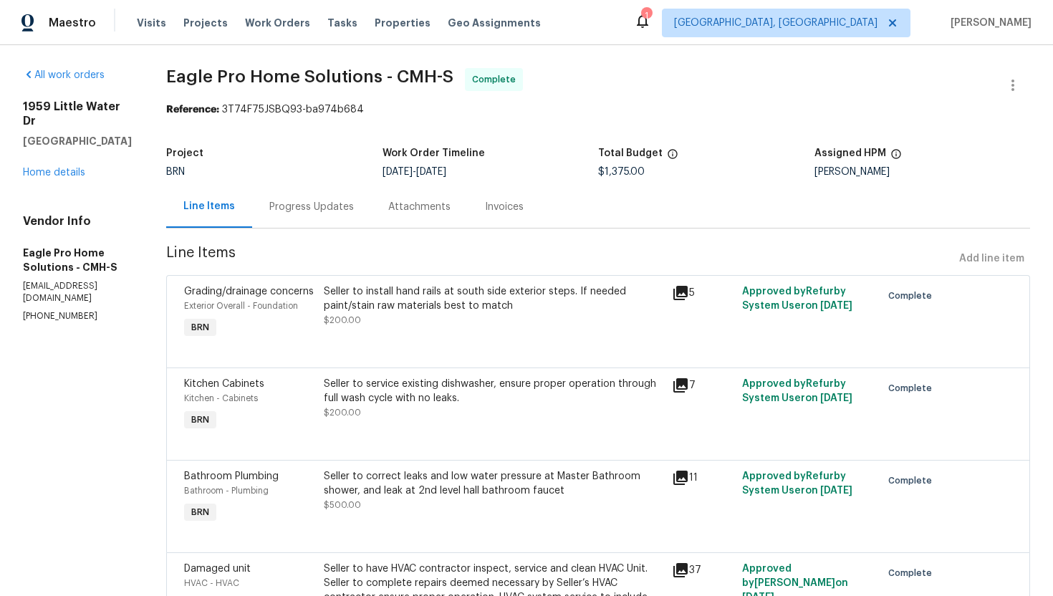
click at [321, 219] on div "Progress Updates" at bounding box center [311, 206] width 119 height 42
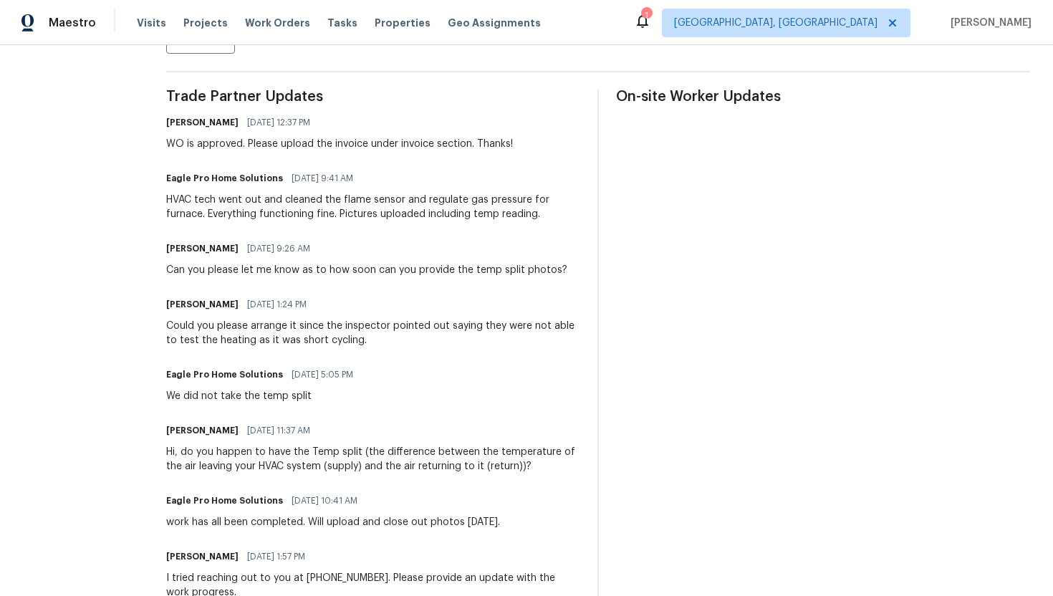
scroll to position [764, 0]
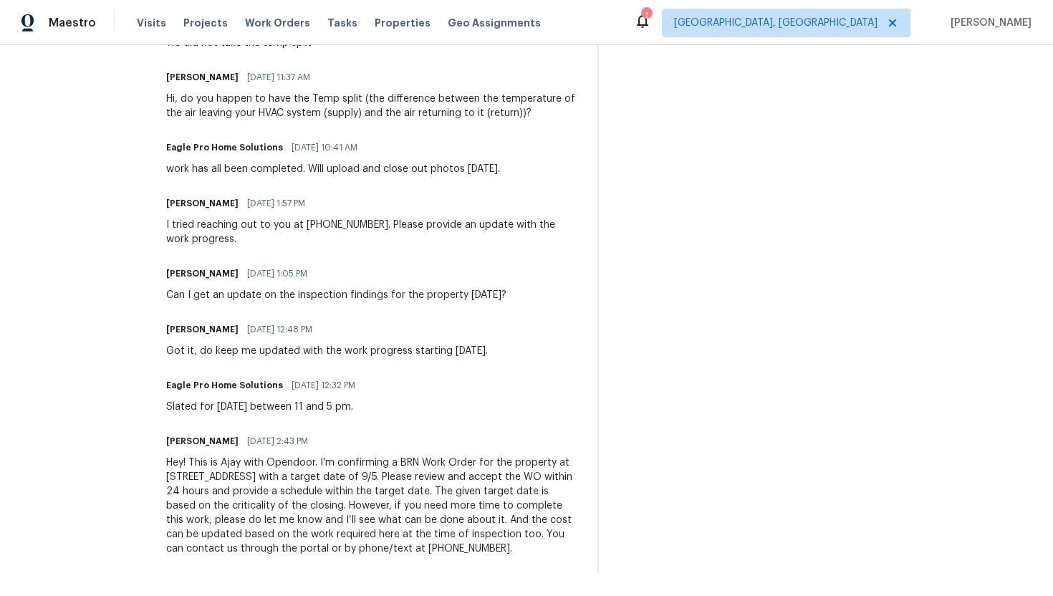
click at [333, 473] on div "Hey! This is Ajay with Opendoor. I’m confirming a BRN Work Order for the proper…" at bounding box center [373, 505] width 414 height 100
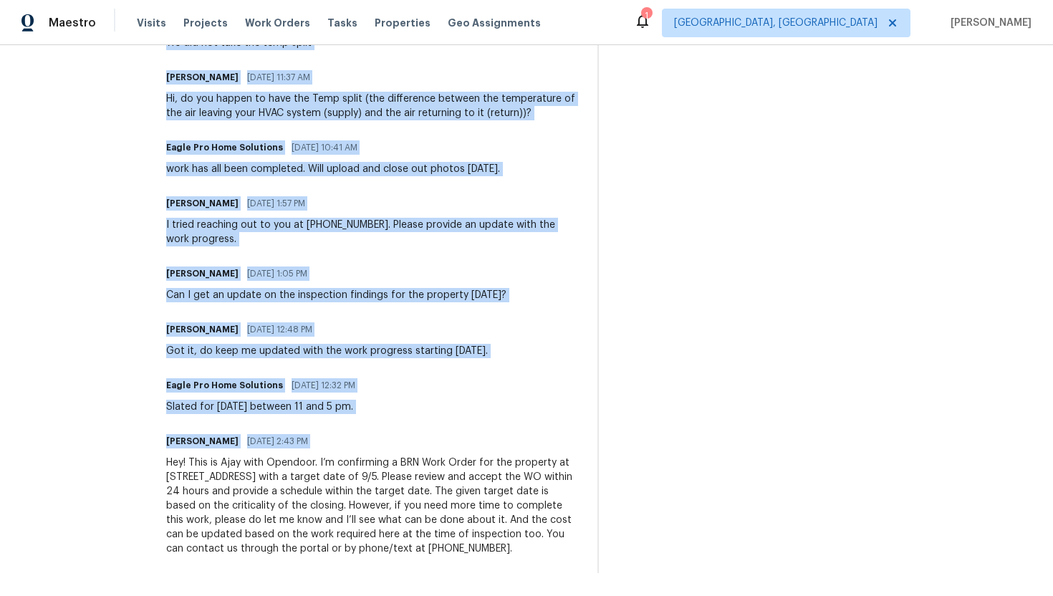
copy div "Trade Partner Updates [PERSON_NAME] [DATE] 12:37 PM WO is approved. Please uplo…"
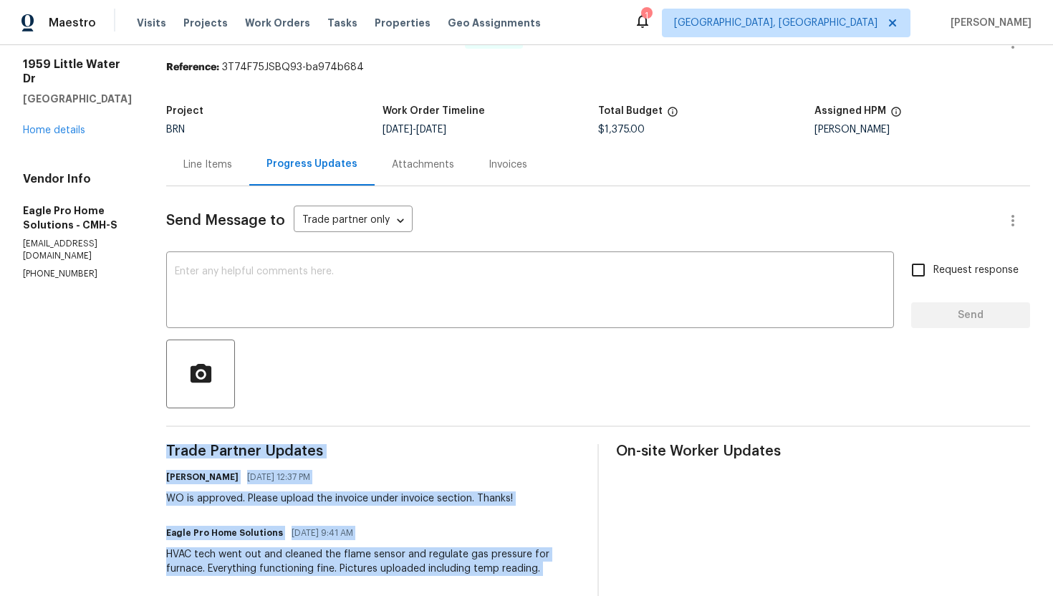
scroll to position [0, 0]
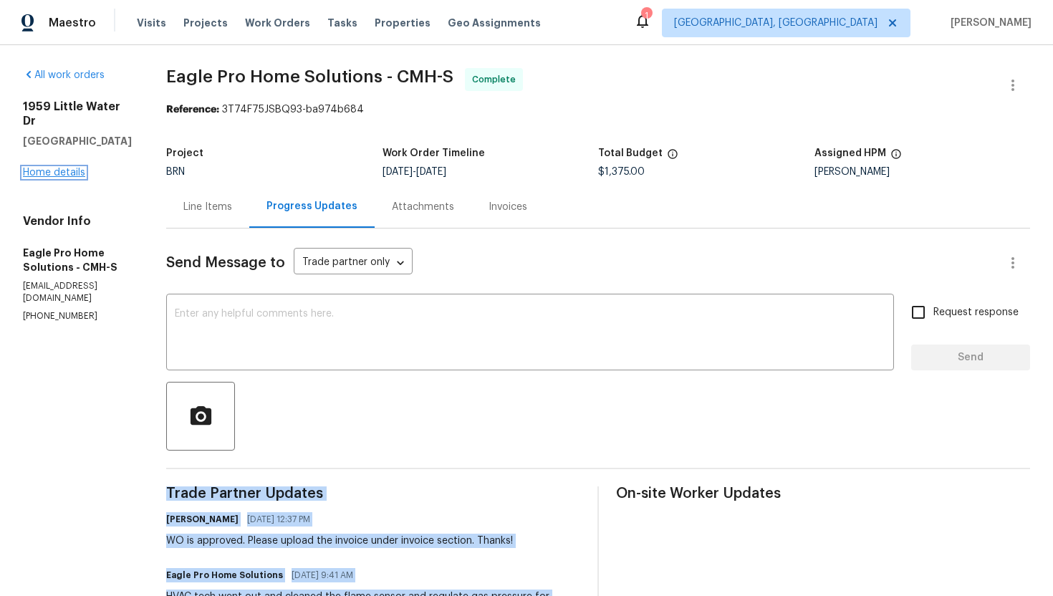
click at [50, 168] on link "Home details" at bounding box center [54, 173] width 62 height 10
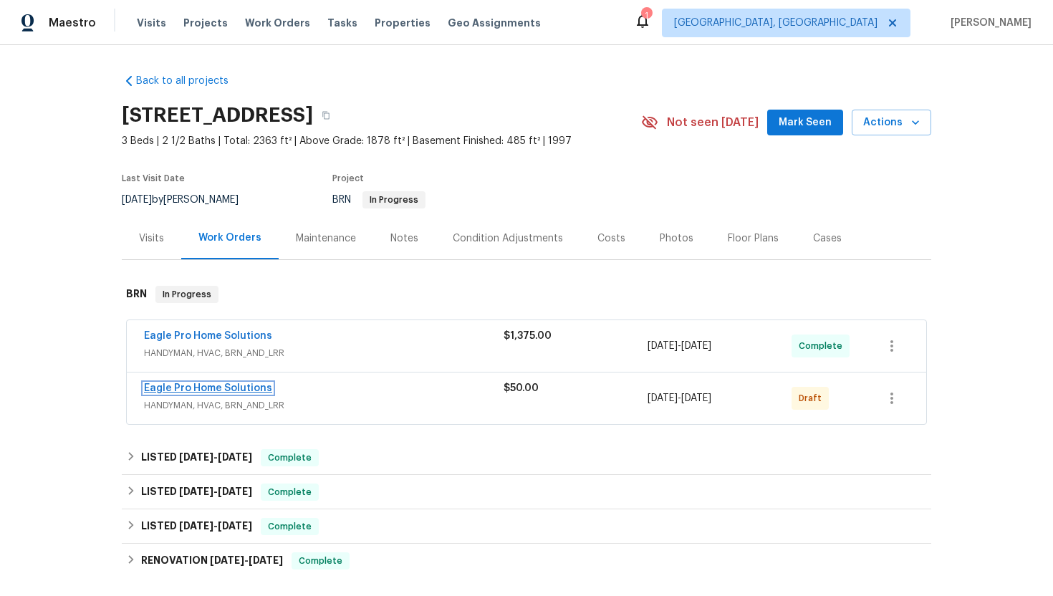
click at [238, 387] on link "Eagle Pro Home Solutions" at bounding box center [208, 388] width 128 height 10
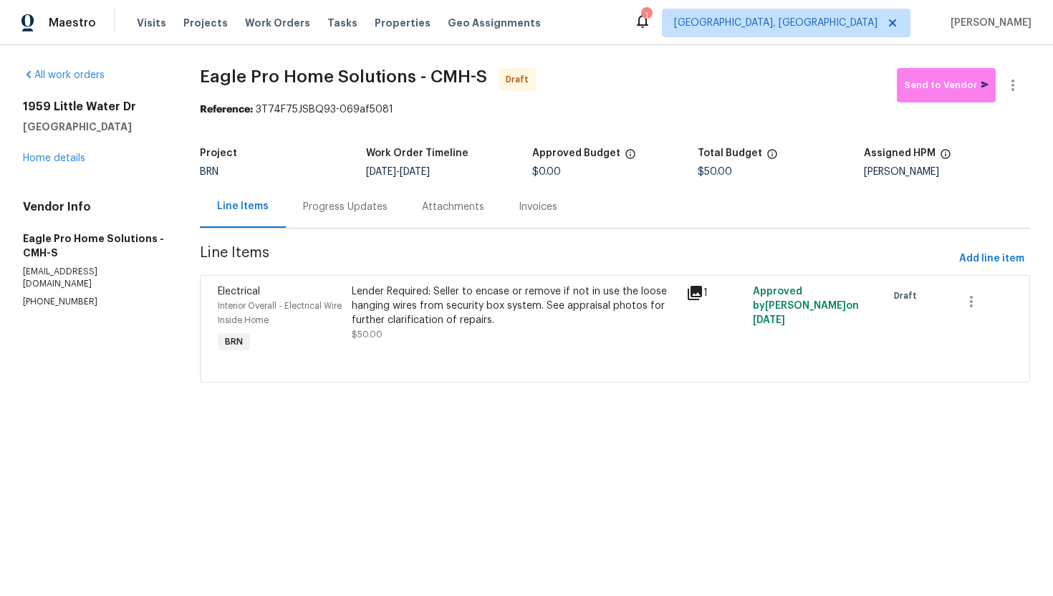
click at [354, 224] on div "Progress Updates" at bounding box center [345, 206] width 119 height 42
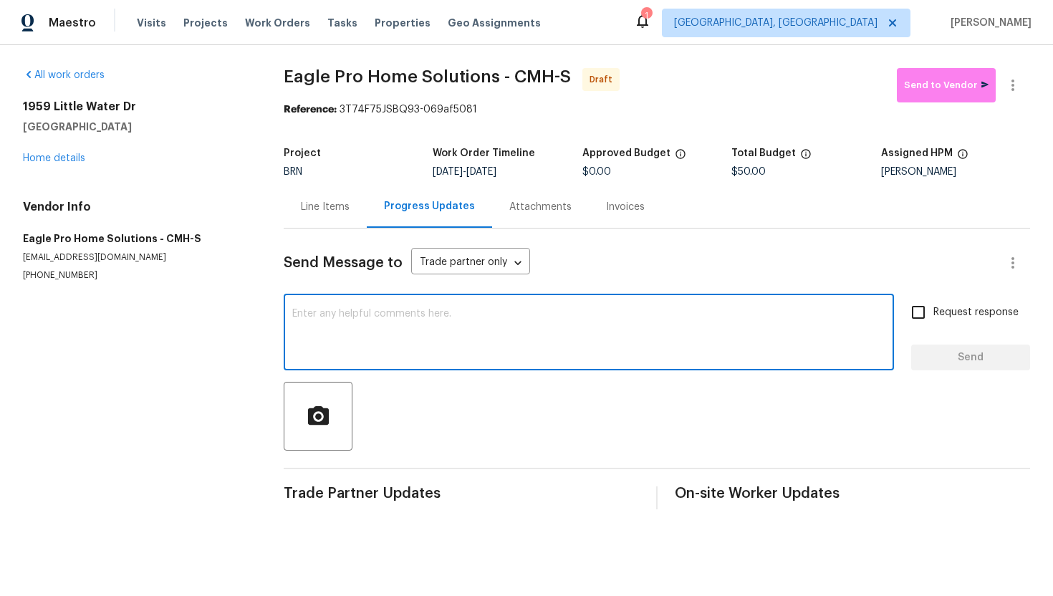
click at [438, 335] on textarea at bounding box center [588, 334] width 593 height 50
paste textarea "Hey! This is Ajay with Opendoor. I’m confirming a BRN Work Order for the proper…"
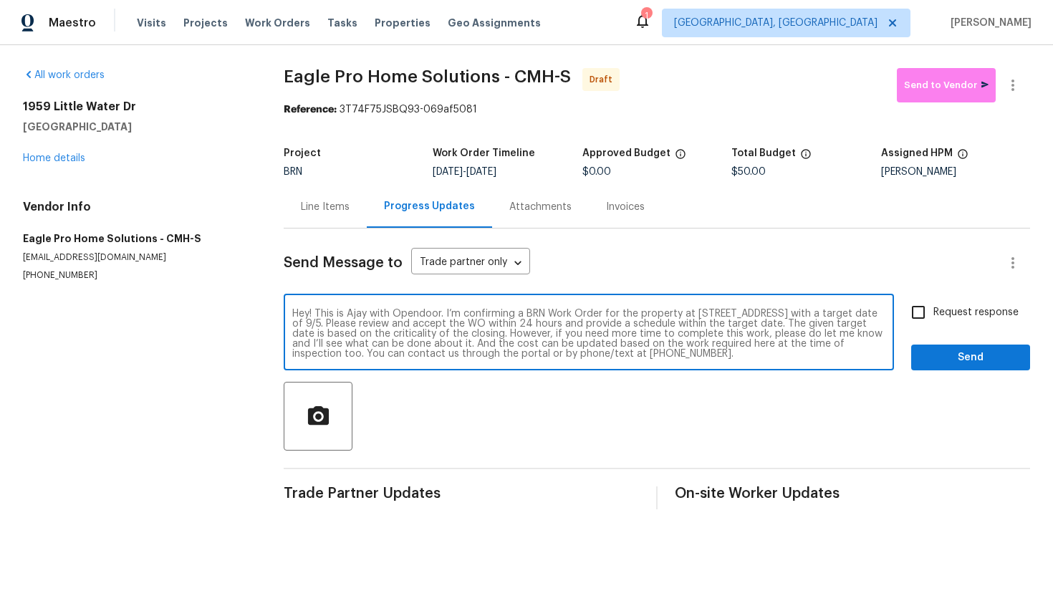
click at [435, 324] on textarea "Hey! This is Ajay with Opendoor. I’m confirming a BRN Work Order for the proper…" at bounding box center [588, 334] width 593 height 50
type textarea "Hey! This is Ajay with Opendoor. I’m confirming a BRN Work Order for the proper…"
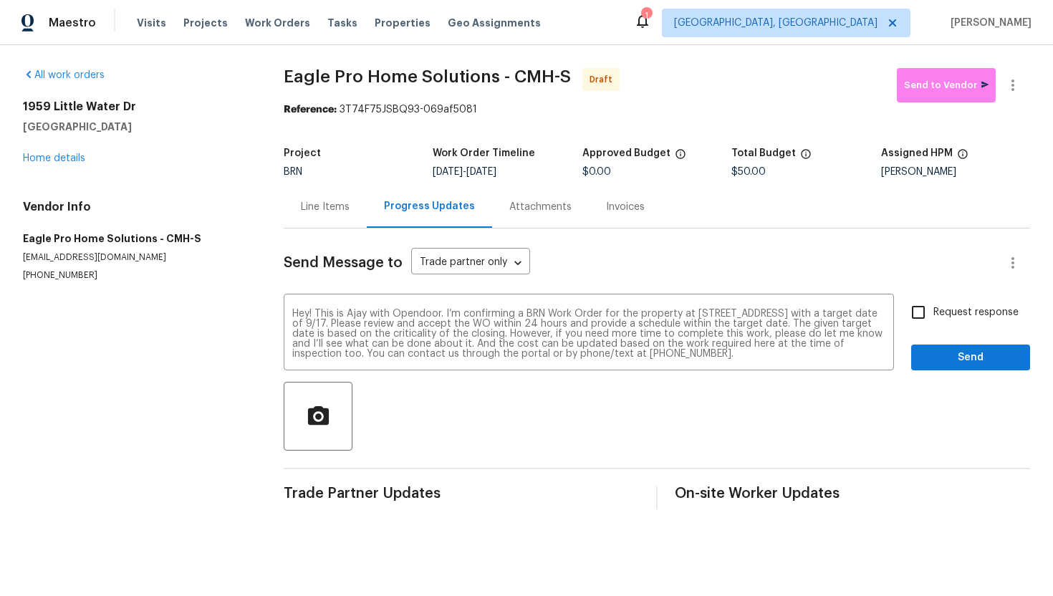
click at [957, 314] on span "Request response" at bounding box center [975, 312] width 85 height 15
click at [933, 314] on input "Request response" at bounding box center [918, 312] width 30 height 30
checkbox input "true"
click at [954, 349] on span "Send" at bounding box center [970, 358] width 96 height 18
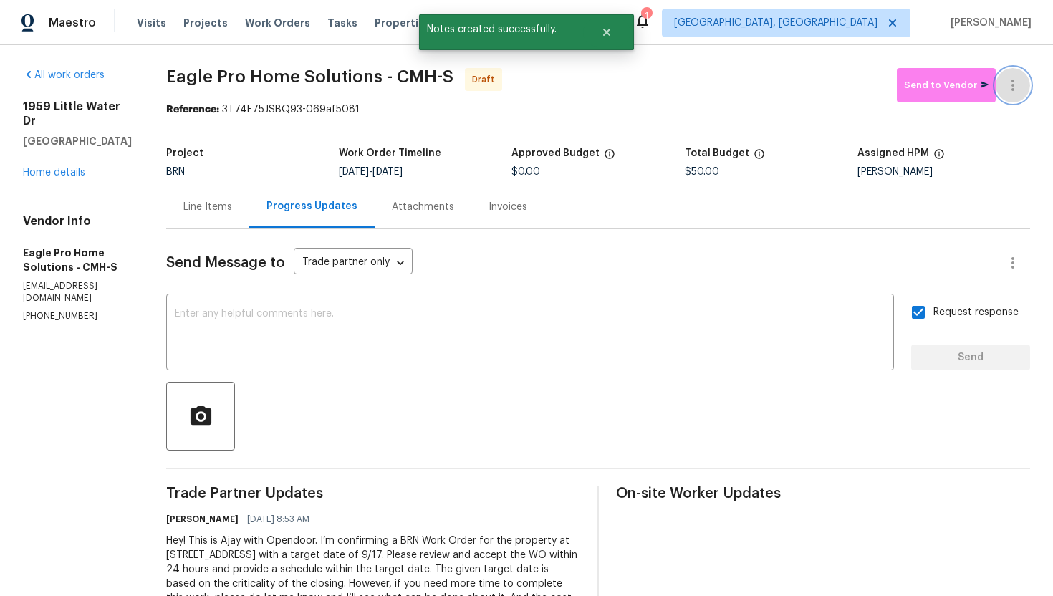
click at [1012, 100] on button "button" at bounding box center [1012, 85] width 34 height 34
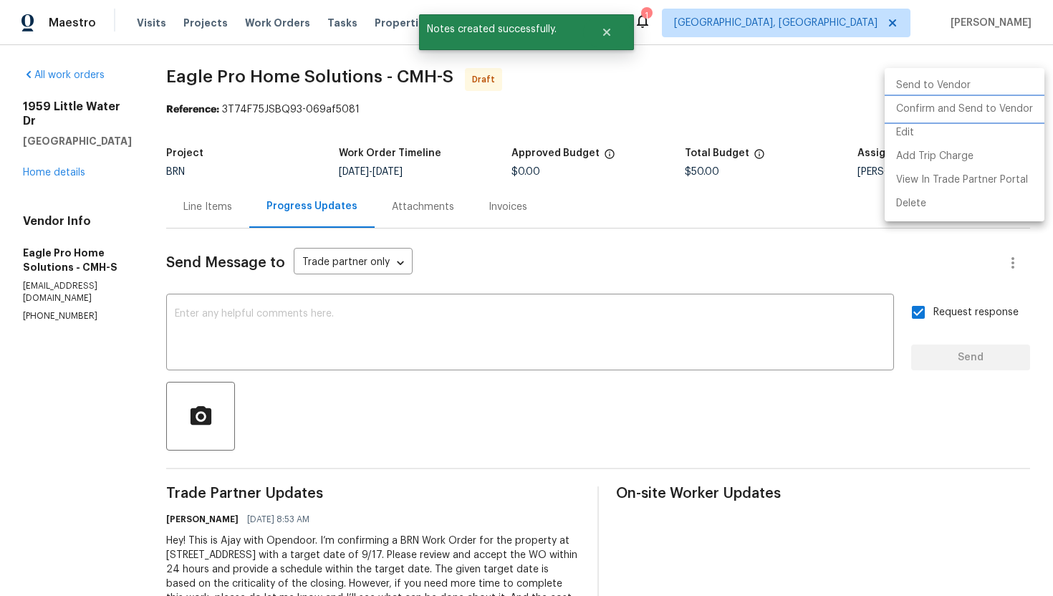
click at [1007, 110] on li "Confirm and Send to Vendor" at bounding box center [964, 109] width 160 height 24
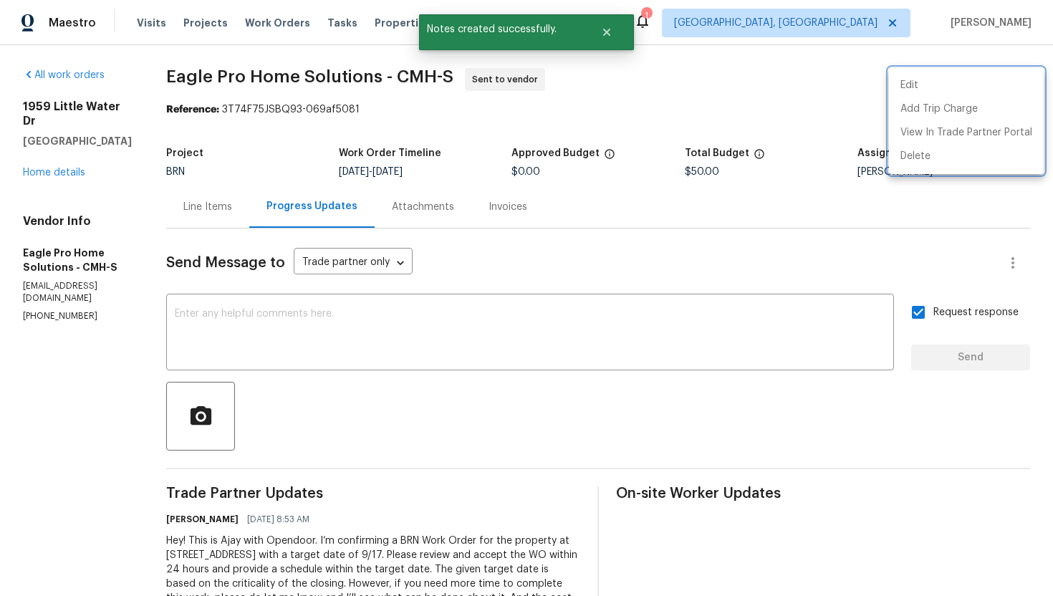
click at [710, 255] on div at bounding box center [526, 298] width 1053 height 596
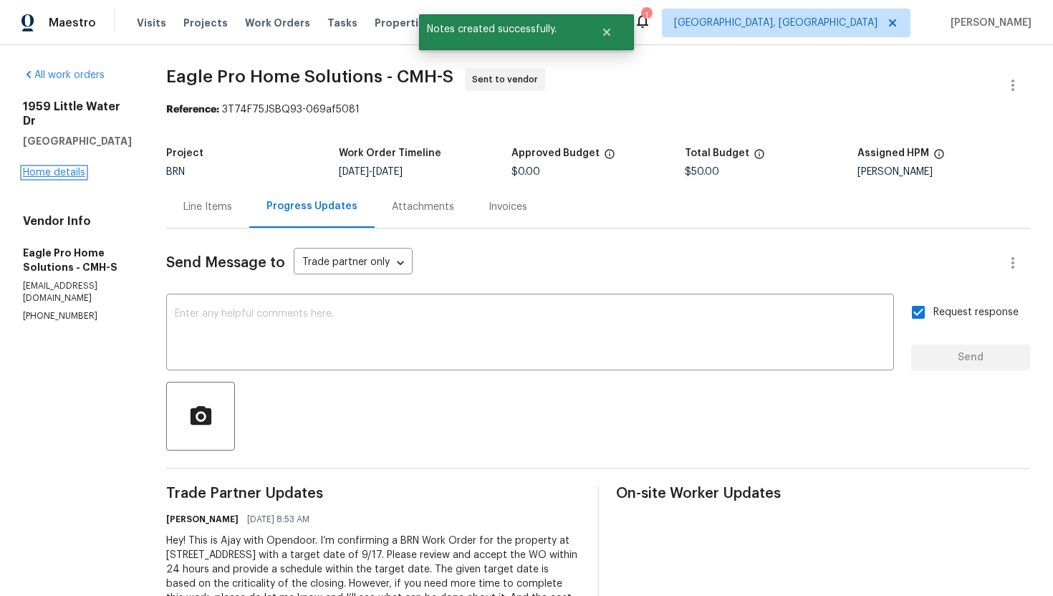
click at [64, 168] on link "Home details" at bounding box center [54, 173] width 62 height 10
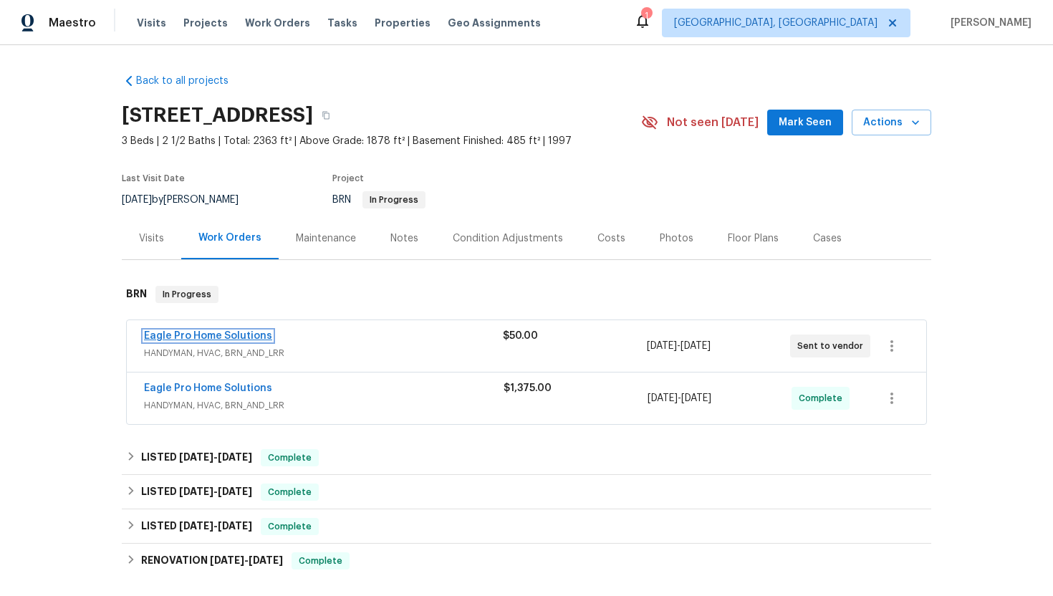
click at [209, 334] on link "Eagle Pro Home Solutions" at bounding box center [208, 336] width 128 height 10
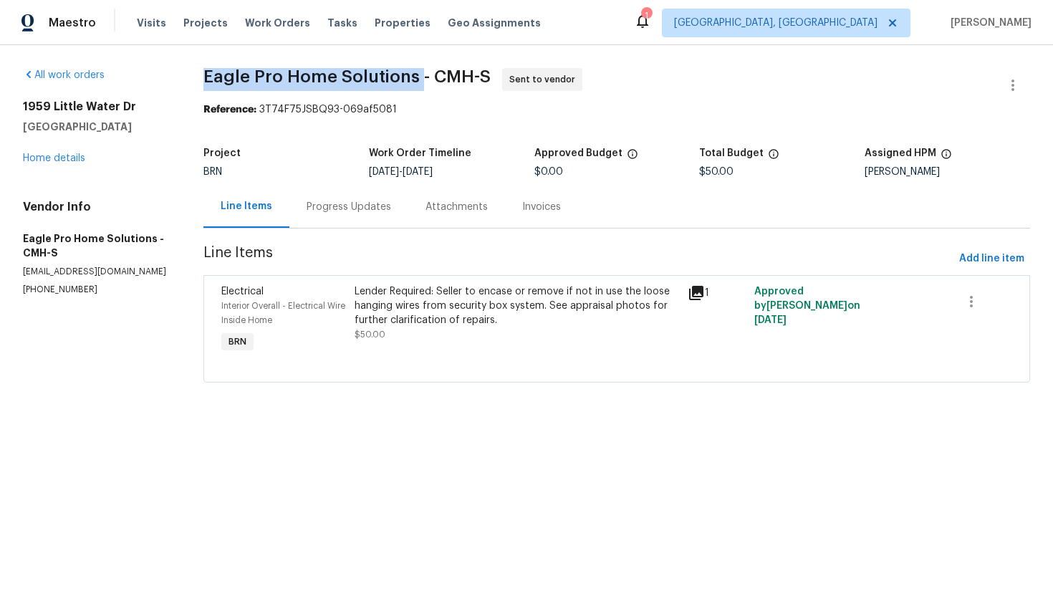
drag, startPoint x: 198, startPoint y: 71, endPoint x: 418, endPoint y: 82, distance: 220.1
click at [418, 82] on div "All work orders [STREET_ADDRESS][PERSON_NAME] Home details Vendor Info Eagle Pr…" at bounding box center [526, 233] width 1053 height 377
copy span "Eagle Pro Home Solutions"
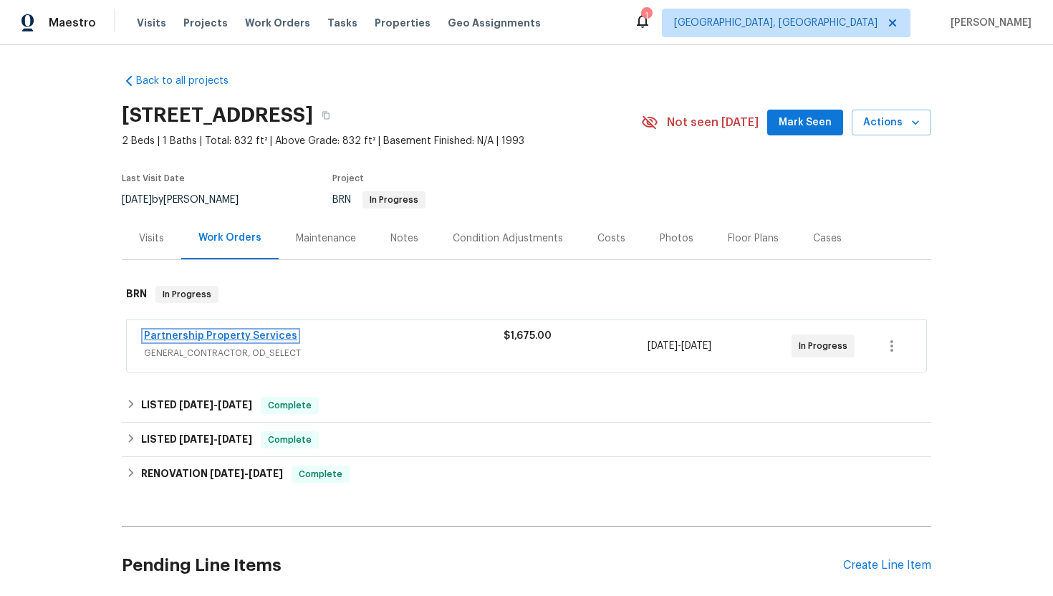
click at [253, 334] on link "Partnership Property Services" at bounding box center [220, 336] width 153 height 10
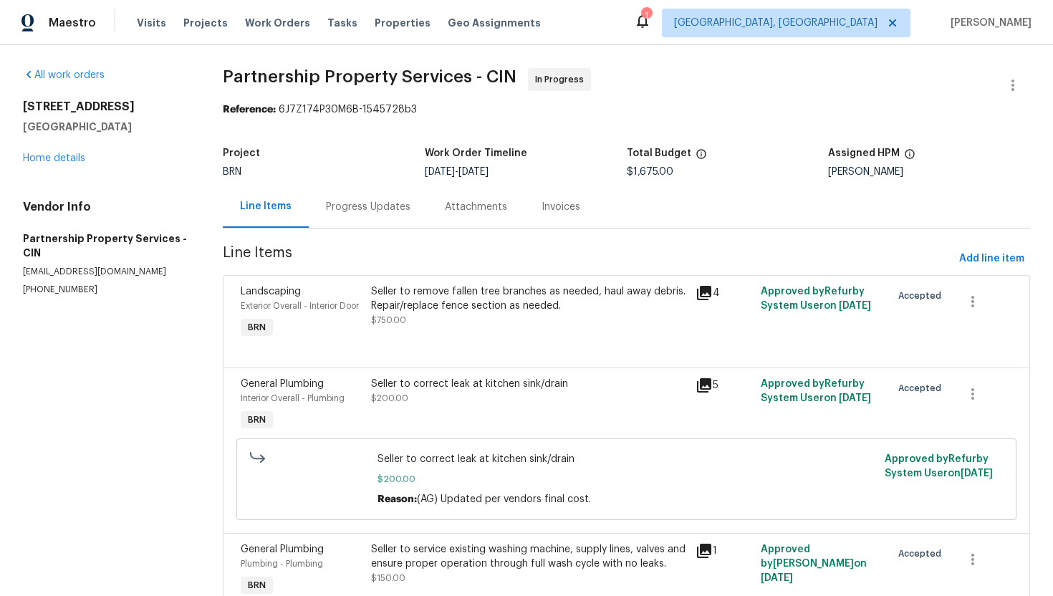
click at [364, 221] on div "Progress Updates" at bounding box center [368, 206] width 119 height 42
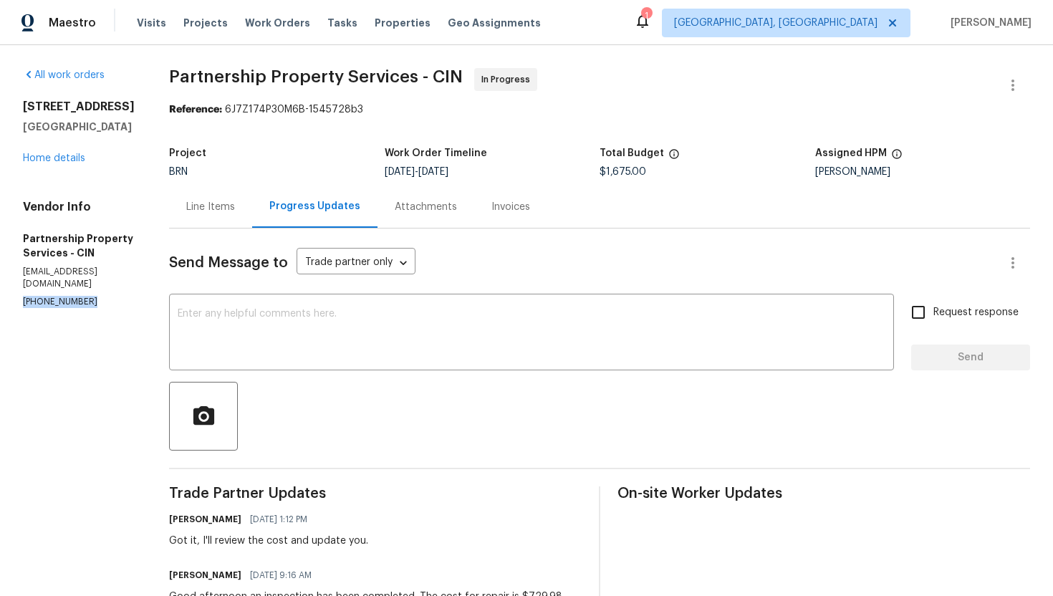
drag, startPoint x: 17, startPoint y: 274, endPoint x: 95, endPoint y: 278, distance: 78.1
copy p "(513) 460-3179"
click at [235, 207] on div "Line Items" at bounding box center [210, 207] width 49 height 14
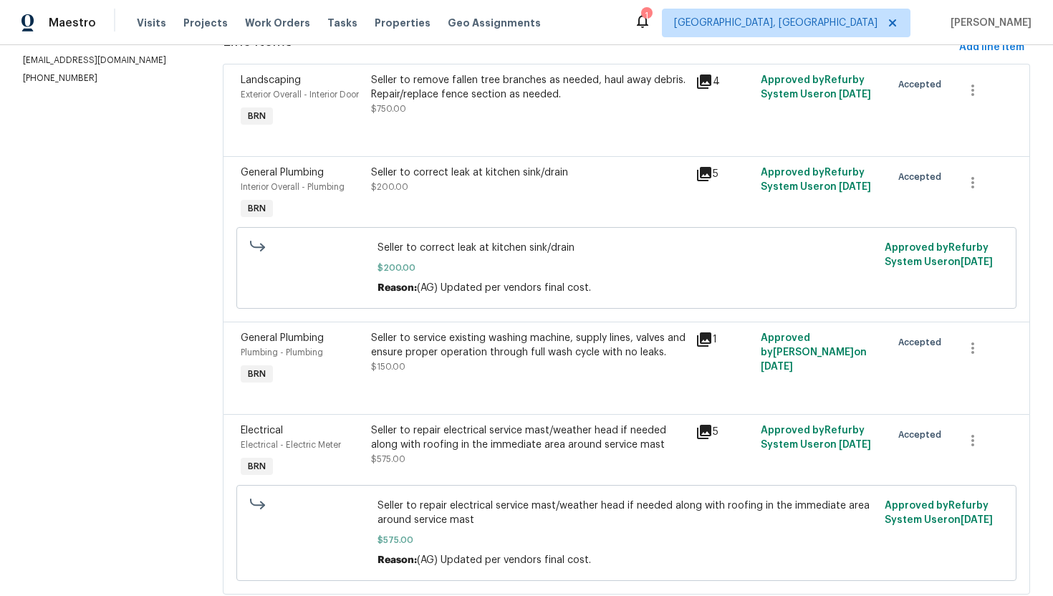
scroll to position [266, 0]
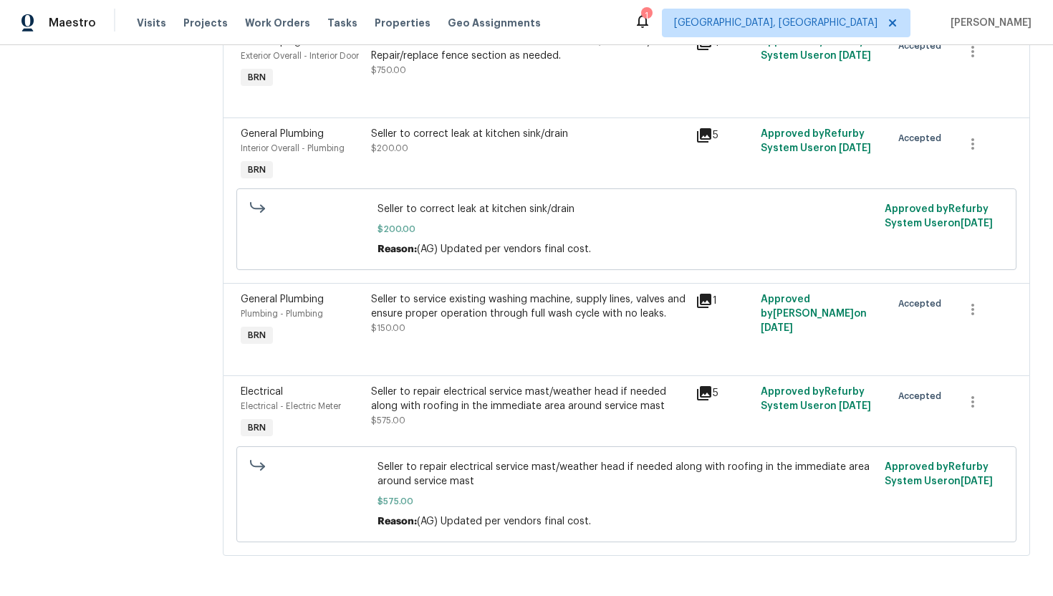
click at [469, 321] on div "Seller to service existing washing machine, supply lines, valves and ensure pro…" at bounding box center [529, 306] width 316 height 29
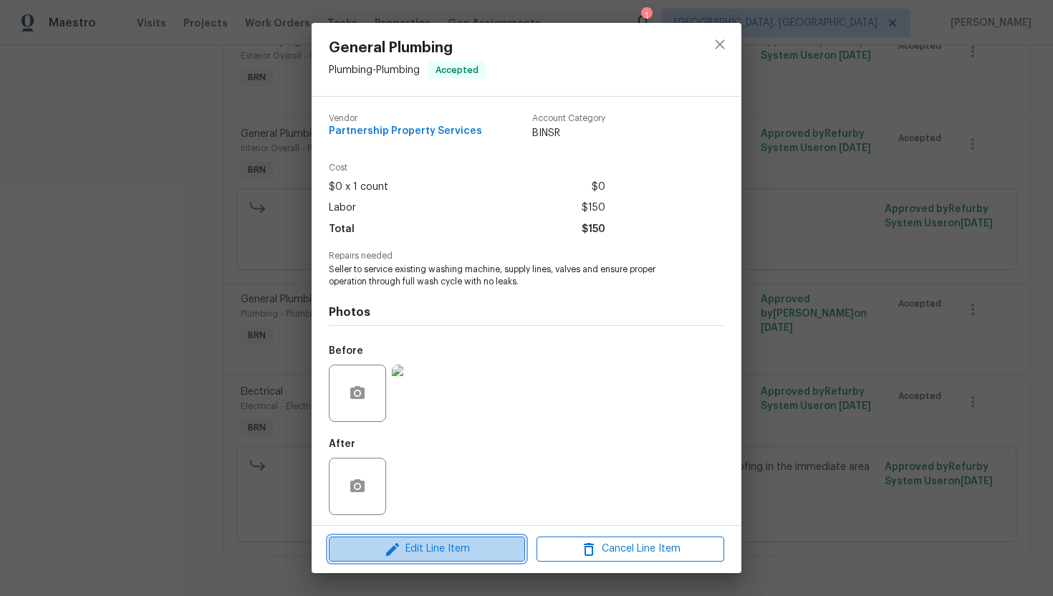
click at [427, 546] on span "Edit Line Item" at bounding box center [427, 549] width 188 height 18
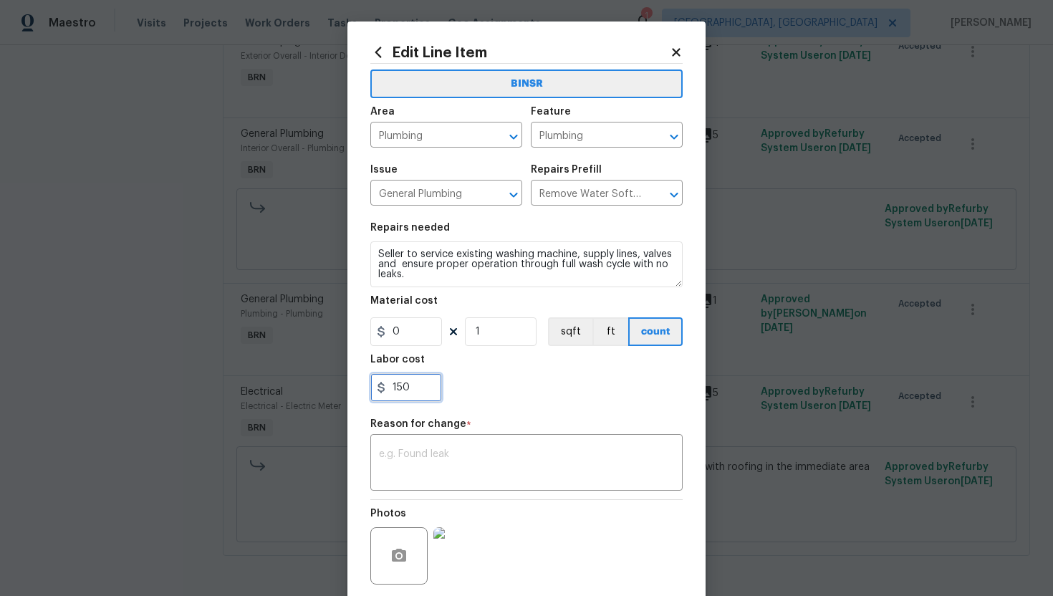
click at [399, 390] on input "150" at bounding box center [406, 387] width 72 height 29
type input "1100"
click at [528, 457] on textarea at bounding box center [526, 464] width 295 height 30
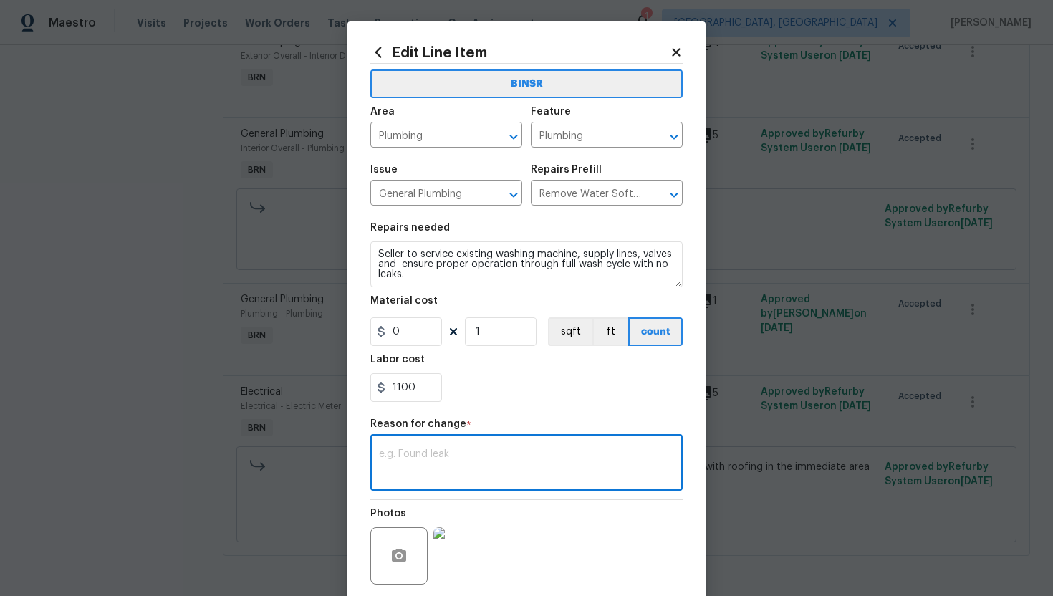
paste textarea "(AG) Updated cost per BR team’s approval."
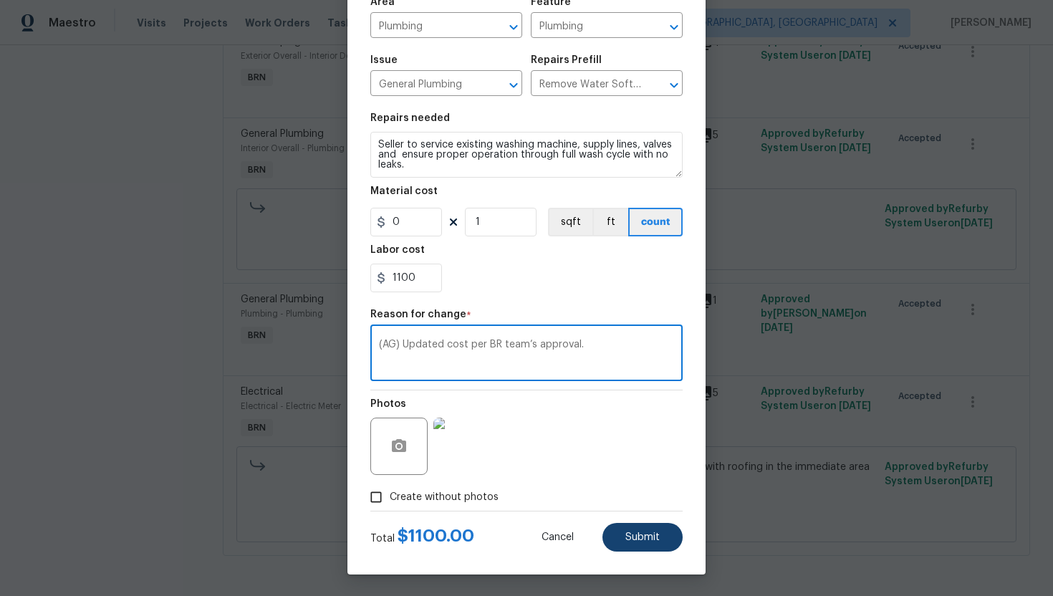
type textarea "(AG) Updated cost per BR team’s approval."
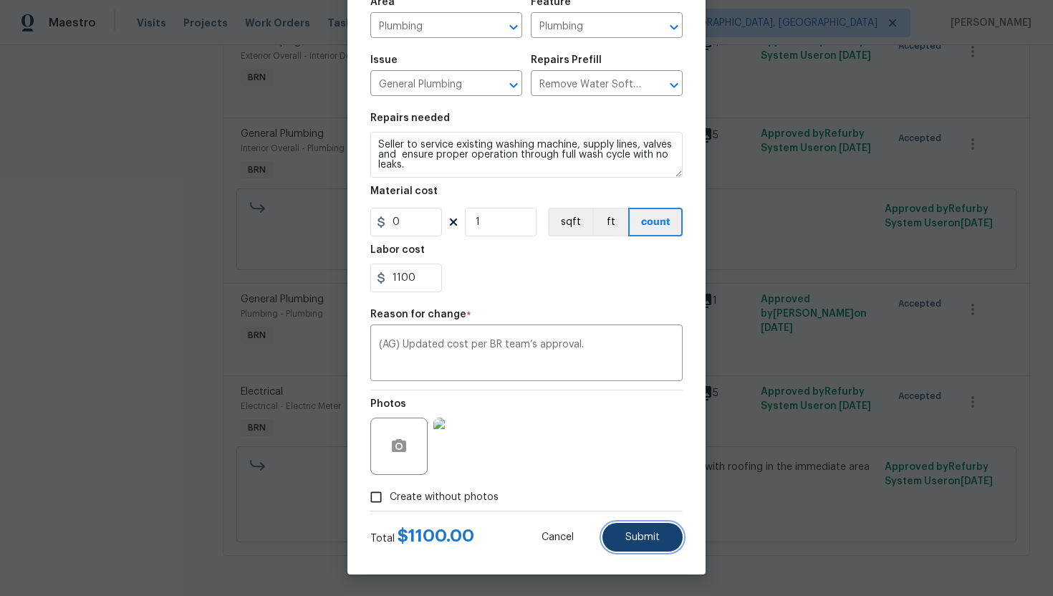
click at [647, 532] on span "Submit" at bounding box center [642, 537] width 34 height 11
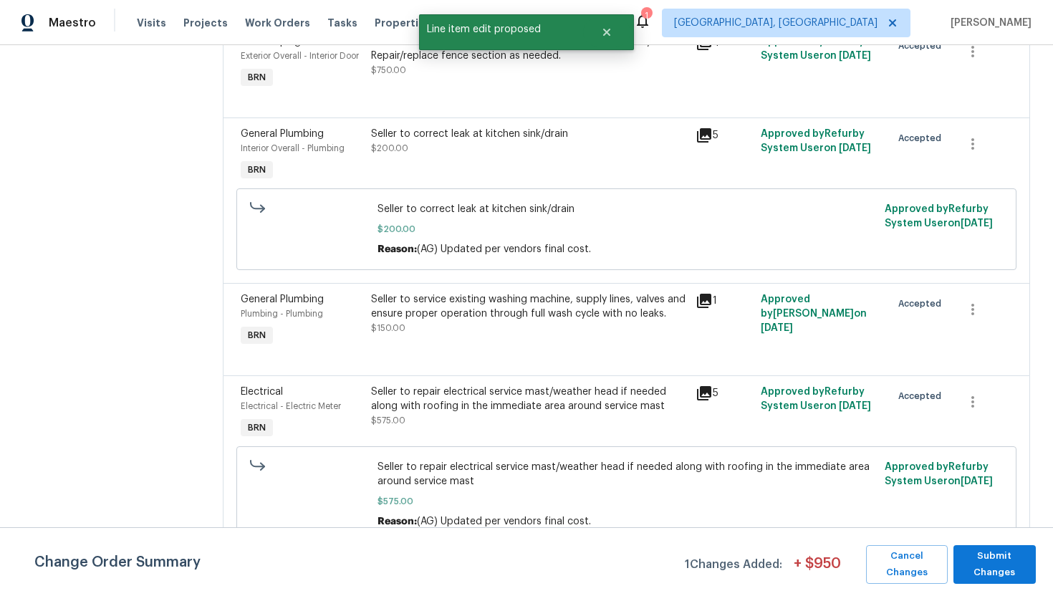
scroll to position [0, 0]
click at [992, 562] on span "Submit Changes" at bounding box center [994, 564] width 68 height 33
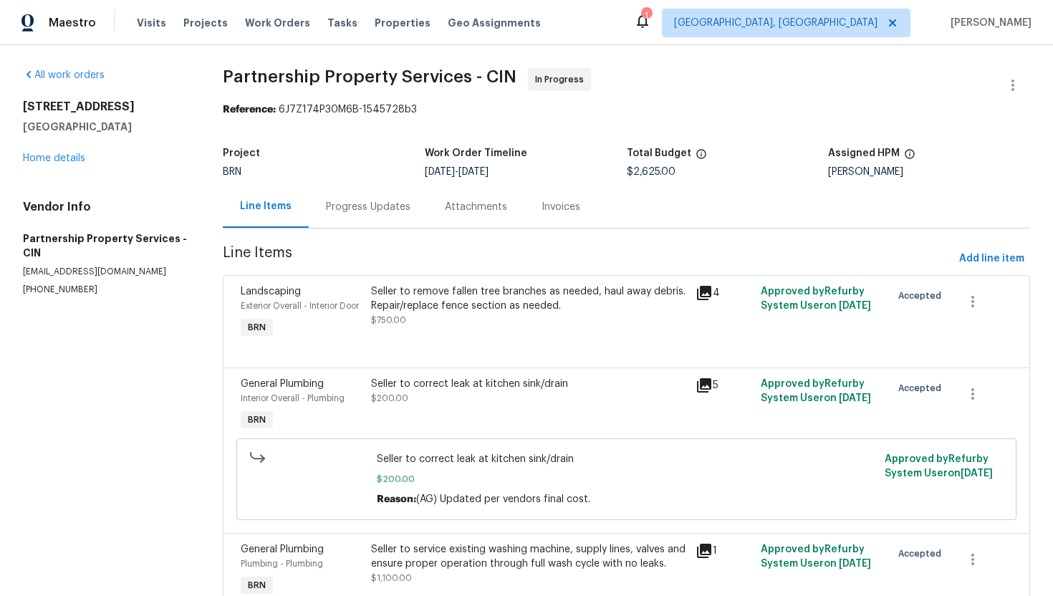
click at [412, 219] on div "Progress Updates" at bounding box center [368, 206] width 119 height 42
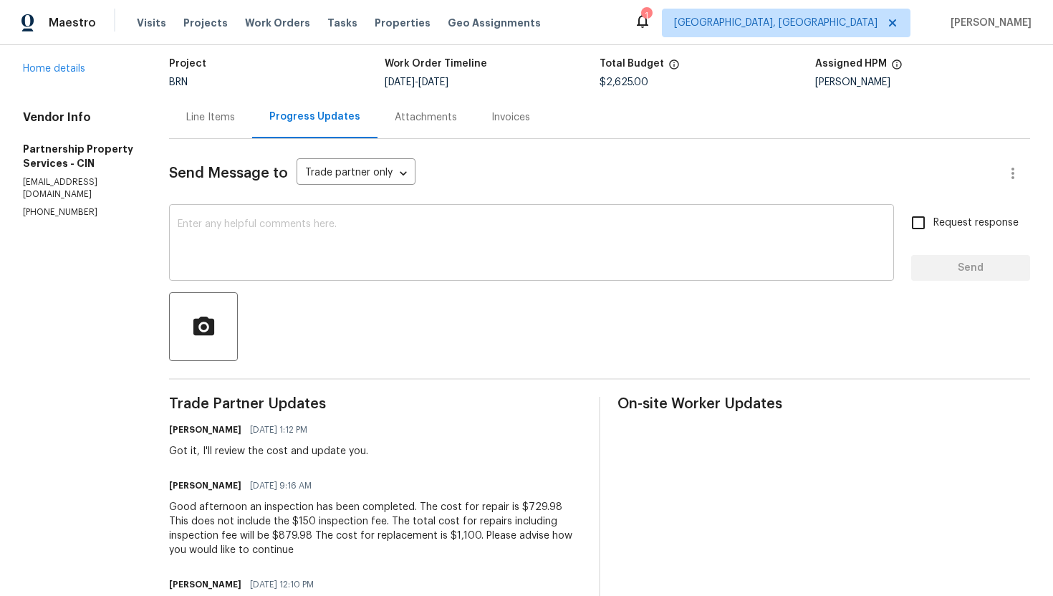
scroll to position [92, 0]
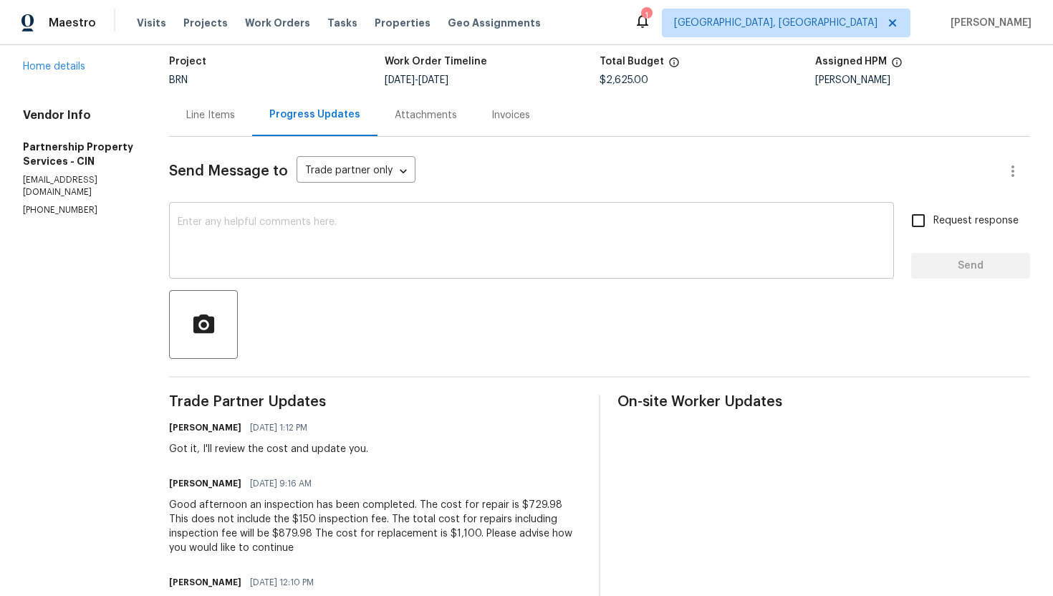
click at [435, 256] on textarea at bounding box center [531, 242] width 707 height 50
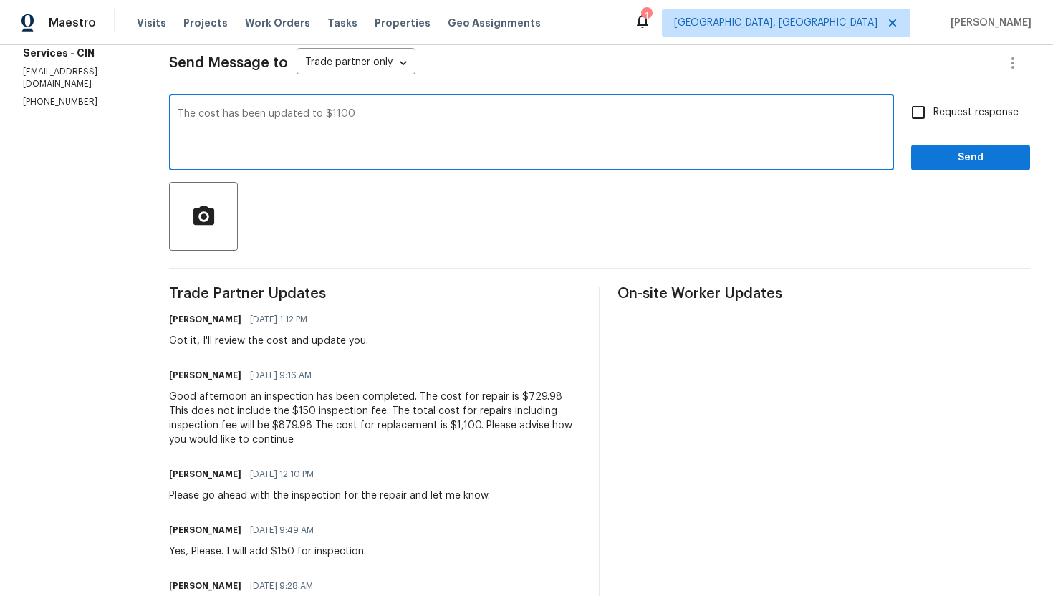
scroll to position [210, 0]
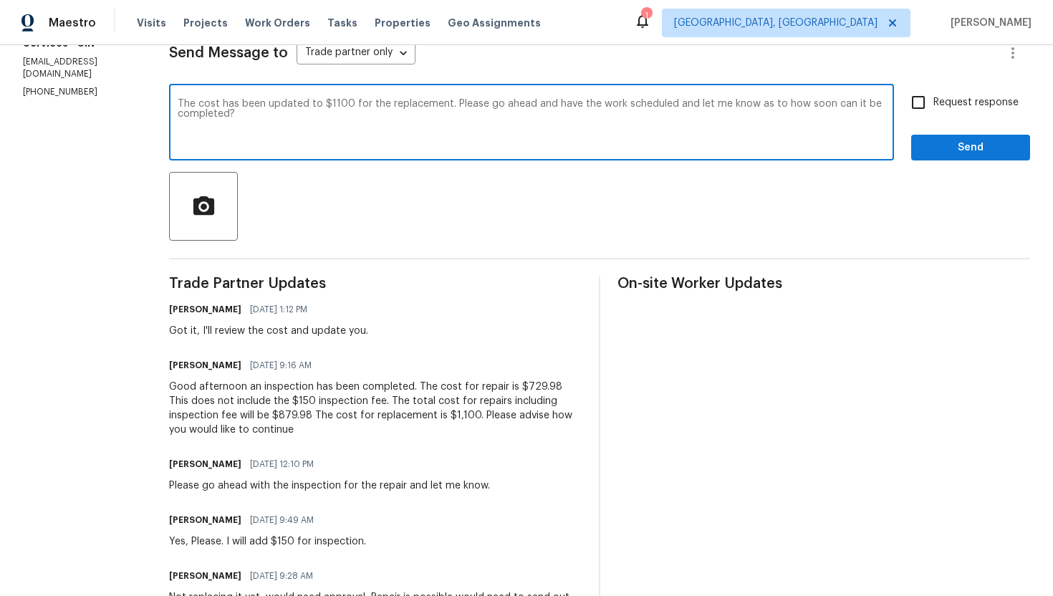
type textarea "The cost has been updated to $1100 for the replacement. Please go ahead and hav…"
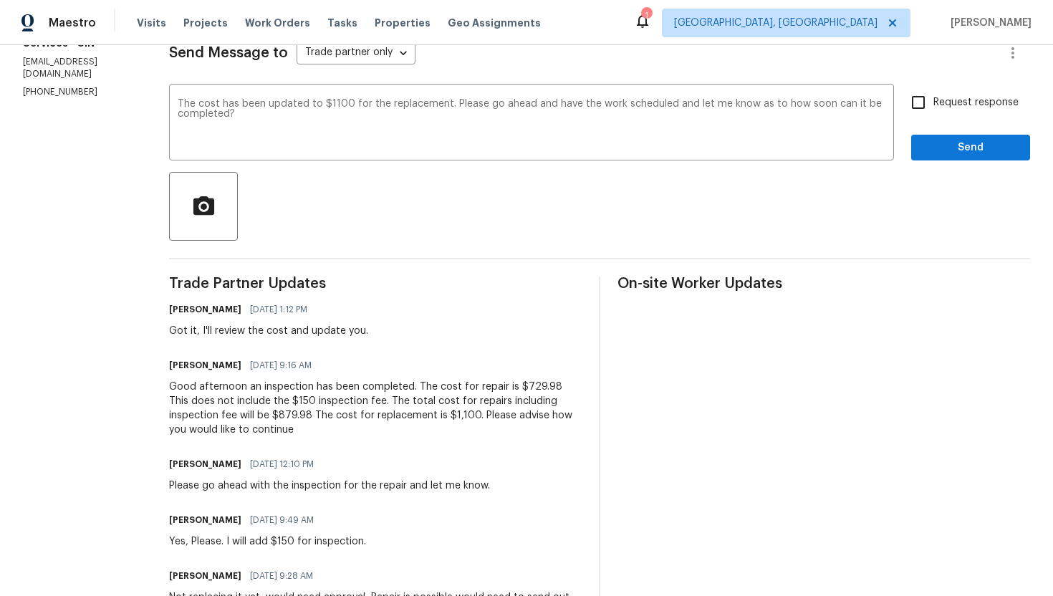
click at [963, 107] on span "Request response" at bounding box center [975, 102] width 85 height 15
click at [933, 107] on input "Request response" at bounding box center [918, 102] width 30 height 30
checkbox input "true"
click at [959, 151] on span "Send" at bounding box center [970, 148] width 96 height 18
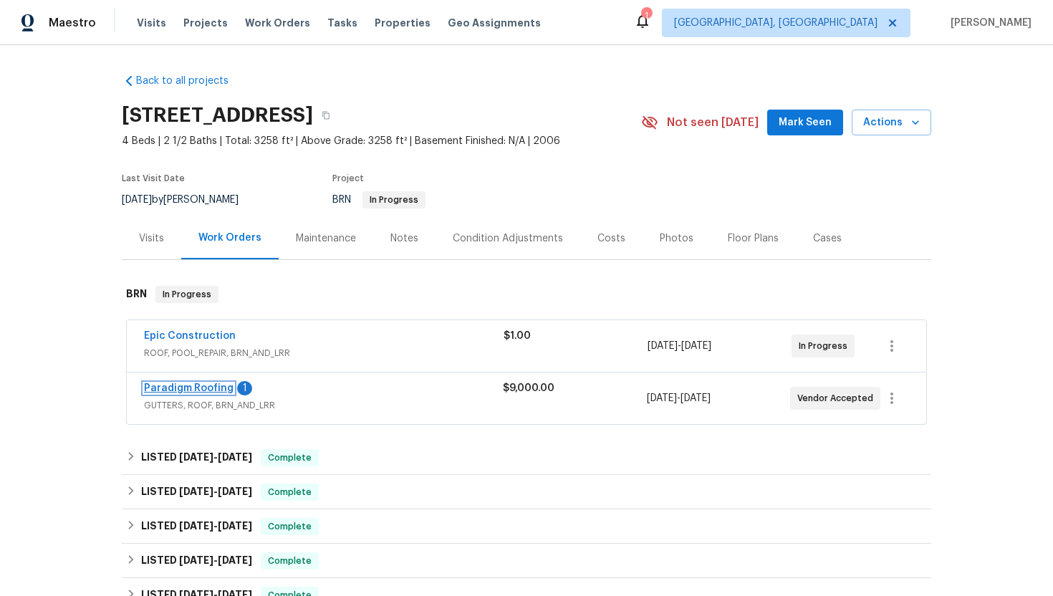
click at [201, 390] on link "Paradigm Roofing" at bounding box center [189, 388] width 90 height 10
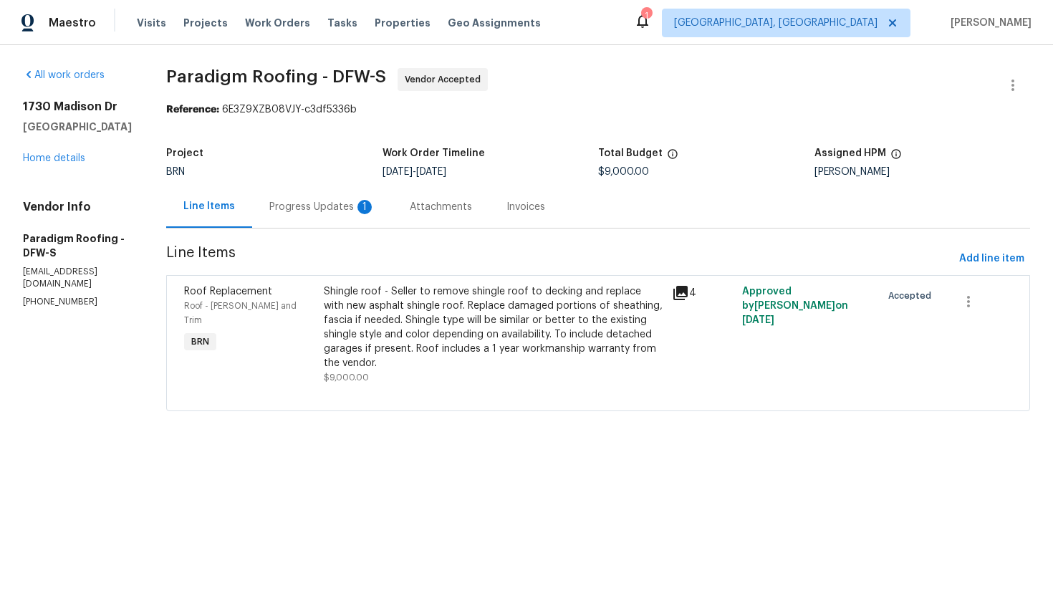
click at [362, 209] on div "1" at bounding box center [364, 207] width 14 height 14
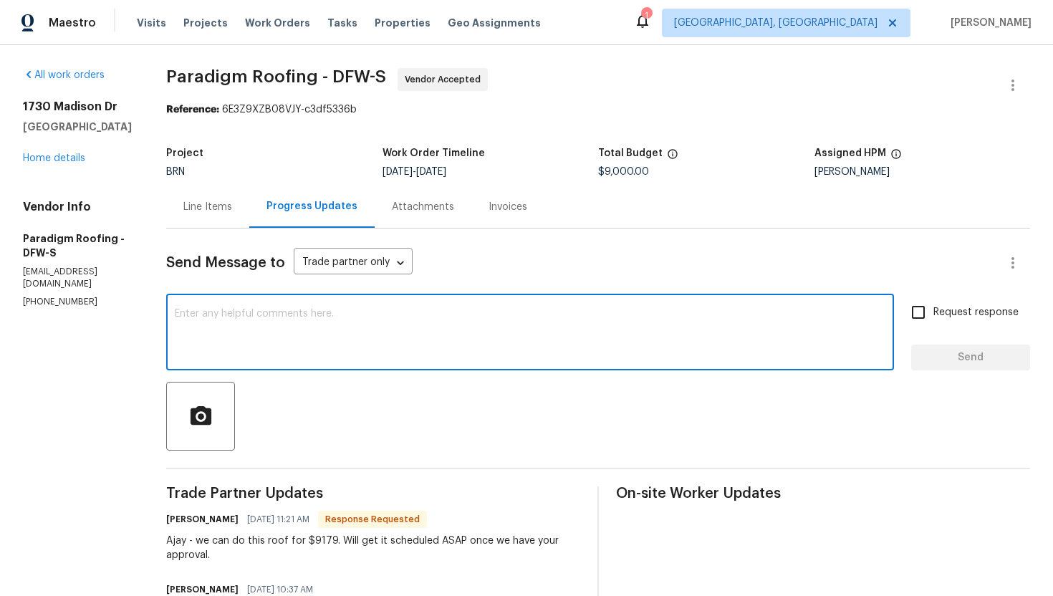
click at [336, 354] on textarea at bounding box center [530, 334] width 710 height 50
type textarea "Got it, I'll review the cost and let you know."
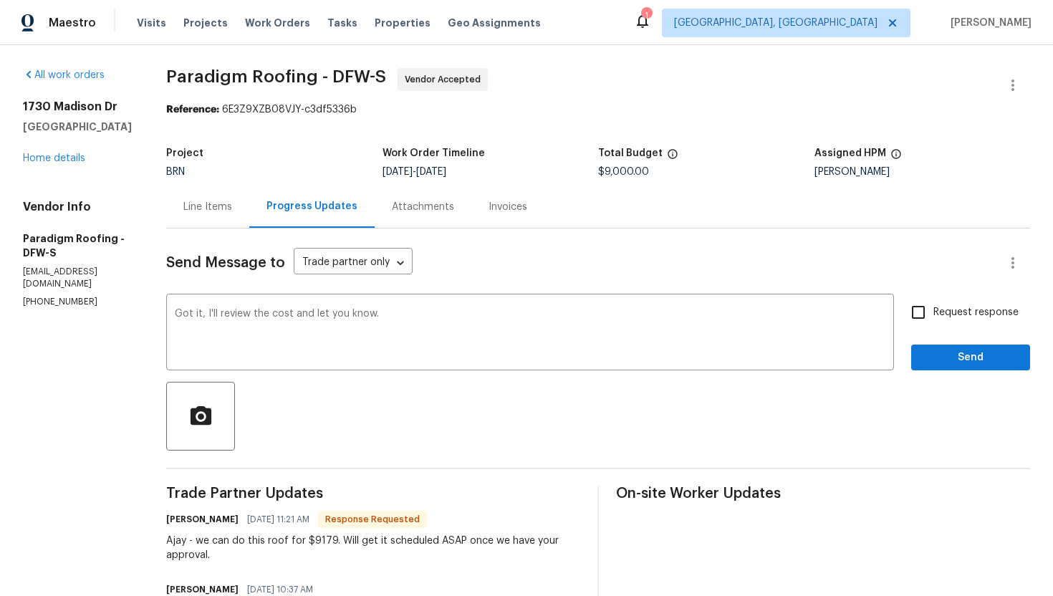
click at [946, 316] on span "Request response" at bounding box center [975, 312] width 85 height 15
click at [933, 316] on input "Request response" at bounding box center [918, 312] width 30 height 30
checkbox input "true"
click at [956, 360] on span "Send" at bounding box center [970, 358] width 96 height 18
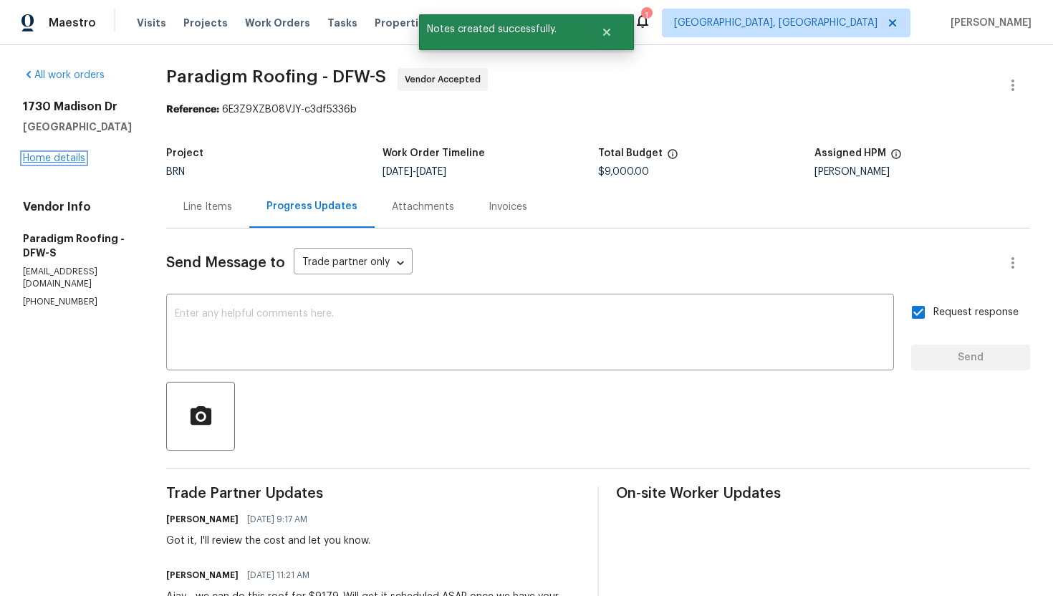
click at [73, 158] on link "Home details" at bounding box center [54, 158] width 62 height 10
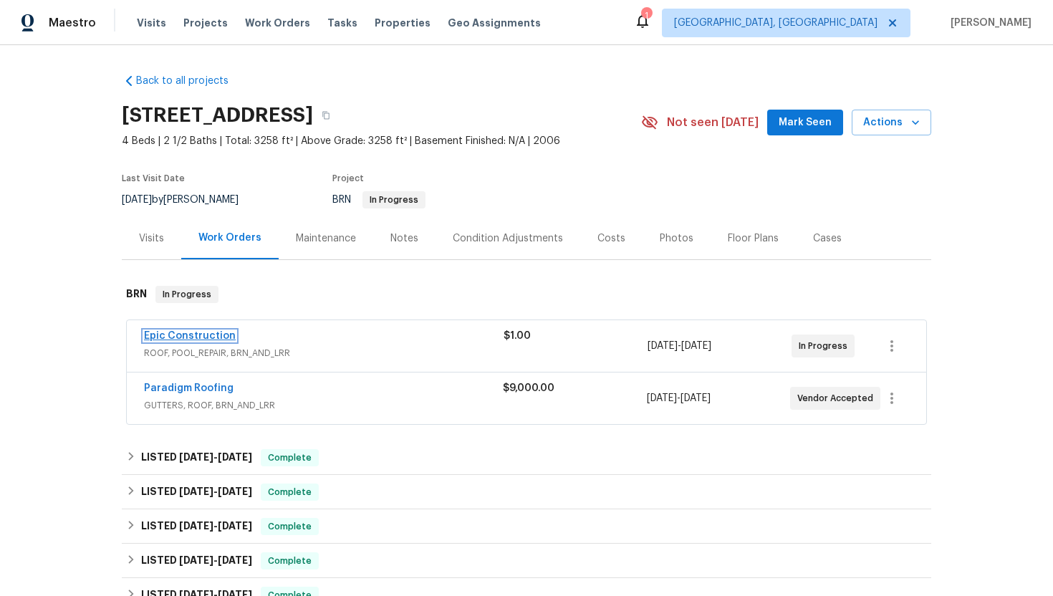
click at [190, 338] on link "Epic Construction" at bounding box center [190, 336] width 92 height 10
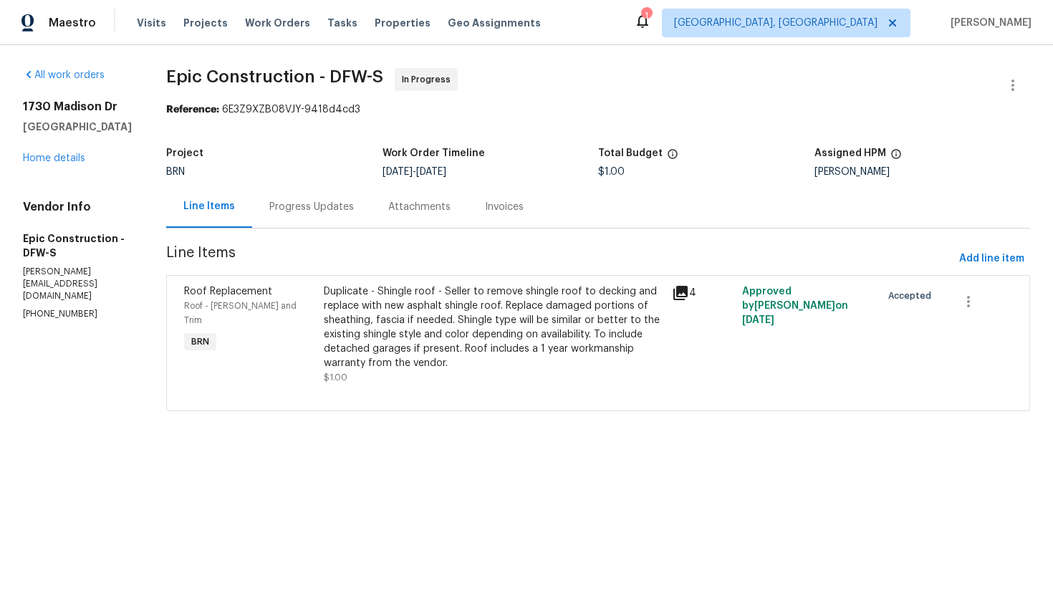
click at [339, 207] on div "Progress Updates" at bounding box center [311, 206] width 119 height 42
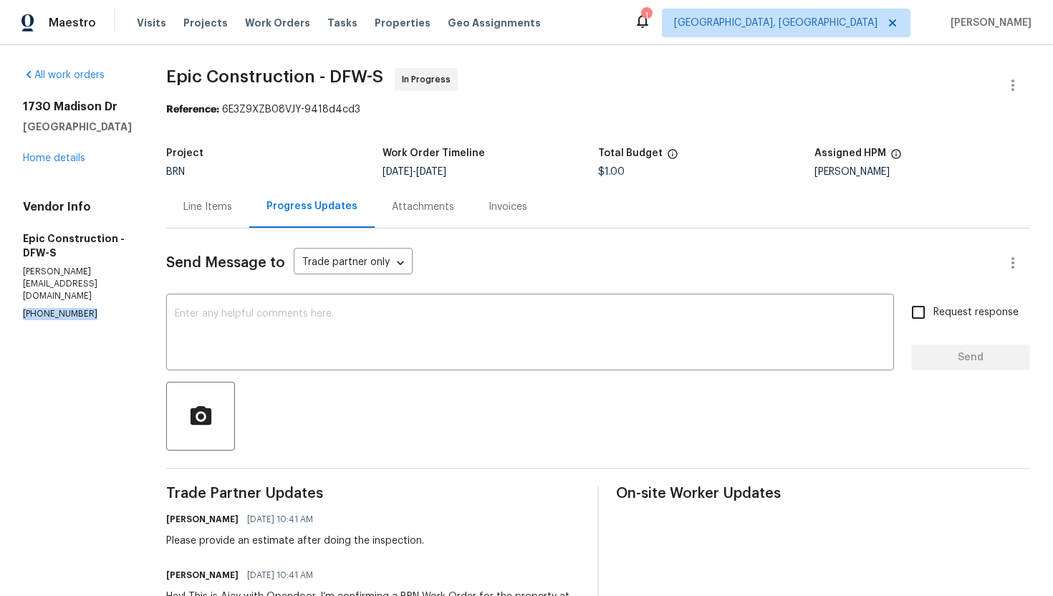
drag, startPoint x: 17, startPoint y: 347, endPoint x: 104, endPoint y: 349, distance: 86.6
click at [104, 349] on div "All work orders [STREET_ADDRESS][PERSON_NAME] Home details Vendor Info Epic Con…" at bounding box center [526, 387] width 1053 height 684
copy p "[PHONE_NUMBER]"
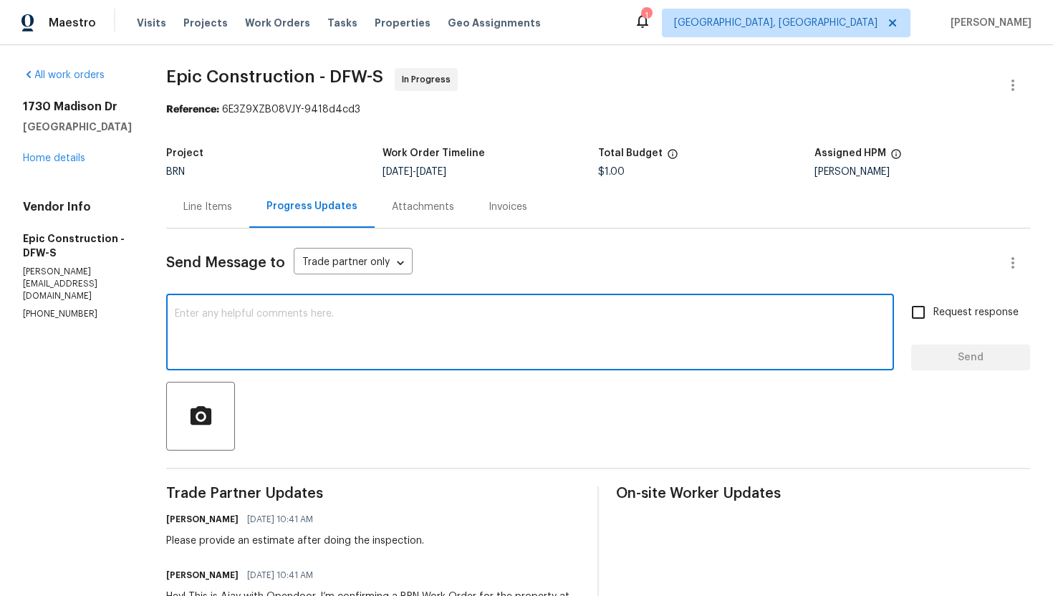
click at [428, 332] on textarea at bounding box center [530, 334] width 710 height 50
paste textarea "[PHONE_NUMBER]"
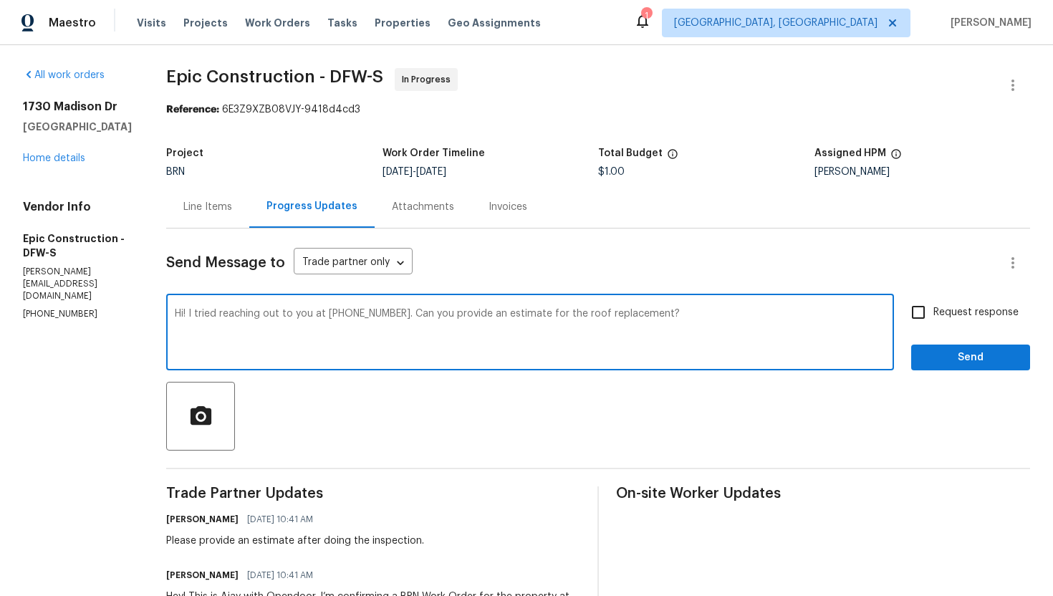
type textarea "Hi! I tried reaching out to you at [PHONE_NUMBER]. Can you provide an estimate …"
click at [951, 316] on span "Request response" at bounding box center [975, 312] width 85 height 15
click at [933, 316] on input "Request response" at bounding box center [918, 312] width 30 height 30
checkbox input "true"
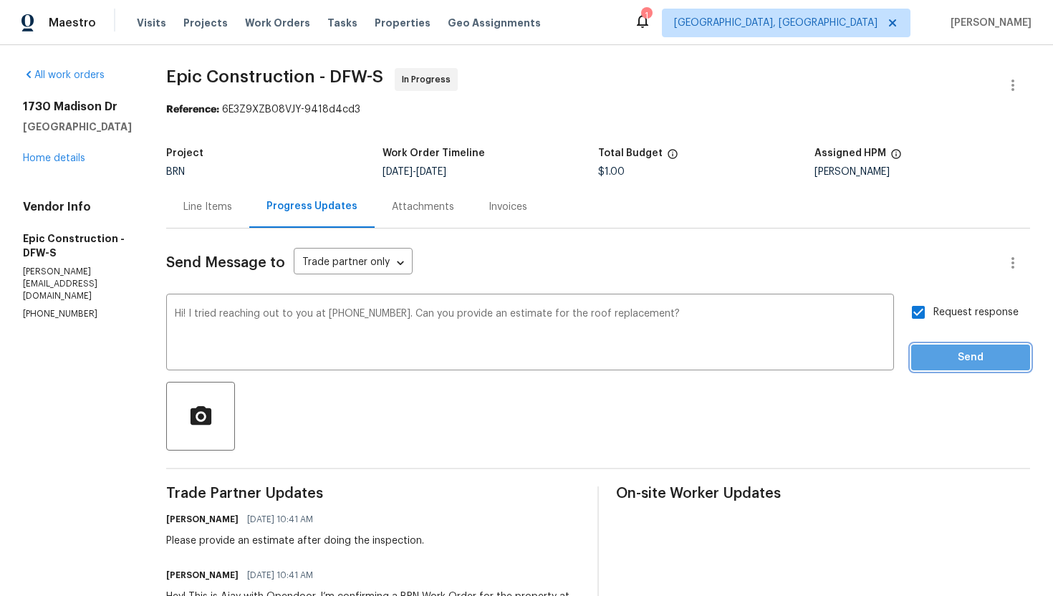
click at [955, 347] on button "Send" at bounding box center [970, 357] width 119 height 26
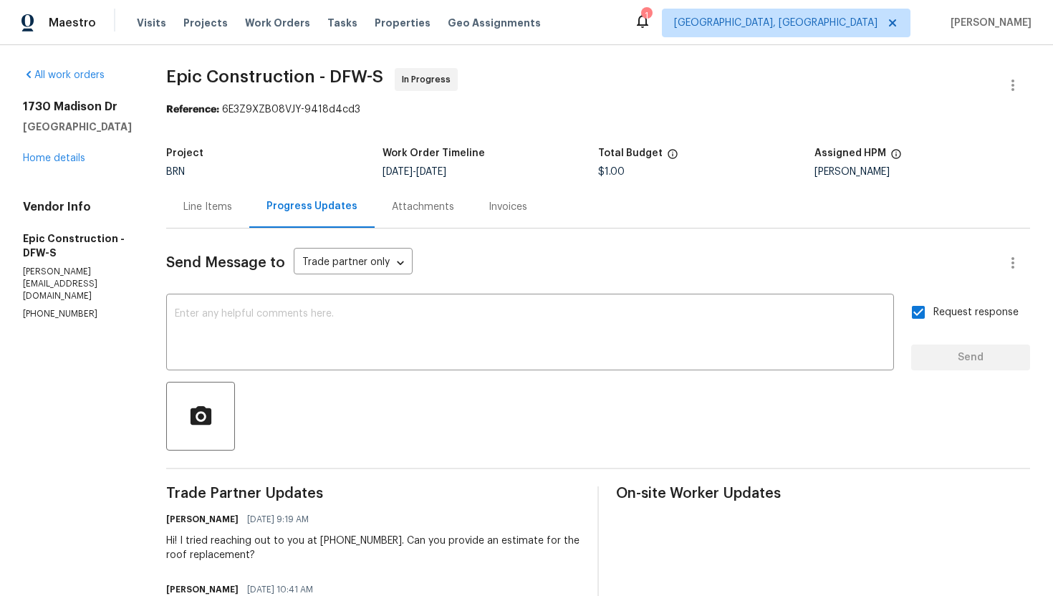
click at [183, 200] on div "Line Items" at bounding box center [207, 207] width 49 height 14
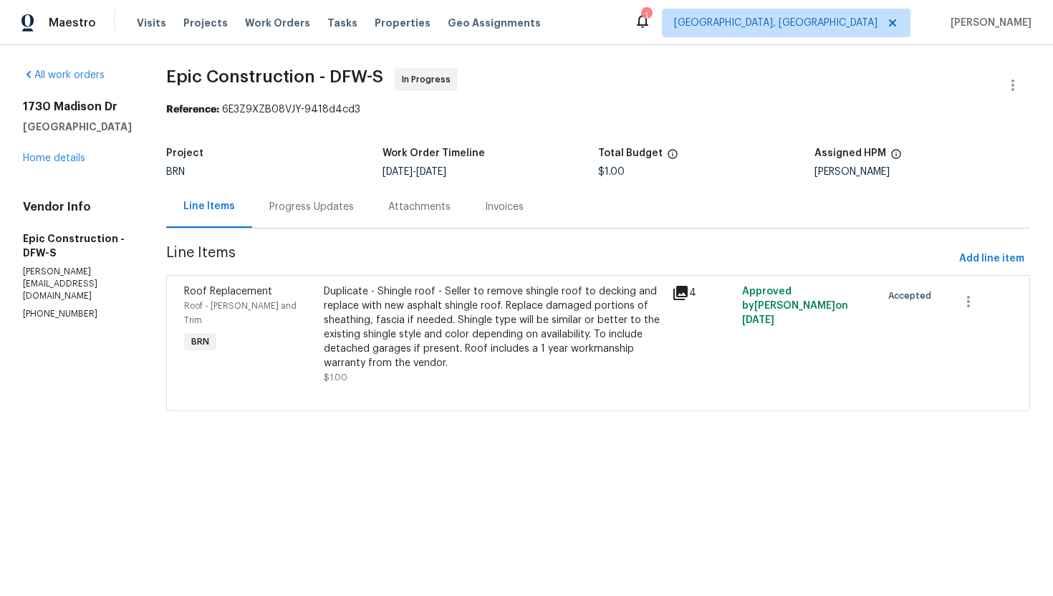
click at [323, 205] on div "Progress Updates" at bounding box center [311, 207] width 84 height 14
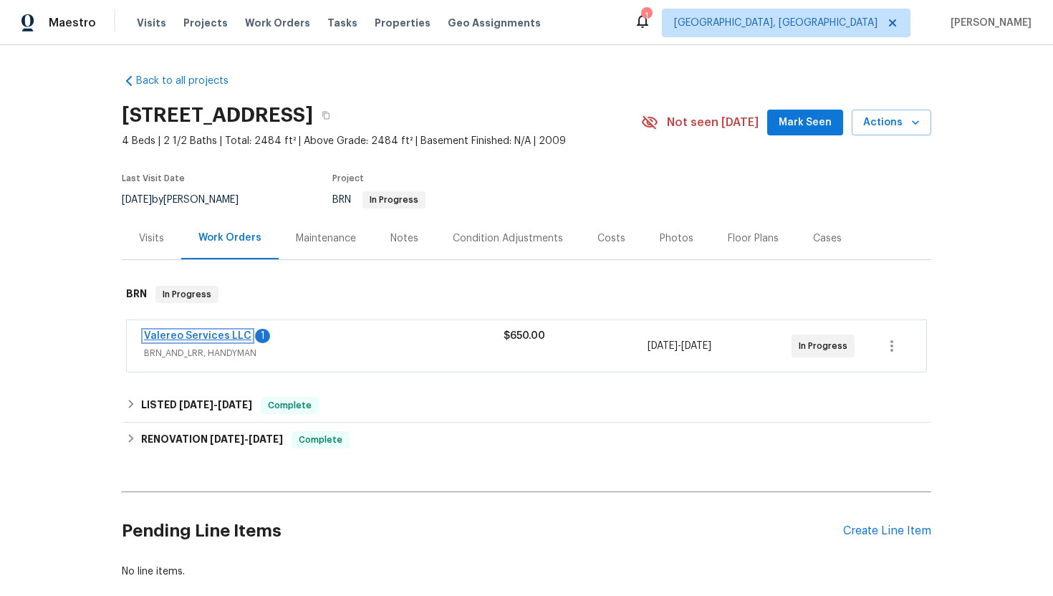
click at [166, 331] on link "Valereo Services LLC" at bounding box center [197, 336] width 107 height 10
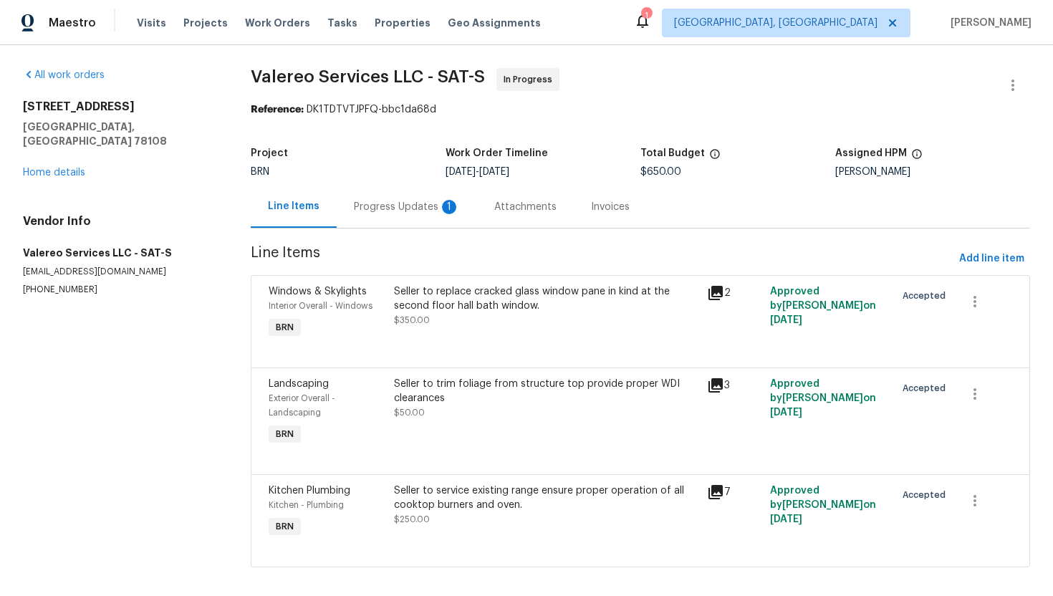
click at [387, 211] on div "Progress Updates 1" at bounding box center [407, 207] width 106 height 14
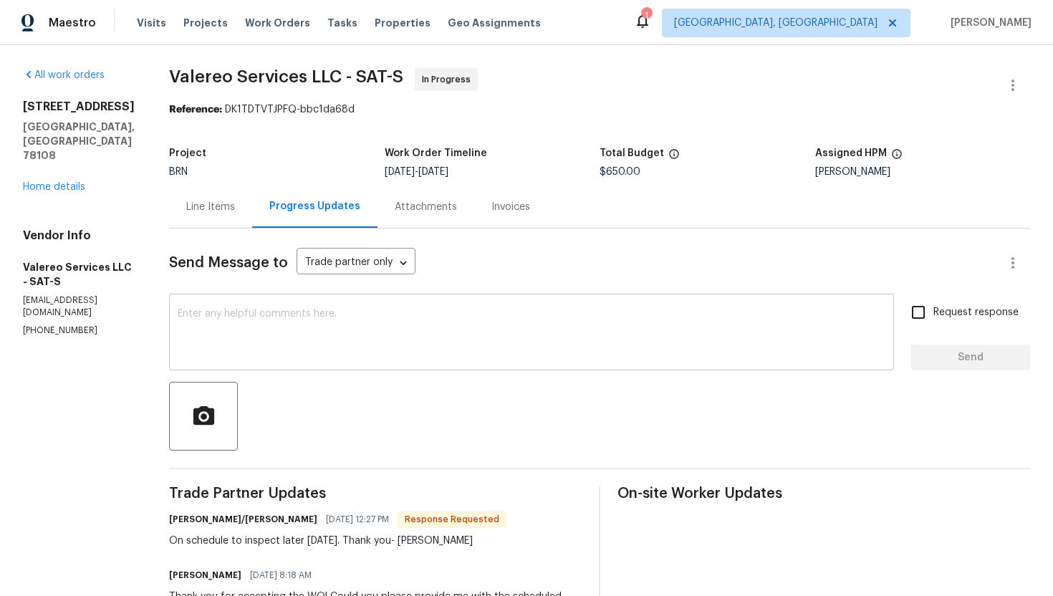
click at [313, 348] on textarea at bounding box center [531, 334] width 707 height 50
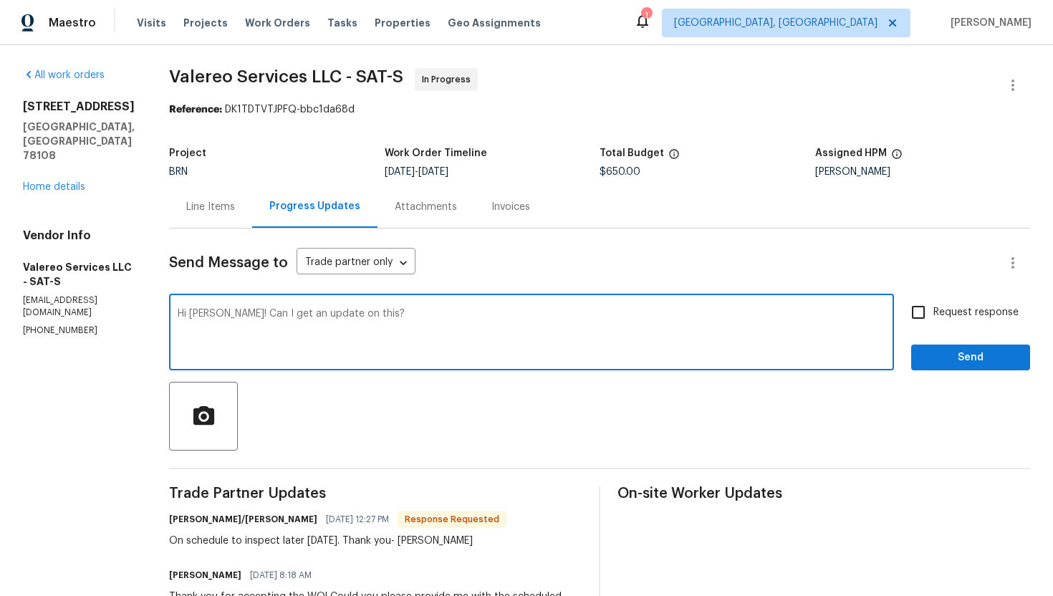
type textarea "Hi [PERSON_NAME]! Can I get an update on this?"
click at [950, 314] on span "Request response" at bounding box center [975, 312] width 85 height 15
click at [933, 314] on input "Request response" at bounding box center [918, 312] width 30 height 30
checkbox input "true"
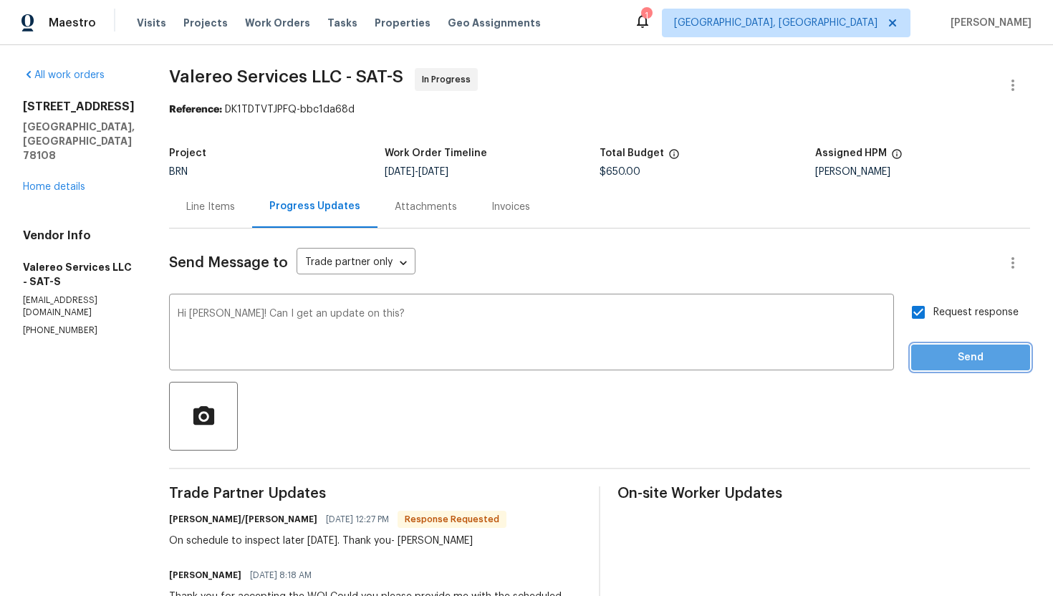
click at [967, 360] on span "Send" at bounding box center [970, 358] width 96 height 18
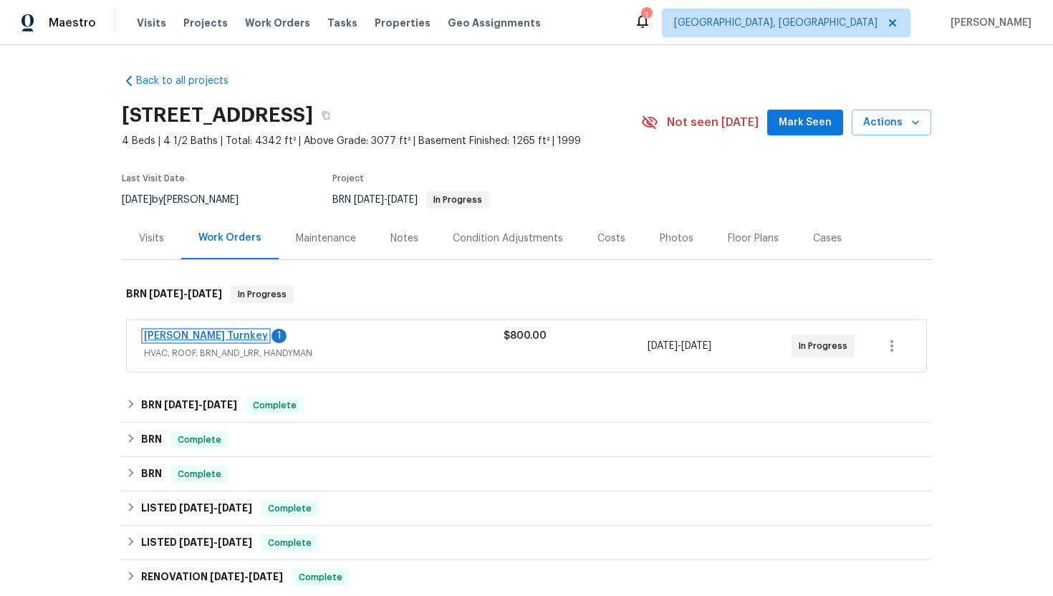
click at [189, 336] on link "[PERSON_NAME] Turnkey" at bounding box center [206, 336] width 124 height 10
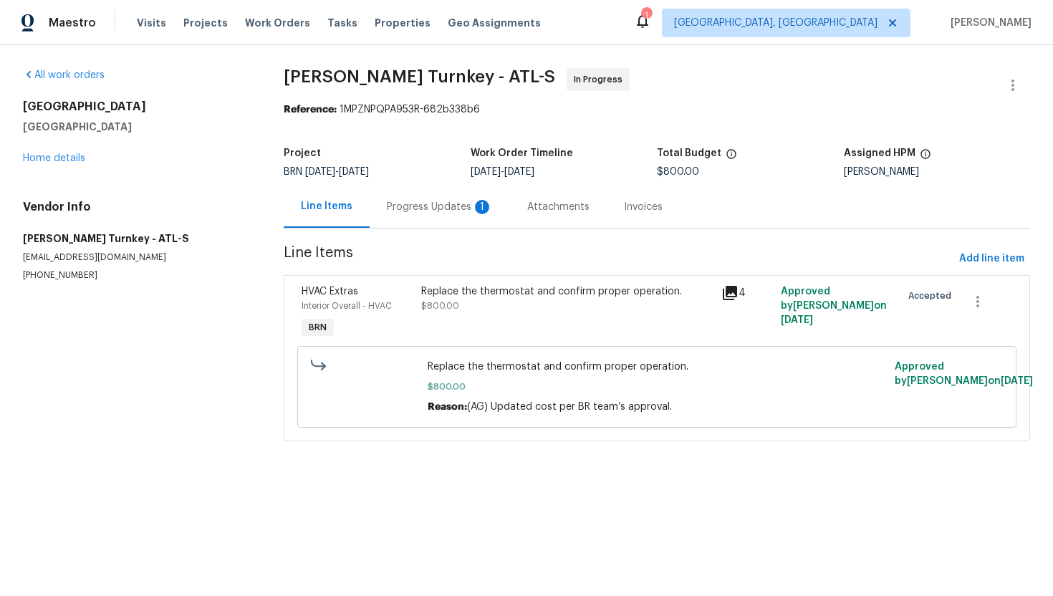
click at [399, 207] on div "Progress Updates 1" at bounding box center [440, 207] width 106 height 14
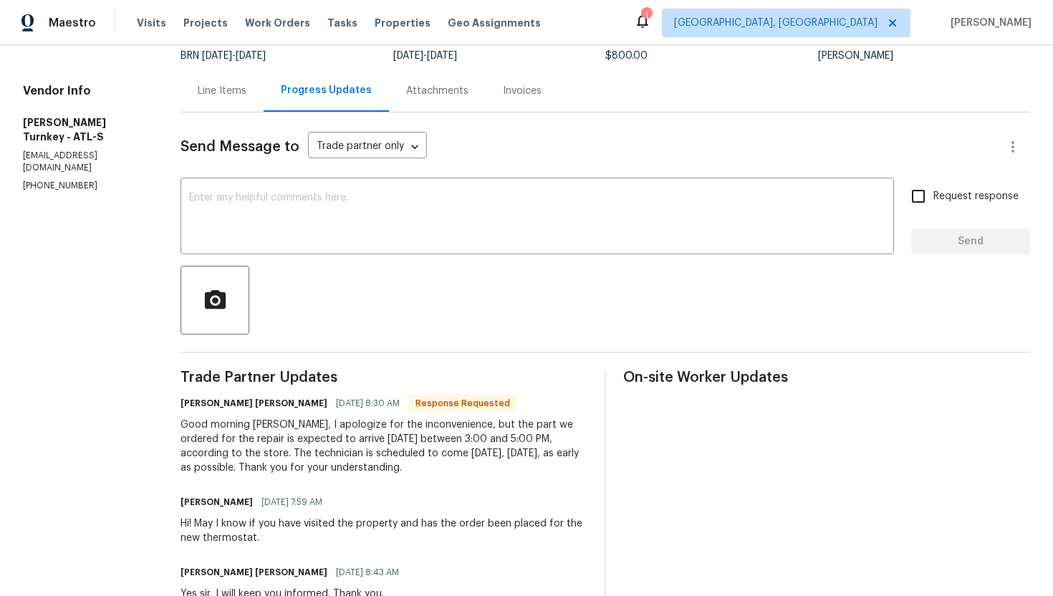
scroll to position [117, 0]
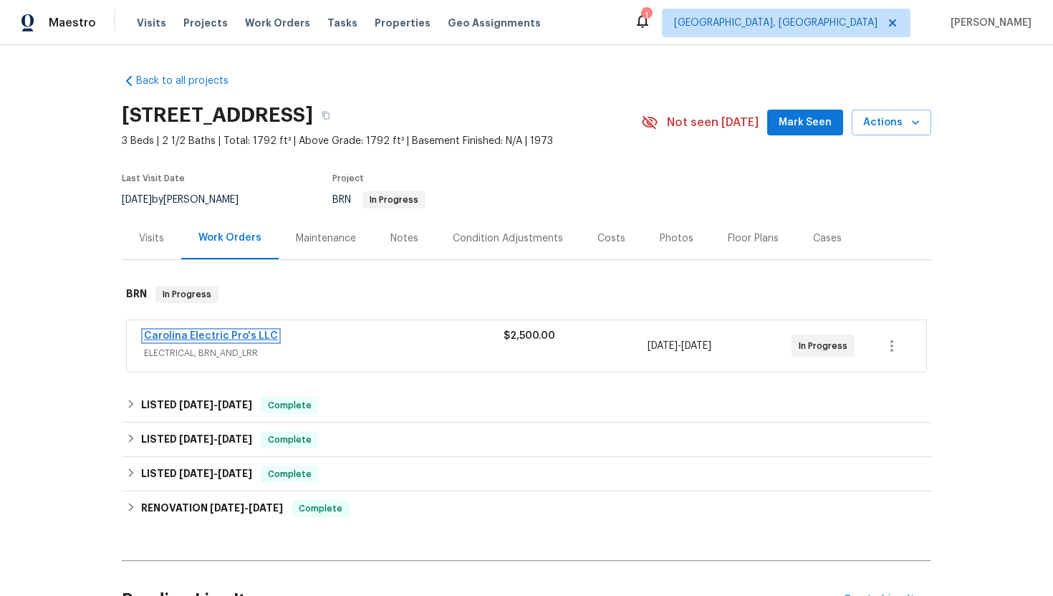
click at [242, 334] on link "Carolina Electric Pro's LLC" at bounding box center [211, 336] width 134 height 10
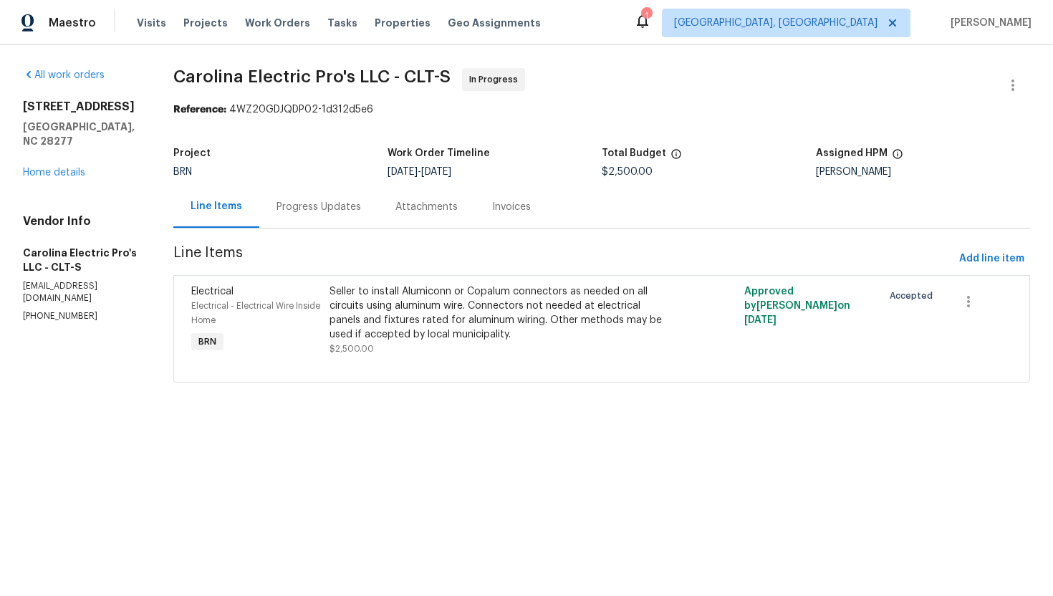
click at [372, 211] on div "Progress Updates" at bounding box center [318, 206] width 119 height 42
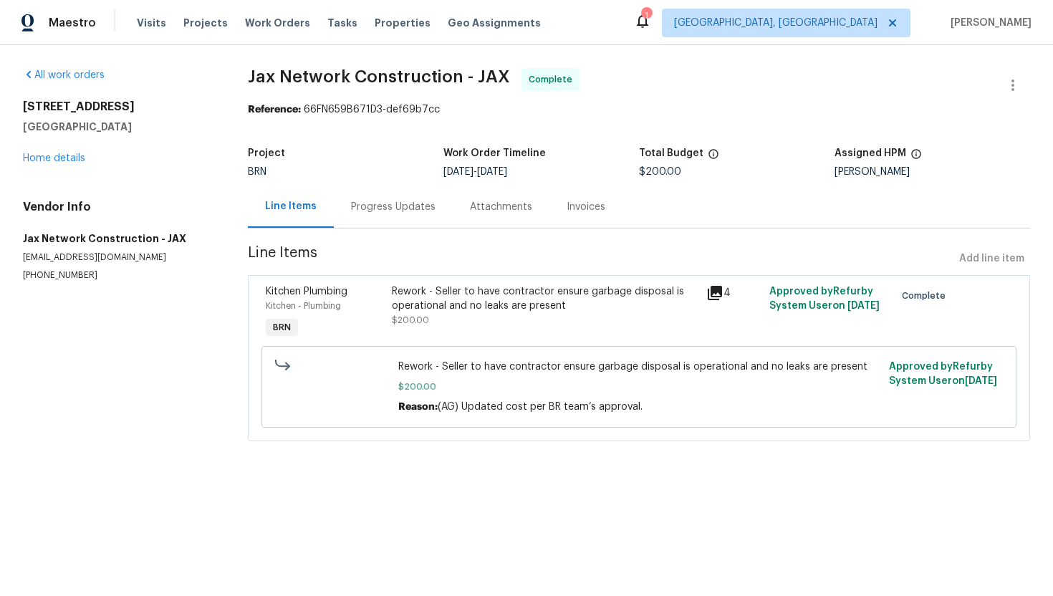
click at [386, 208] on div "Progress Updates" at bounding box center [393, 207] width 84 height 14
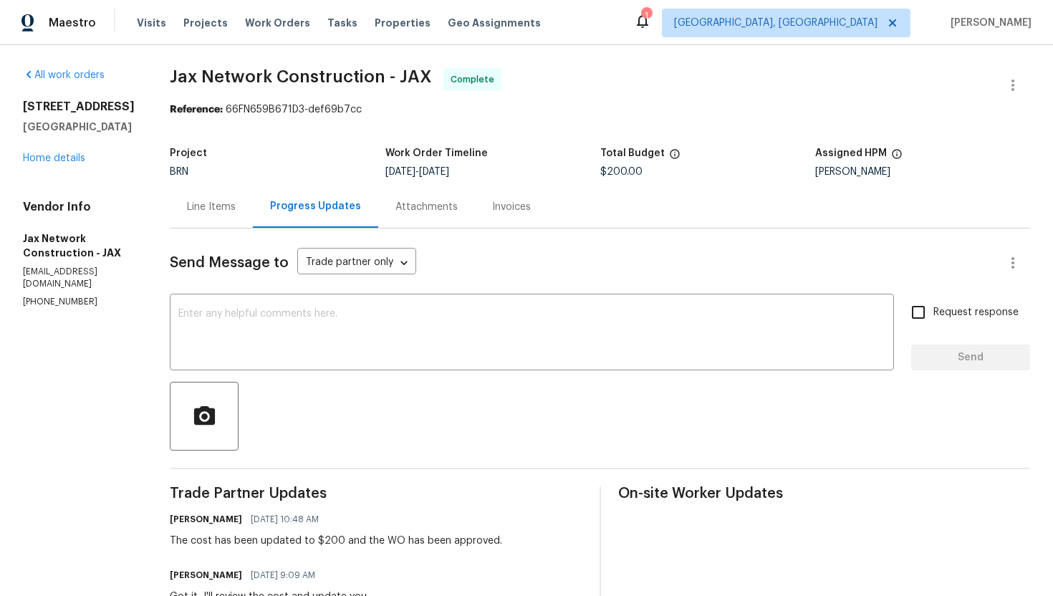
click at [226, 207] on div "Line Items" at bounding box center [211, 207] width 49 height 14
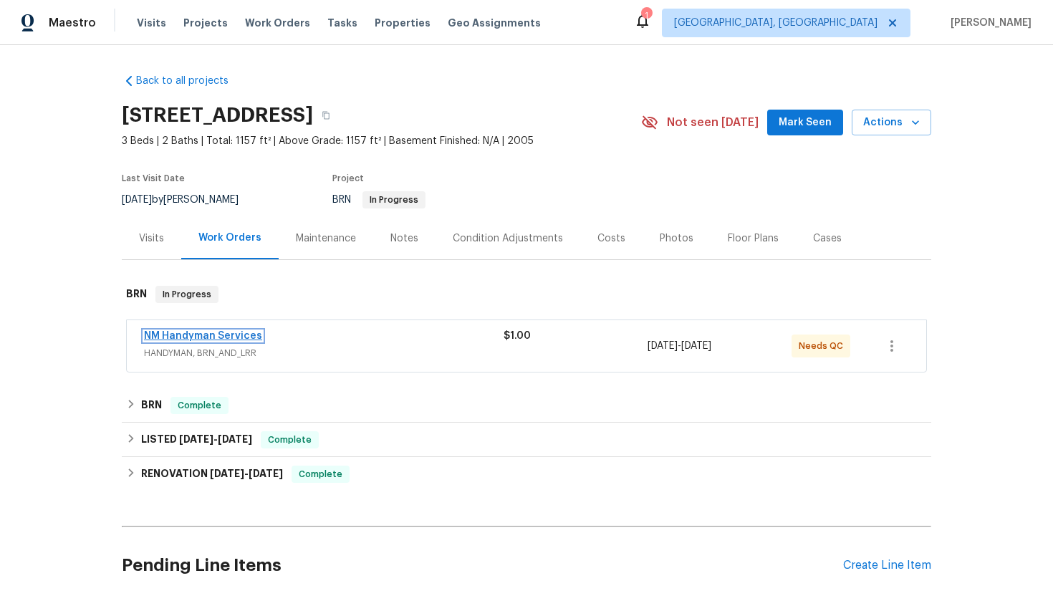
click at [193, 338] on link "NM Handyman Services" at bounding box center [203, 336] width 118 height 10
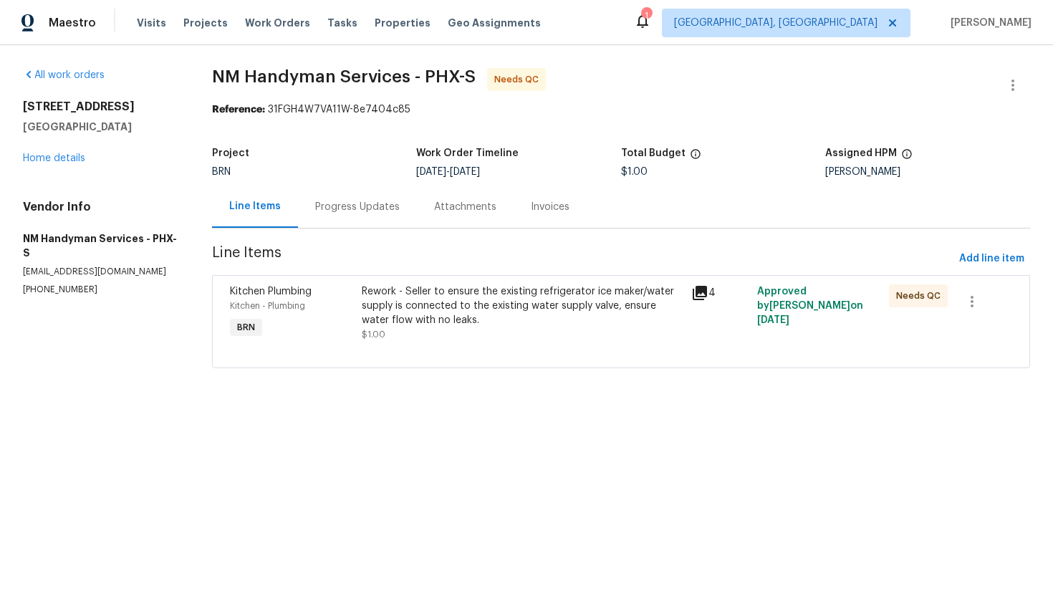
click at [363, 206] on div "Progress Updates" at bounding box center [357, 207] width 84 height 14
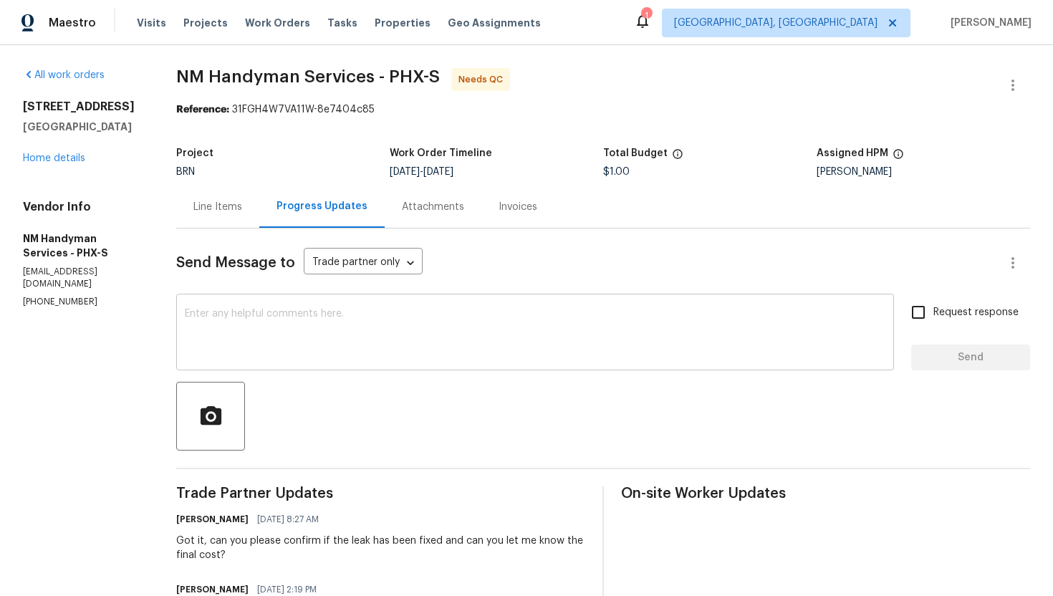
click at [333, 328] on textarea at bounding box center [535, 334] width 700 height 50
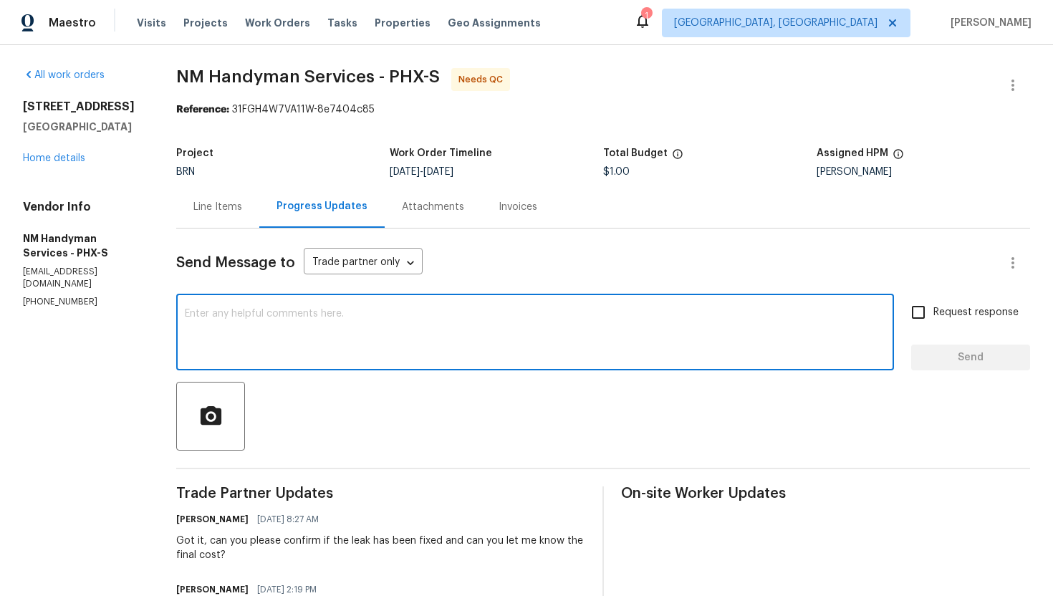
paste textarea "estimate from TP for replacement as well as the size, typo, color"
drag, startPoint x: 269, startPoint y: 314, endPoint x: 232, endPoint y: 313, distance: 36.5
click at [232, 313] on textarea "estimate from TP for replacement as well as the size, typo, color" at bounding box center [535, 334] width 700 height 50
click at [189, 317] on textarea "estimate for replacement as well as the size, typo, color" at bounding box center [535, 334] width 700 height 50
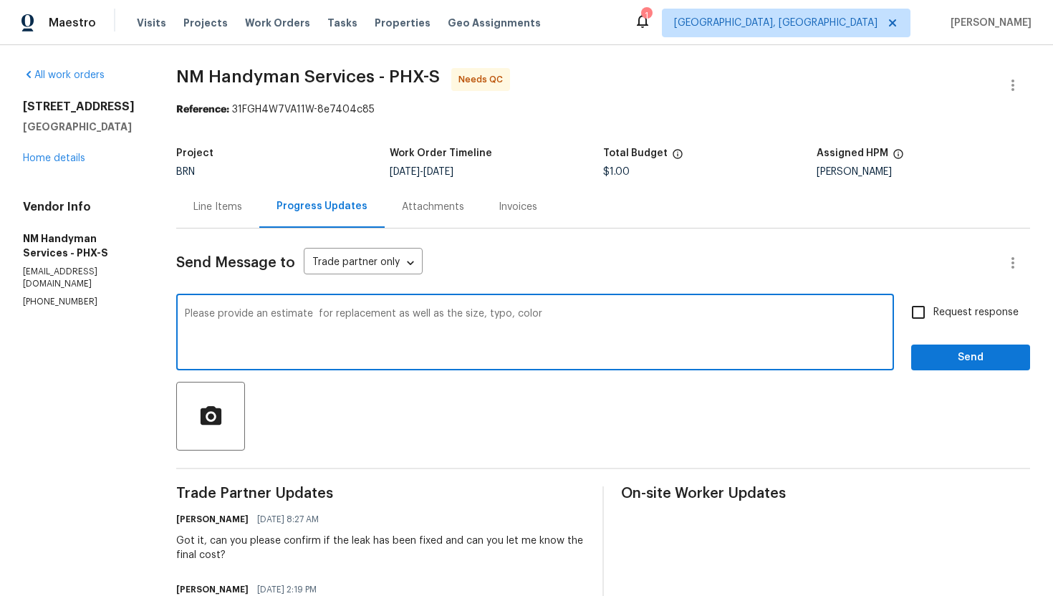
click at [319, 318] on textarea "Please provide an estimate for replacement as well as the size, typo, color" at bounding box center [535, 334] width 700 height 50
click at [543, 316] on textarea "Please provide an estimate for replacement as well as the size, typo, color" at bounding box center [535, 334] width 700 height 50
type textarea "Please provide an estimate for replacement as well as the size, typo, color?"
click at [940, 316] on span "Request response" at bounding box center [975, 312] width 85 height 15
click at [933, 316] on input "Request response" at bounding box center [918, 312] width 30 height 30
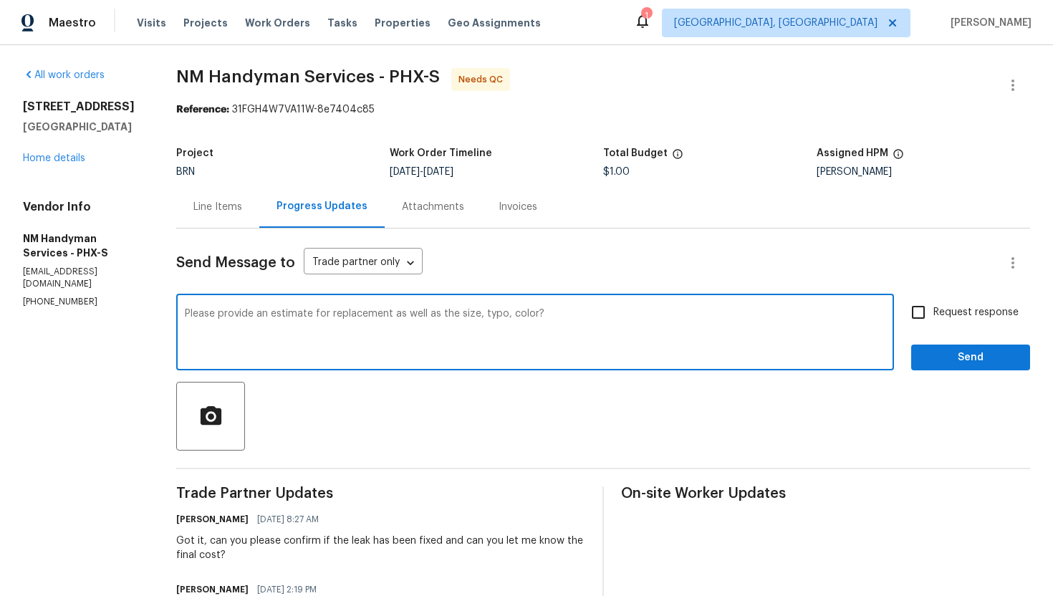
checkbox input "true"
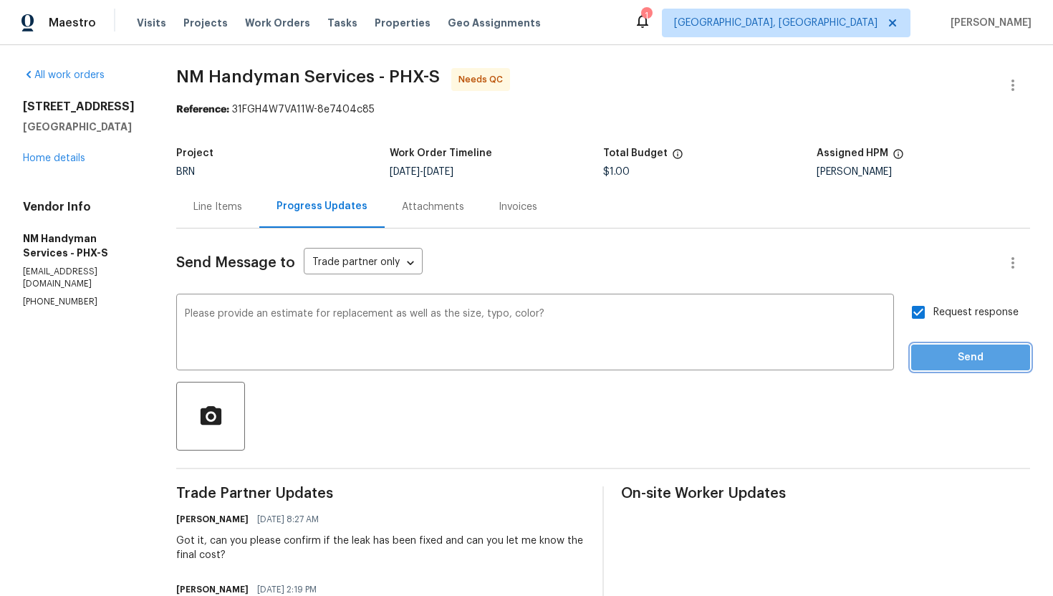
click at [952, 363] on span "Send" at bounding box center [970, 358] width 96 height 18
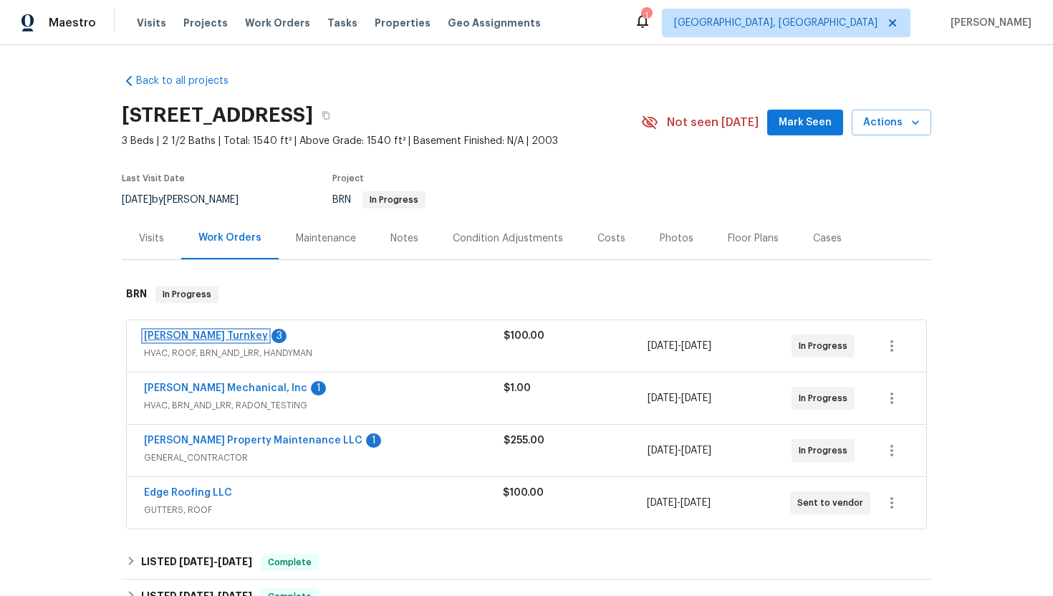
click at [198, 334] on link "[PERSON_NAME] Turnkey" at bounding box center [206, 336] width 124 height 10
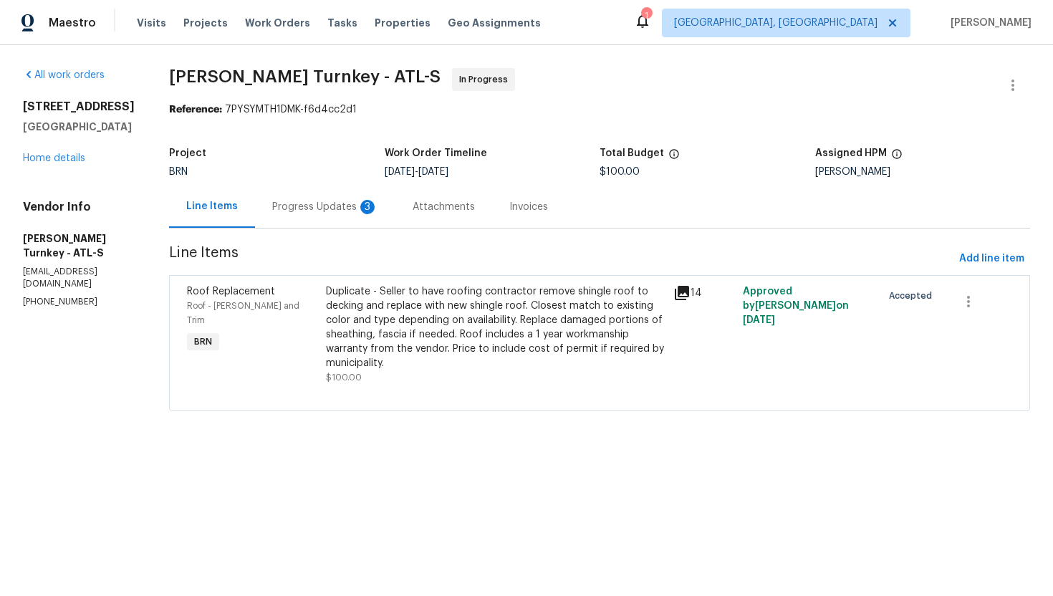
click at [360, 211] on div "3" at bounding box center [367, 207] width 14 height 14
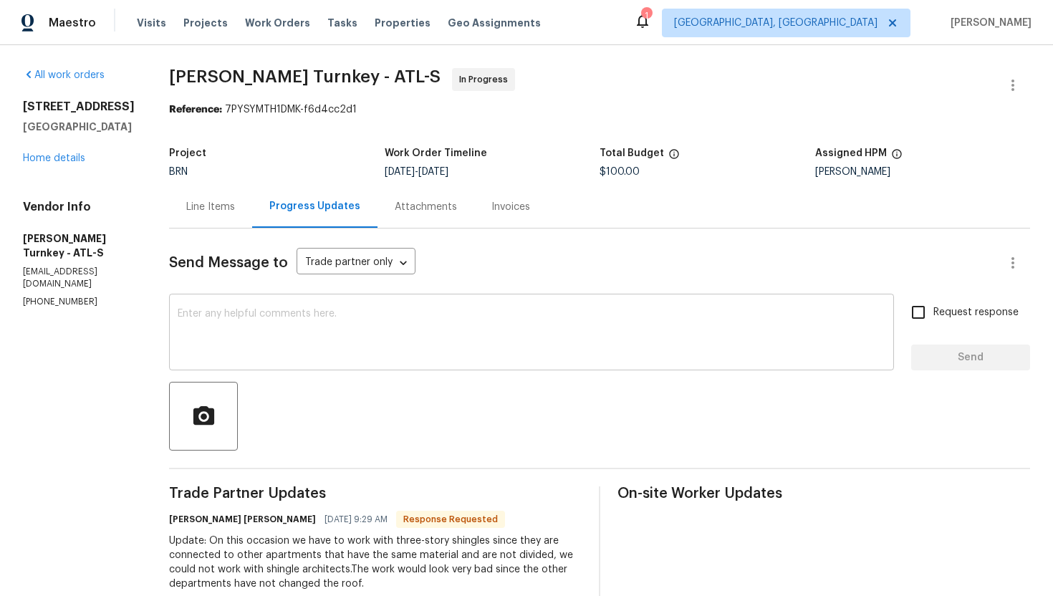
click at [337, 339] on textarea at bounding box center [531, 334] width 707 height 50
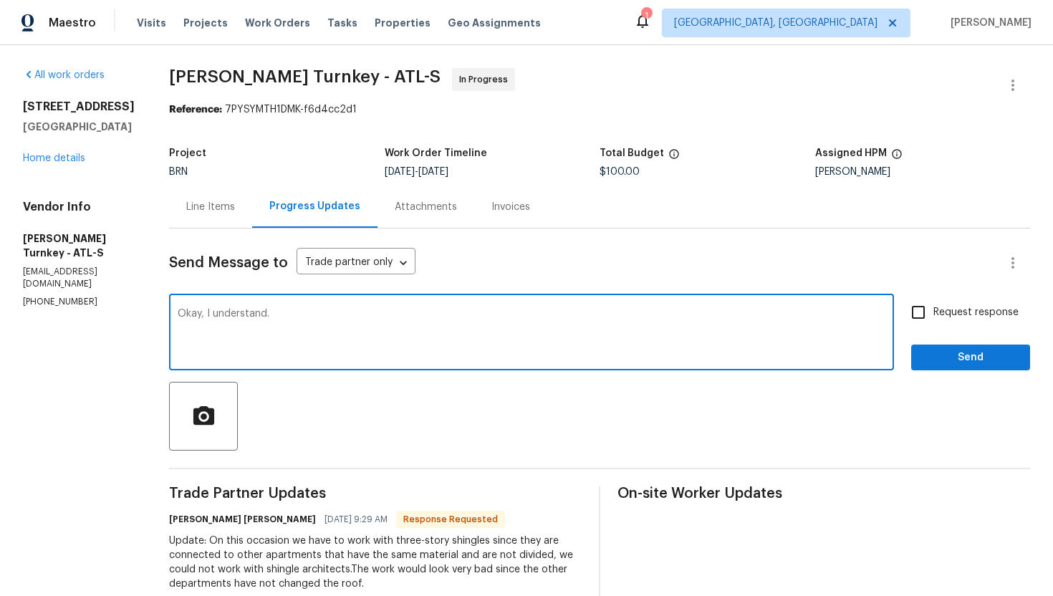
type textarea "Okay, I understand."
click at [936, 314] on span "Request response" at bounding box center [975, 312] width 85 height 15
click at [933, 314] on input "Request response" at bounding box center [918, 312] width 30 height 30
checkbox input "true"
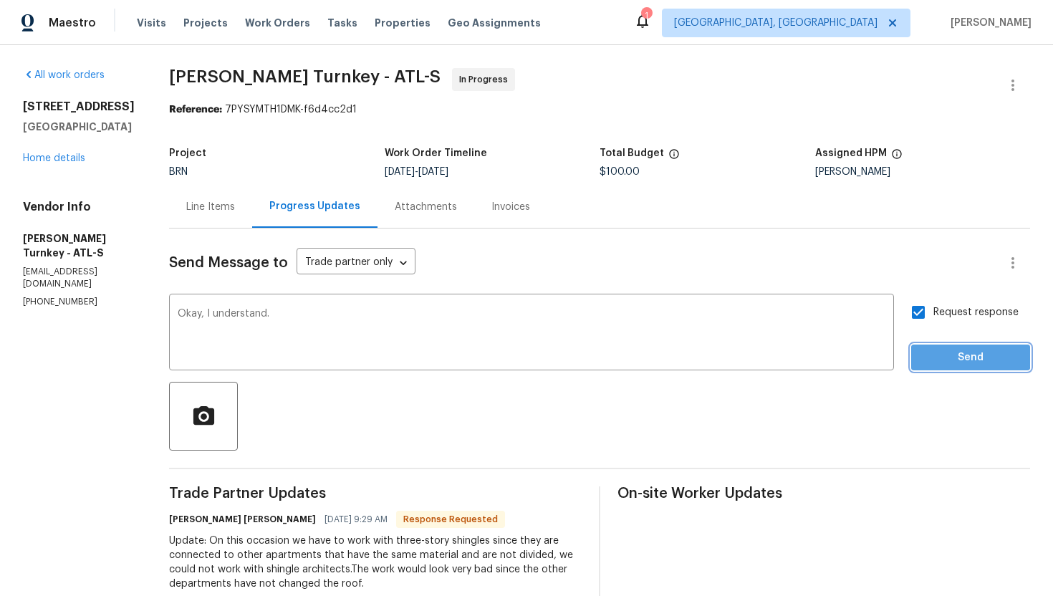
click at [947, 357] on span "Send" at bounding box center [970, 358] width 96 height 18
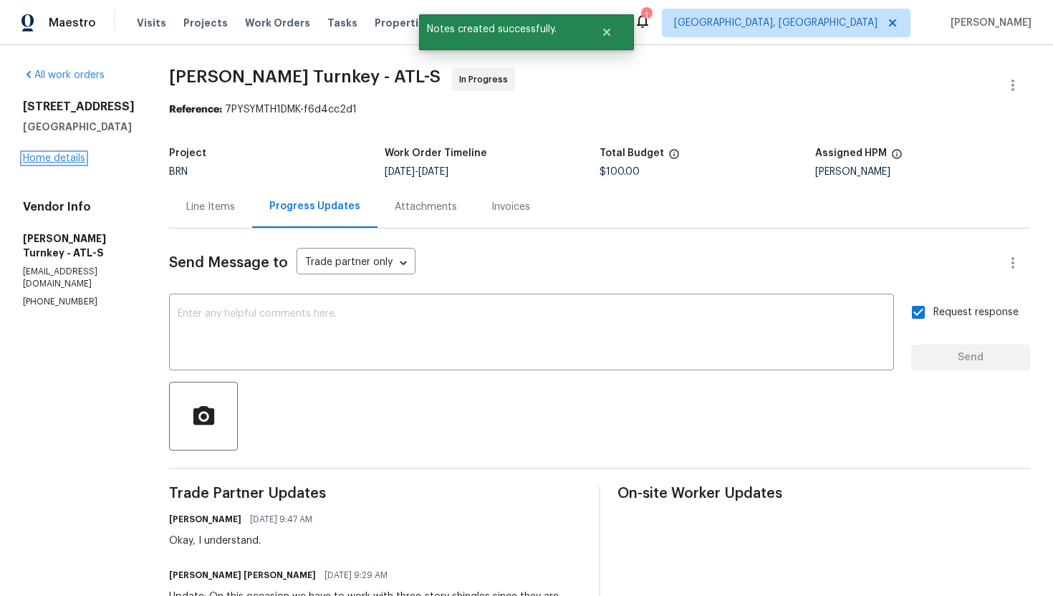
click at [77, 163] on link "Home details" at bounding box center [54, 158] width 62 height 10
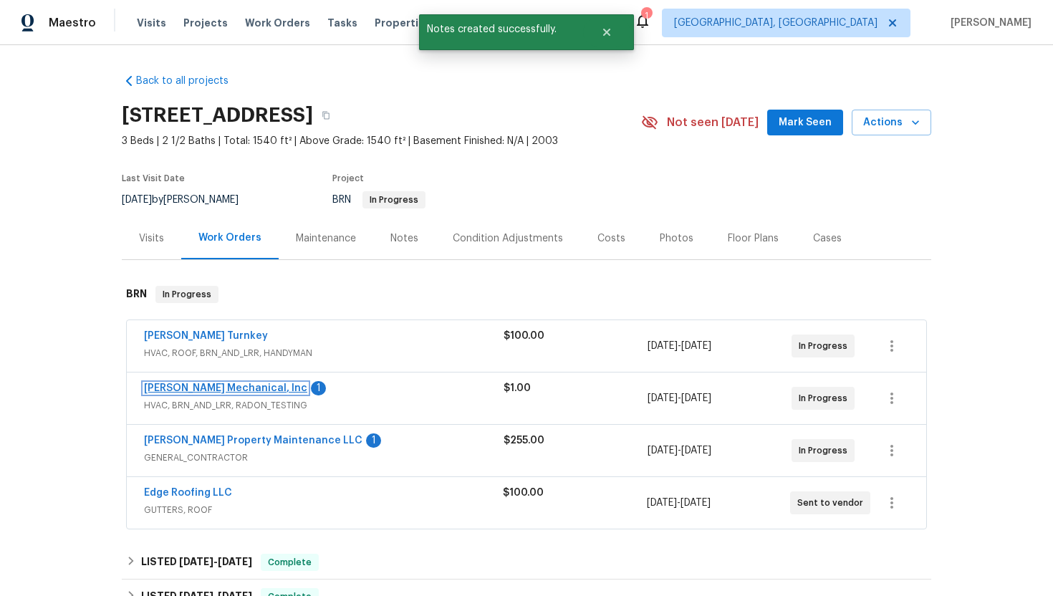
click at [213, 387] on link "[PERSON_NAME] Mechanical, Inc" at bounding box center [225, 388] width 163 height 10
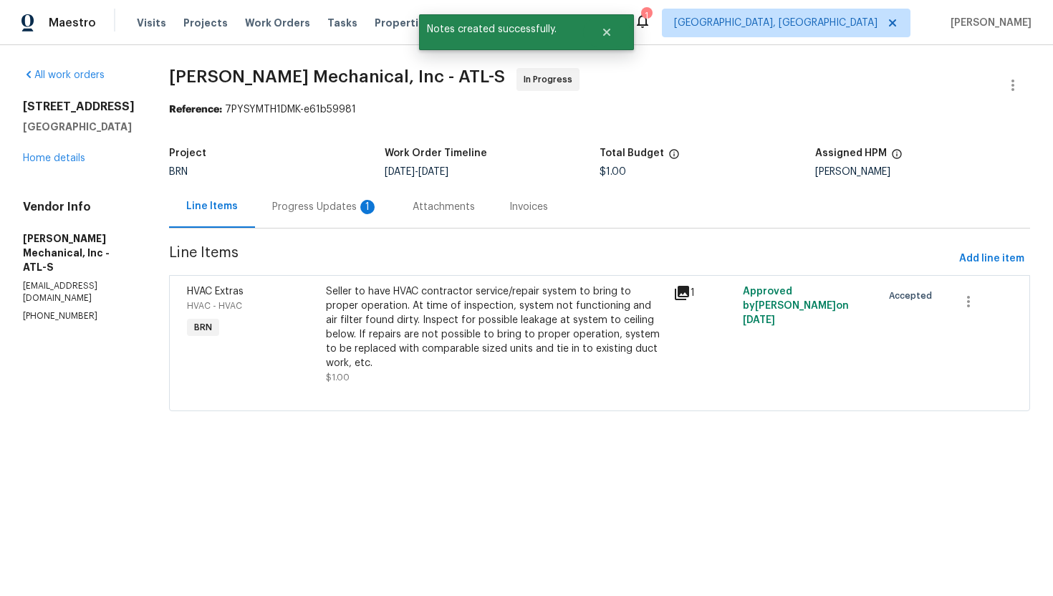
click at [361, 210] on div "Progress Updates 1" at bounding box center [325, 207] width 106 height 14
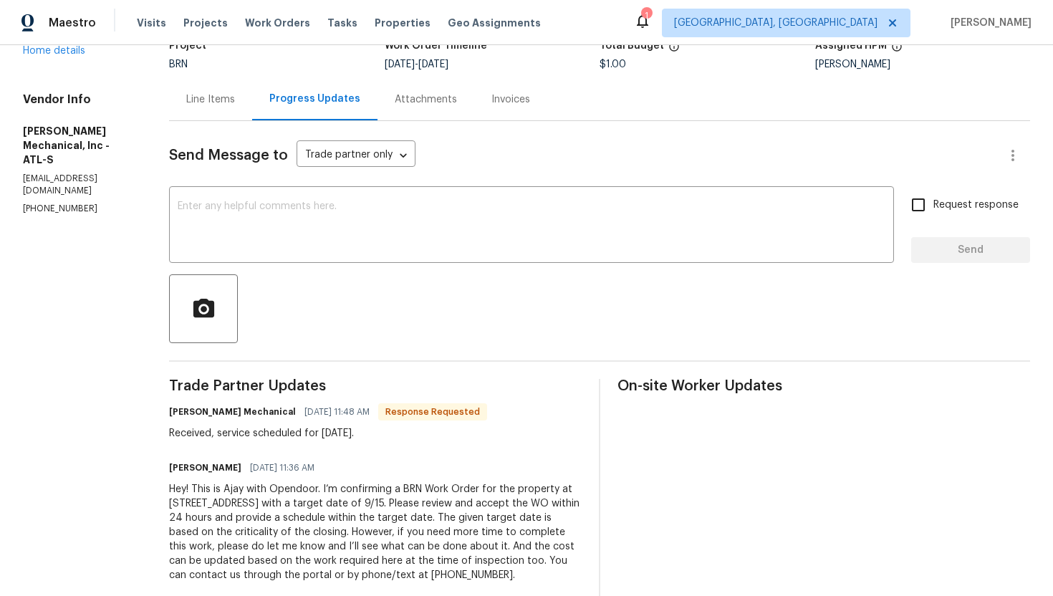
scroll to position [125, 0]
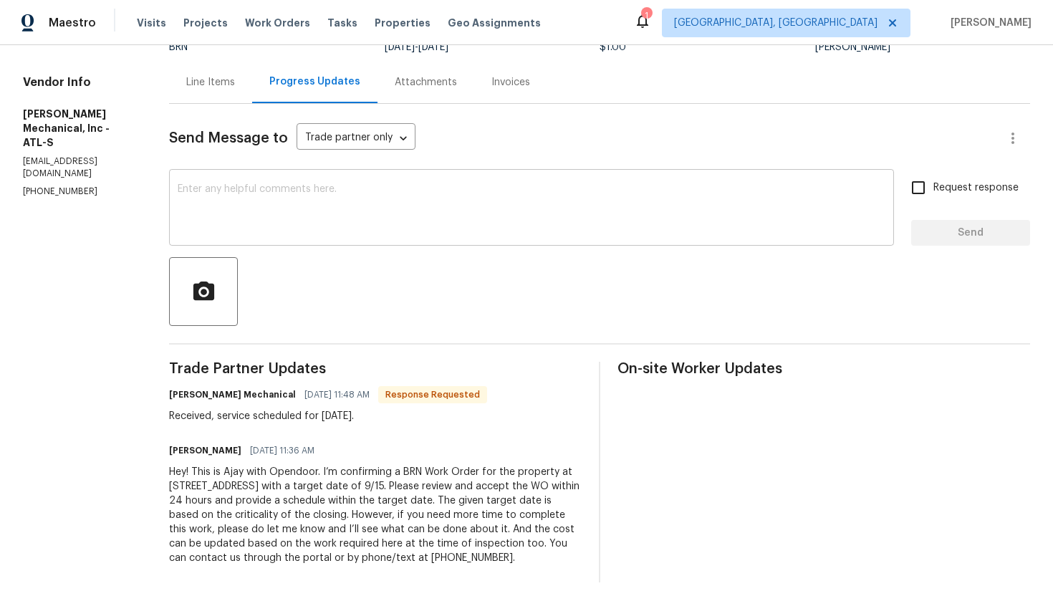
click at [367, 225] on textarea at bounding box center [531, 209] width 707 height 50
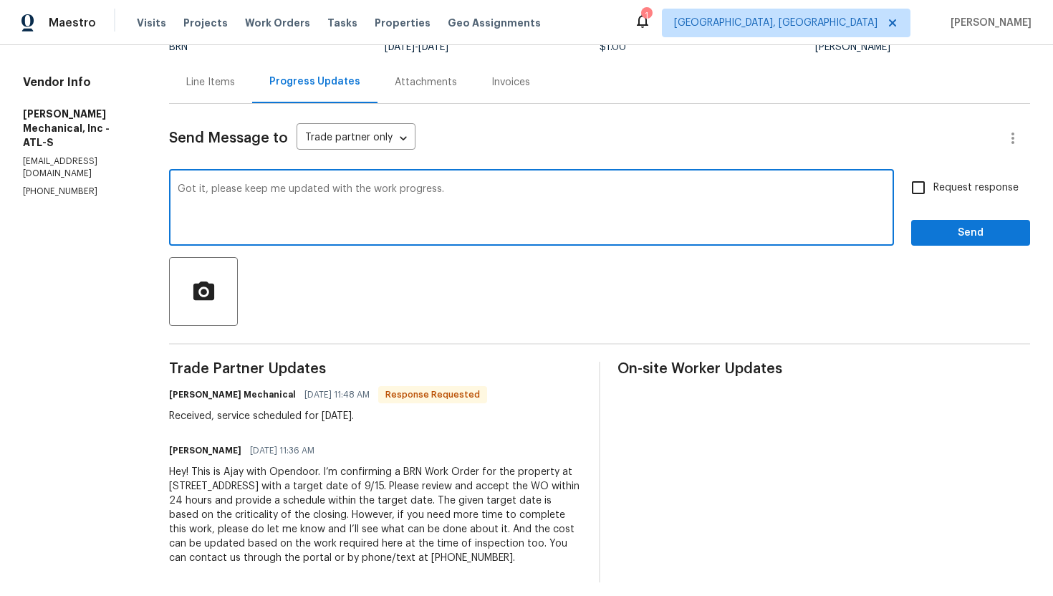
type textarea "Got it, please keep me updated with the work progress."
click at [940, 193] on span "Request response" at bounding box center [975, 187] width 85 height 15
click at [933, 193] on input "Request response" at bounding box center [918, 188] width 30 height 30
checkbox input "true"
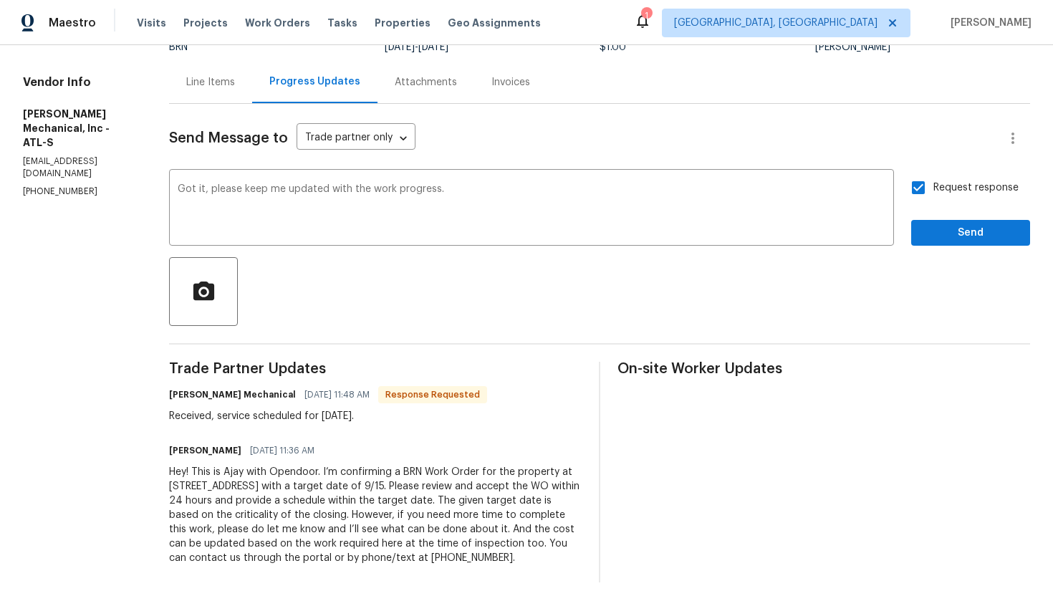
click at [957, 247] on div "Send Message to Trade partner only Trade partner only ​ Got it, please keep me …" at bounding box center [599, 343] width 861 height 478
click at [953, 236] on span "Send" at bounding box center [970, 233] width 96 height 18
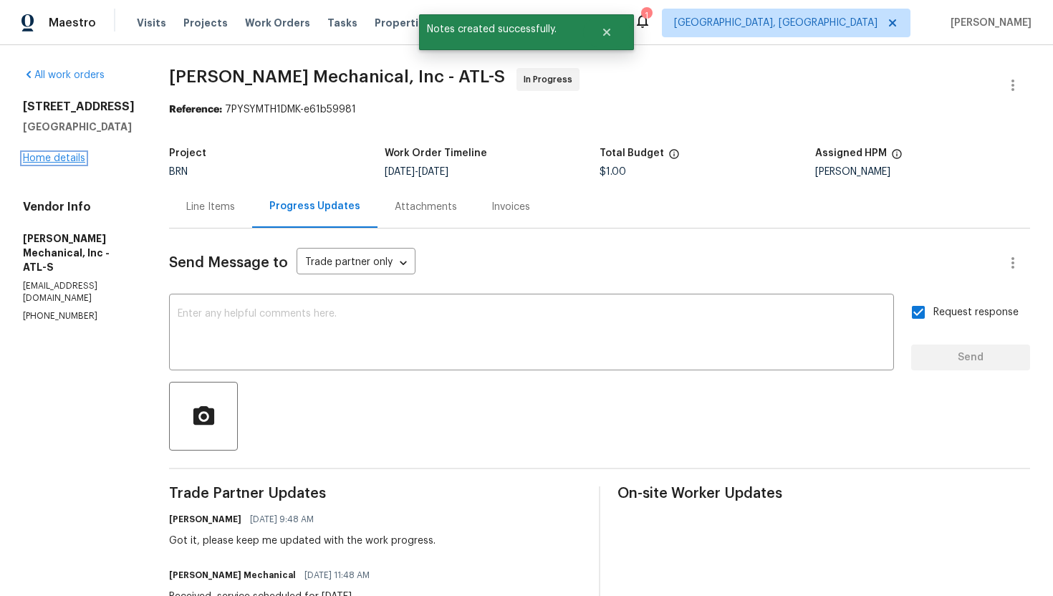
click at [69, 163] on link "Home details" at bounding box center [54, 158] width 62 height 10
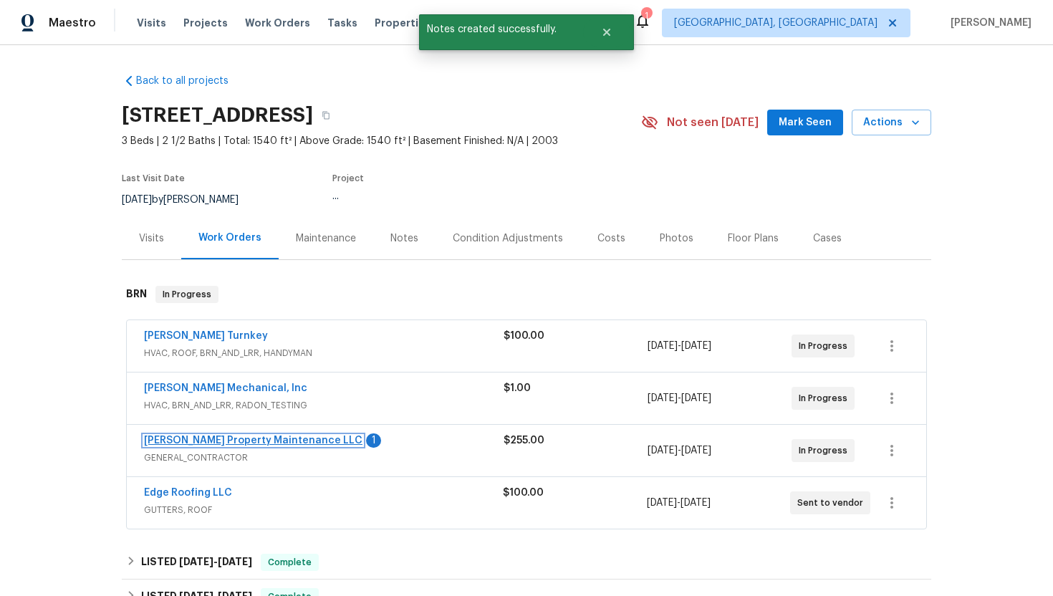
click at [198, 442] on link "[PERSON_NAME] Property Maintenance LLC" at bounding box center [253, 440] width 218 height 10
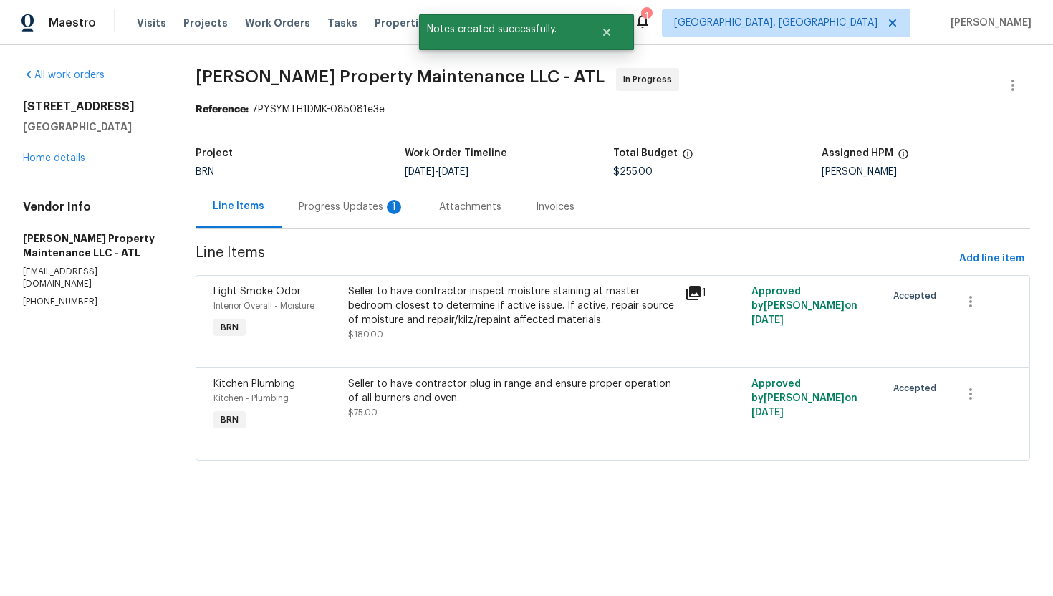
click at [376, 219] on div "Progress Updates 1" at bounding box center [351, 206] width 140 height 42
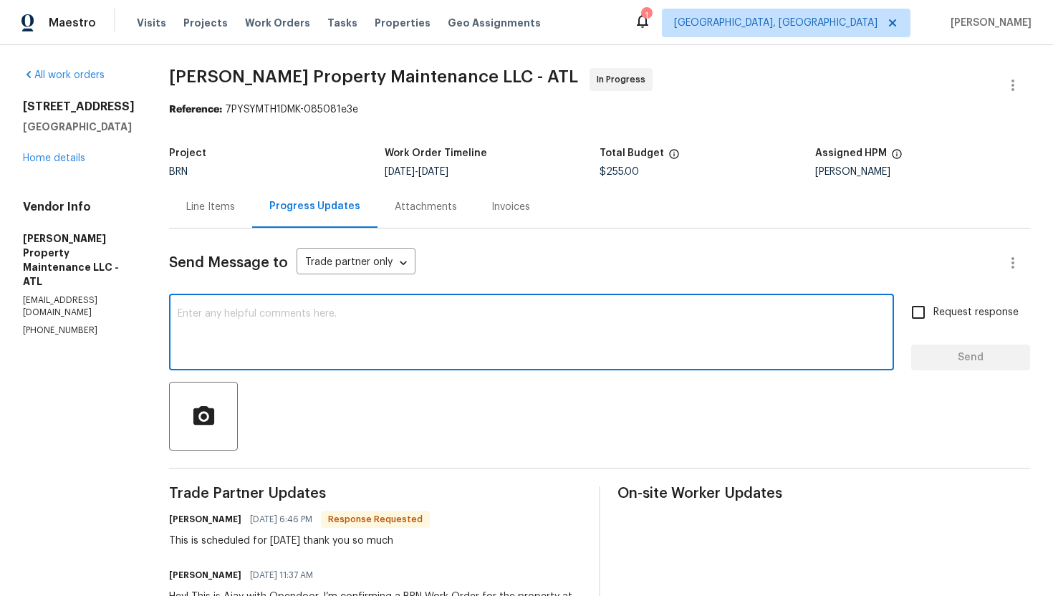
click at [366, 344] on textarea at bounding box center [531, 334] width 707 height 50
click at [69, 163] on link "Home details" at bounding box center [54, 158] width 62 height 10
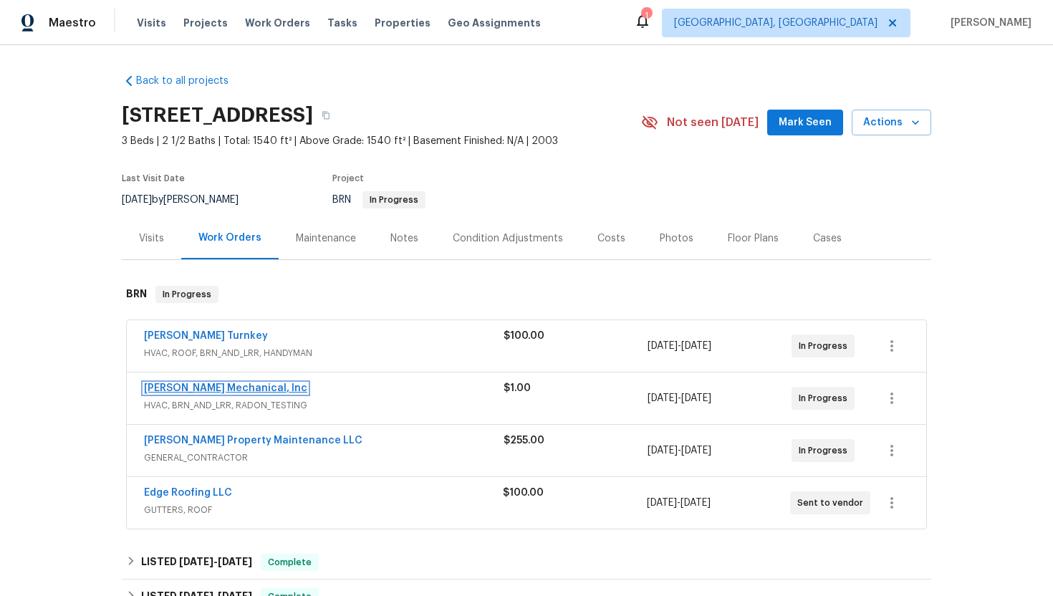
click at [200, 391] on link "[PERSON_NAME] Mechanical, Inc" at bounding box center [225, 388] width 163 height 10
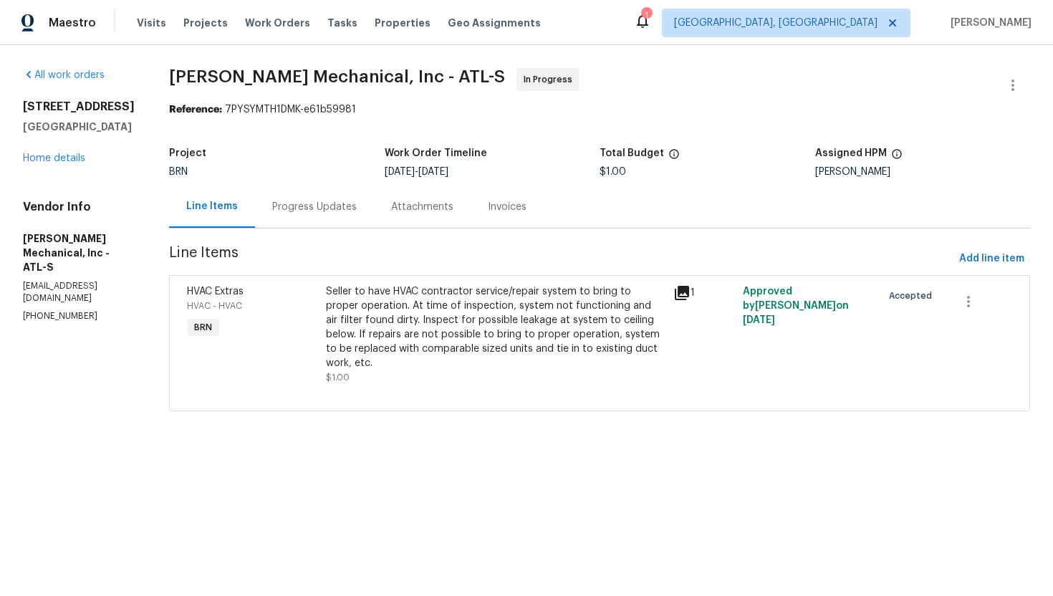
click at [357, 209] on div "Progress Updates" at bounding box center [314, 207] width 84 height 14
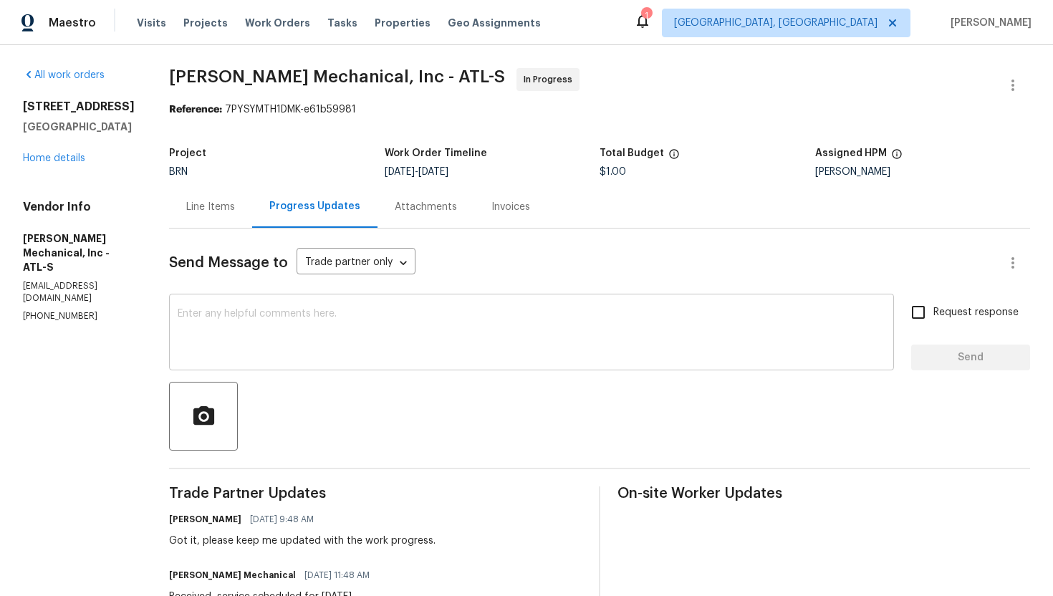
scroll to position [114, 0]
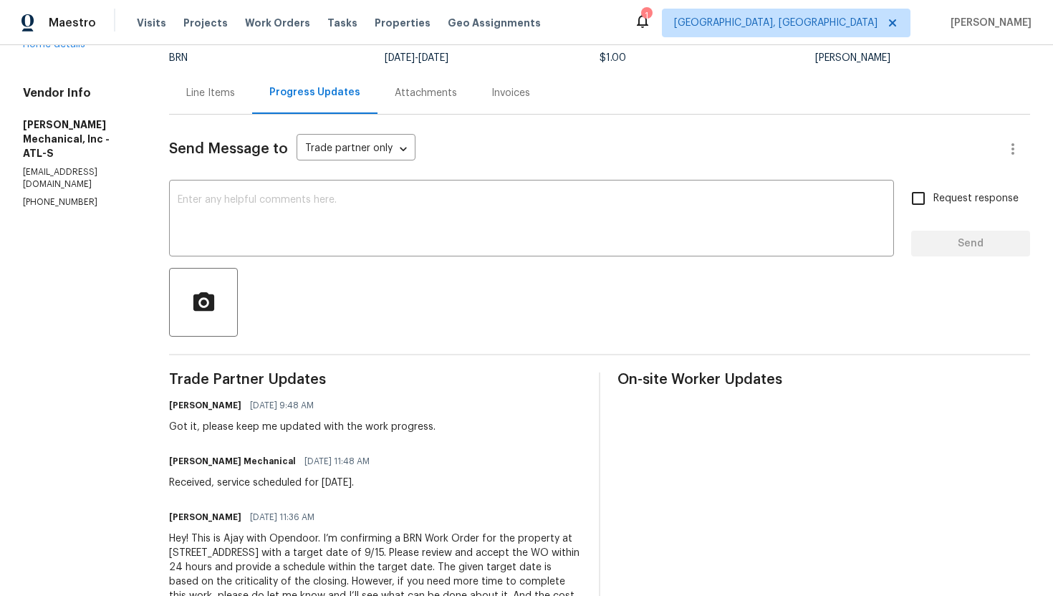
click at [357, 418] on div "[PERSON_NAME] [DATE] 9:48 AM Got it, please keep me updated with the work progr…" at bounding box center [302, 414] width 266 height 39
copy div "Got it, please keep me updated with the work progress."
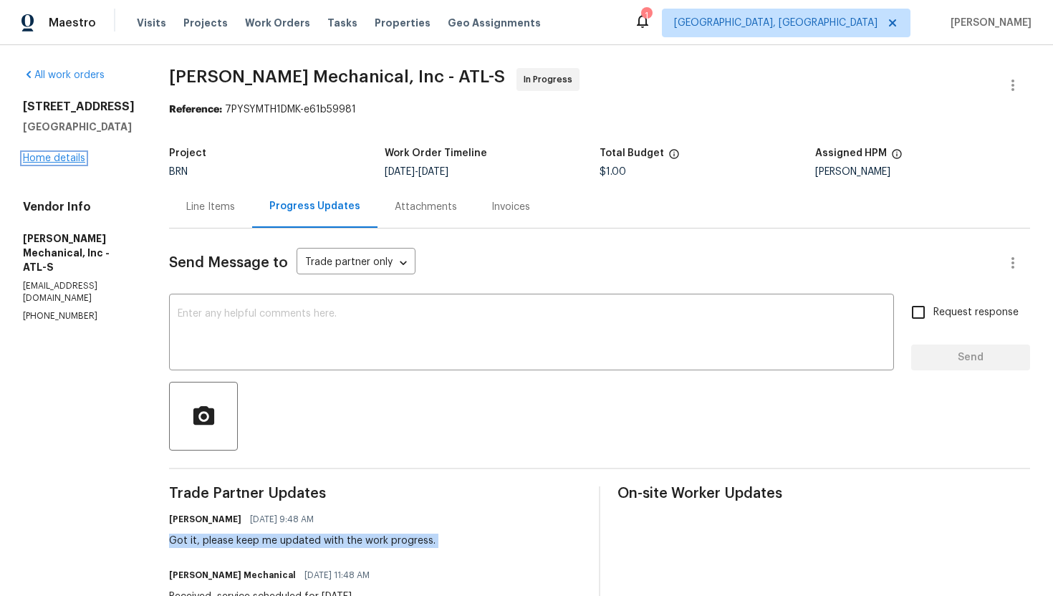
click at [80, 163] on link "Home details" at bounding box center [54, 158] width 62 height 10
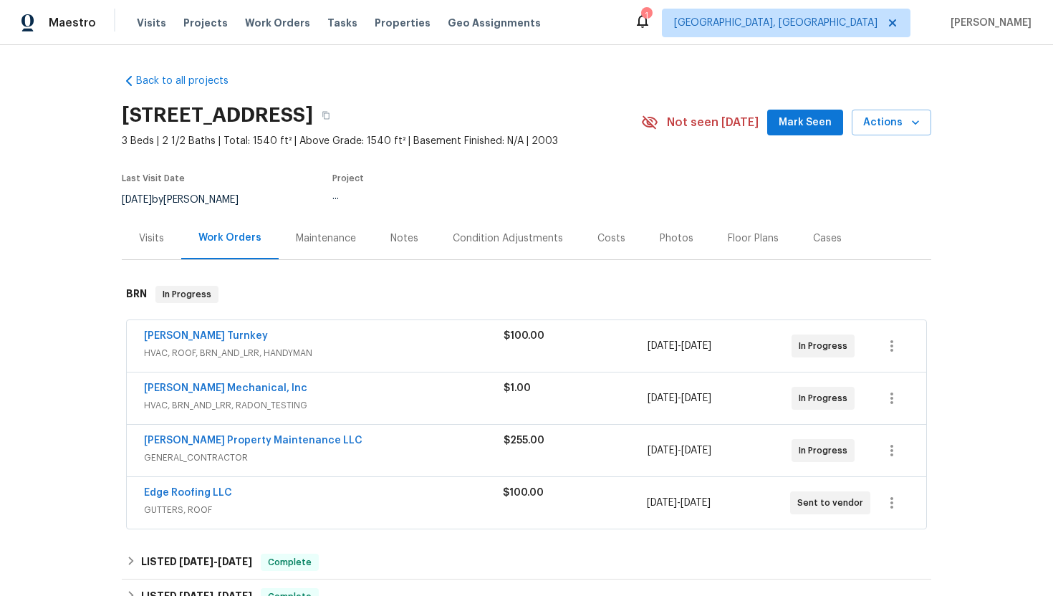
scroll to position [75, 0]
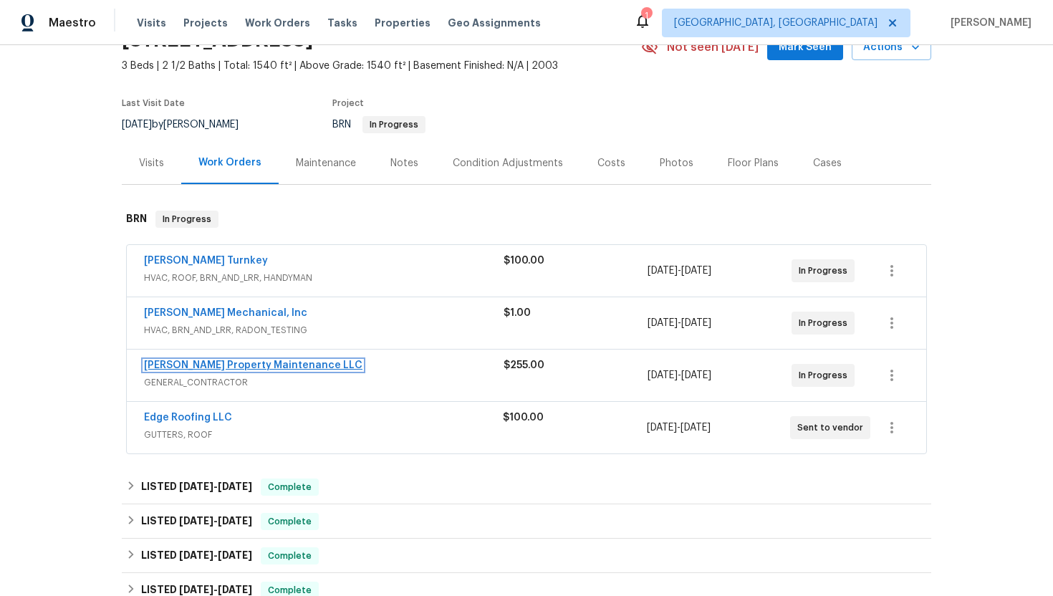
click at [223, 362] on link "[PERSON_NAME] Property Maintenance LLC" at bounding box center [253, 365] width 218 height 10
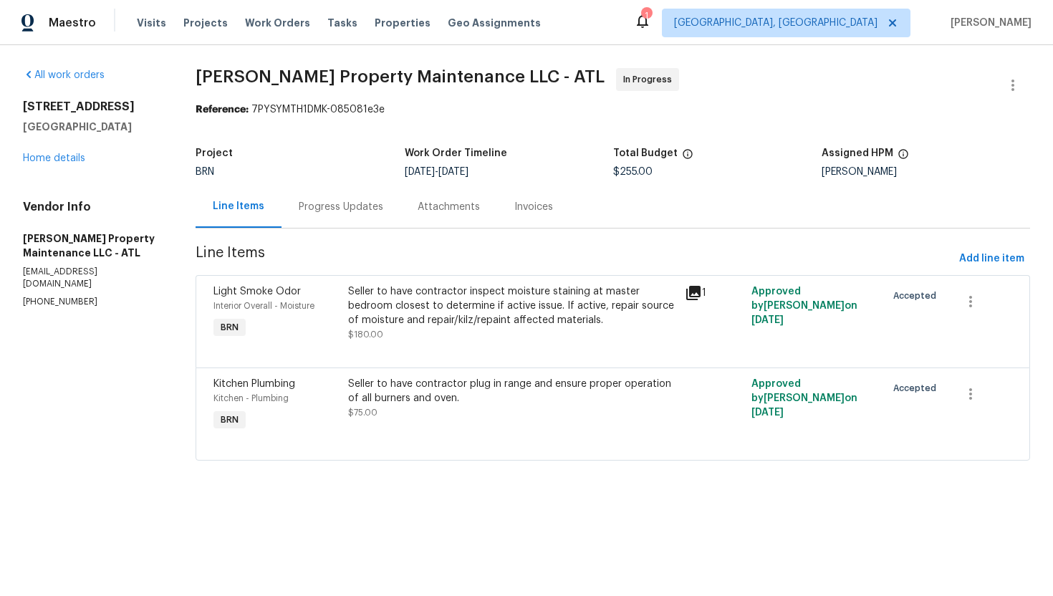
click at [362, 205] on div "Progress Updates" at bounding box center [341, 207] width 84 height 14
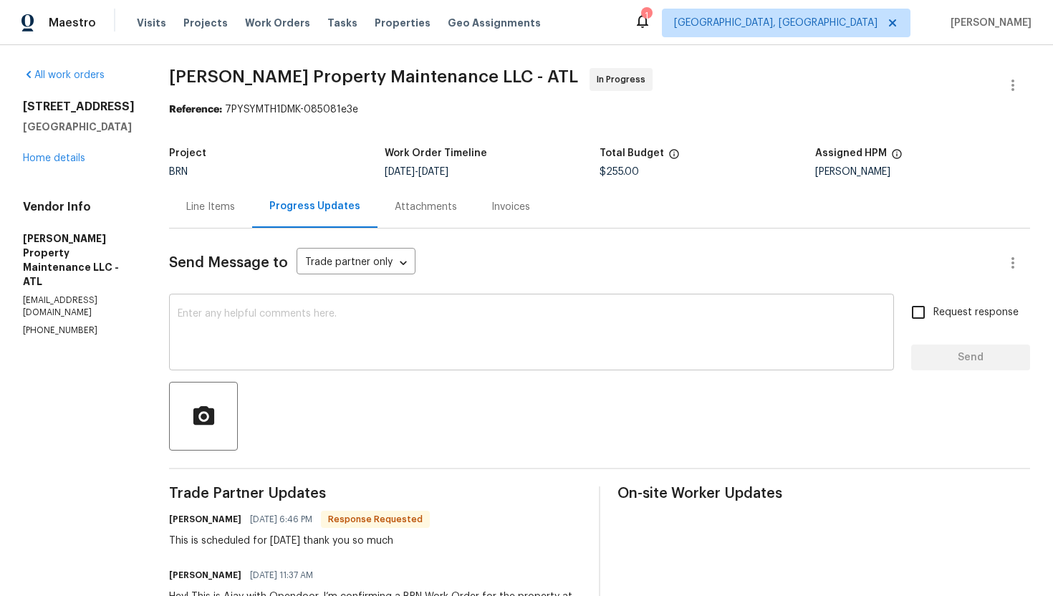
click at [384, 326] on textarea at bounding box center [531, 334] width 707 height 50
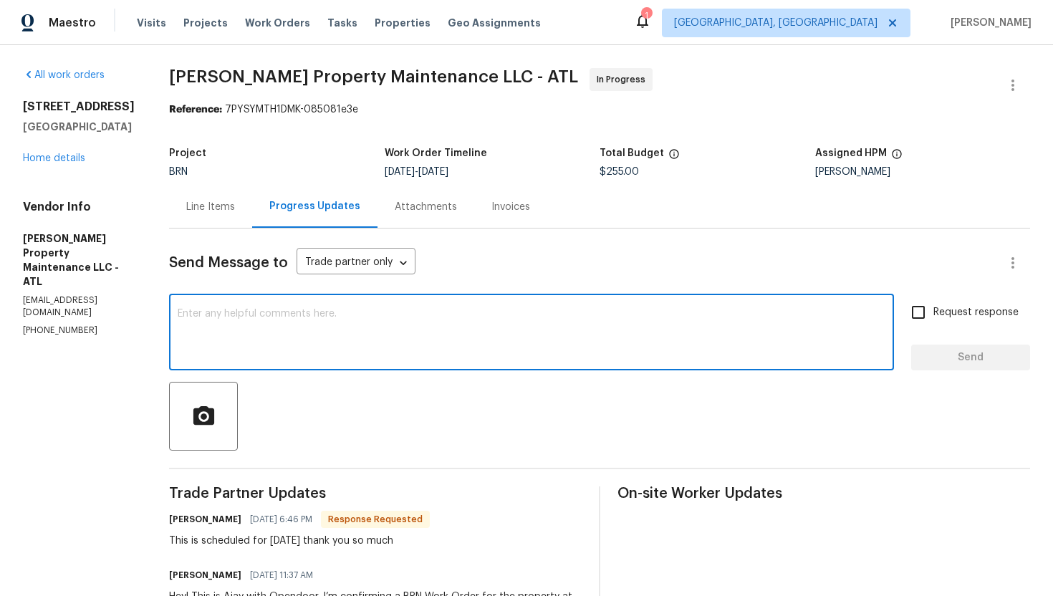
paste textarea "Got it, please keep me updated with the work progress."
type textarea "Got it, please keep me updated with the work progress."
click at [929, 309] on input "Request response" at bounding box center [918, 312] width 30 height 30
checkbox input "true"
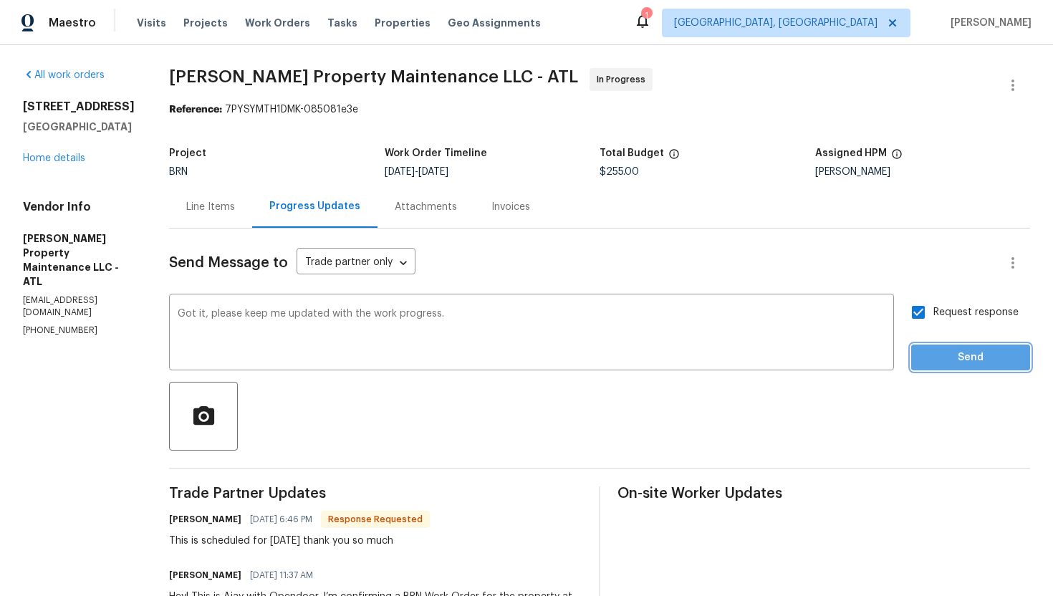
click at [944, 354] on span "Send" at bounding box center [970, 358] width 96 height 18
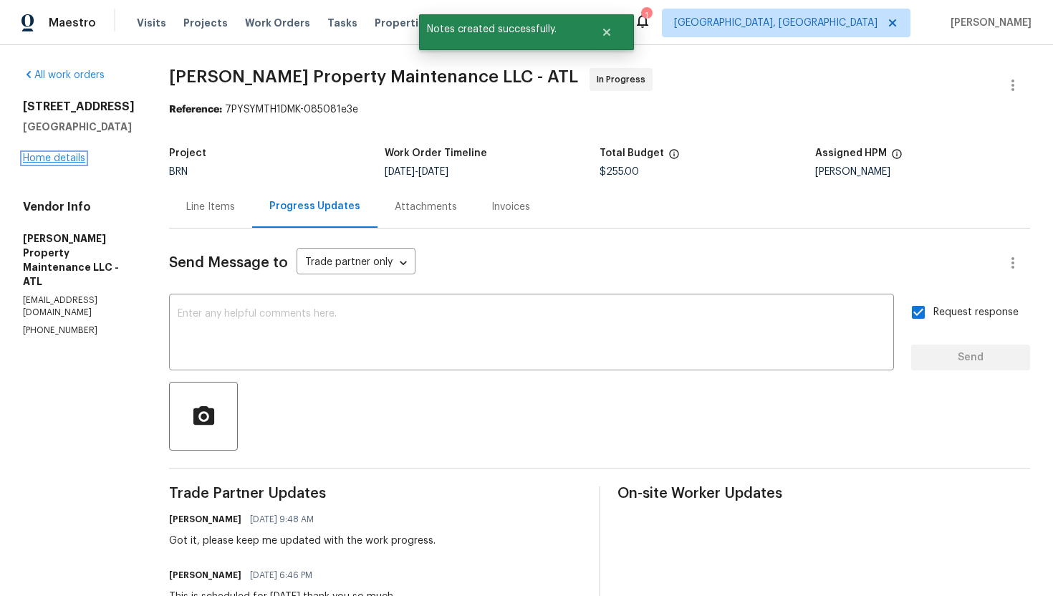
click at [64, 163] on link "Home details" at bounding box center [54, 158] width 62 height 10
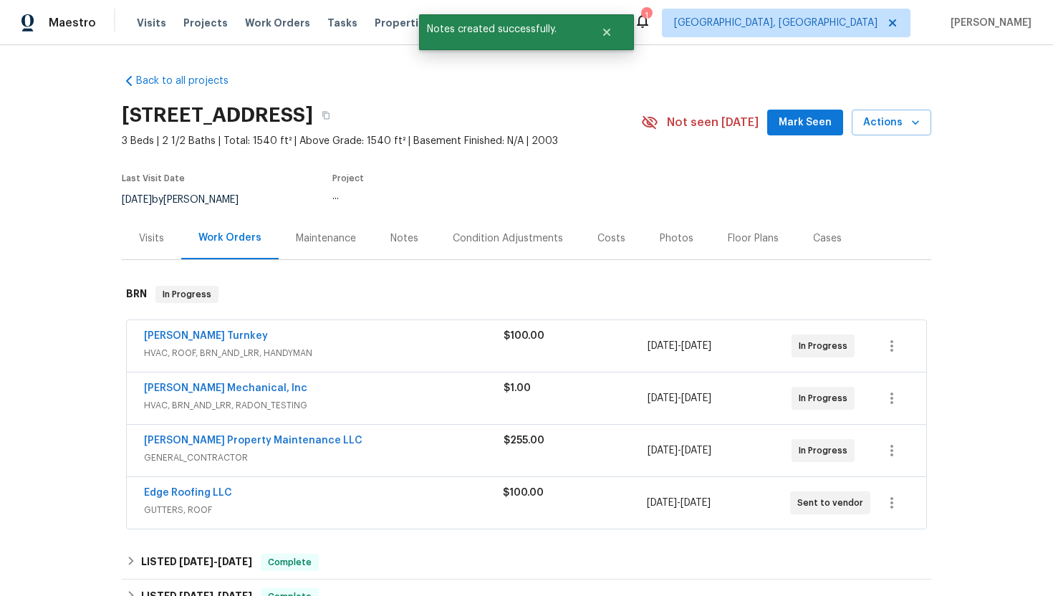
scroll to position [195, 0]
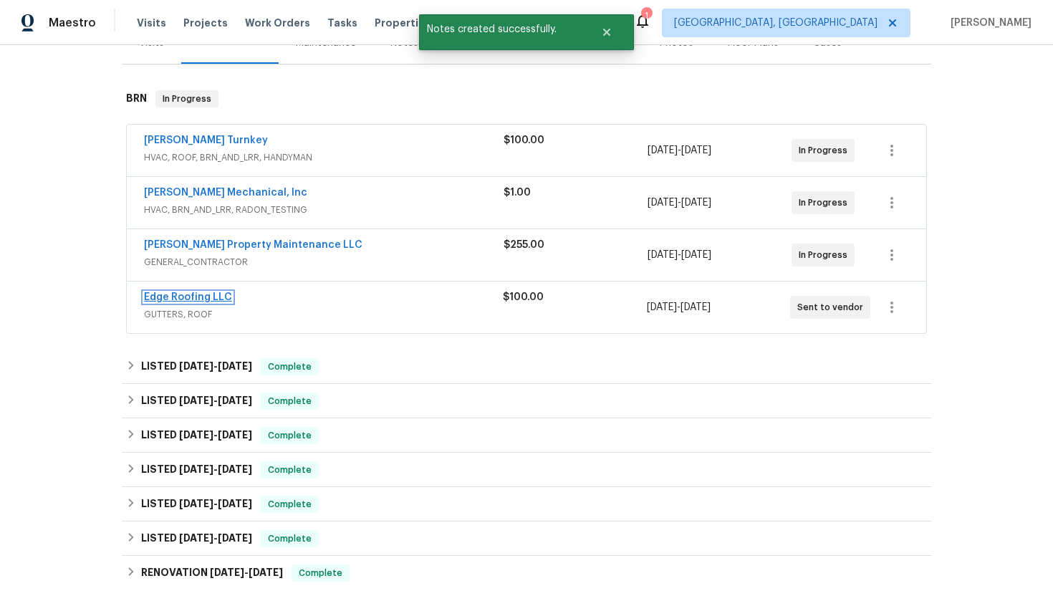
click at [187, 297] on link "Edge Roofing LLC" at bounding box center [188, 297] width 88 height 10
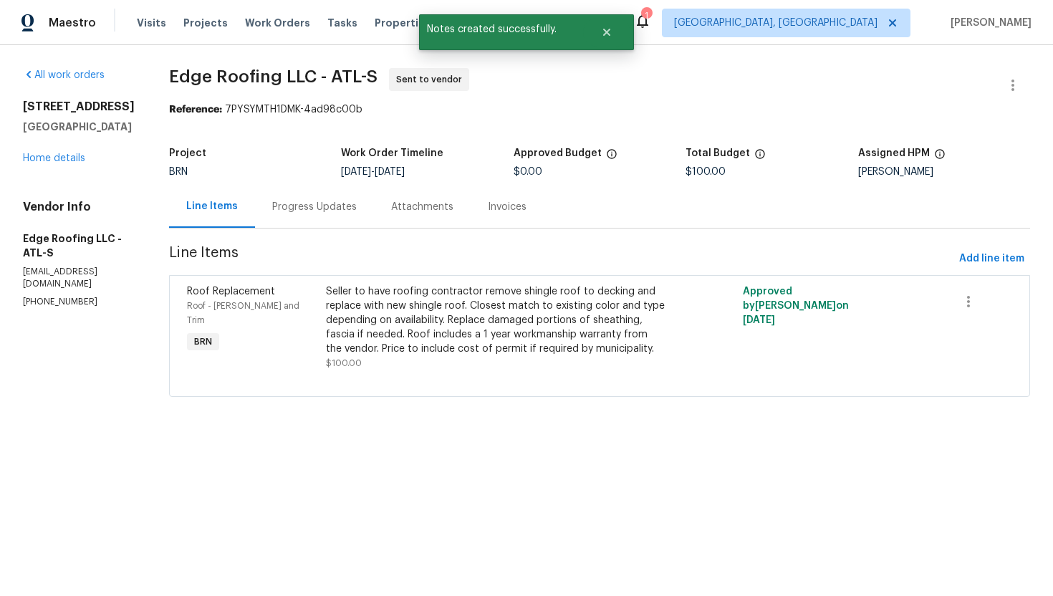
click at [333, 208] on div "Progress Updates" at bounding box center [314, 207] width 84 height 14
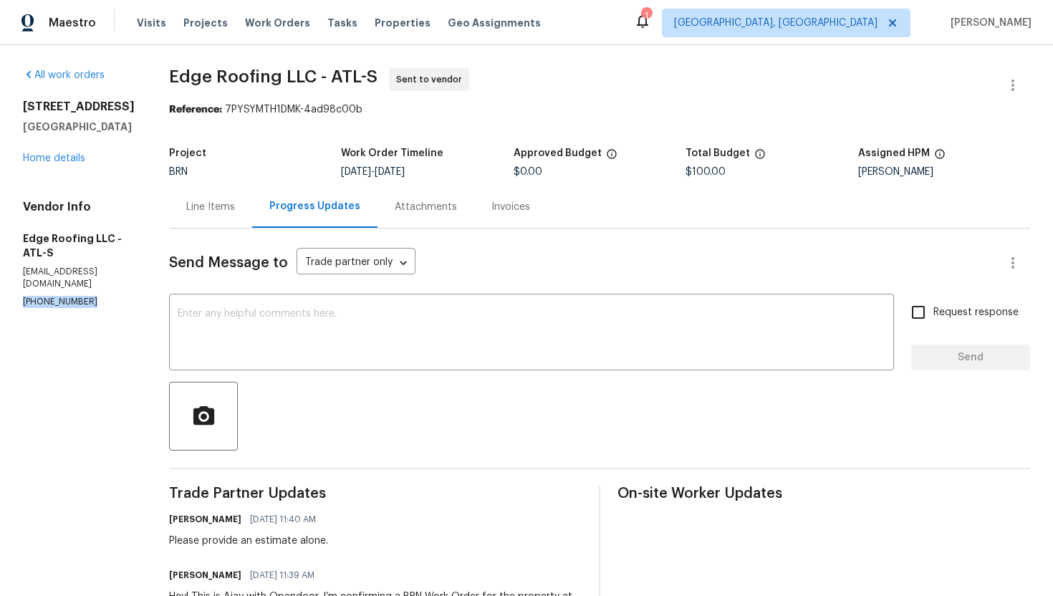
drag, startPoint x: 21, startPoint y: 301, endPoint x: 86, endPoint y: 304, distance: 65.2
click at [86, 305] on div "All work orders [STREET_ADDRESS] Home details Vendor Info Edge Roofing LLC - AT…" at bounding box center [526, 387] width 1053 height 684
copy p "[PHONE_NUMBER]"
drag, startPoint x: 19, startPoint y: 101, endPoint x: 117, endPoint y: 135, distance: 103.7
click at [117, 135] on div "All work orders [STREET_ADDRESS] Home details Vendor Info Edge Roofing LLC - AT…" at bounding box center [526, 387] width 1053 height 684
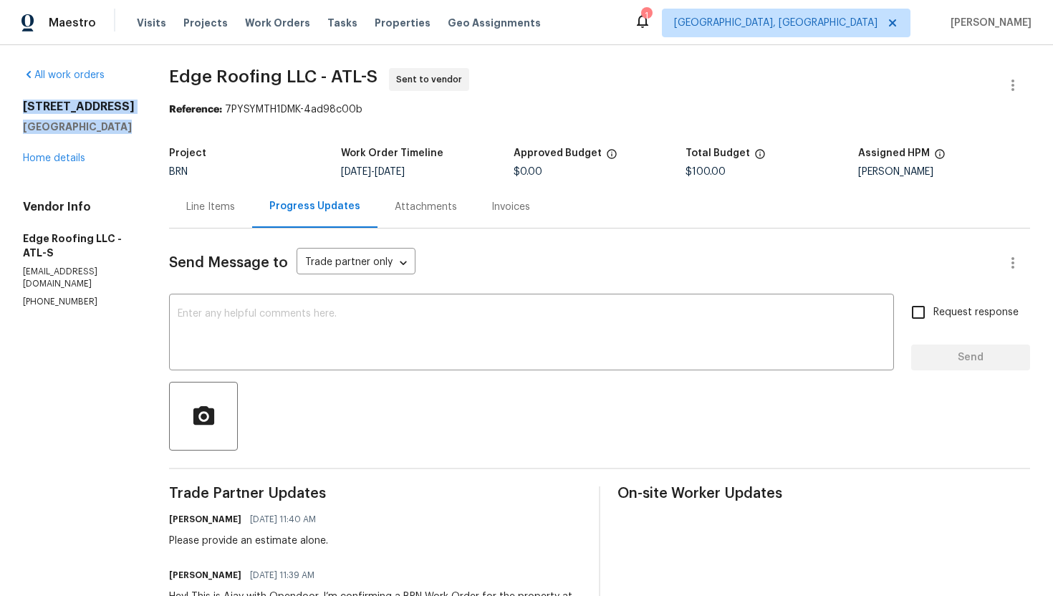
copy div "[STREET_ADDRESS]"
